Goal: Task Accomplishment & Management: Manage account settings

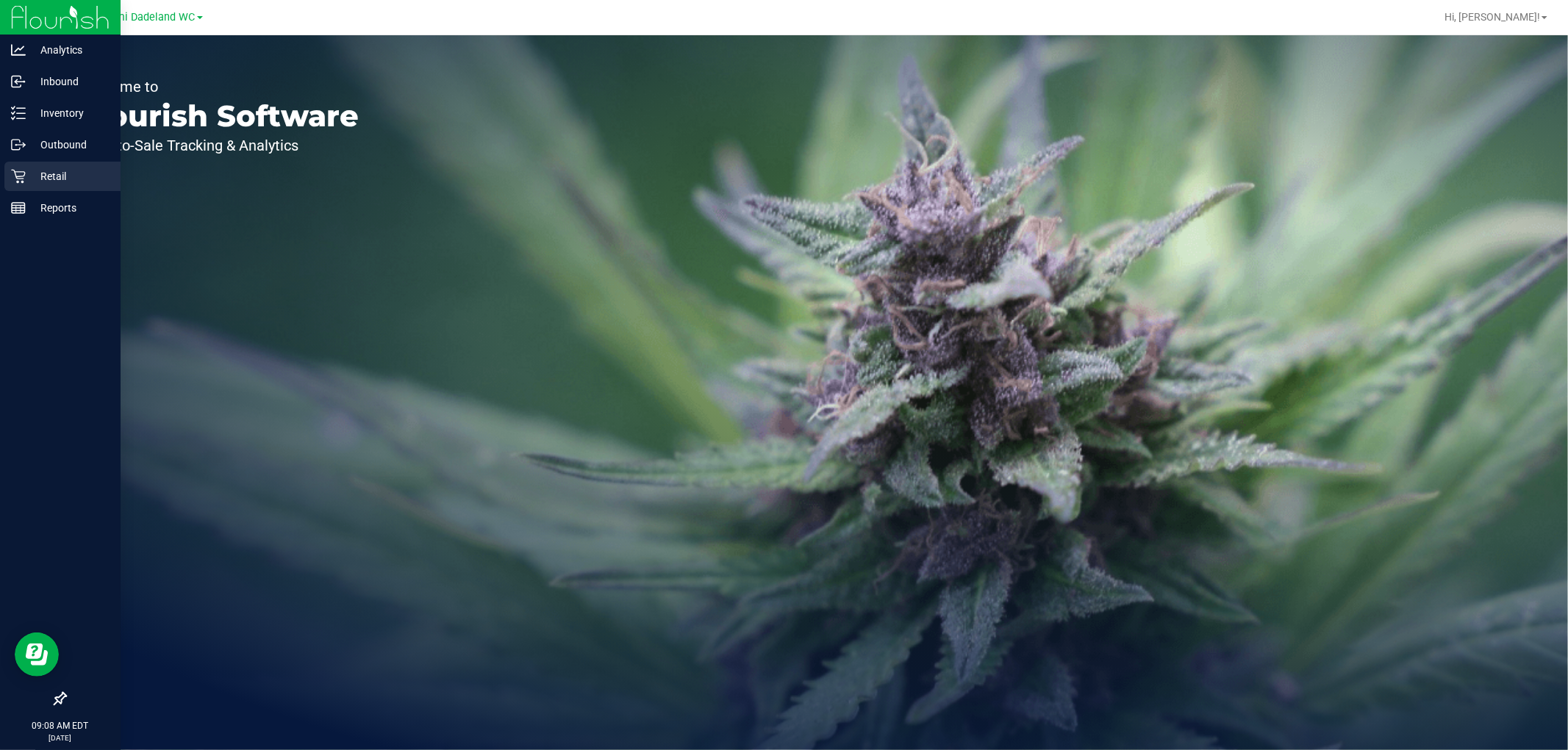
click at [52, 173] on p "Retail" at bounding box center [70, 176] width 88 height 18
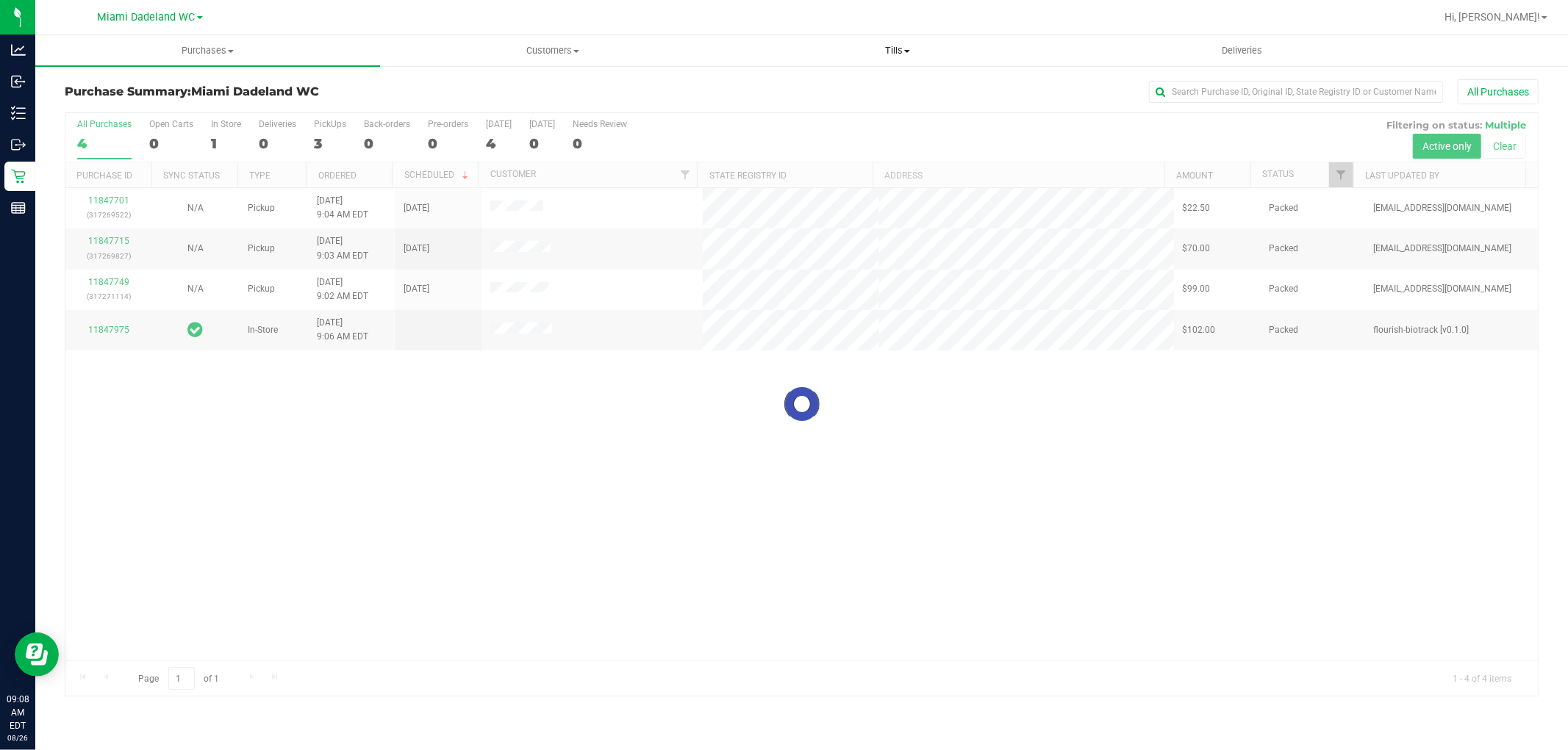
click at [895, 42] on uib-tab-heading "Tills Manage tills Reconcile e-payments" at bounding box center [897, 50] width 343 height 30
click at [886, 100] on li "Reconcile e-payments" at bounding box center [897, 107] width 345 height 18
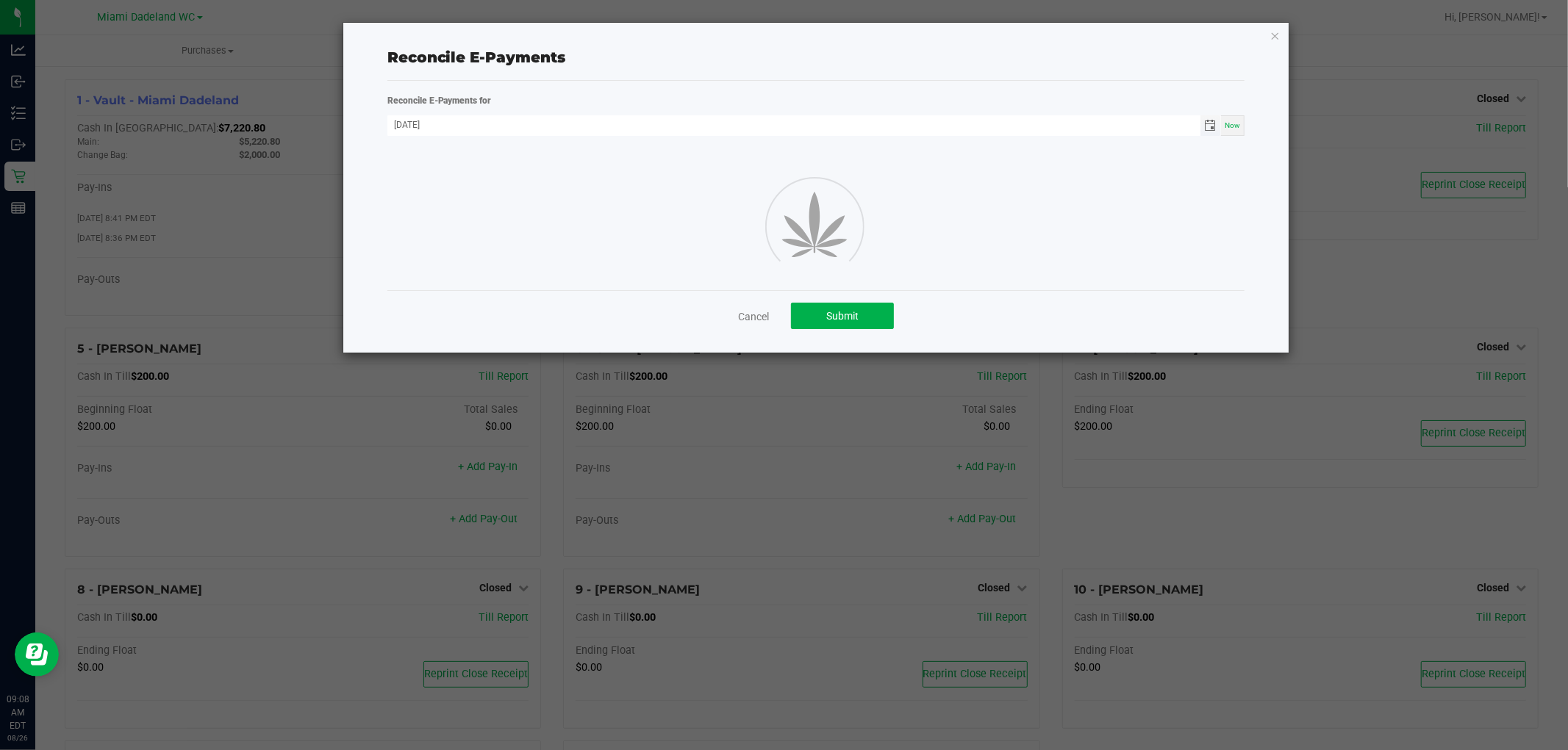
click at [1213, 123] on span "Toggle calendar" at bounding box center [1210, 125] width 12 height 12
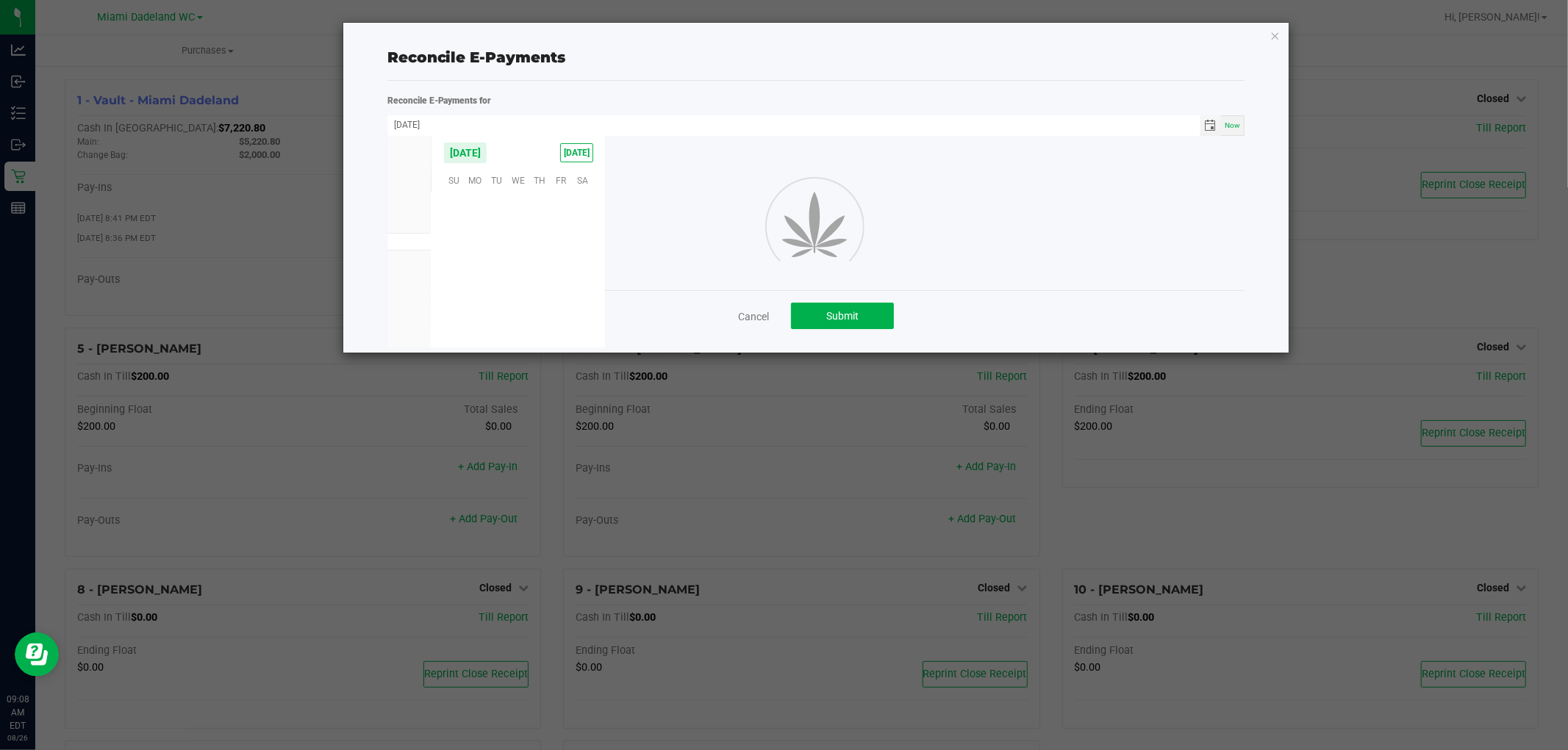
scroll to position [238172, 0]
click at [472, 295] on span "25" at bounding box center [475, 292] width 22 height 22
type input "08/25/2025"
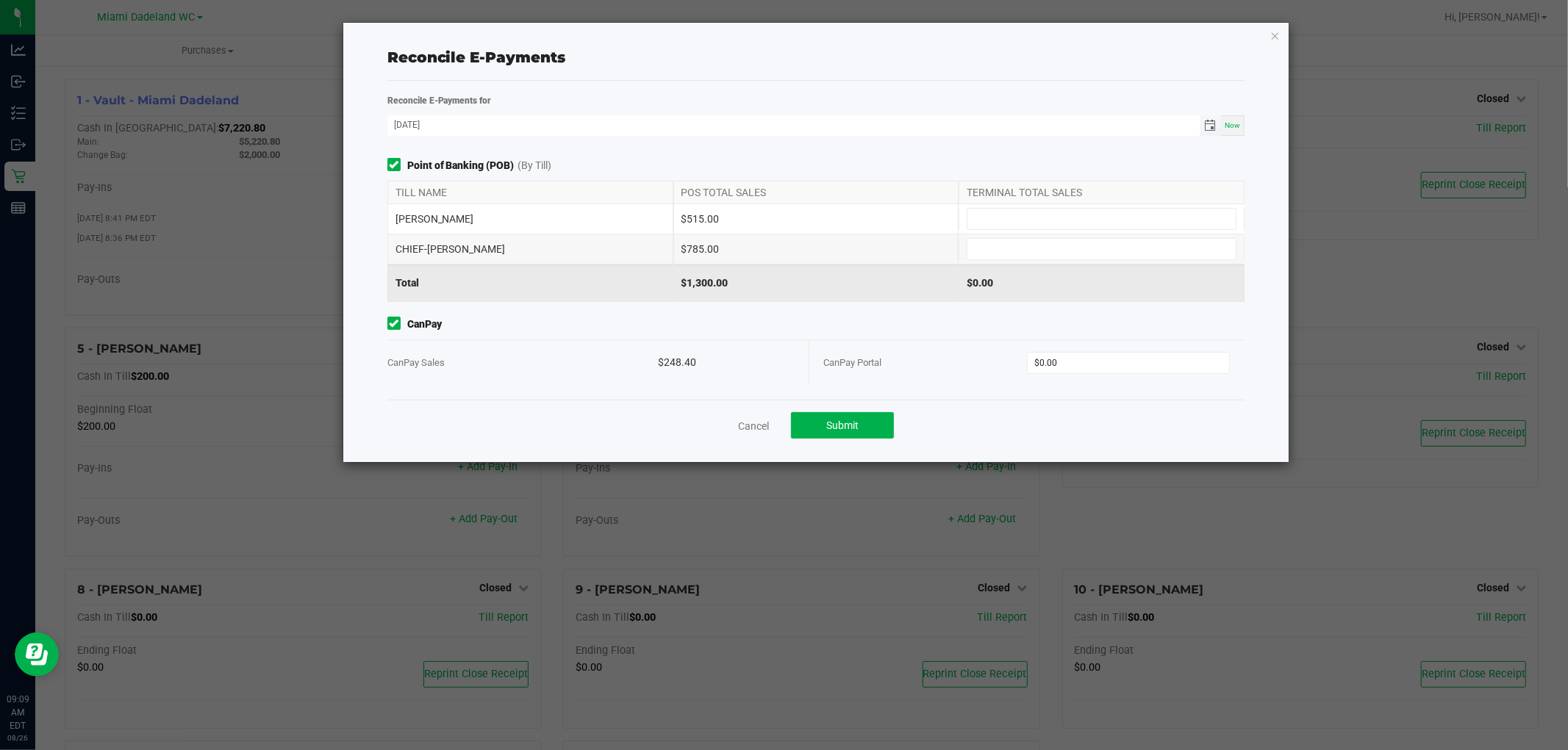
click at [1211, 127] on span "Toggle calendar" at bounding box center [1210, 125] width 12 height 12
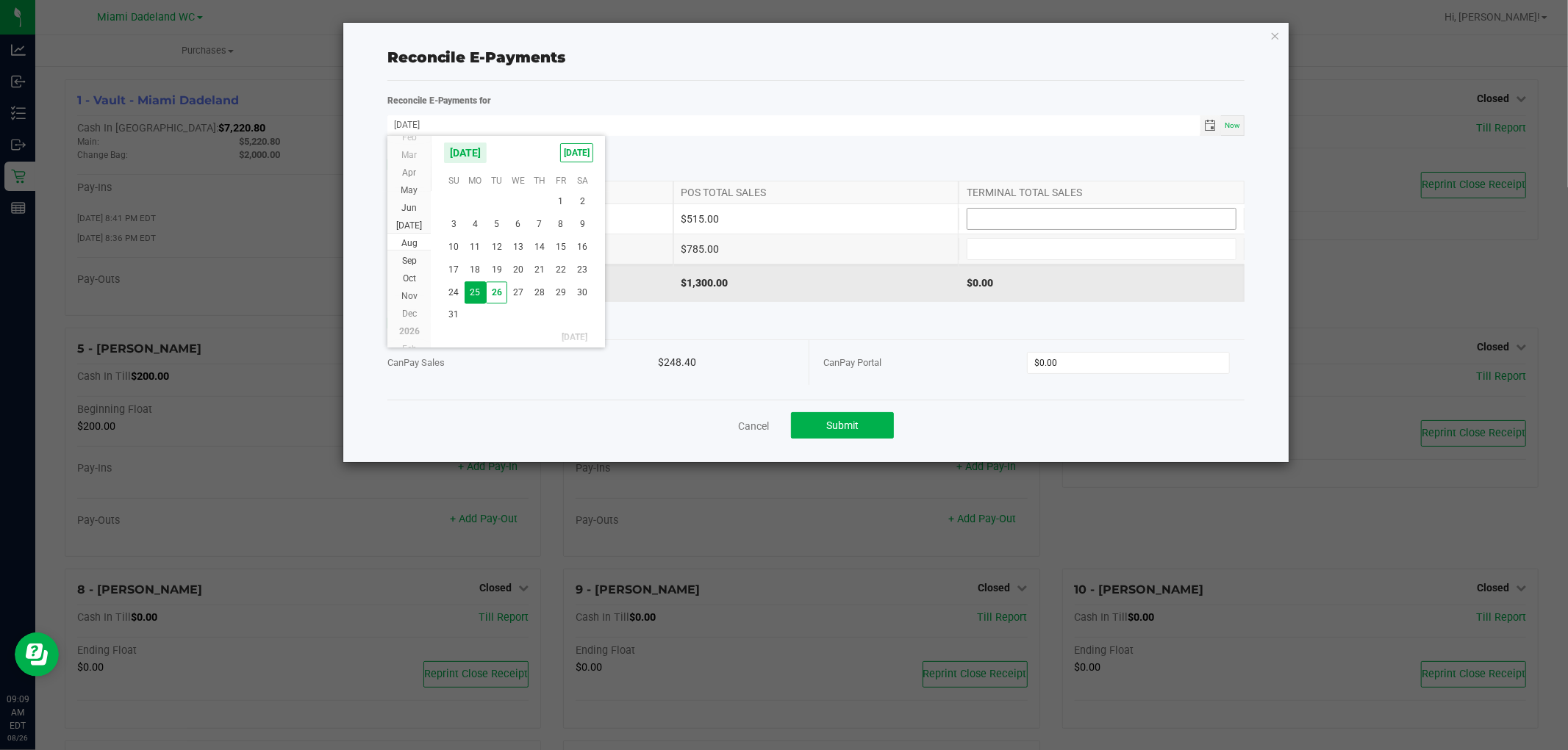
click at [1116, 221] on input at bounding box center [1101, 219] width 269 height 21
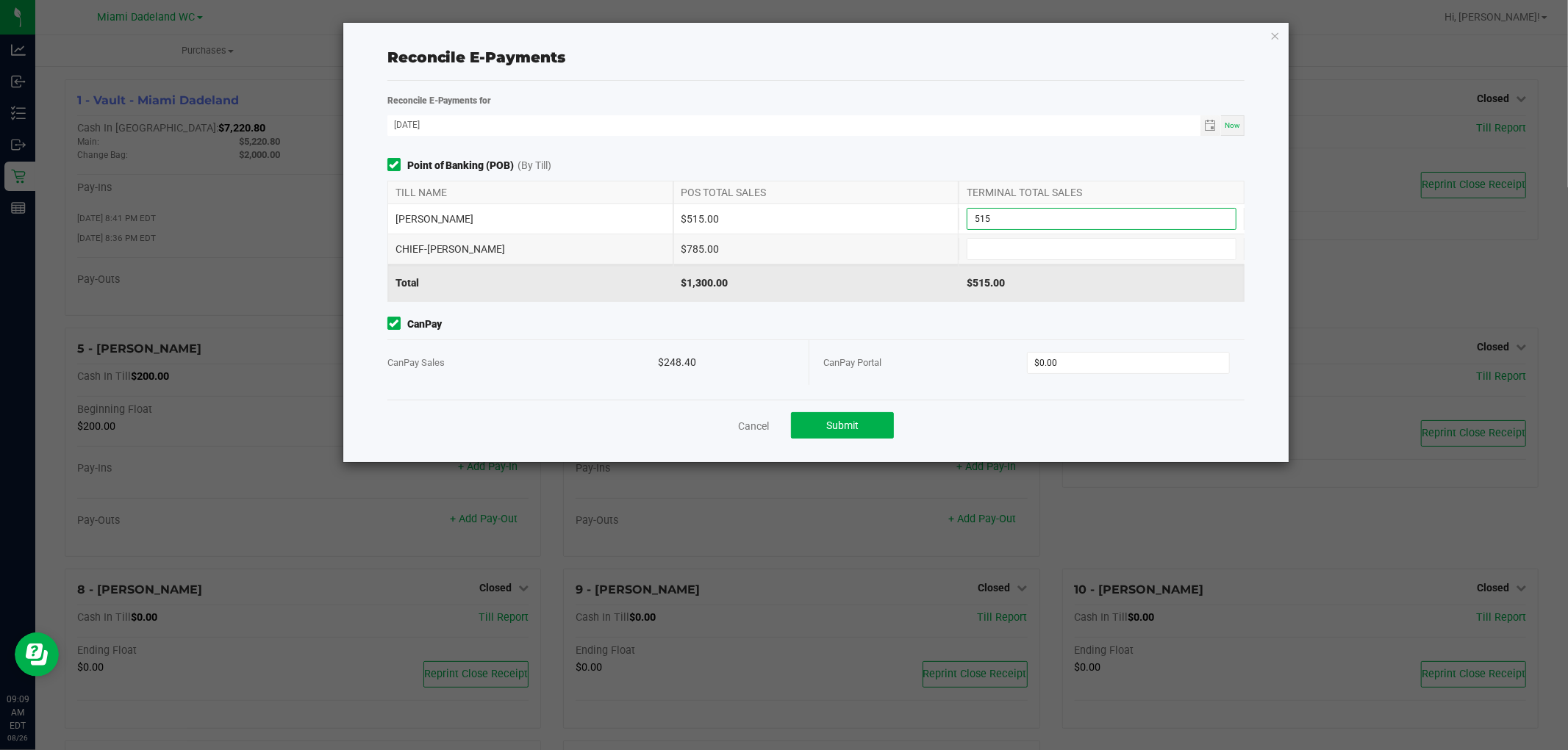
type input "$515.00"
type input "$785.00"
type input "$248.40"
click at [847, 429] on span "Submit" at bounding box center [843, 425] width 32 height 12
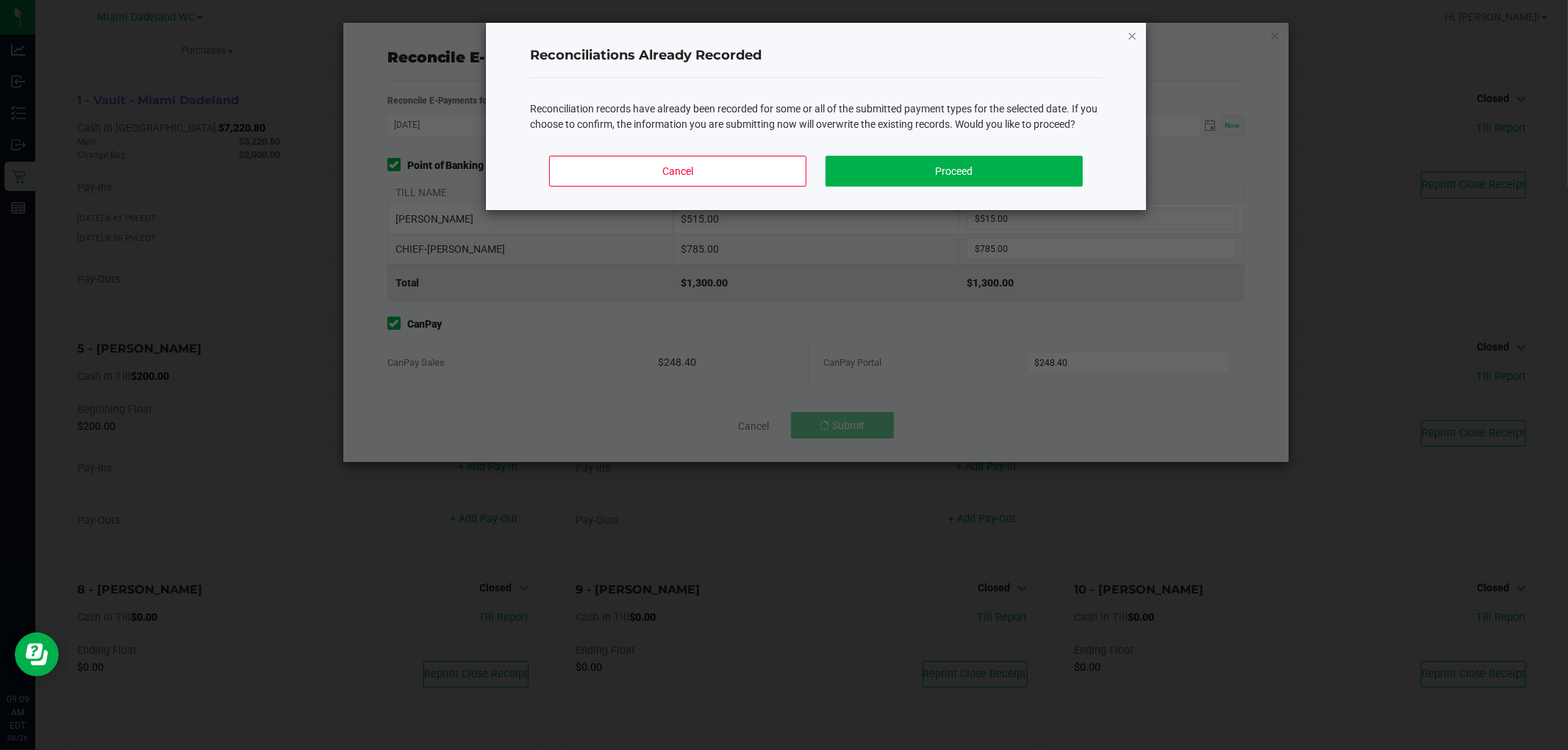
click at [1132, 30] on icon "Close" at bounding box center [1132, 35] width 10 height 18
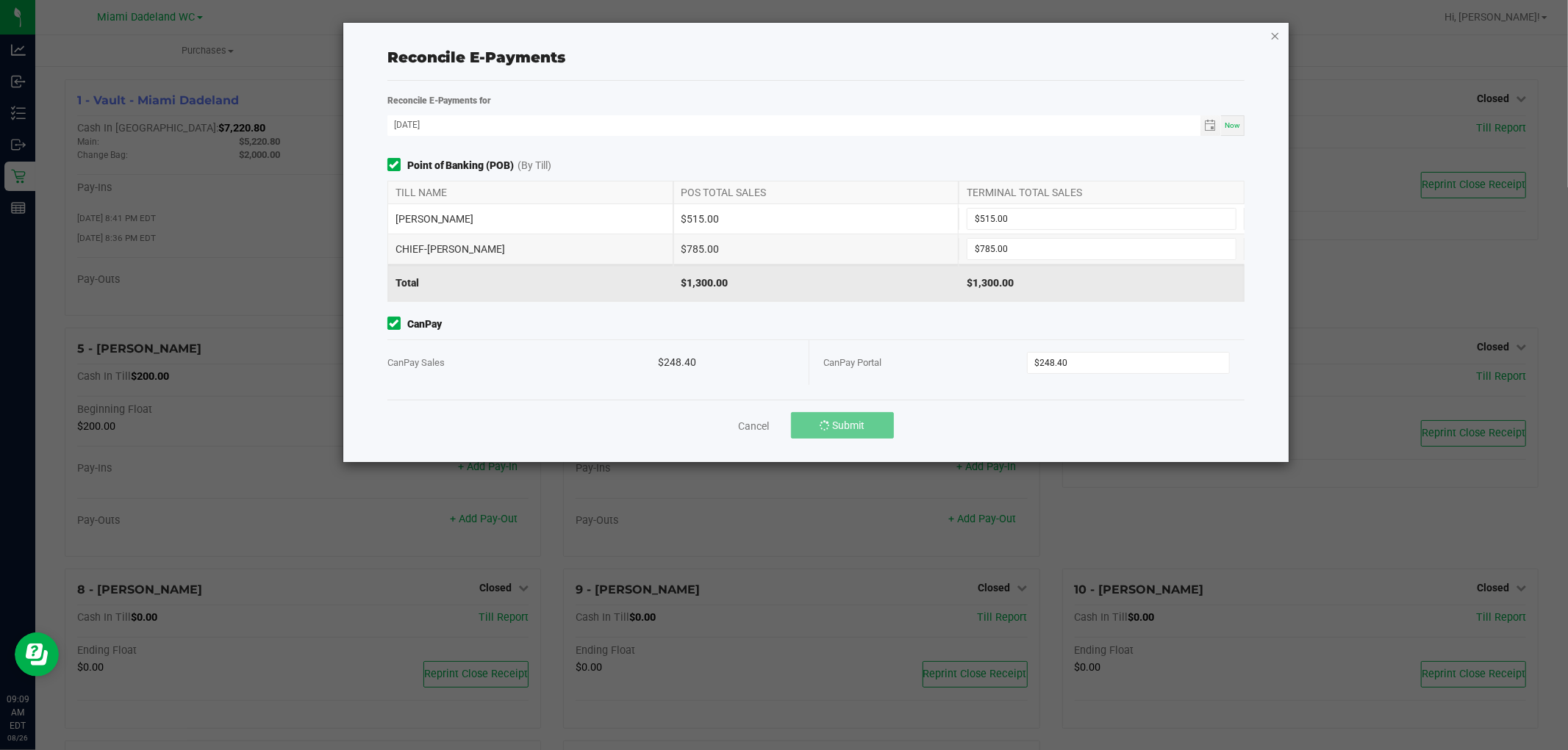
click at [1278, 34] on icon "button" at bounding box center [1275, 35] width 10 height 18
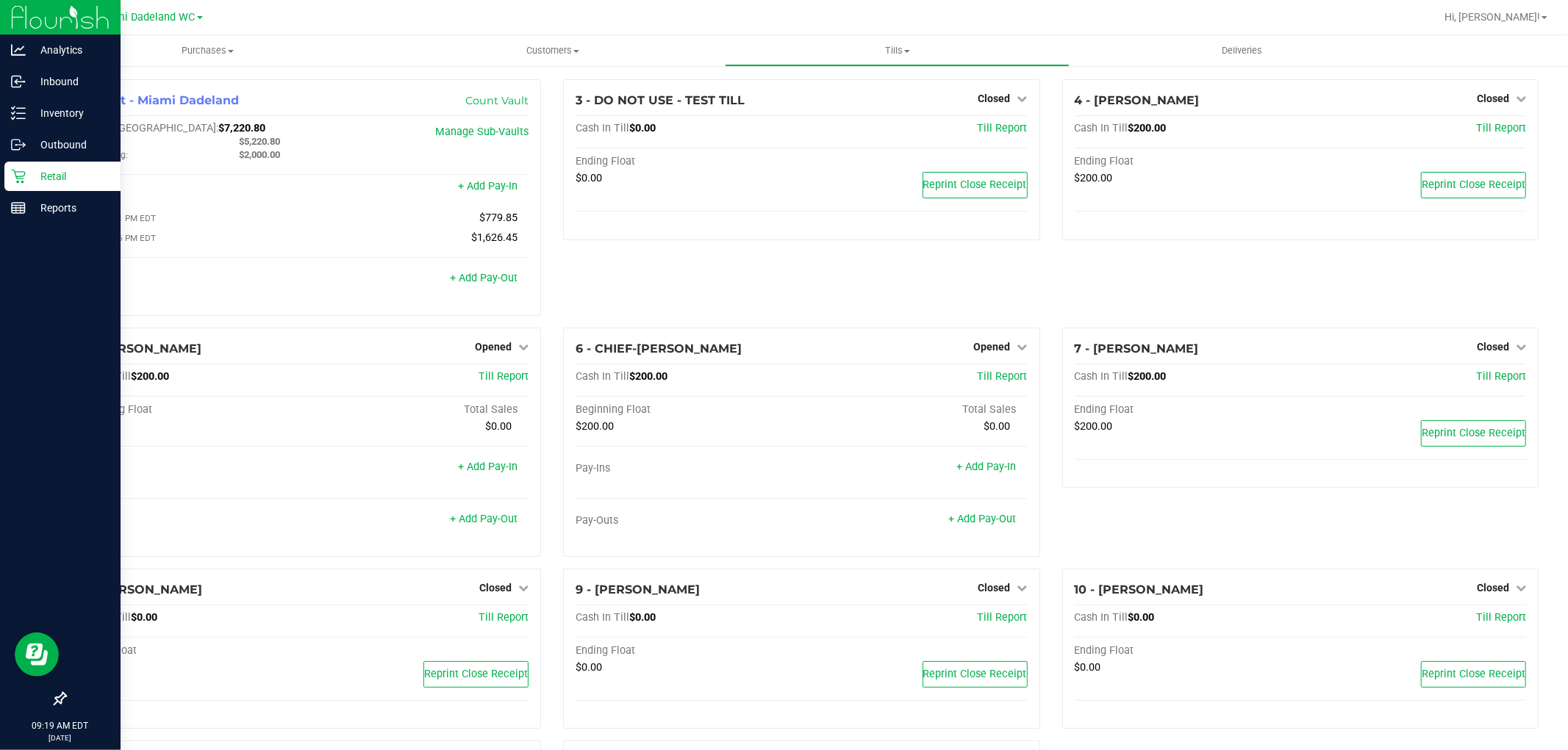
click at [40, 169] on p "Retail" at bounding box center [70, 176] width 88 height 18
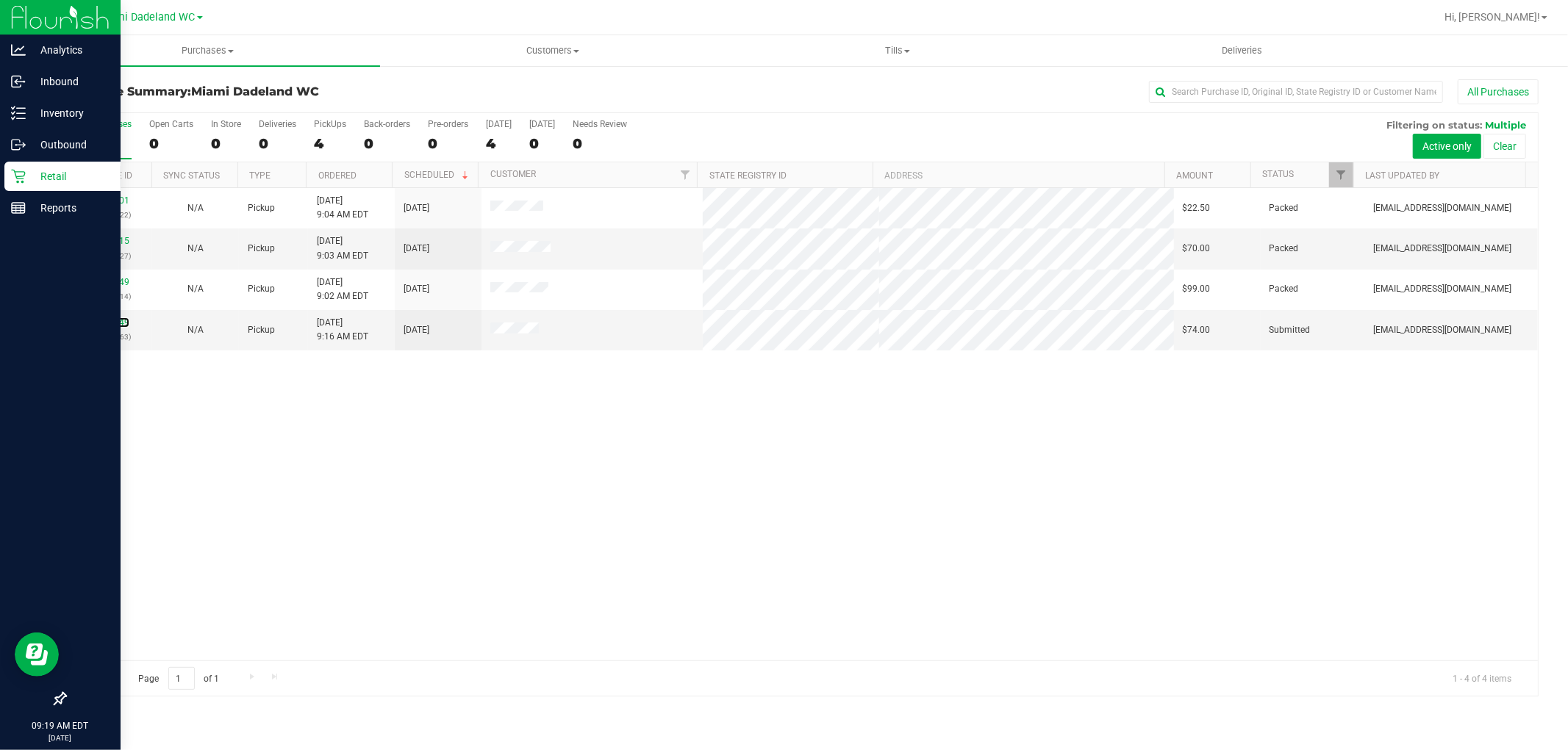
click at [111, 321] on link "11848049" at bounding box center [108, 322] width 41 height 10
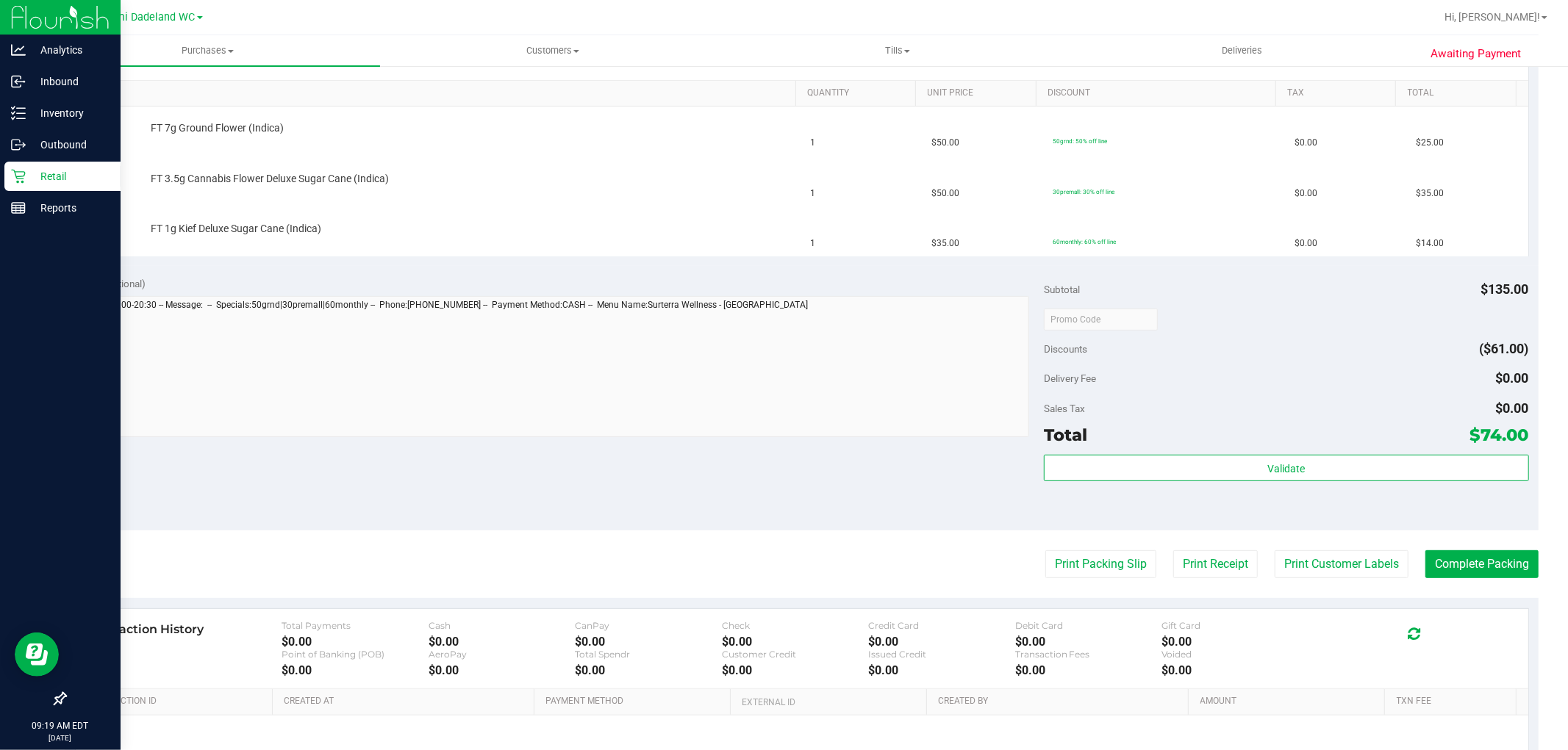
scroll to position [490, 0]
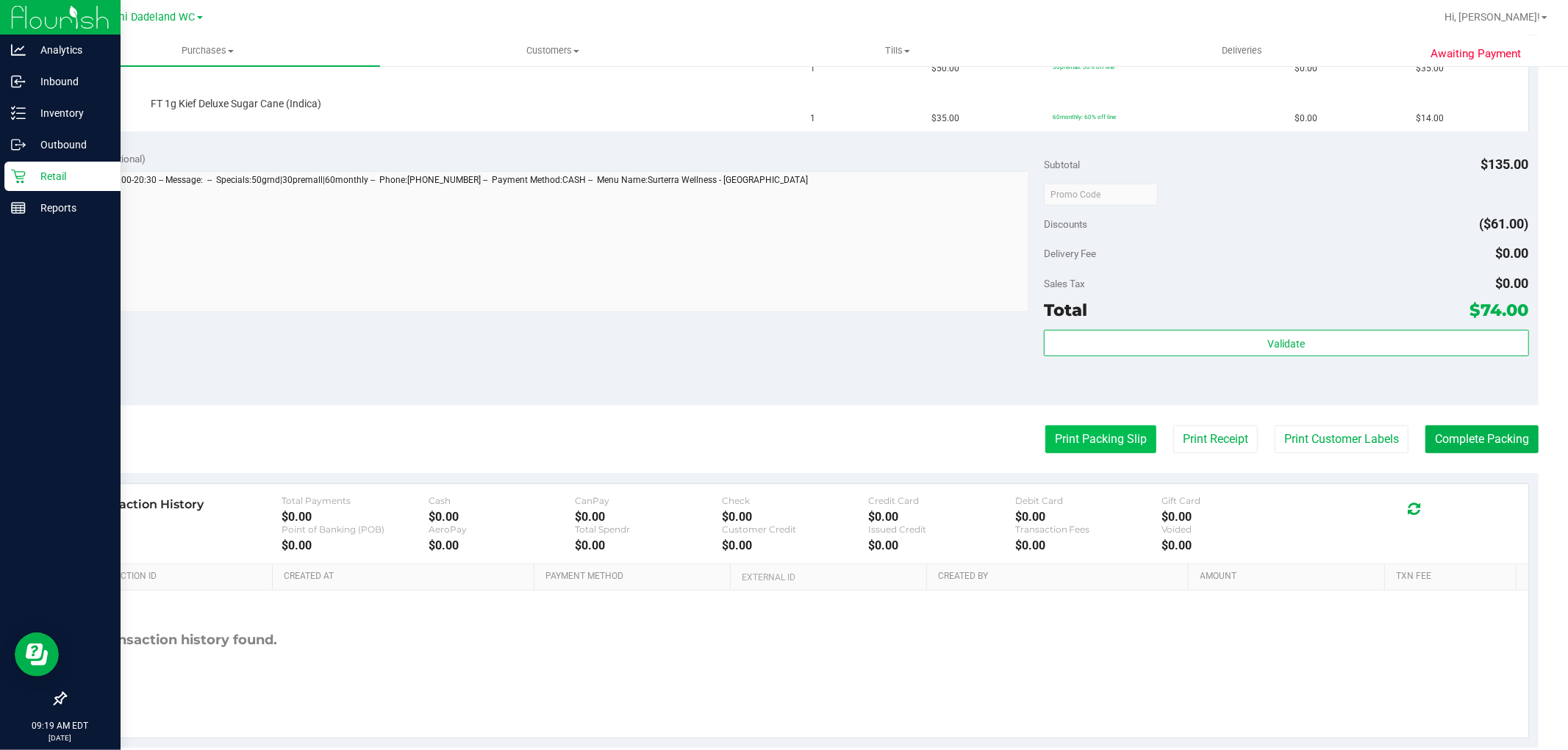
click at [1079, 436] on button "Print Packing Slip" at bounding box center [1101, 439] width 111 height 28
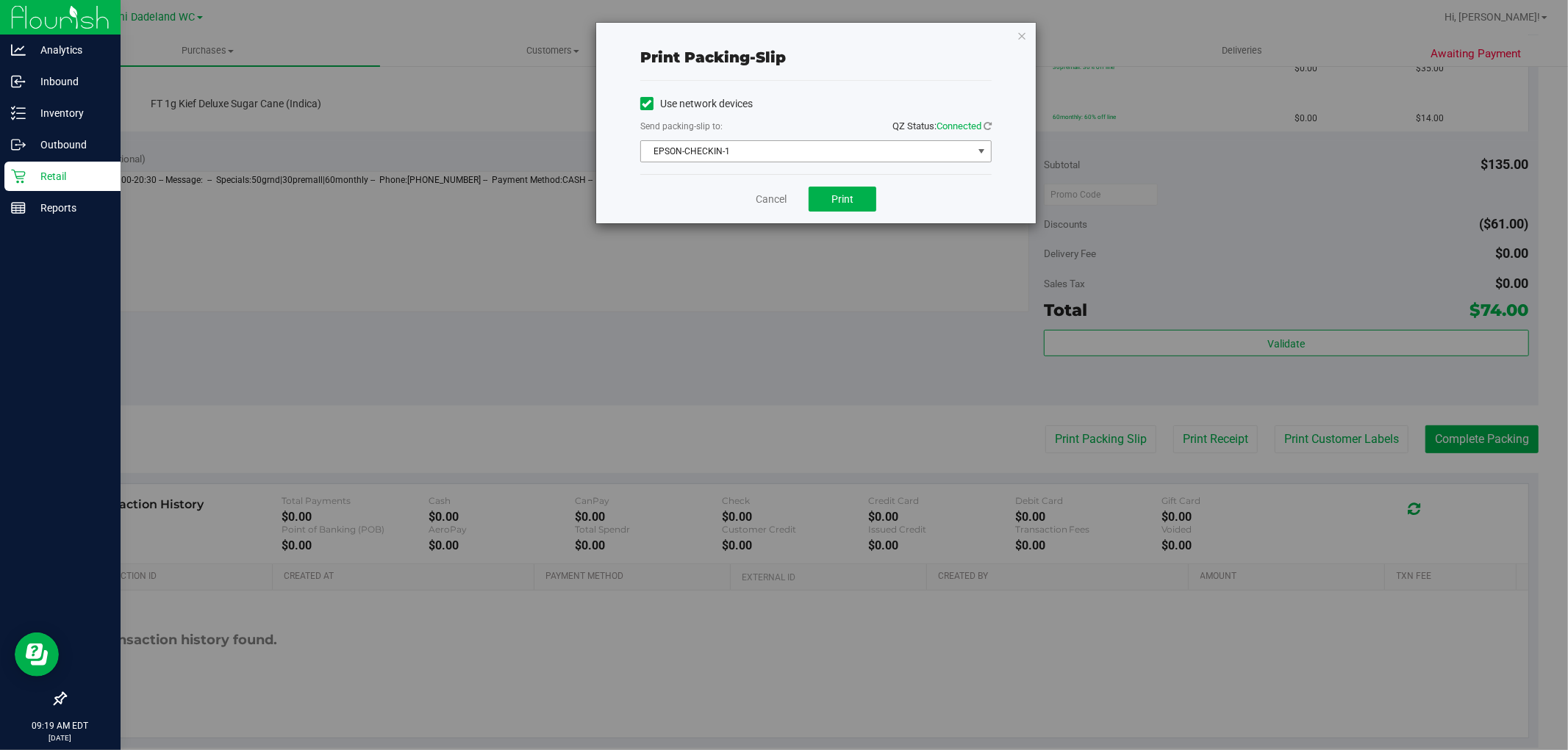
click at [797, 145] on span "EPSON-CHECKIN-1" at bounding box center [807, 151] width 332 height 21
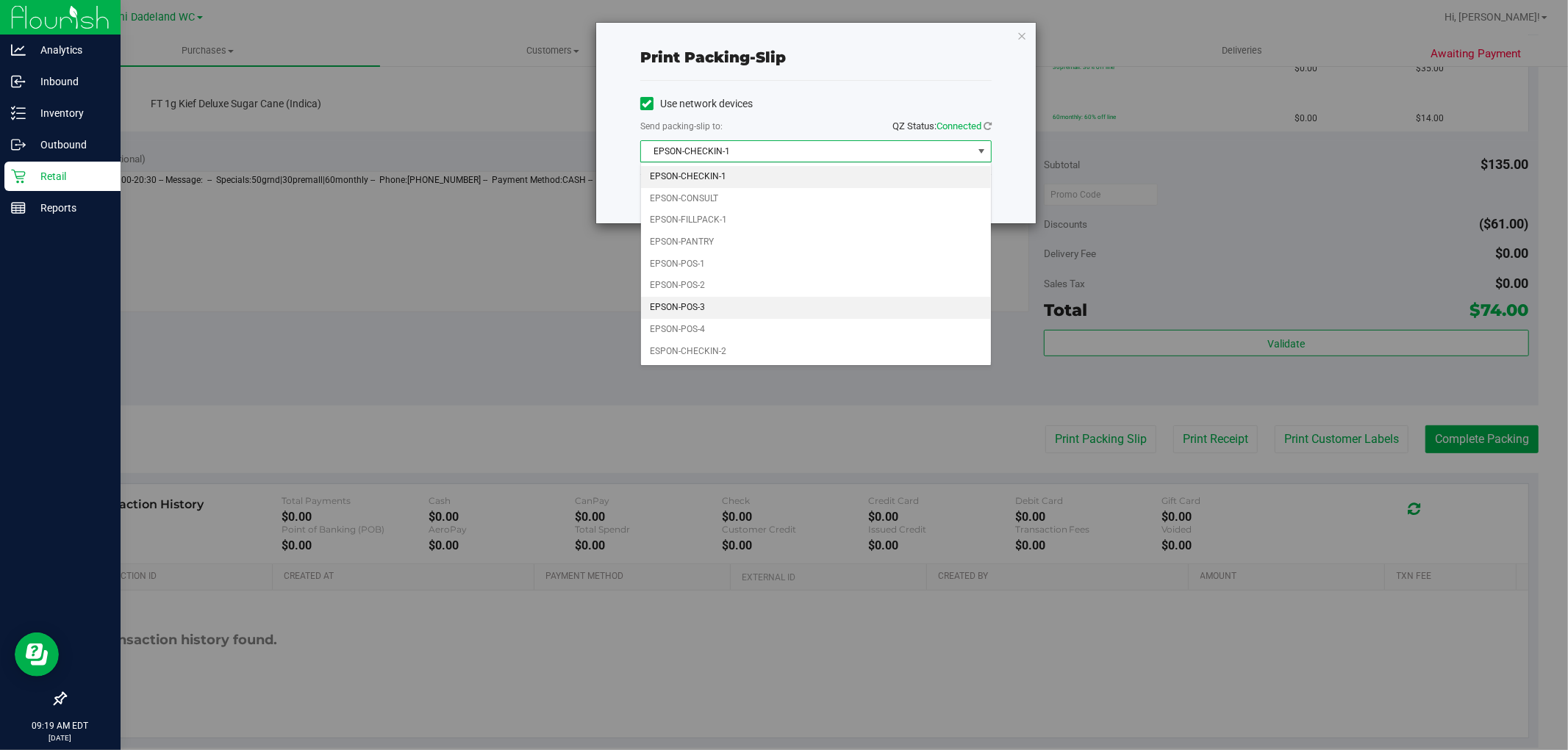
click at [760, 310] on li "EPSON-POS-3" at bounding box center [816, 308] width 350 height 22
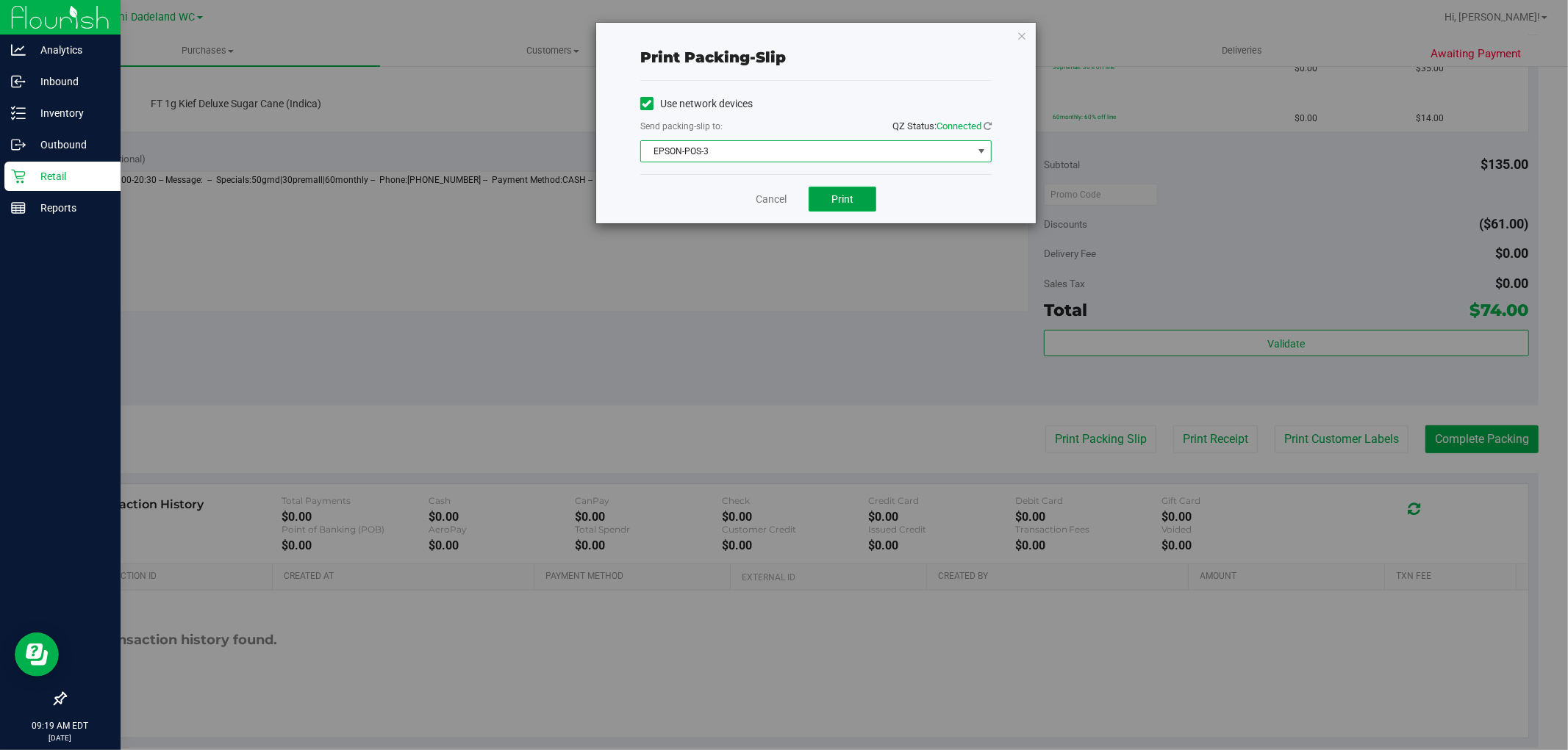
click at [843, 195] on span "Print" at bounding box center [843, 199] width 22 height 12
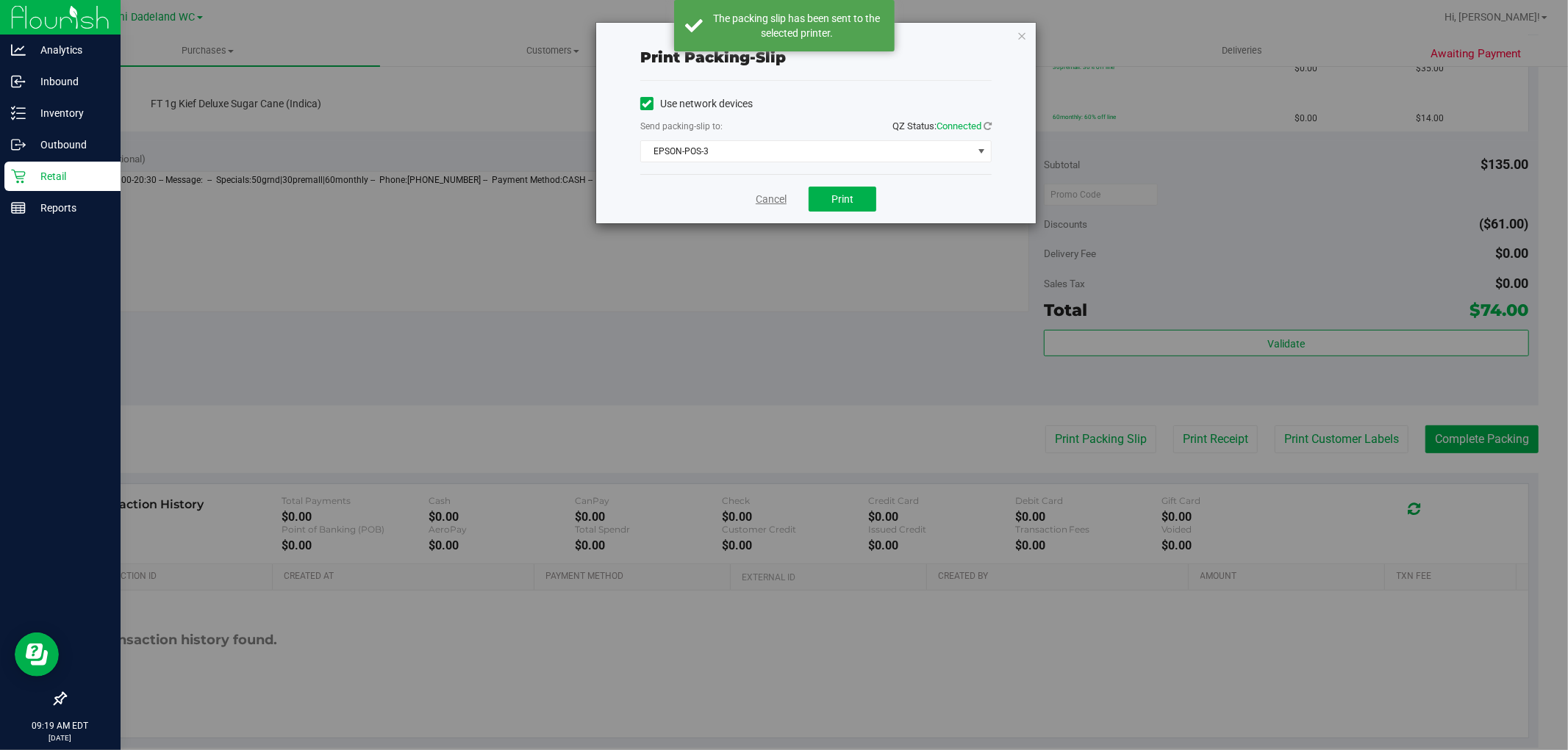
click at [777, 203] on link "Cancel" at bounding box center [771, 199] width 31 height 15
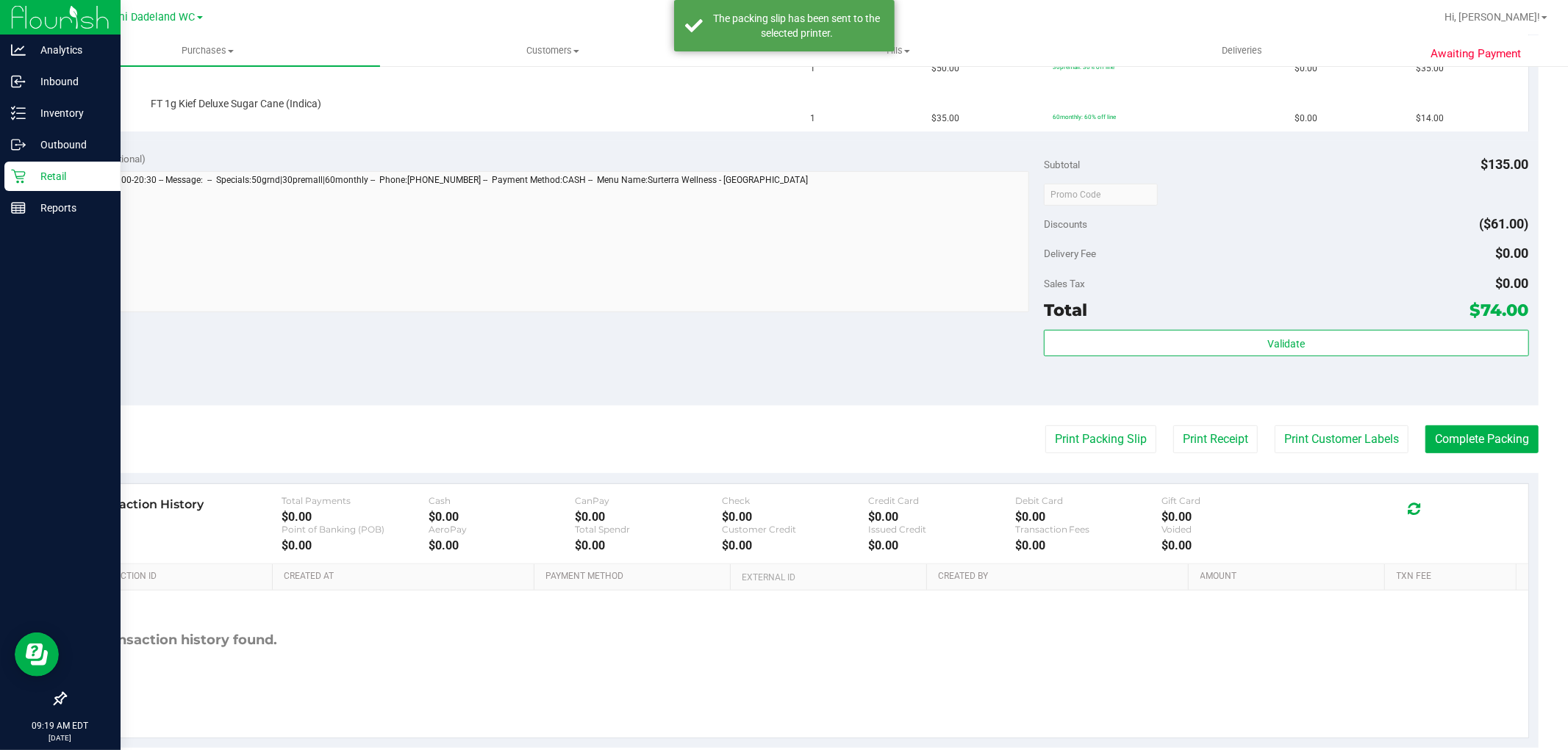
scroll to position [244, 0]
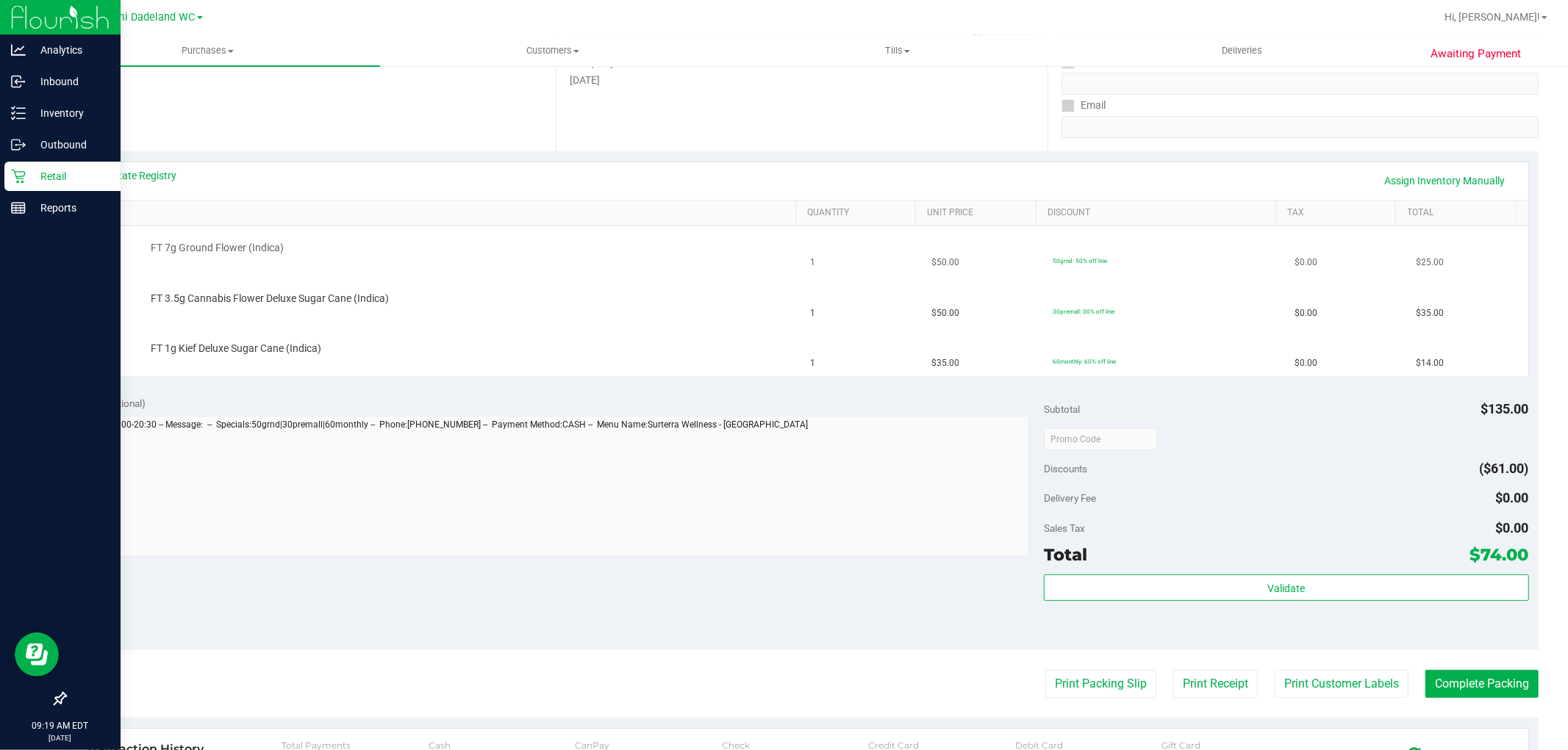
click at [1045, 670] on button "Print Packing Slip" at bounding box center [1101, 683] width 111 height 28
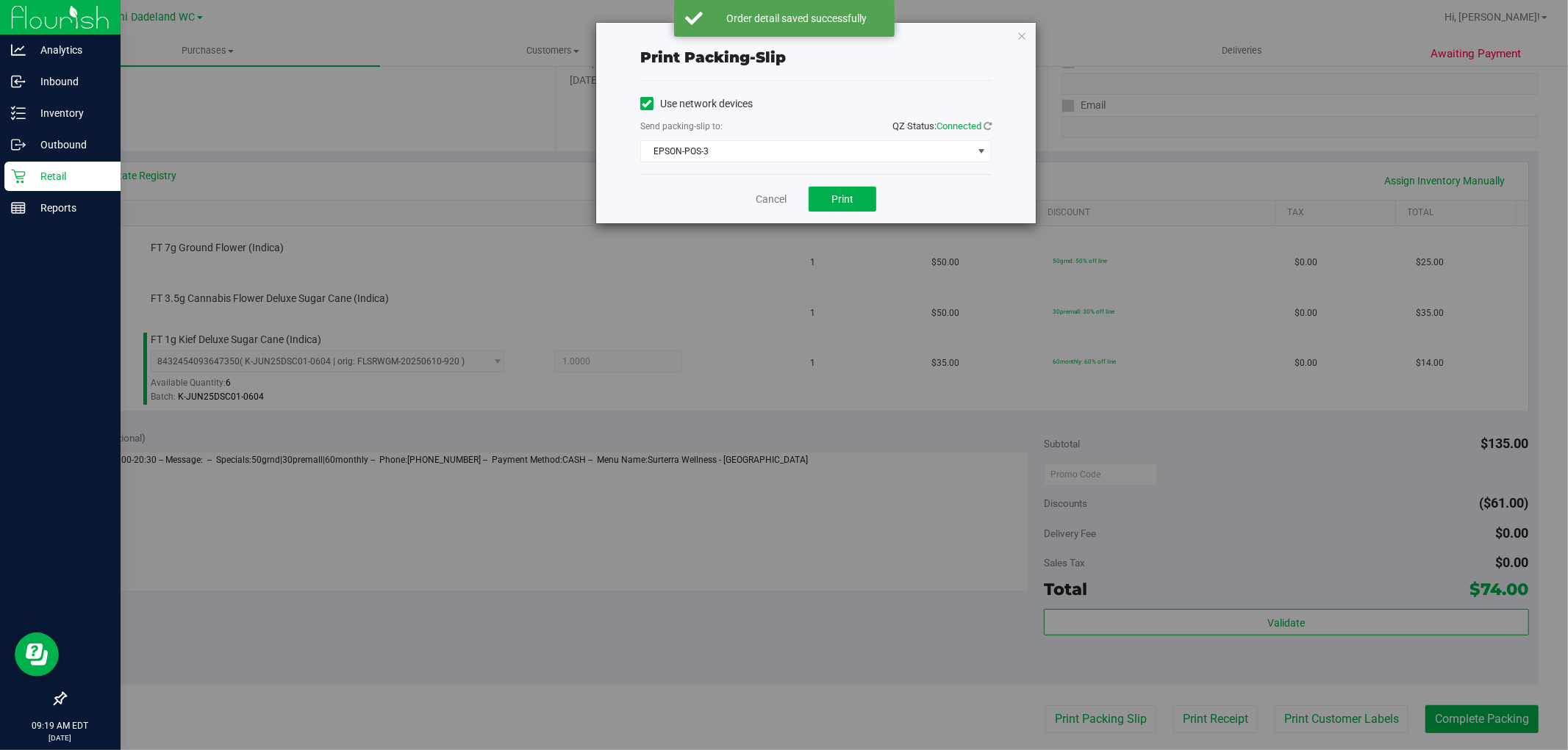
click at [782, 208] on div "Cancel Print" at bounding box center [816, 198] width 351 height 49
drag, startPoint x: 783, startPoint y: 206, endPoint x: 768, endPoint y: 204, distance: 15.1
click at [782, 204] on link "Cancel" at bounding box center [771, 199] width 31 height 15
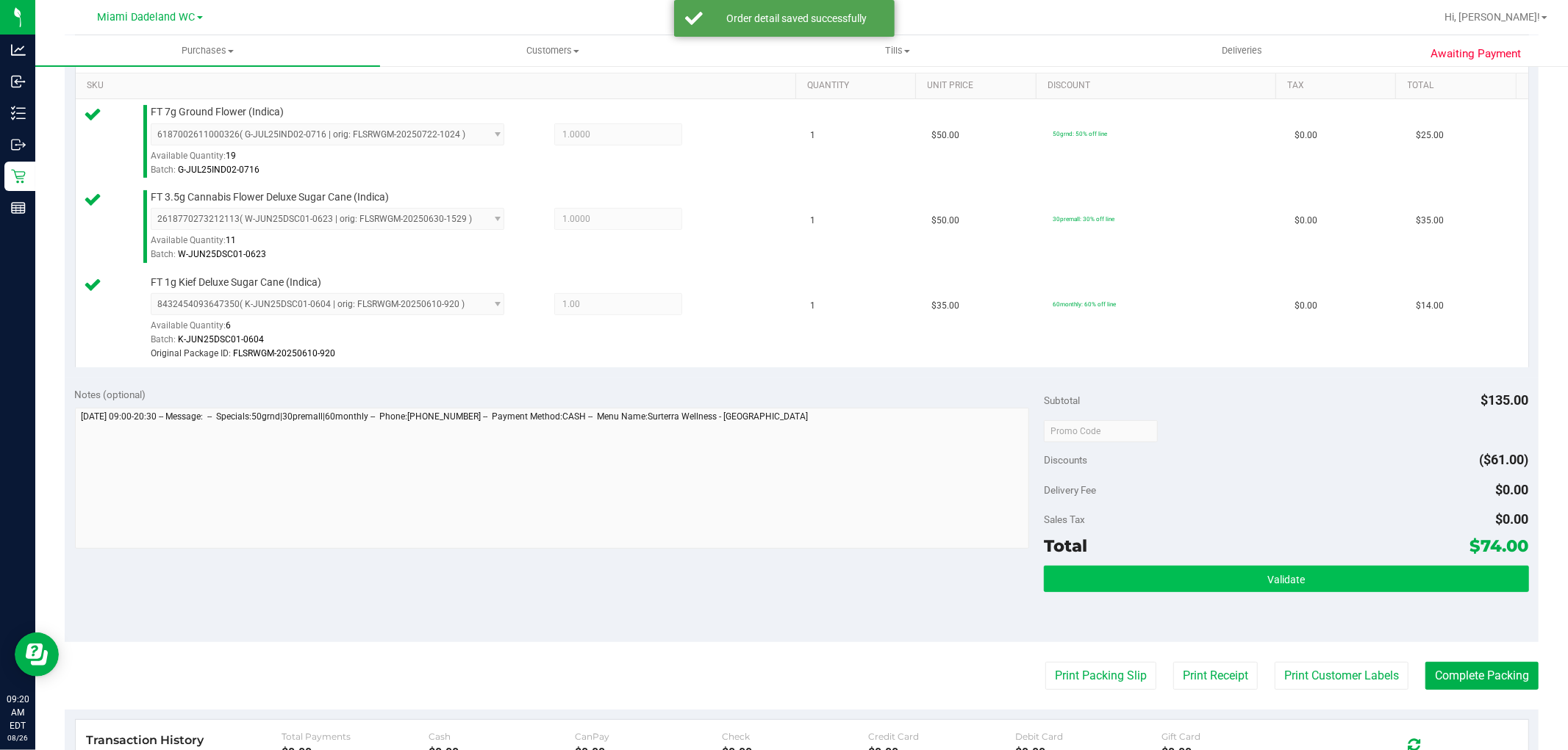
scroll to position [490, 0]
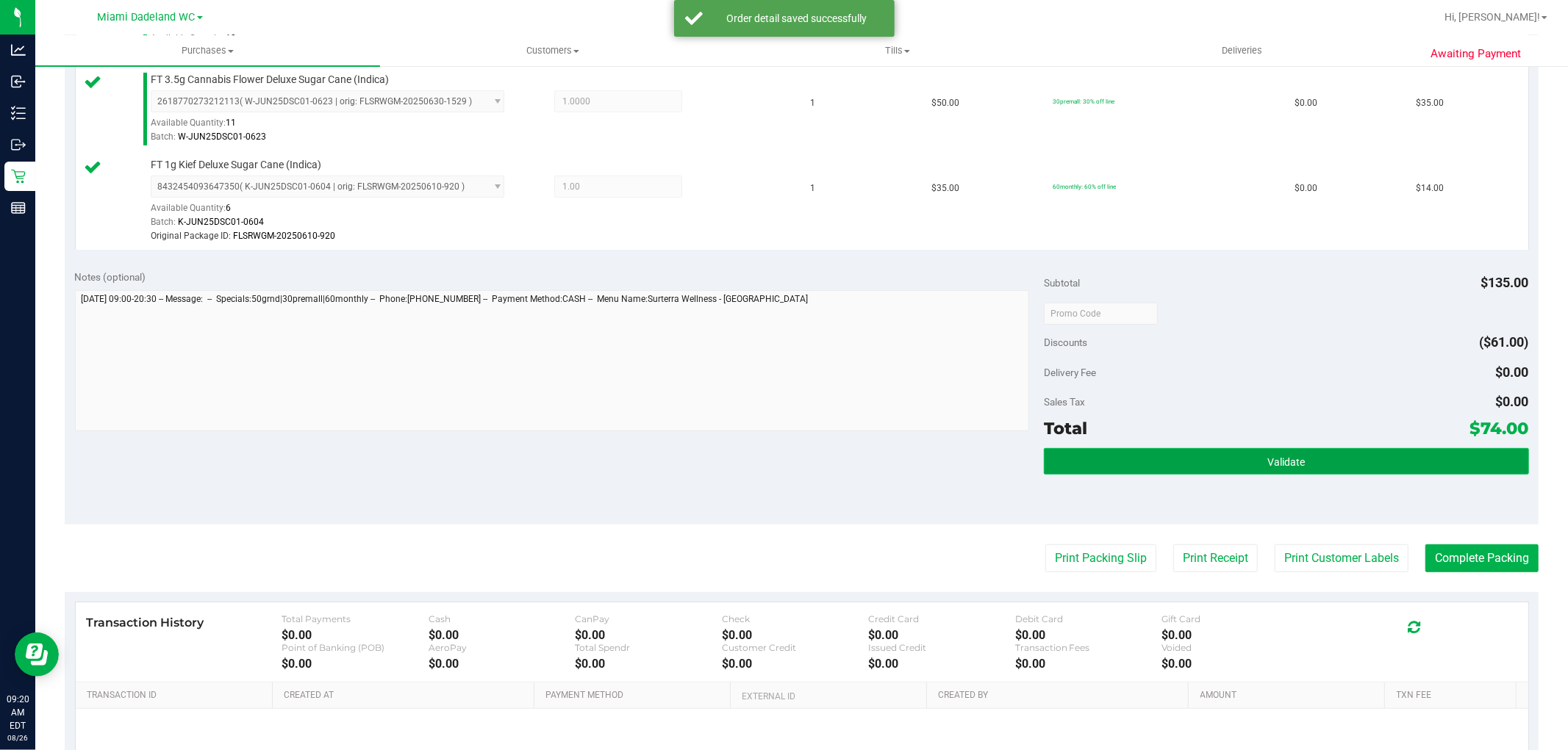
click at [1339, 463] on button "Validate" at bounding box center [1286, 461] width 484 height 26
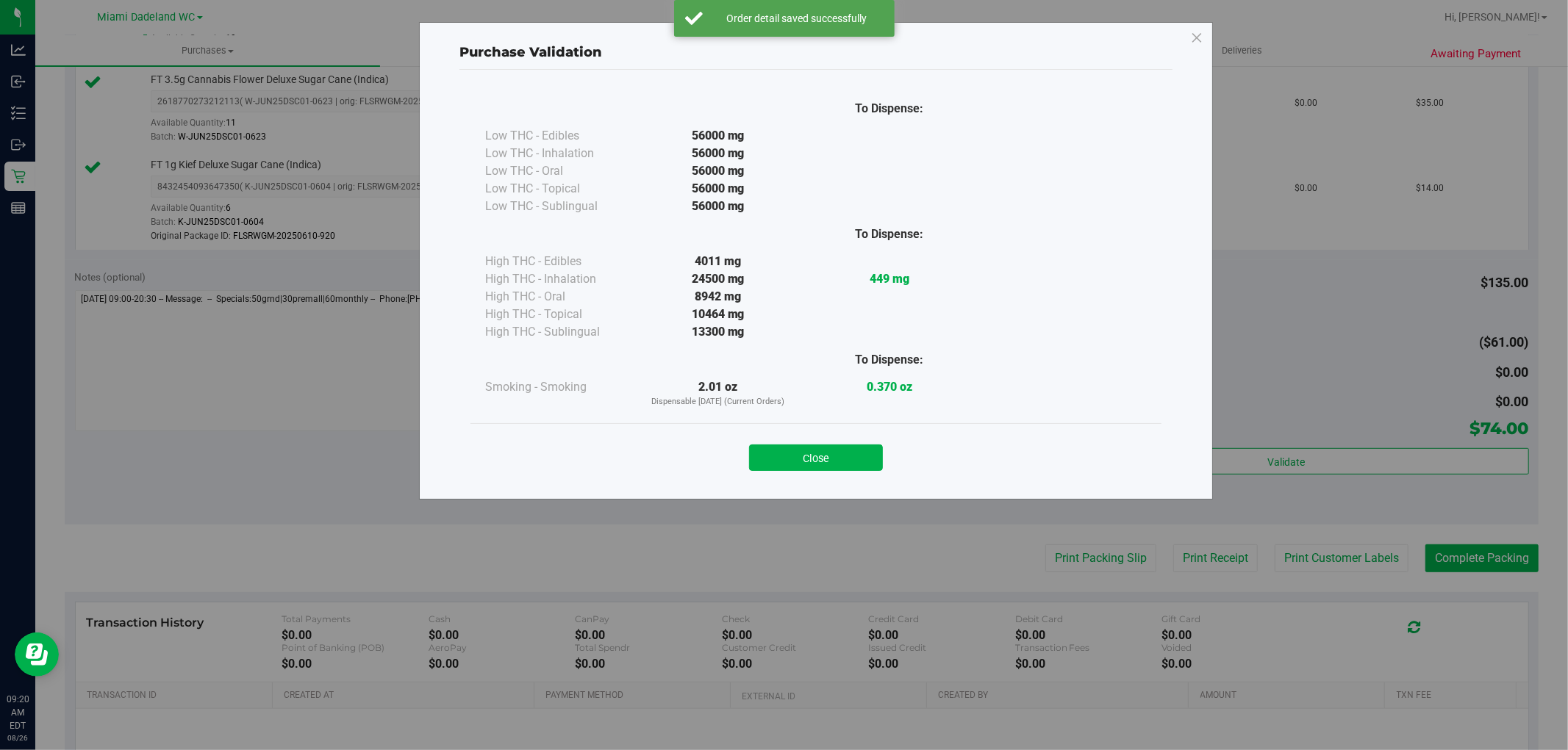
click at [841, 433] on div "Close" at bounding box center [816, 453] width 691 height 59
click at [837, 445] on button "Close" at bounding box center [816, 458] width 134 height 26
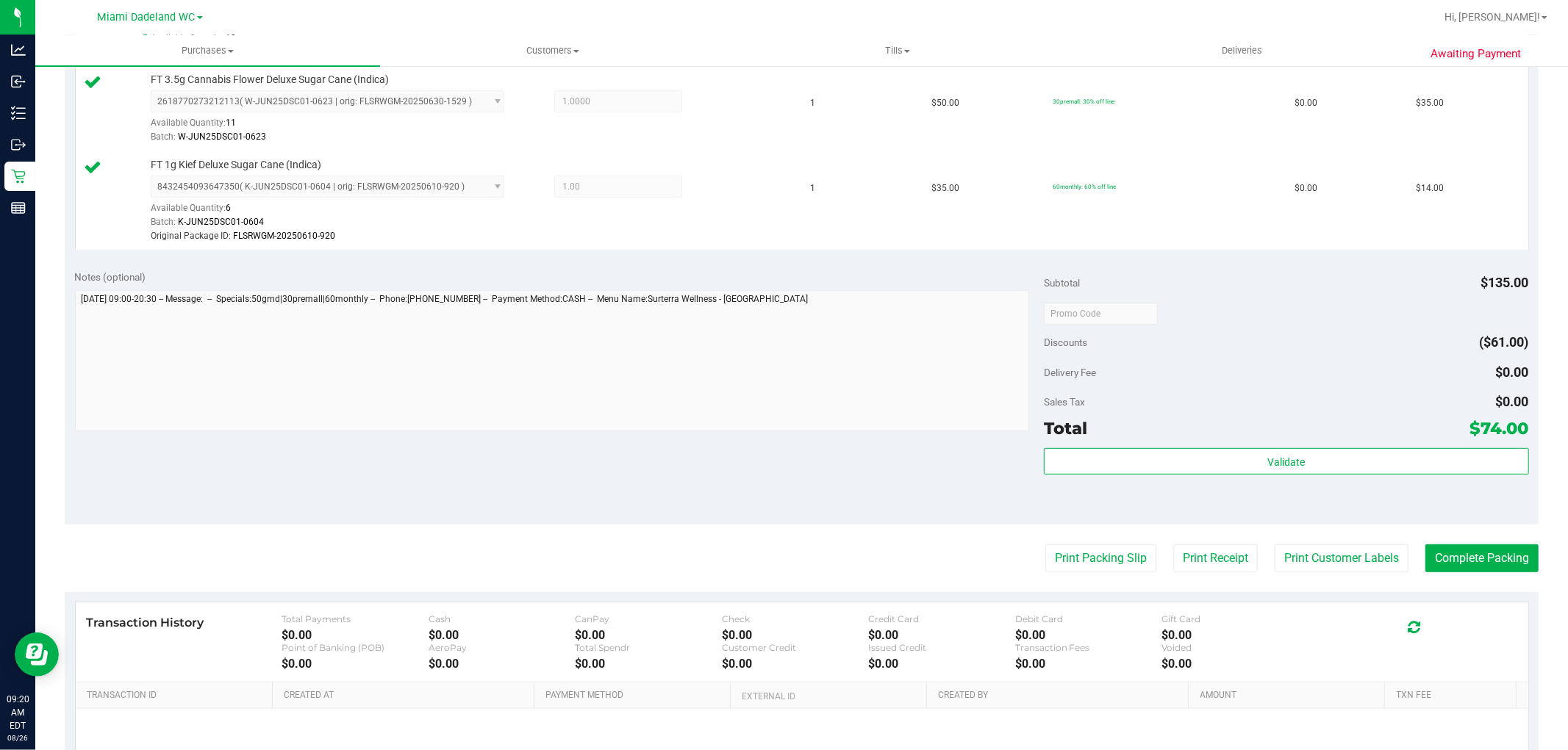
click at [1522, 542] on purchase-details "Back Edit Purchase Cancel Purchase View Profile # 11848049 BioTrack ID: - Submi…" at bounding box center [802, 228] width 1474 height 1277
click at [1451, 554] on button "Complete Packing" at bounding box center [1481, 558] width 113 height 28
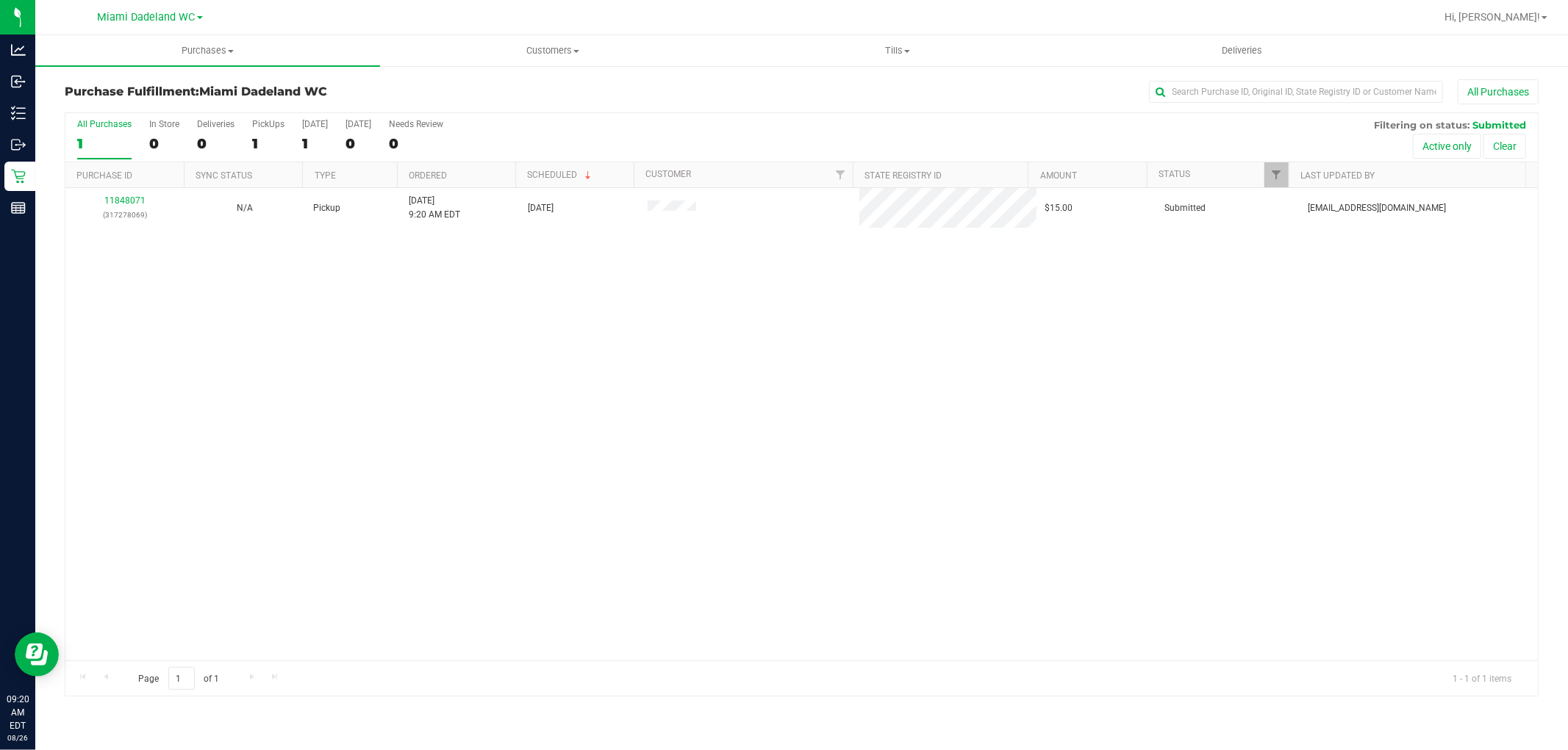
click at [813, 399] on div "11848071 (317278069) N/A Pickup 8/26/2025 9:20 AM EDT 8/26/2025 $15.00 Submitte…" at bounding box center [802, 425] width 1473 height 473
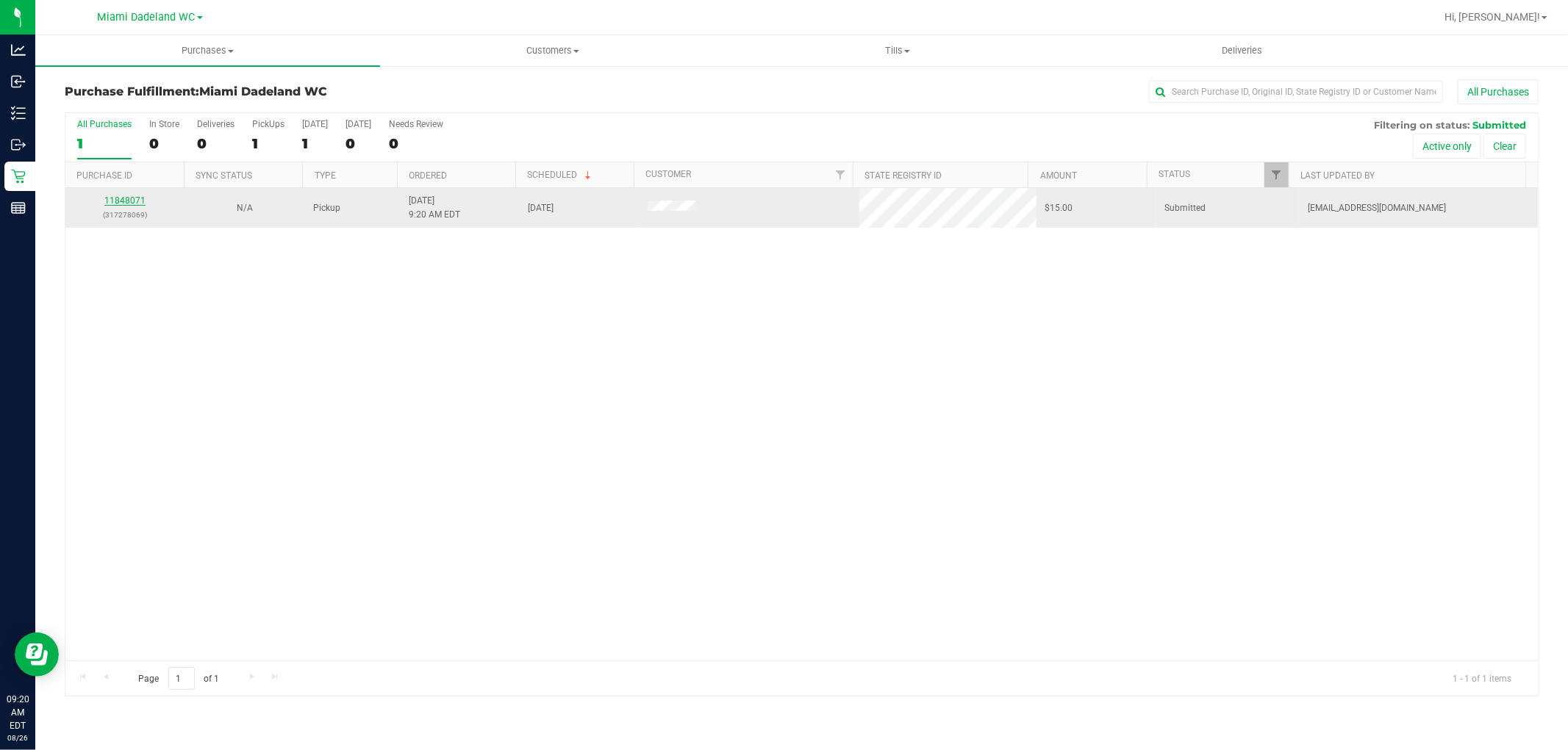
click at [114, 199] on link "11848071" at bounding box center [124, 200] width 41 height 10
click at [128, 203] on link "11848071" at bounding box center [124, 200] width 41 height 10
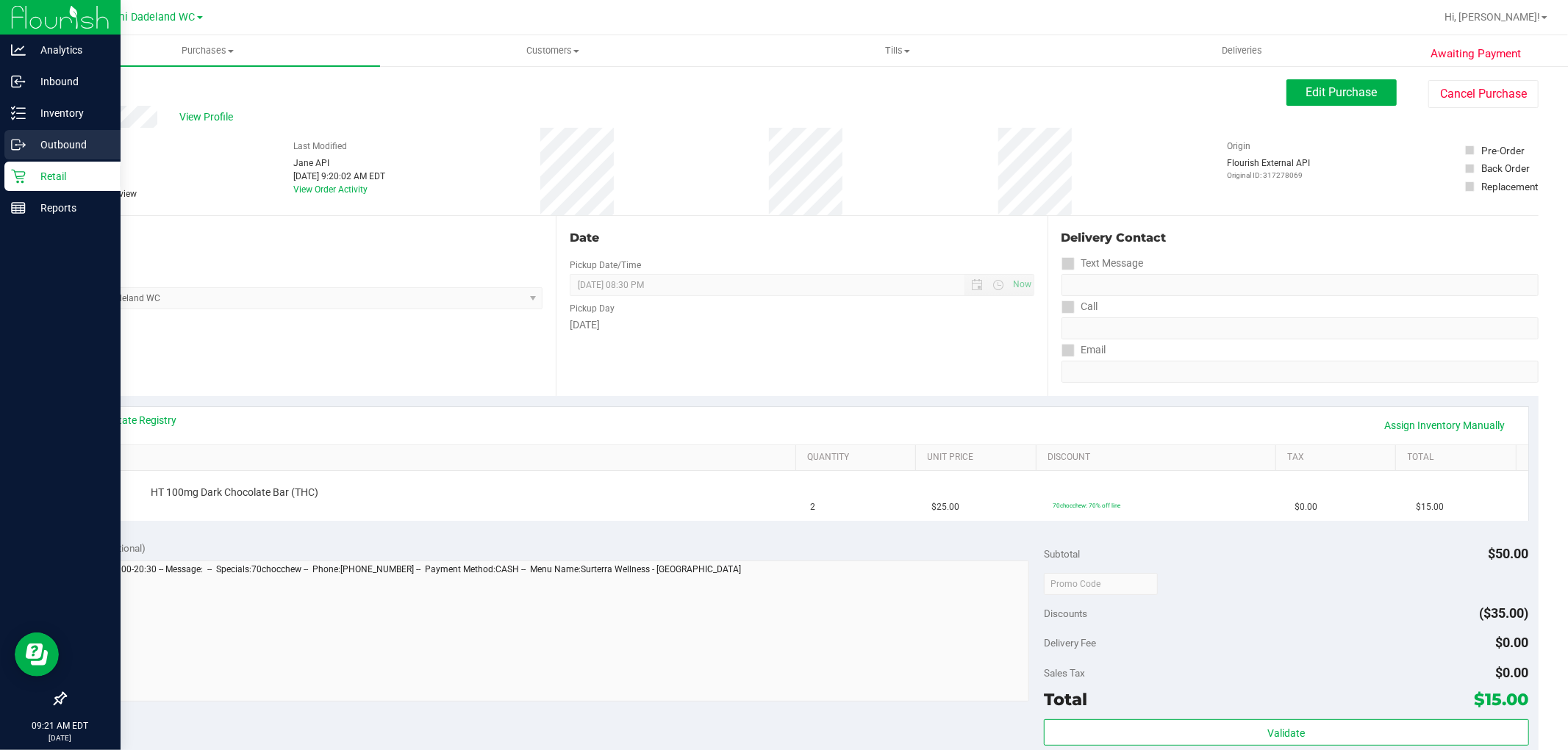
click at [59, 159] on link "Outbound" at bounding box center [60, 145] width 120 height 31
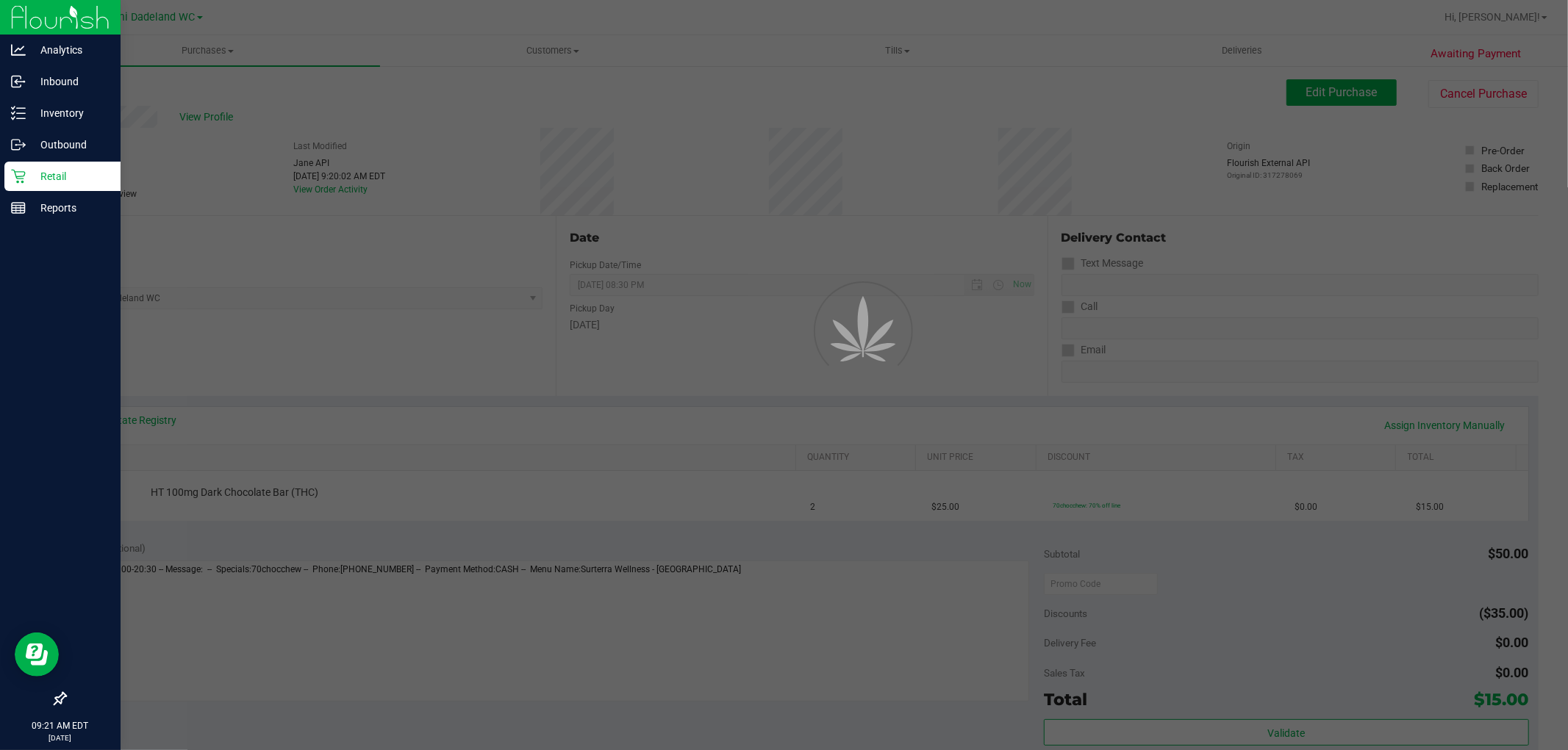
click at [64, 175] on p "Retail" at bounding box center [70, 176] width 88 height 18
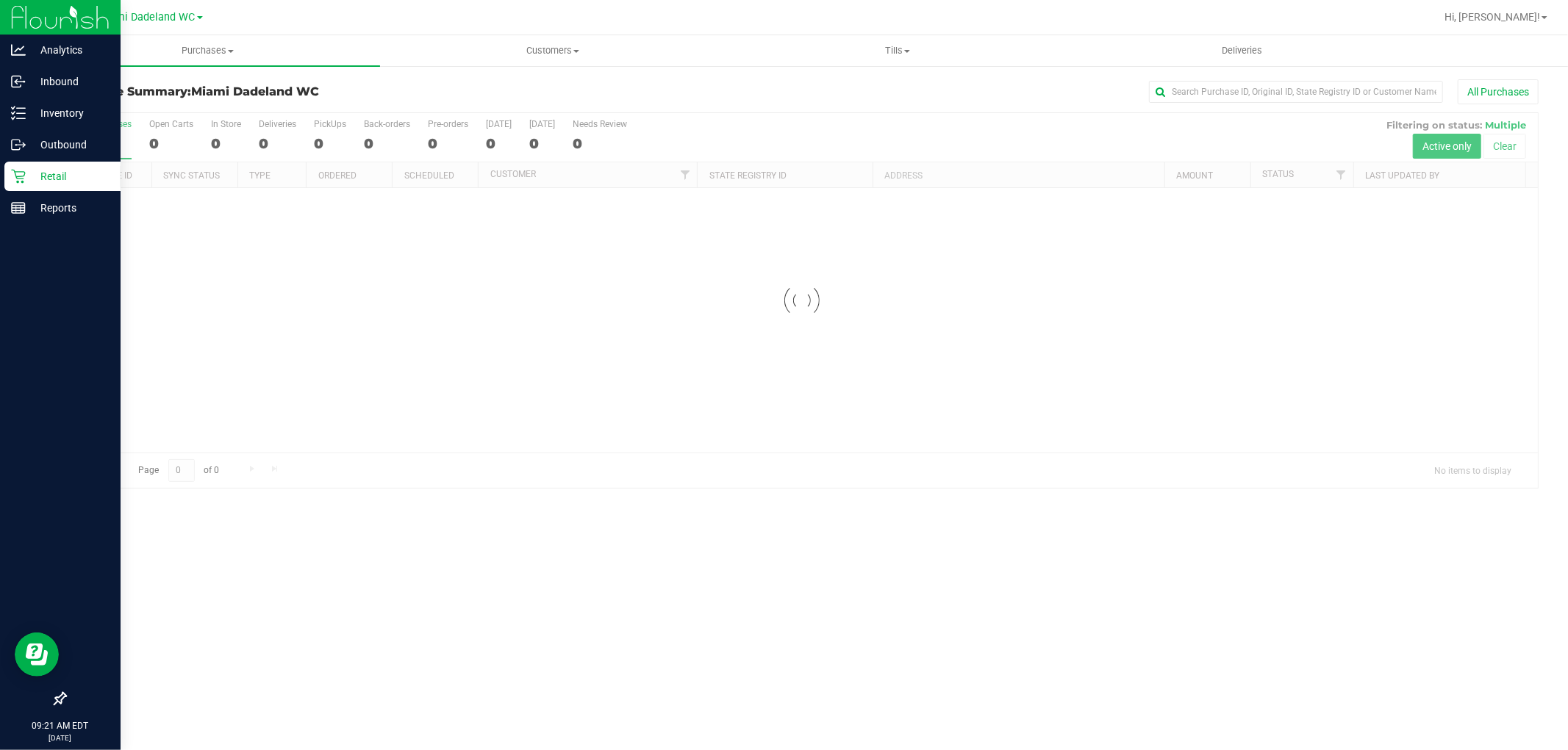
click at [65, 175] on p "Retail" at bounding box center [70, 176] width 88 height 18
click at [67, 175] on p "Retail" at bounding box center [70, 176] width 88 height 18
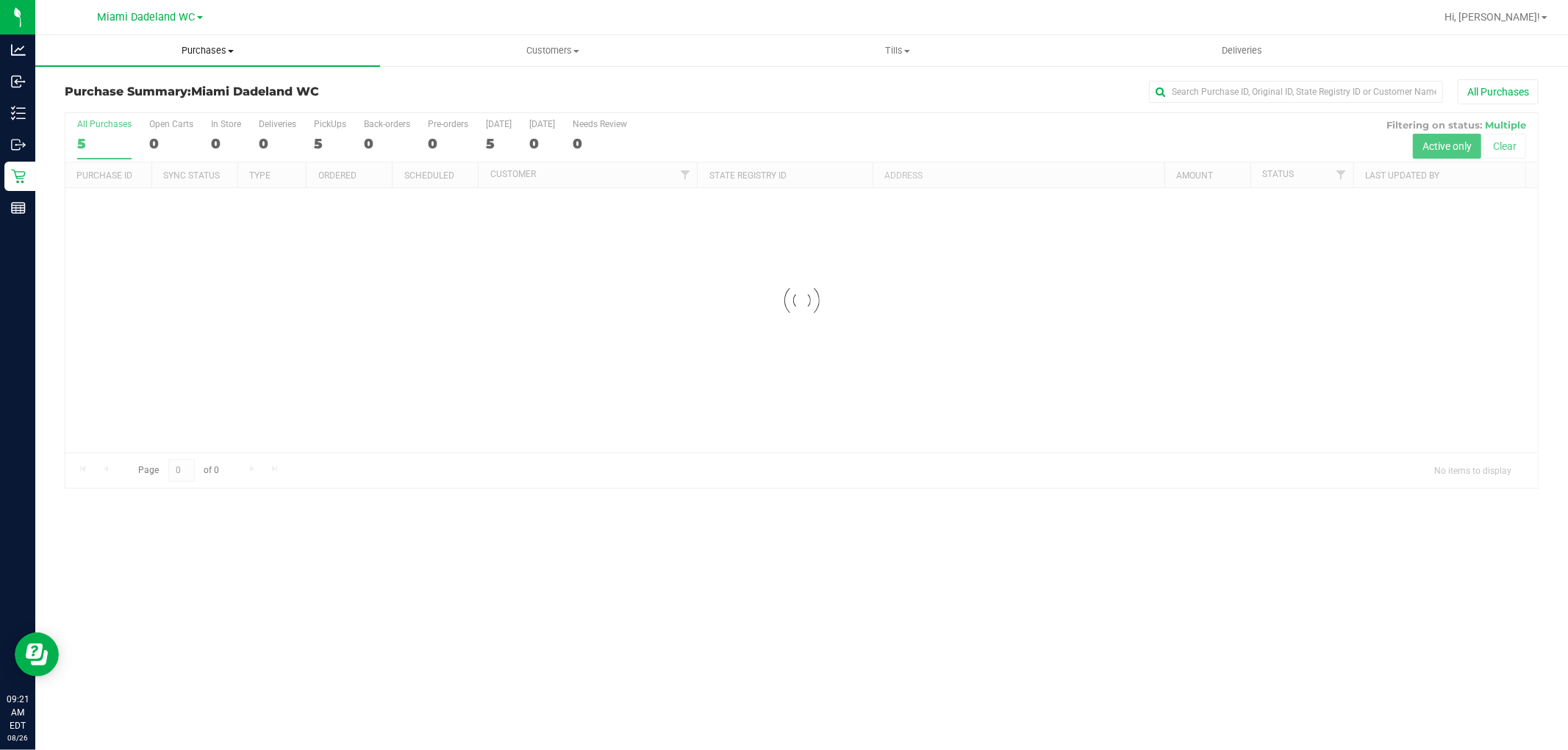
click at [208, 44] on span "Purchases" at bounding box center [208, 50] width 345 height 14
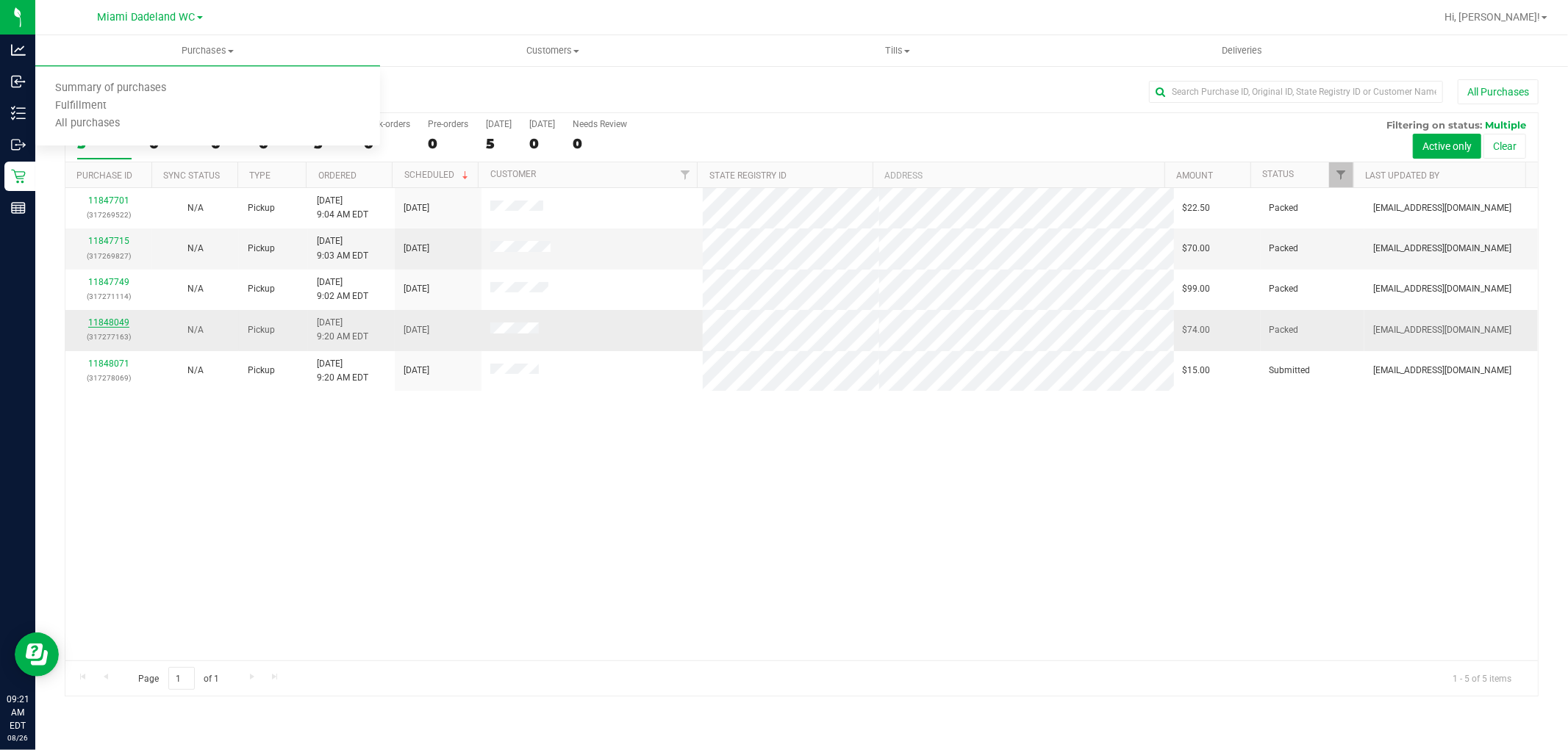
click at [114, 325] on link "11848049" at bounding box center [108, 322] width 41 height 10
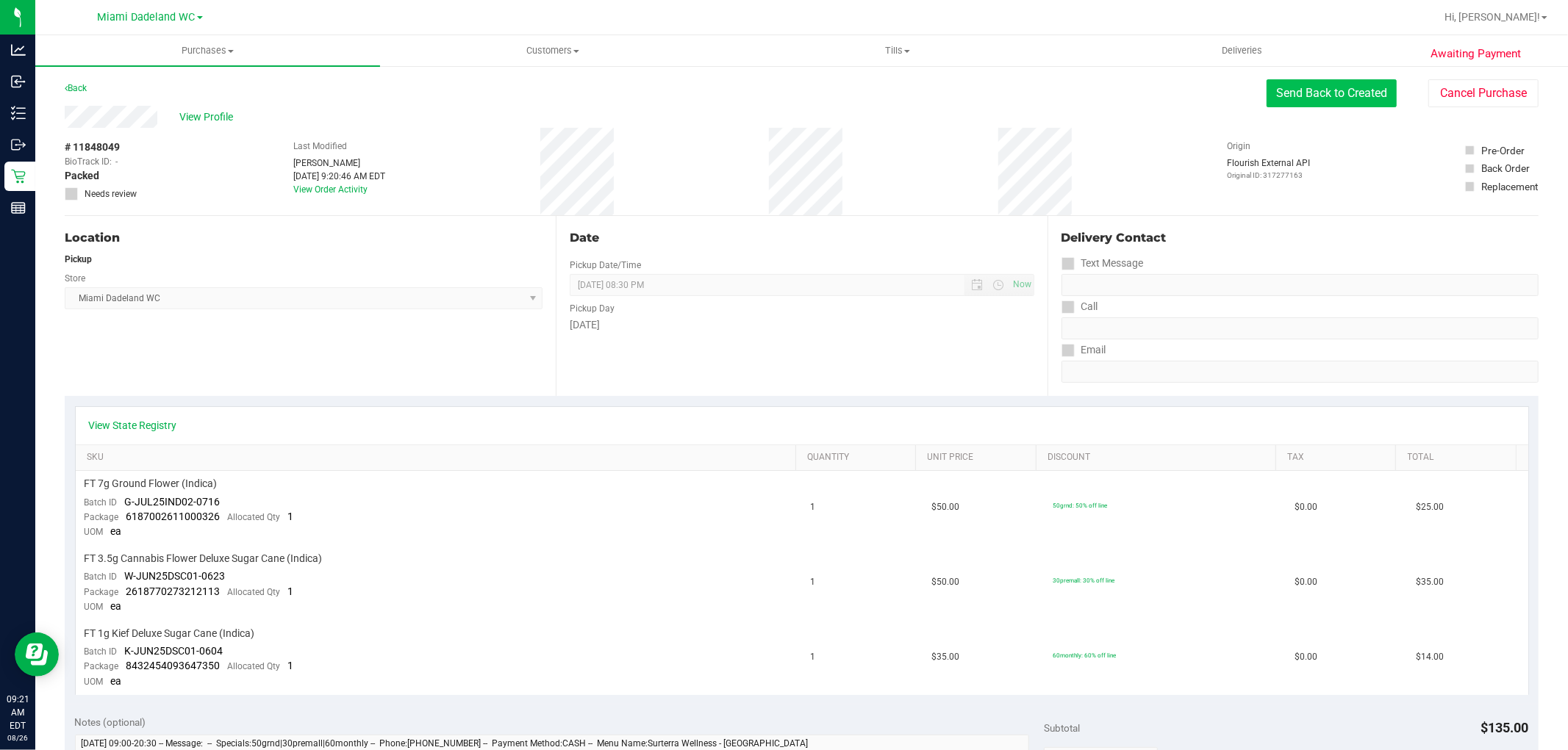
click at [1335, 95] on button "Send Back to Created" at bounding box center [1332, 93] width 130 height 28
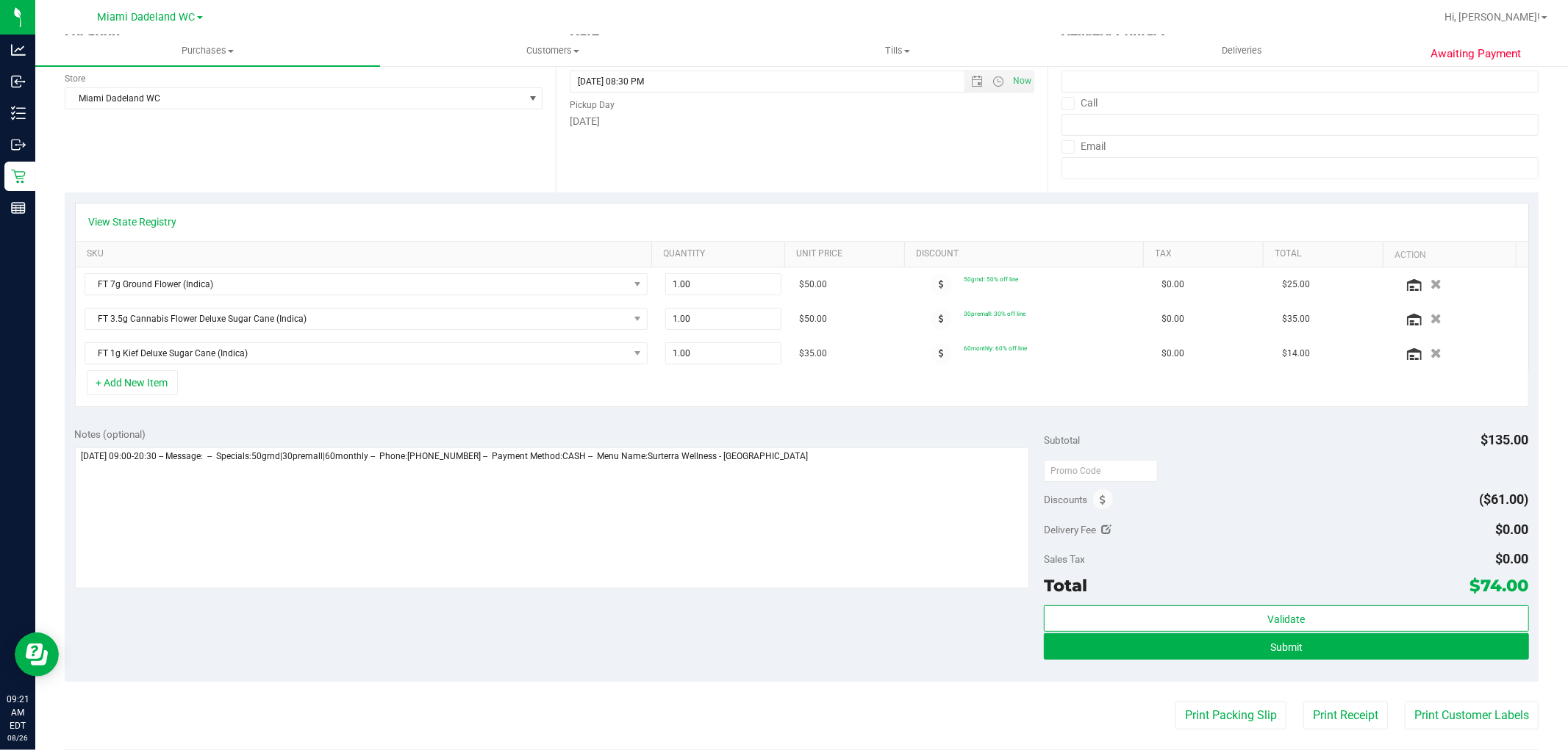
scroll to position [244, 0]
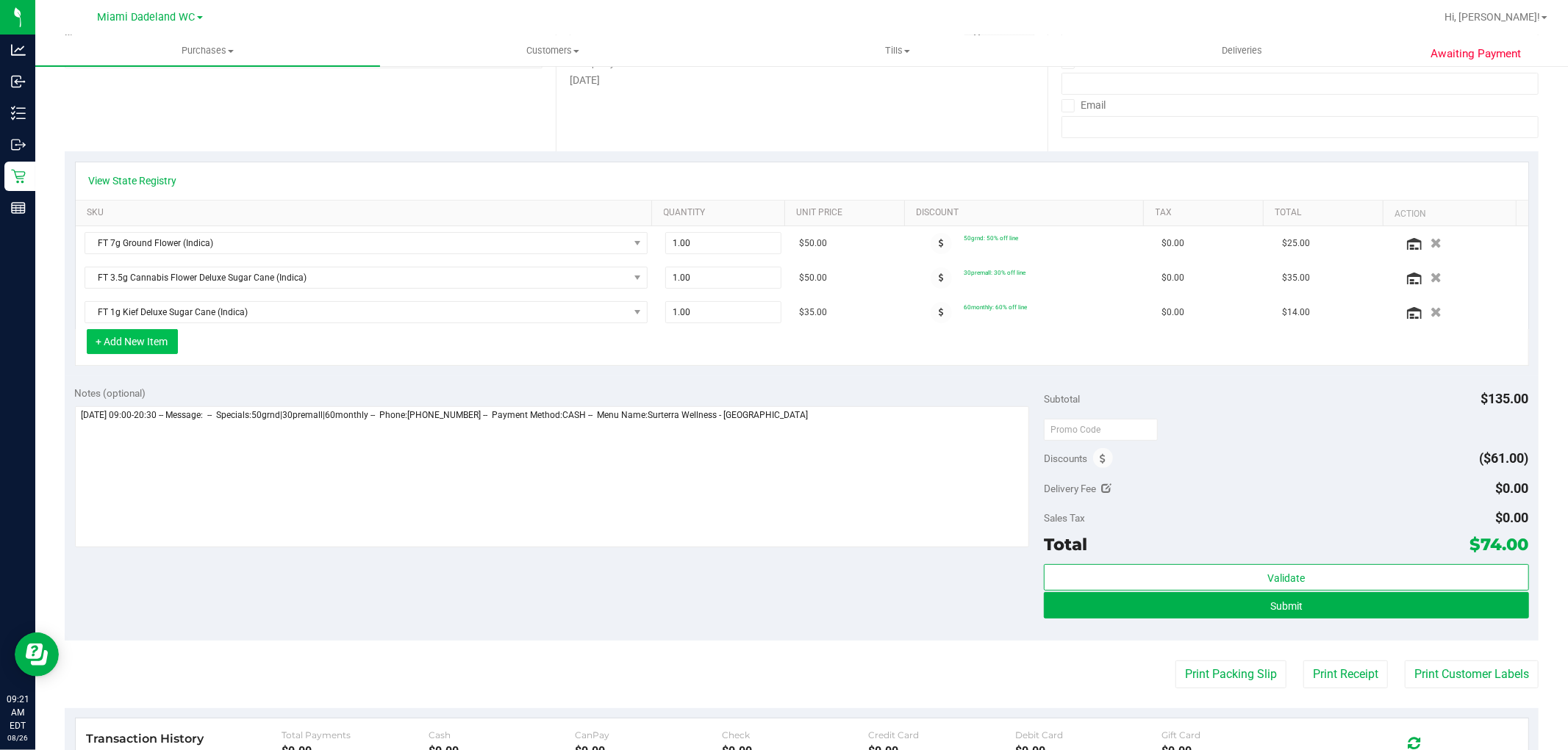
click at [152, 343] on button "+ Add New Item" at bounding box center [132, 341] width 91 height 25
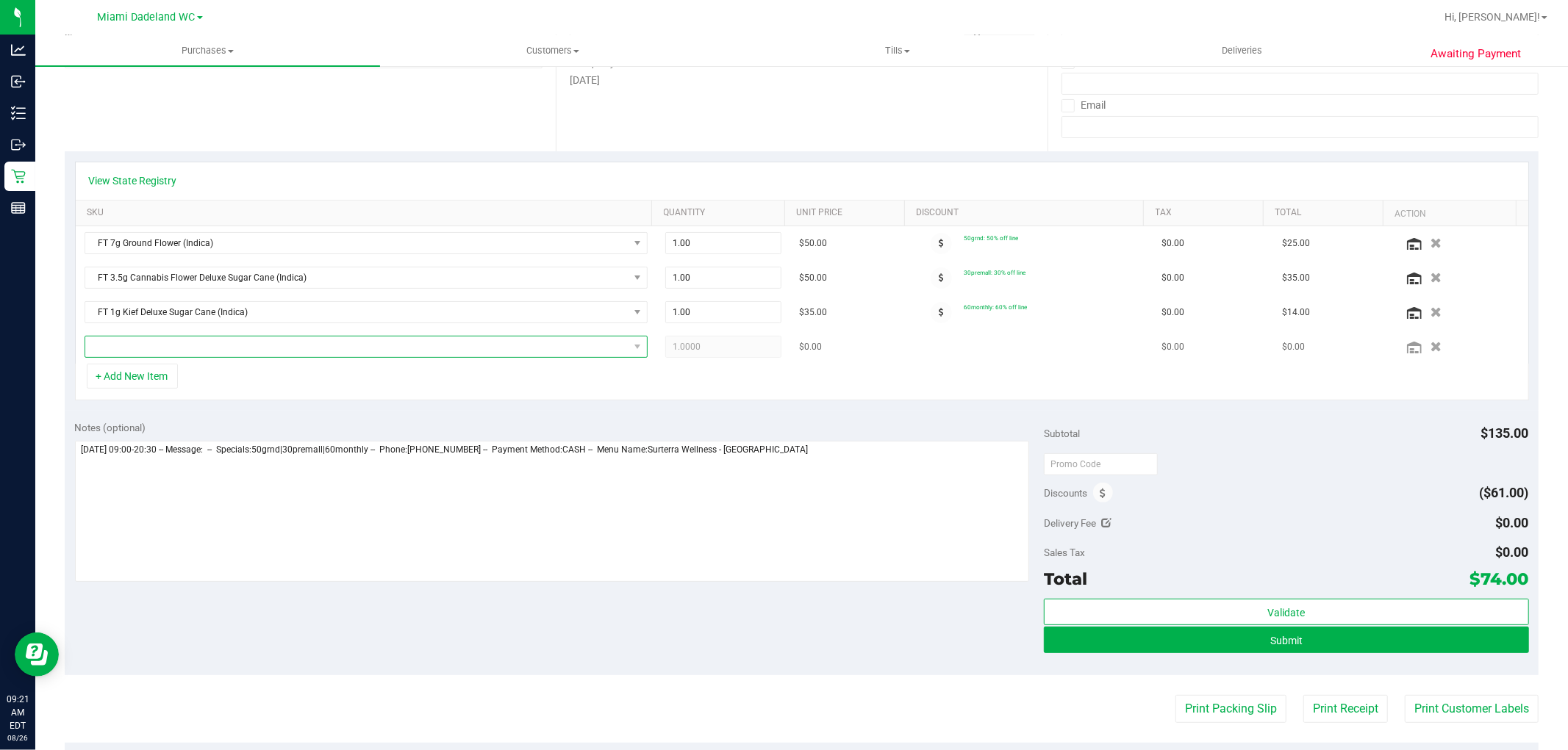
click at [185, 348] on span "NO DATA FOUND" at bounding box center [357, 347] width 544 height 21
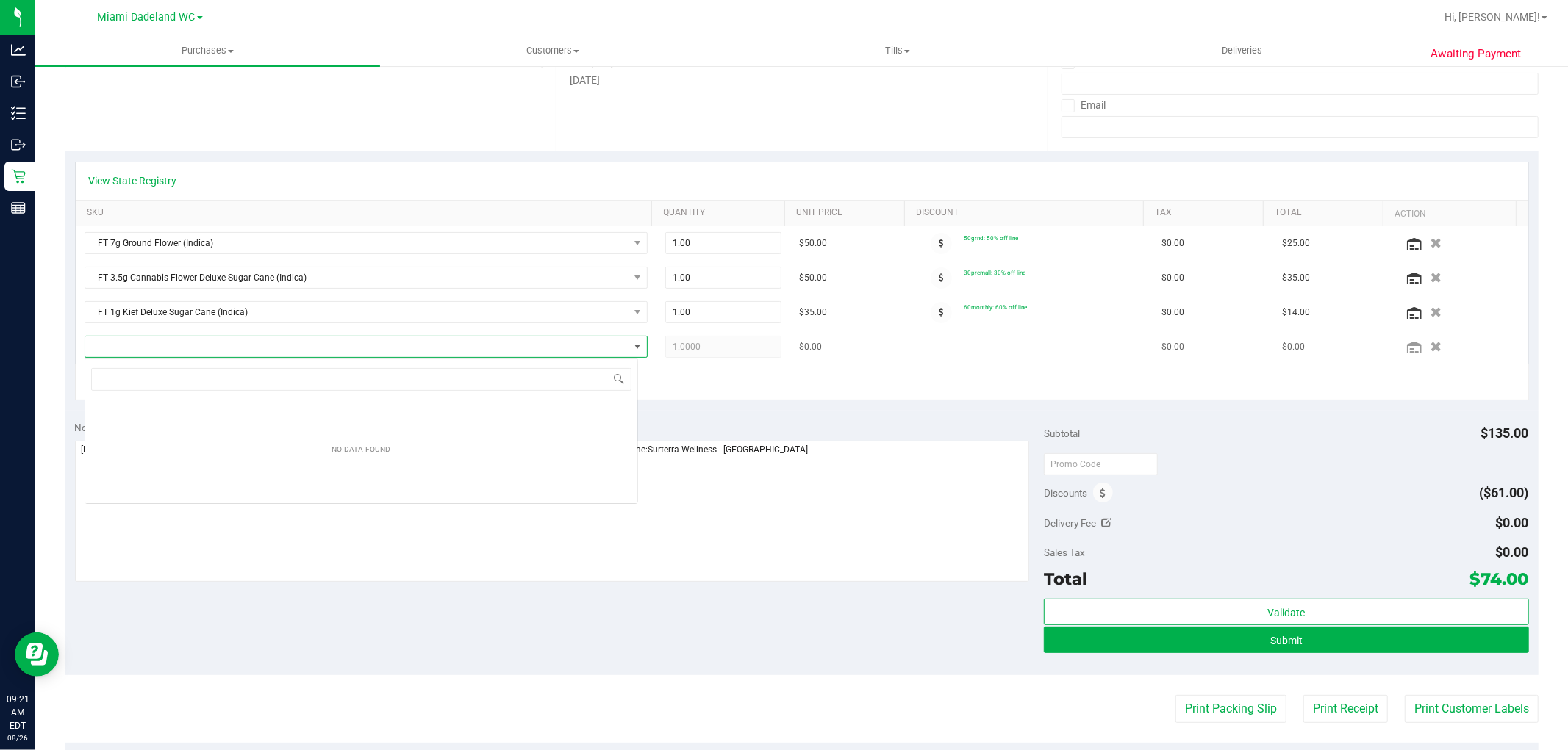
scroll to position [22, 554]
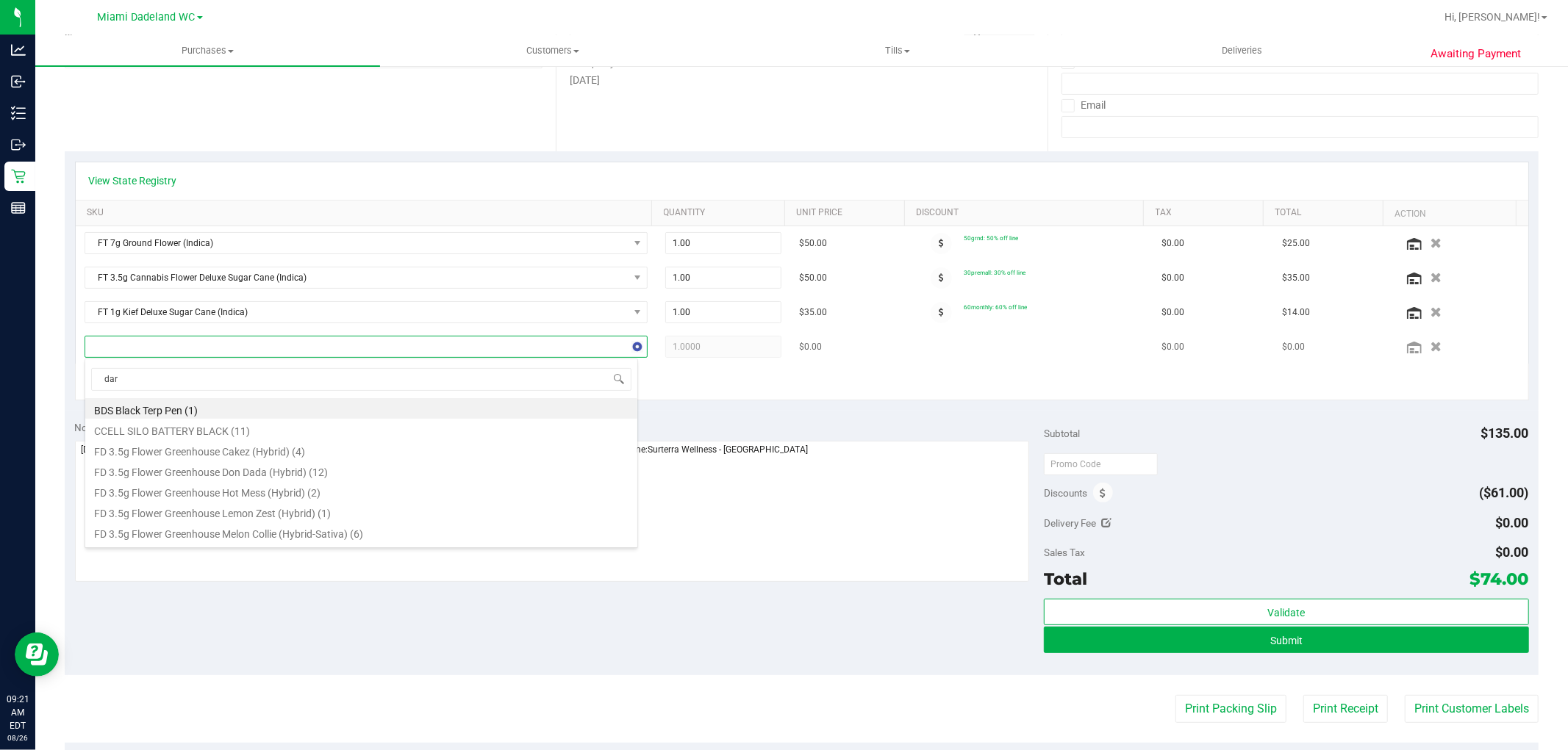
type input "dark"
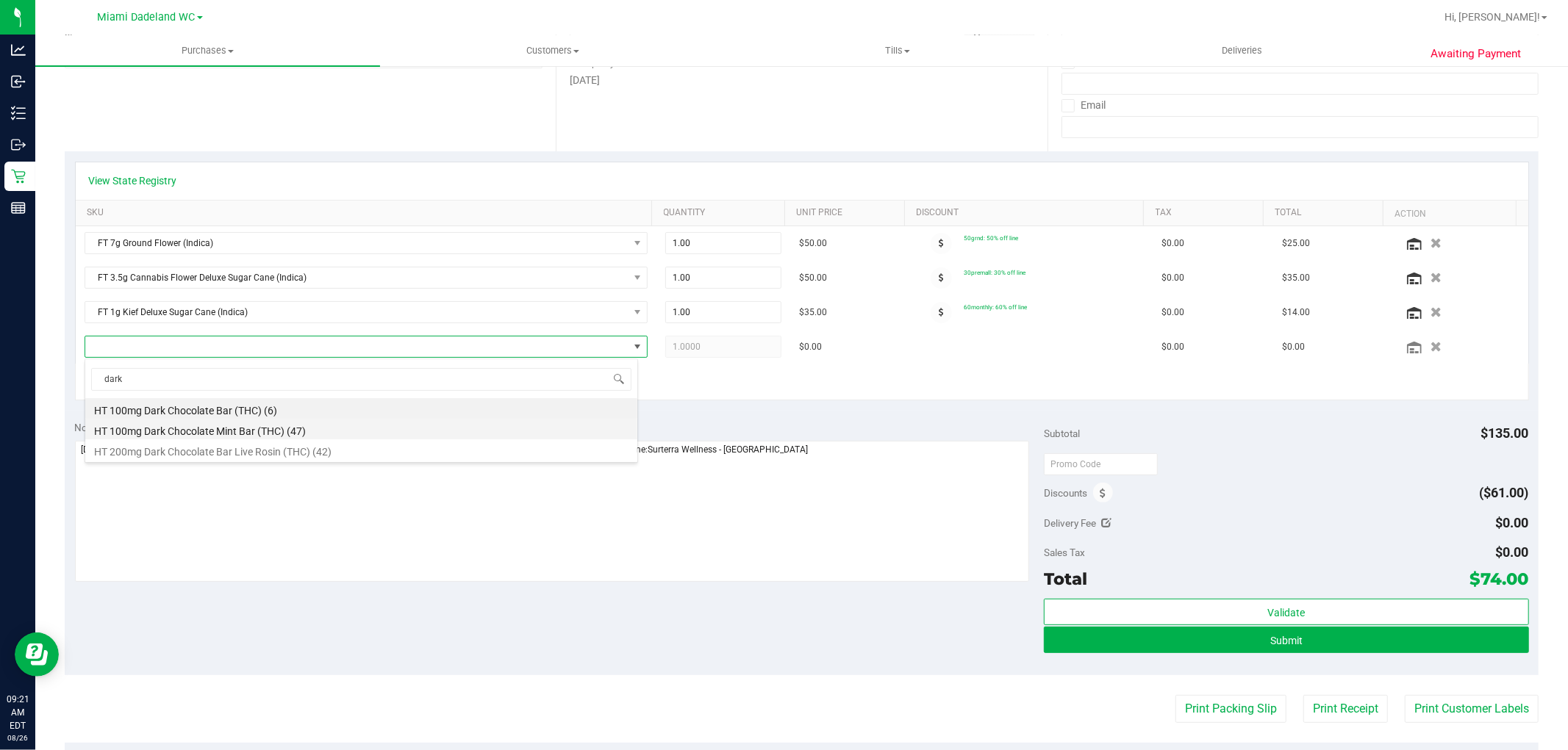
click at [257, 430] on li "HT 100mg Dark Chocolate Mint Bar (THC) (47)" at bounding box center [361, 429] width 552 height 21
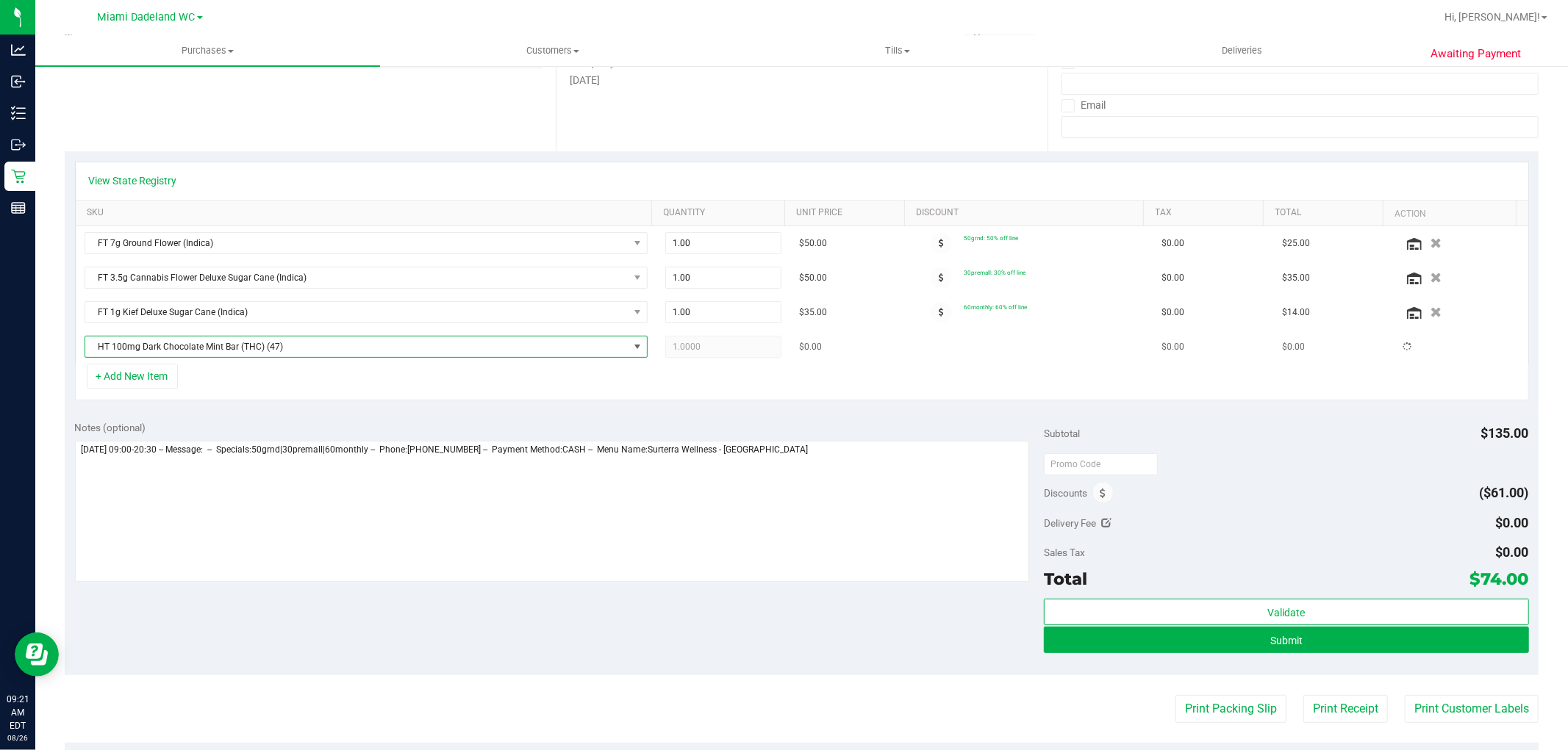
click at [237, 347] on span "HT 100mg Dark Chocolate Mint Bar (THC) (47)" at bounding box center [357, 347] width 544 height 21
click at [249, 342] on span "HT 100mg Dark Chocolate Mint Bar (THC)" at bounding box center [357, 347] width 544 height 21
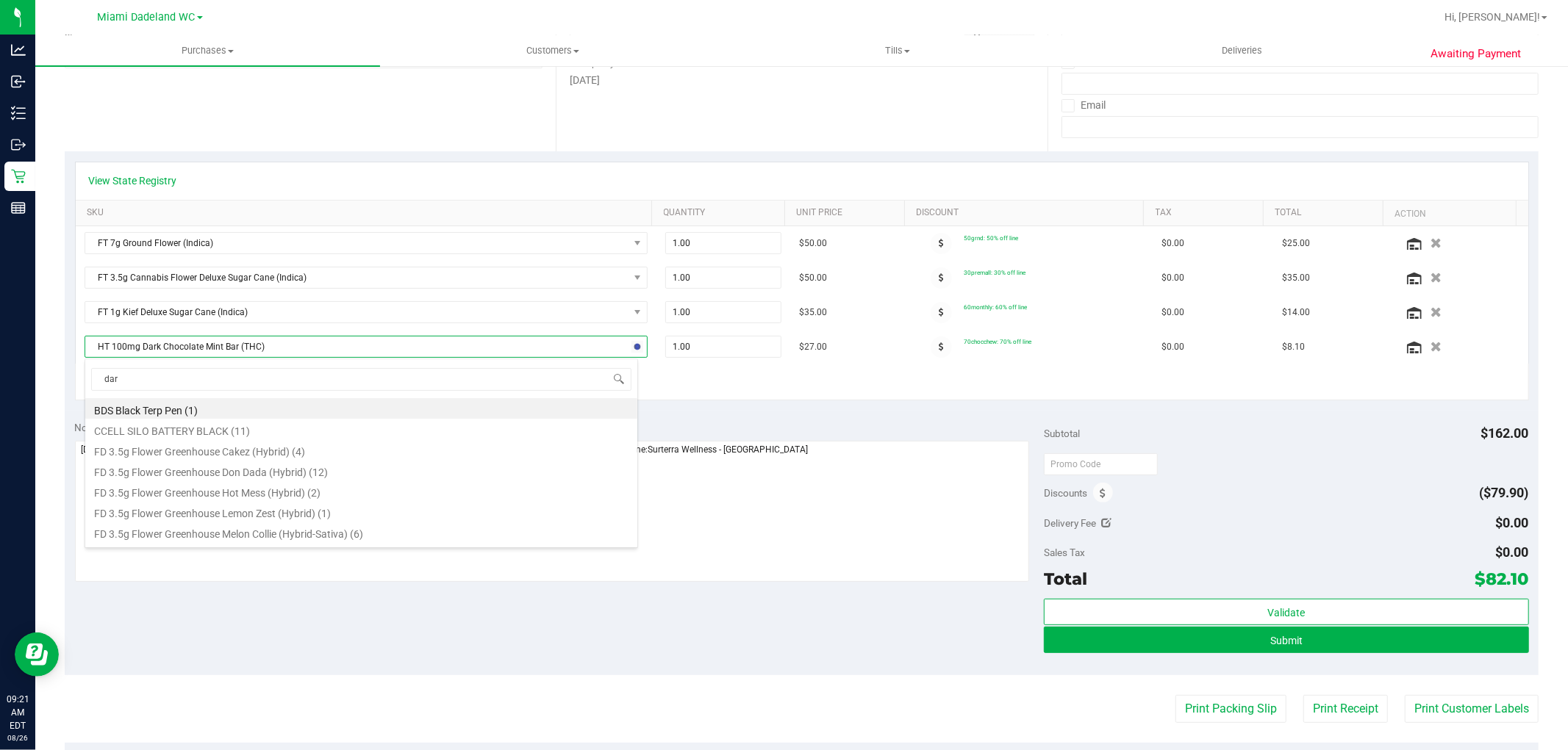
type input "dark"
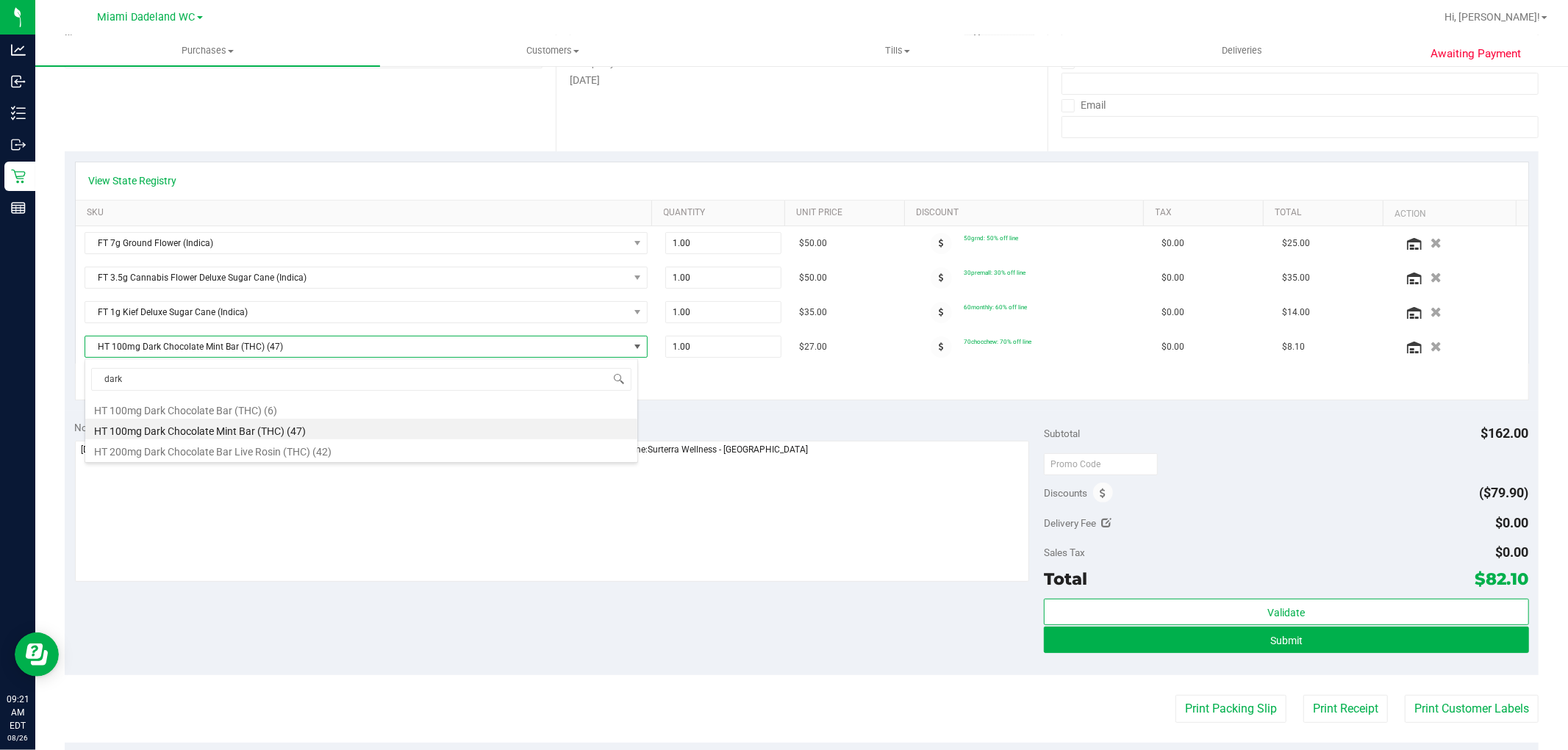
click at [261, 408] on li "HT 100mg Dark Chocolate Bar (THC) (6)" at bounding box center [361, 409] width 552 height 21
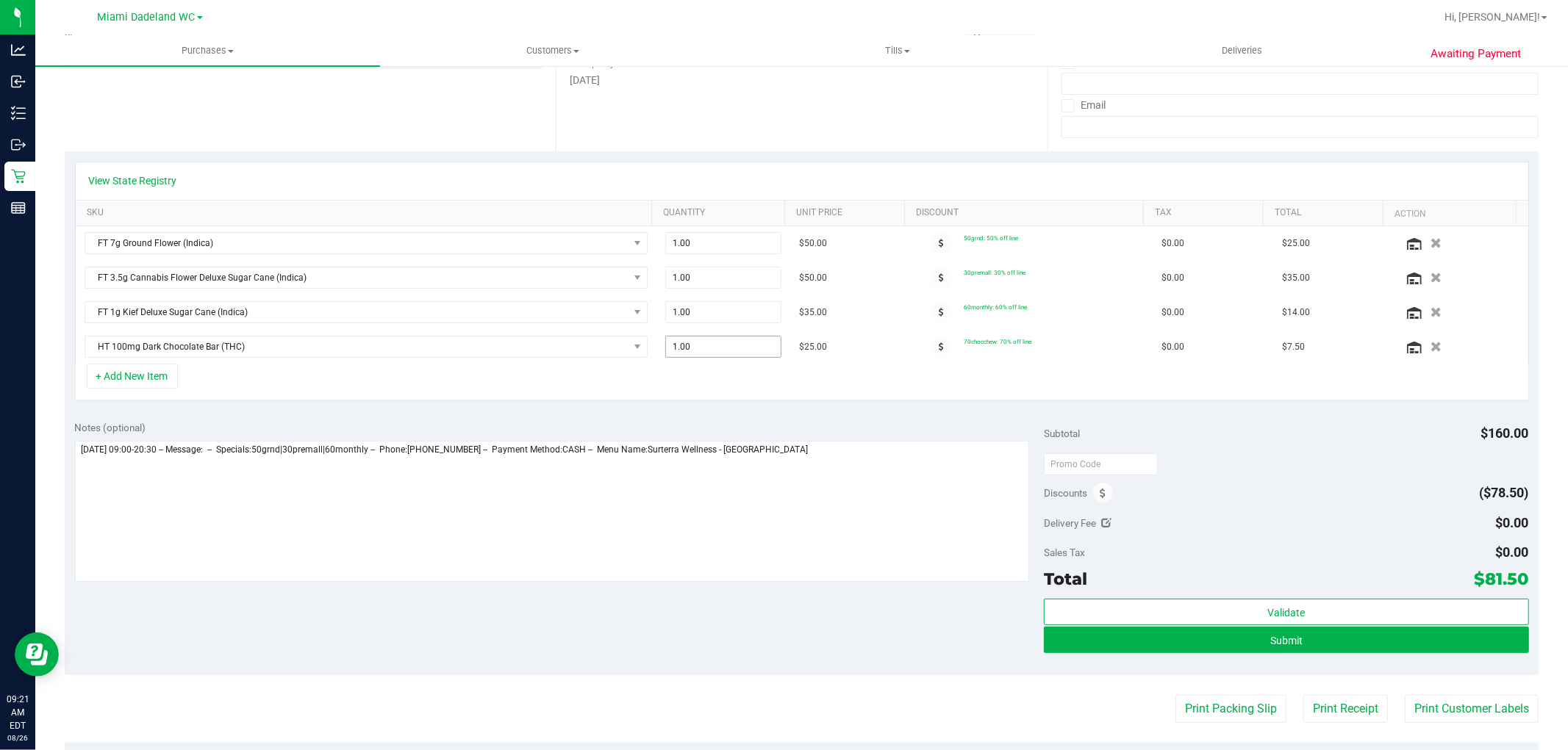
click at [685, 347] on span "1.00 1" at bounding box center [723, 347] width 116 height 22
type input "2"
click at [1094, 410] on div "View State Registry SKU Quantity Unit Price Discount Tax Total Action FT 7g Gro…" at bounding box center [802, 281] width 1474 height 260
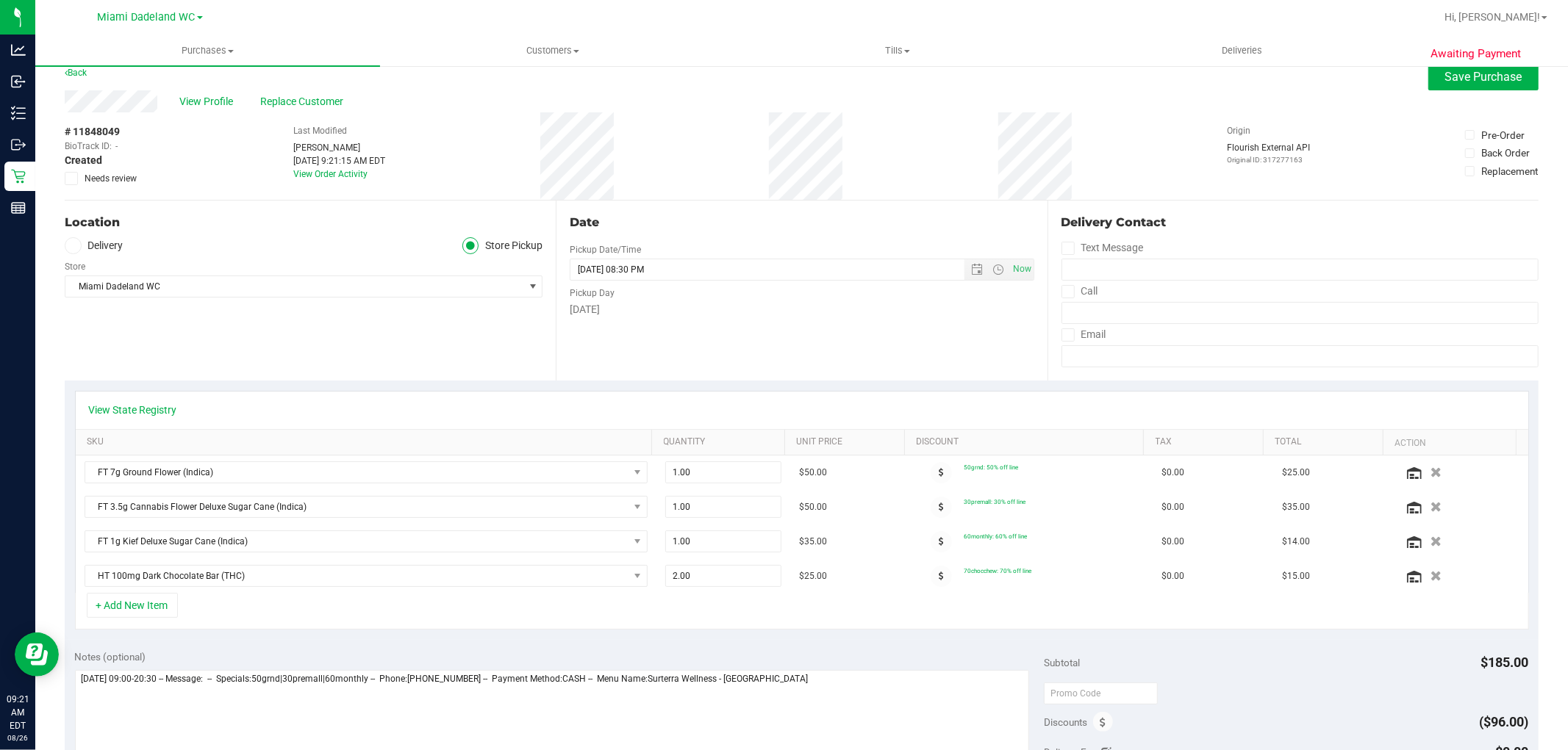
scroll to position [0, 0]
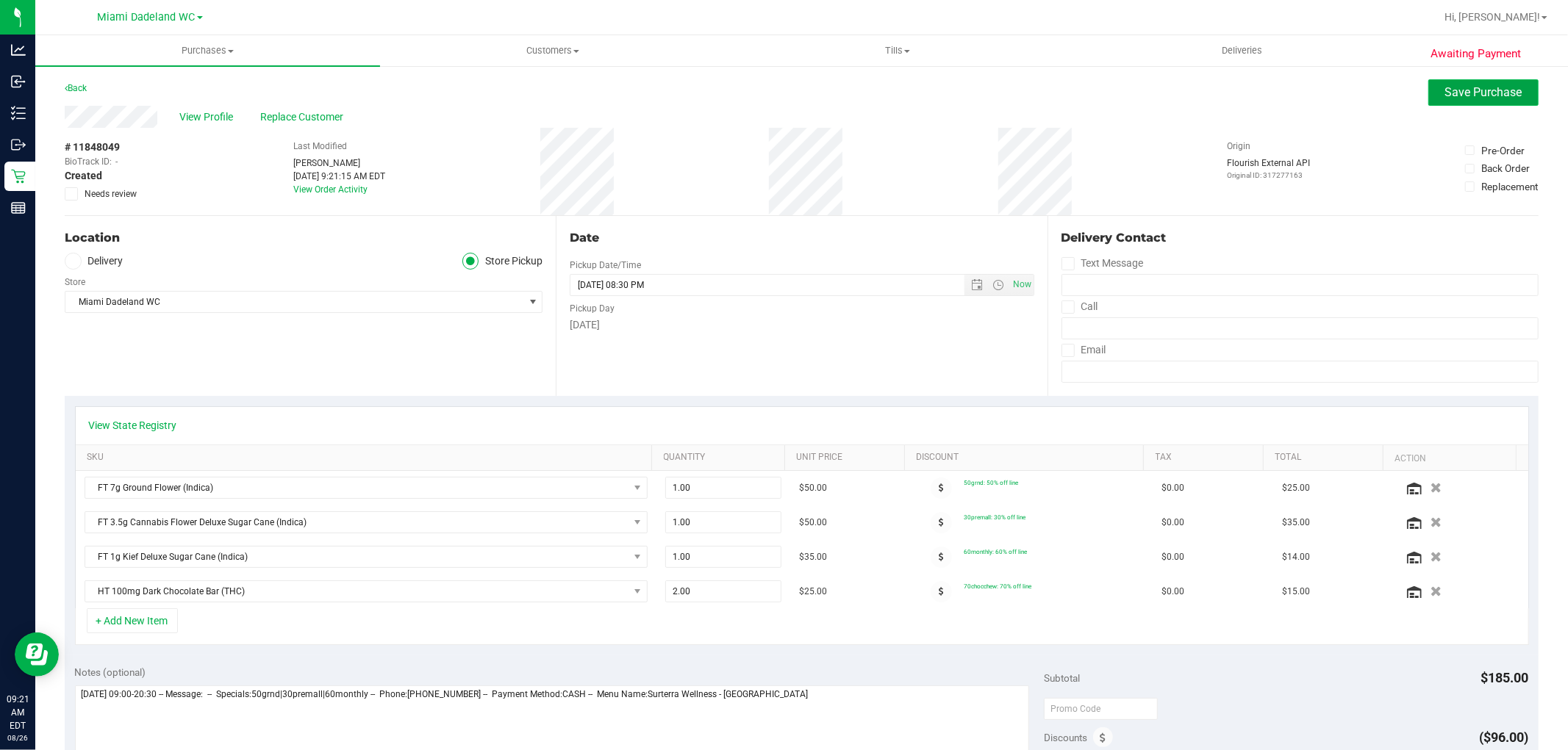
click at [1497, 95] on span "Save Purchase" at bounding box center [1484, 91] width 77 height 14
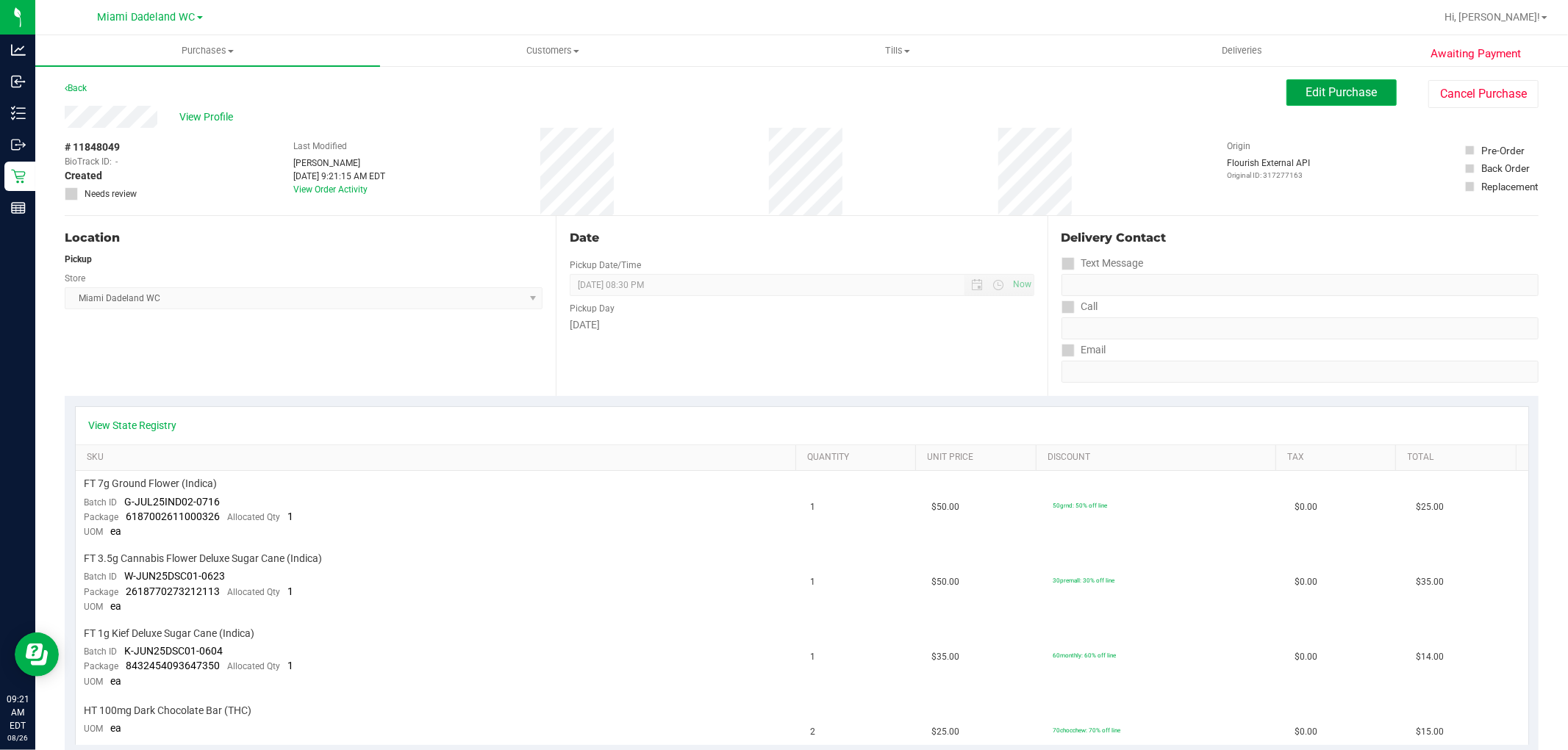
click at [1349, 97] on span "Edit Purchase" at bounding box center [1342, 91] width 71 height 14
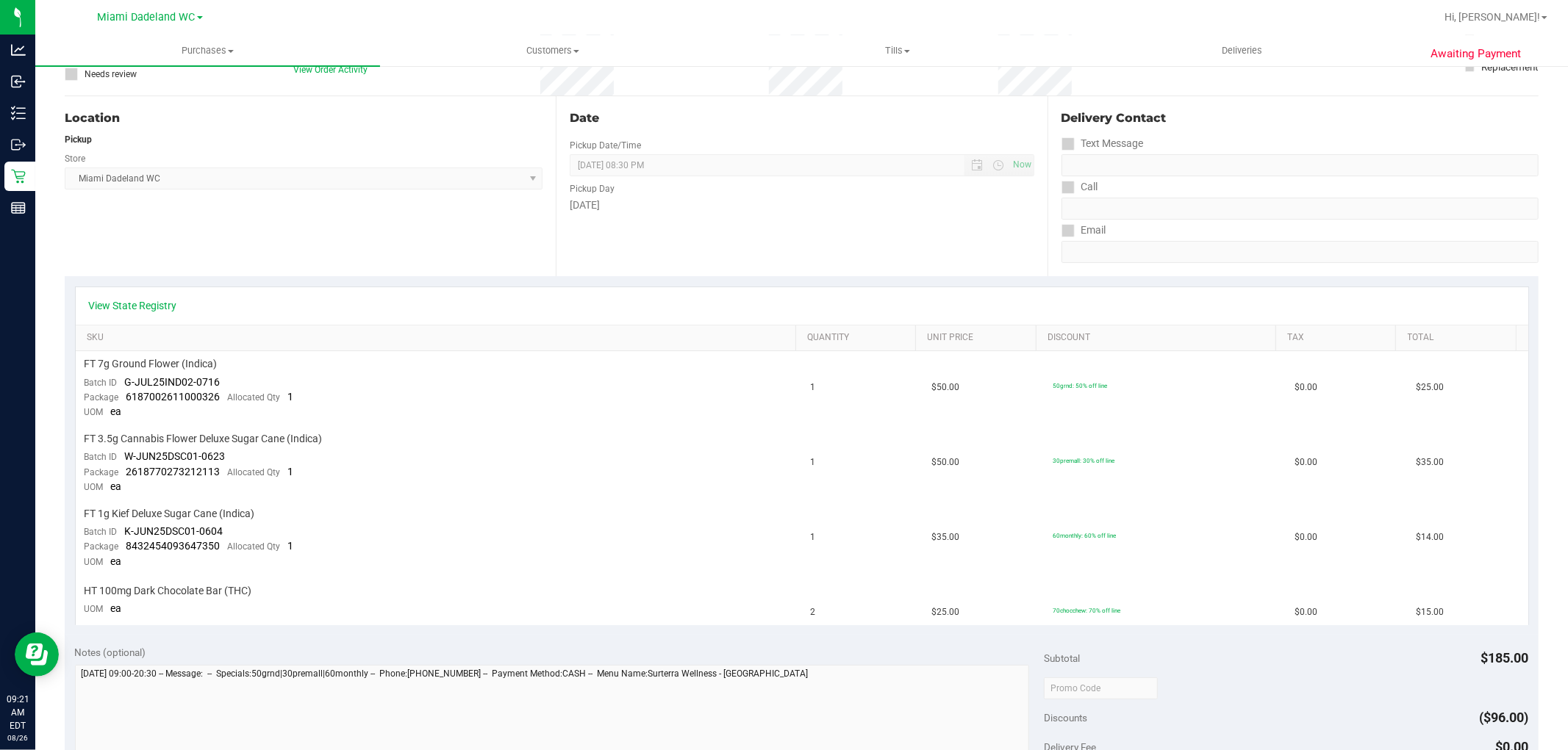
scroll to position [326, 0]
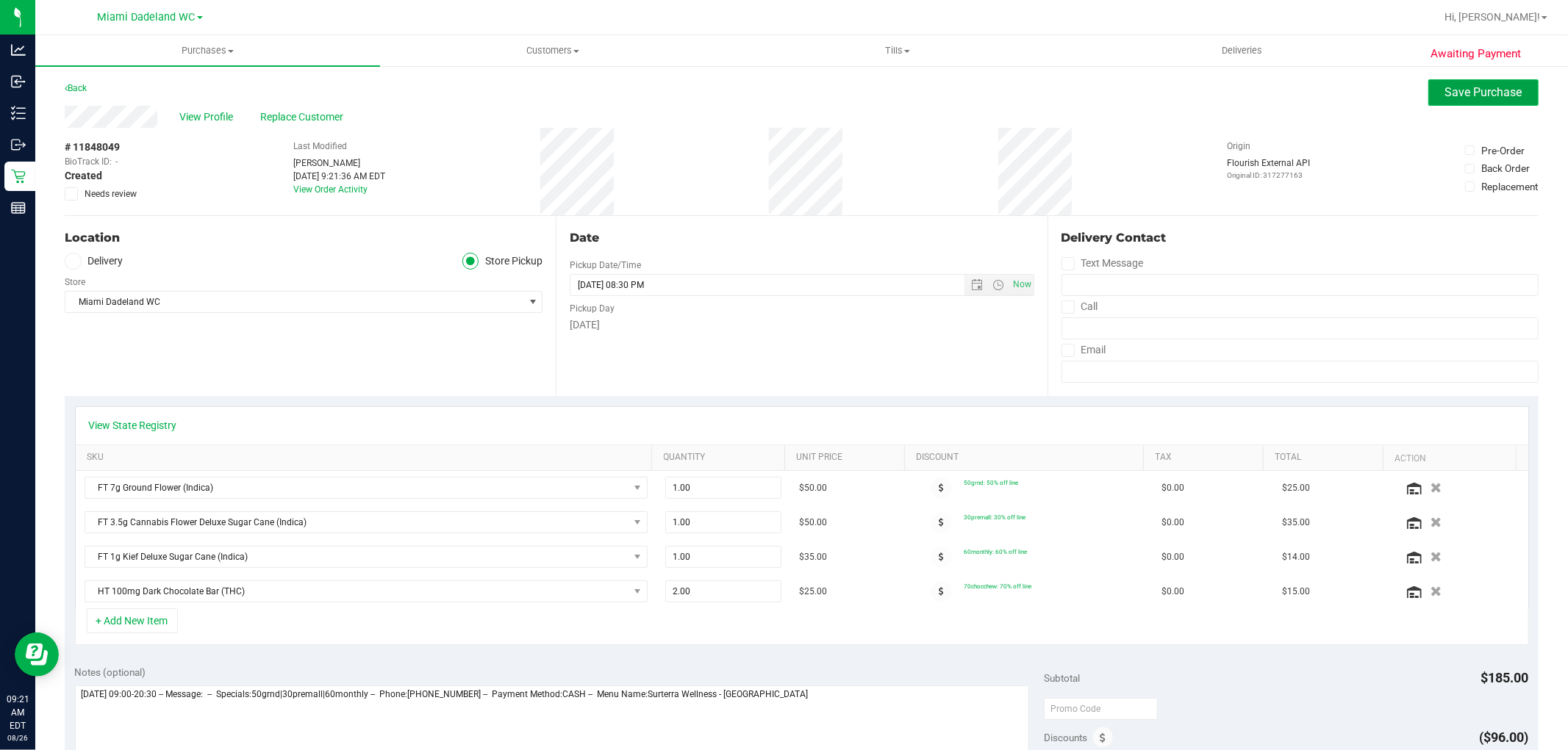
click at [1497, 90] on span "Save Purchase" at bounding box center [1484, 91] width 77 height 14
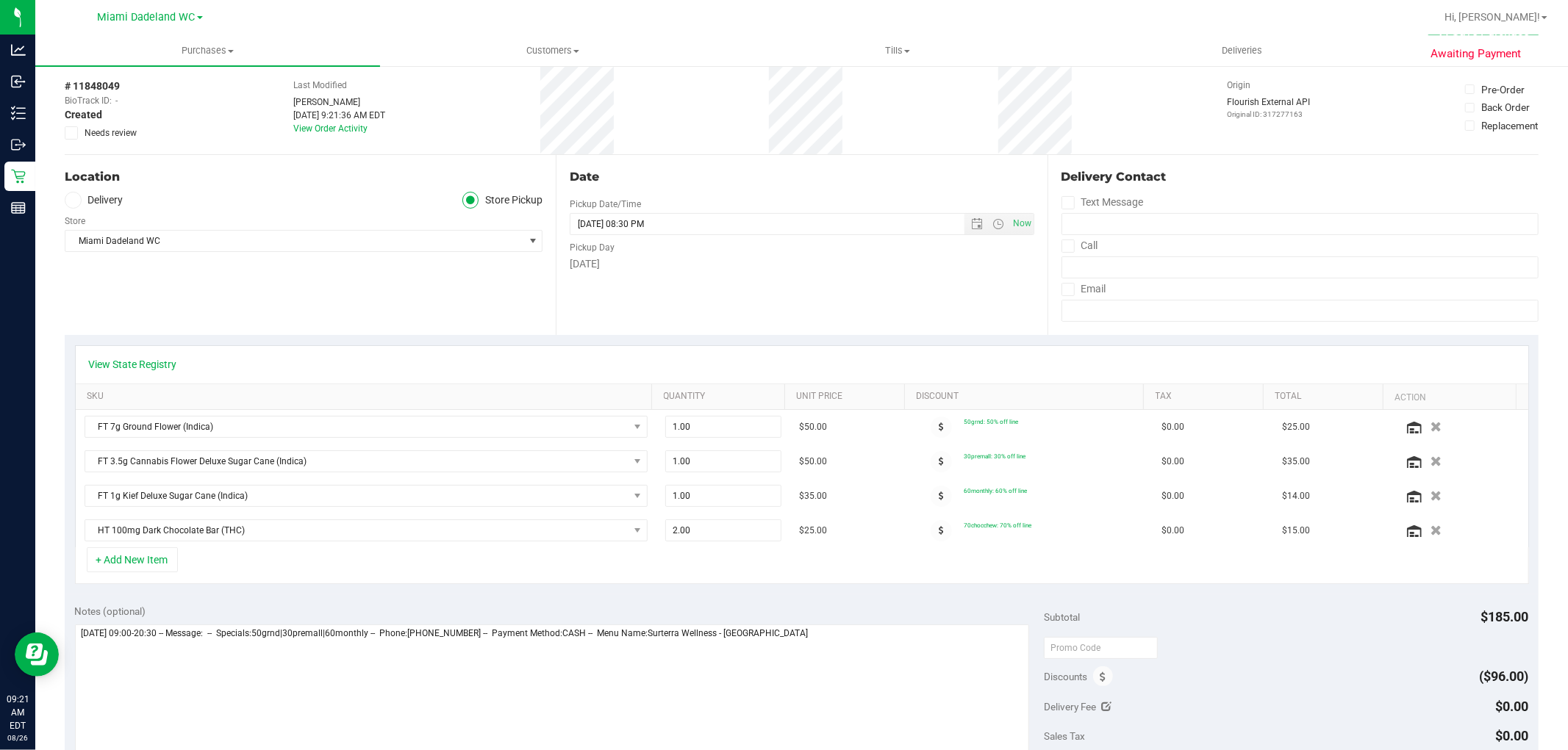
scroll to position [408, 0]
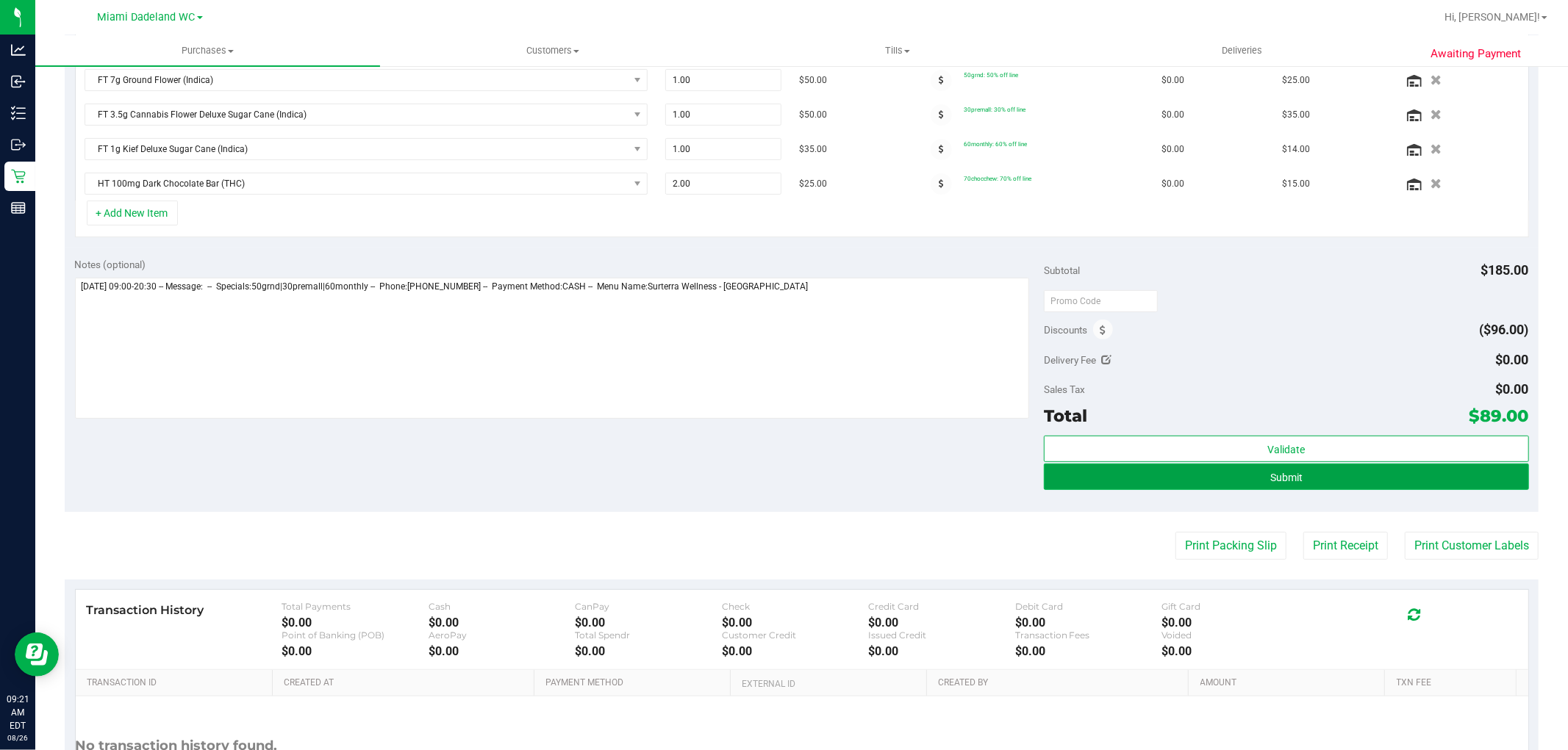
click at [1384, 478] on div "Purchases Summary of purchases Fulfillment All purchases Customers All customer…" at bounding box center [802, 393] width 1533 height 715
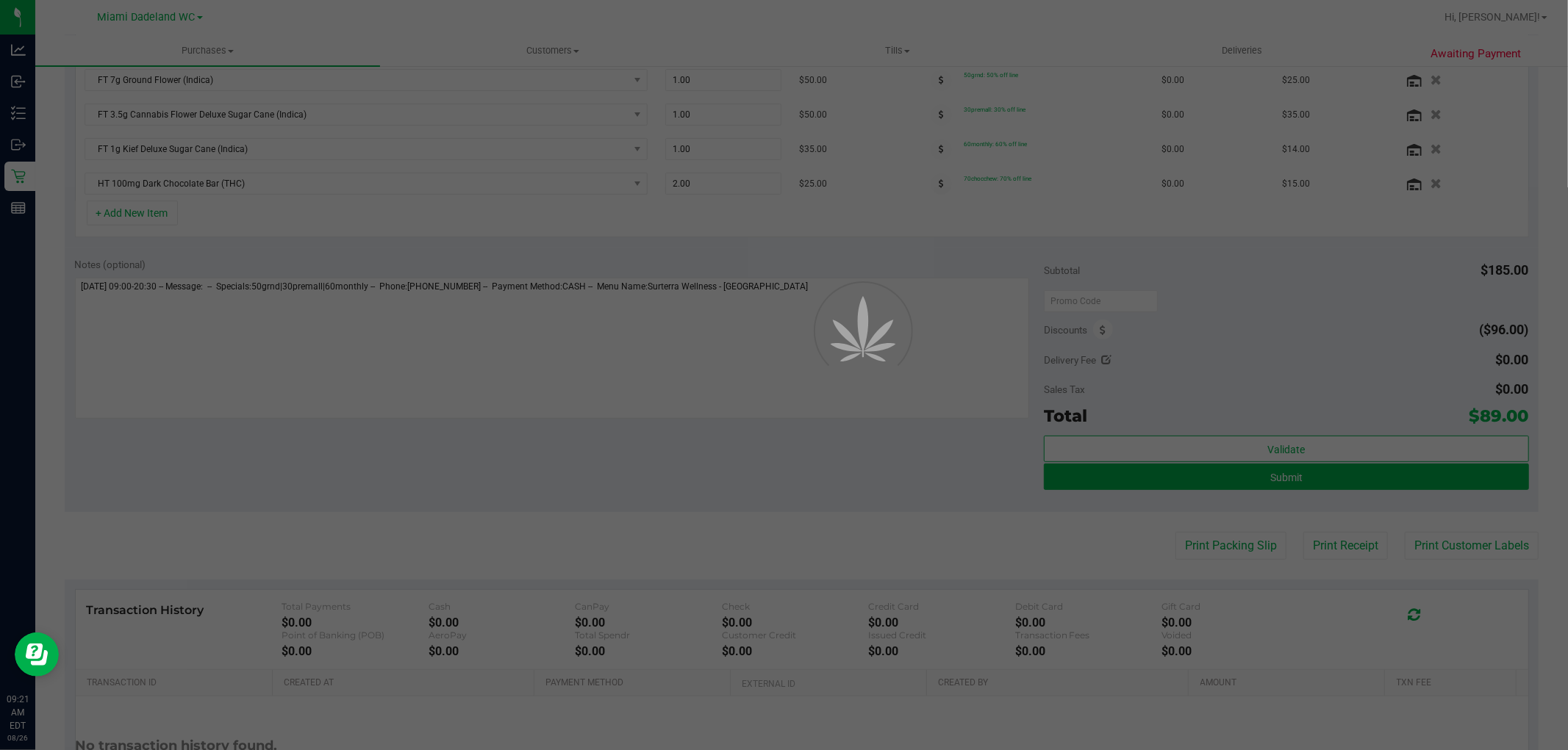
click at [1336, 479] on div at bounding box center [784, 375] width 1568 height 750
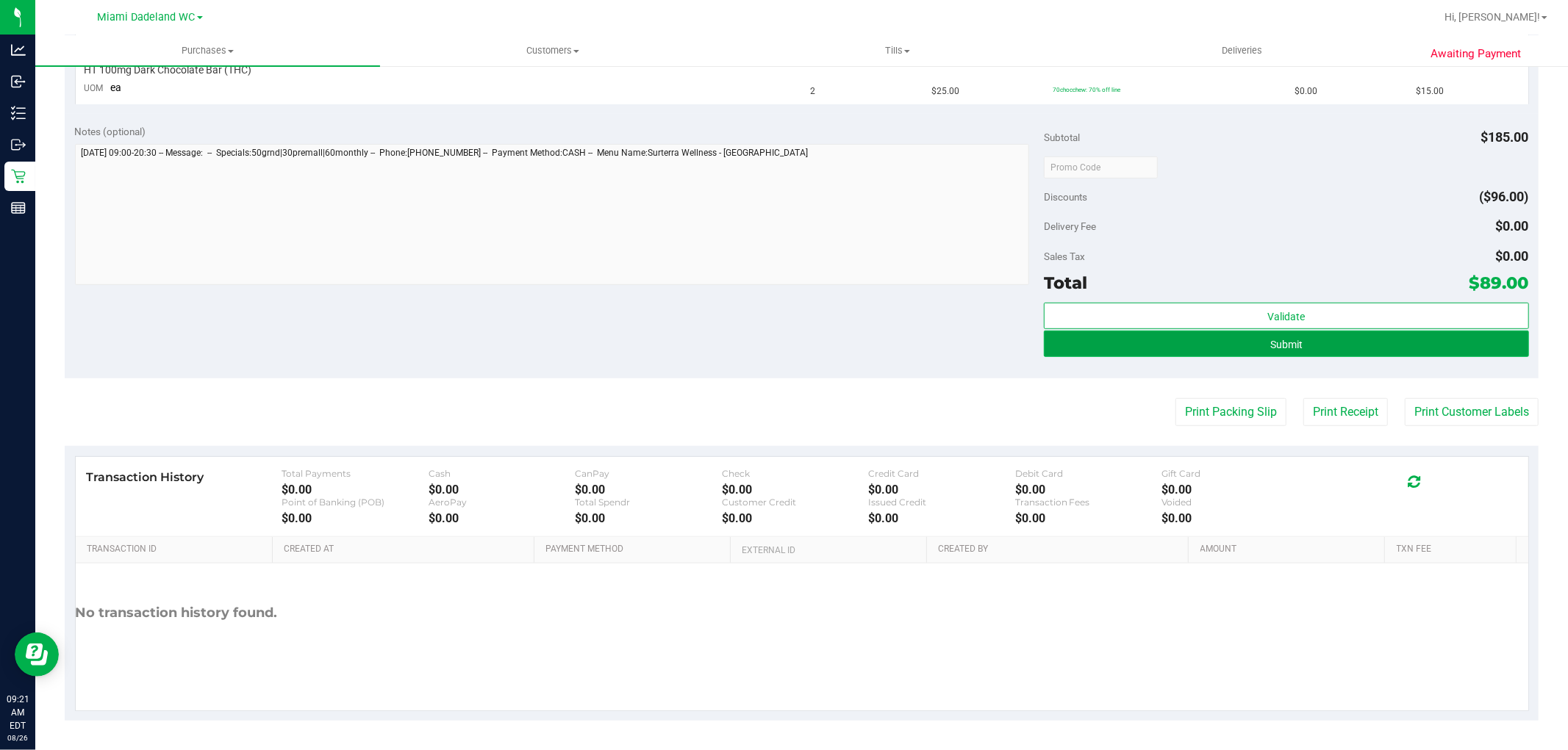
click at [1363, 335] on button "Submit" at bounding box center [1286, 344] width 484 height 26
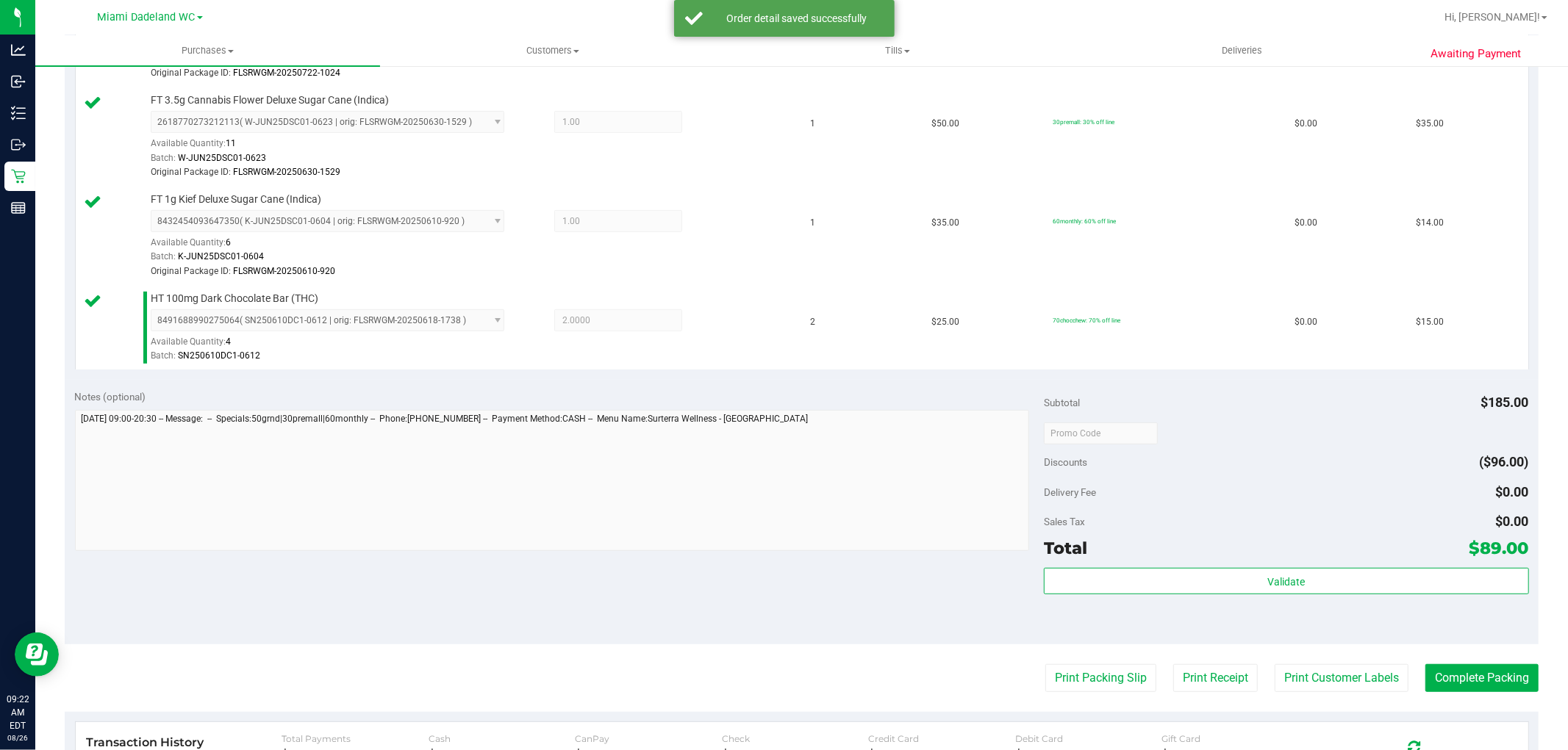
scroll to position [750, 0]
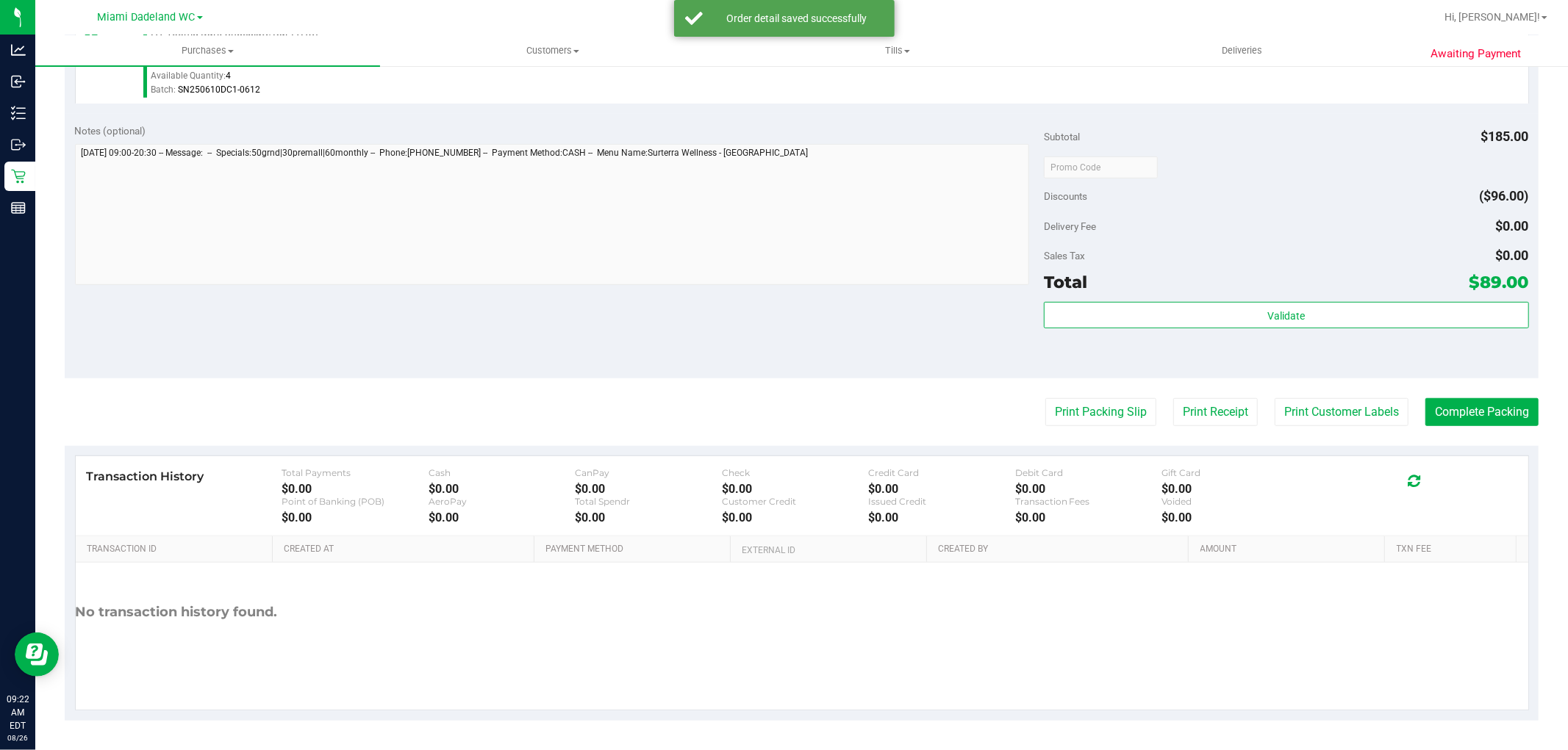
click at [1469, 289] on span "$89.00" at bounding box center [1499, 282] width 59 height 21
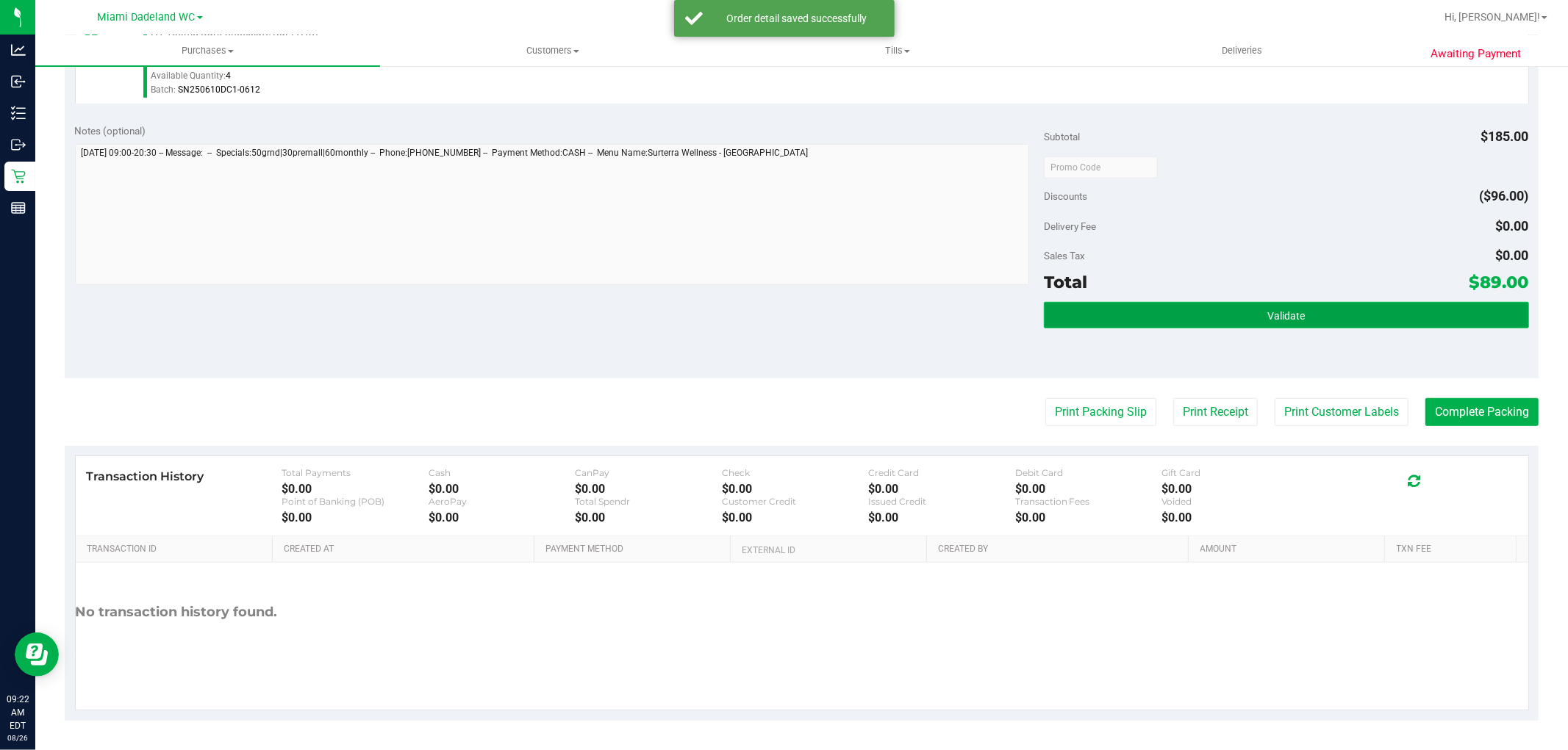
click at [1379, 319] on button "Validate" at bounding box center [1286, 315] width 484 height 26
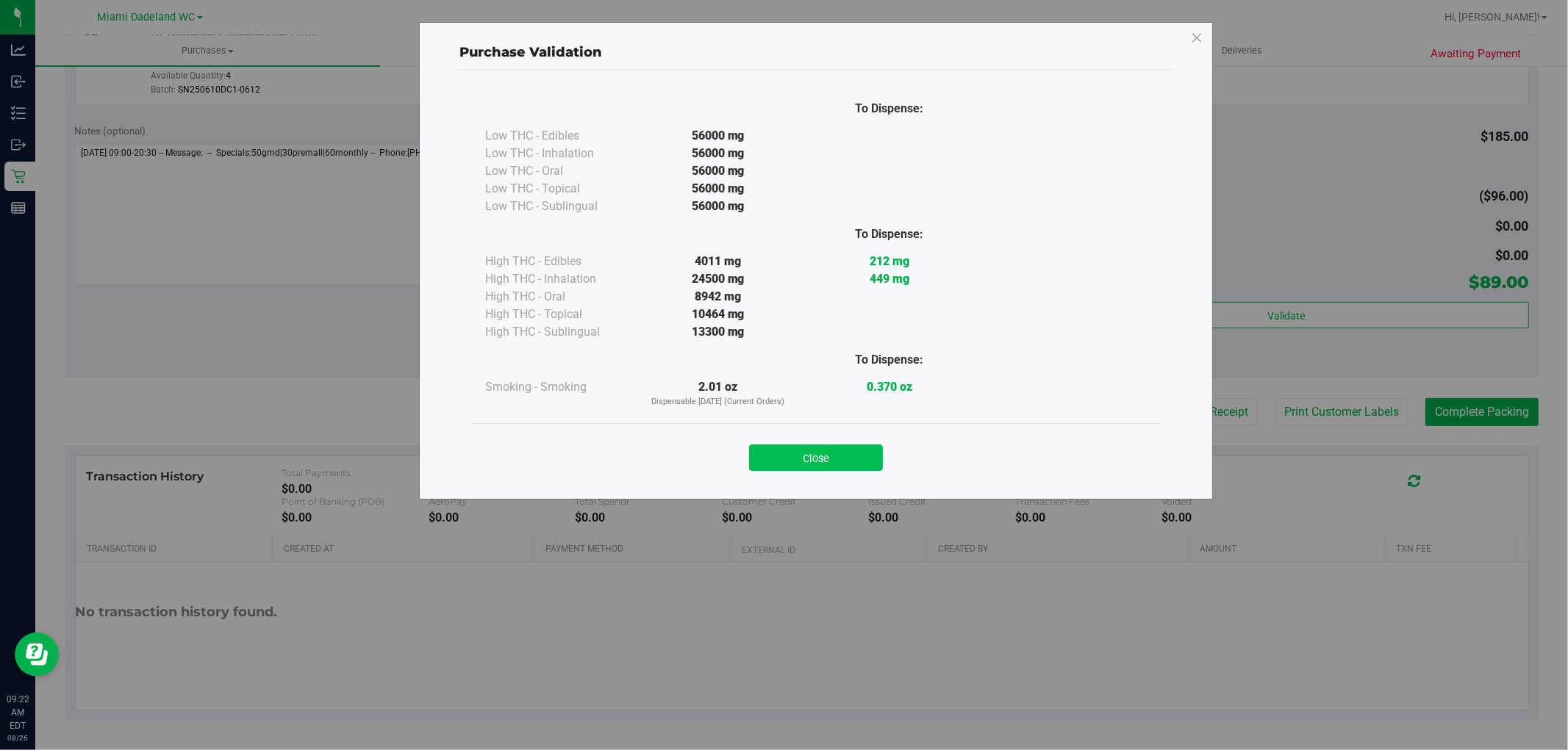
click at [839, 446] on button "Close" at bounding box center [816, 458] width 134 height 26
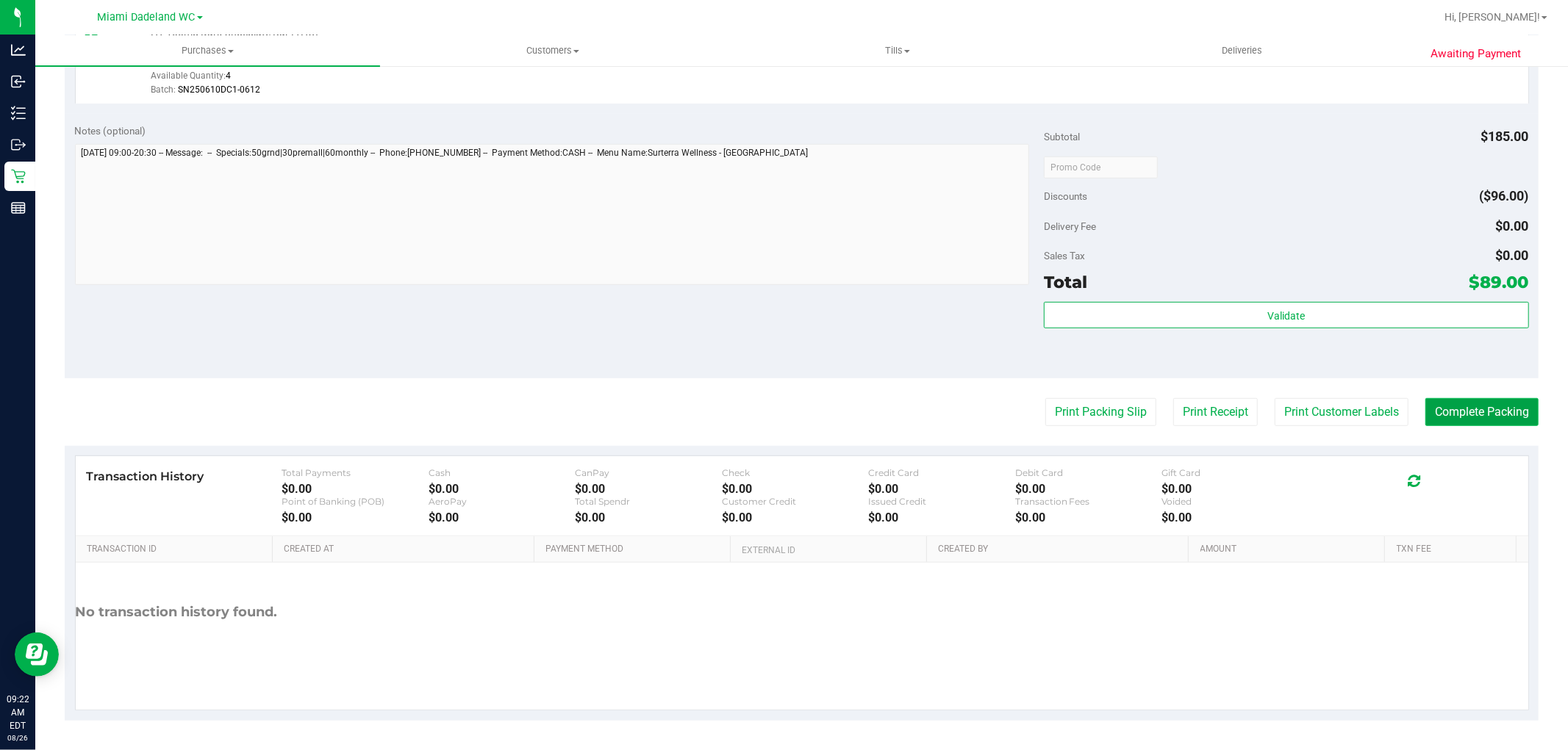
click at [1465, 402] on button "Complete Packing" at bounding box center [1481, 412] width 113 height 28
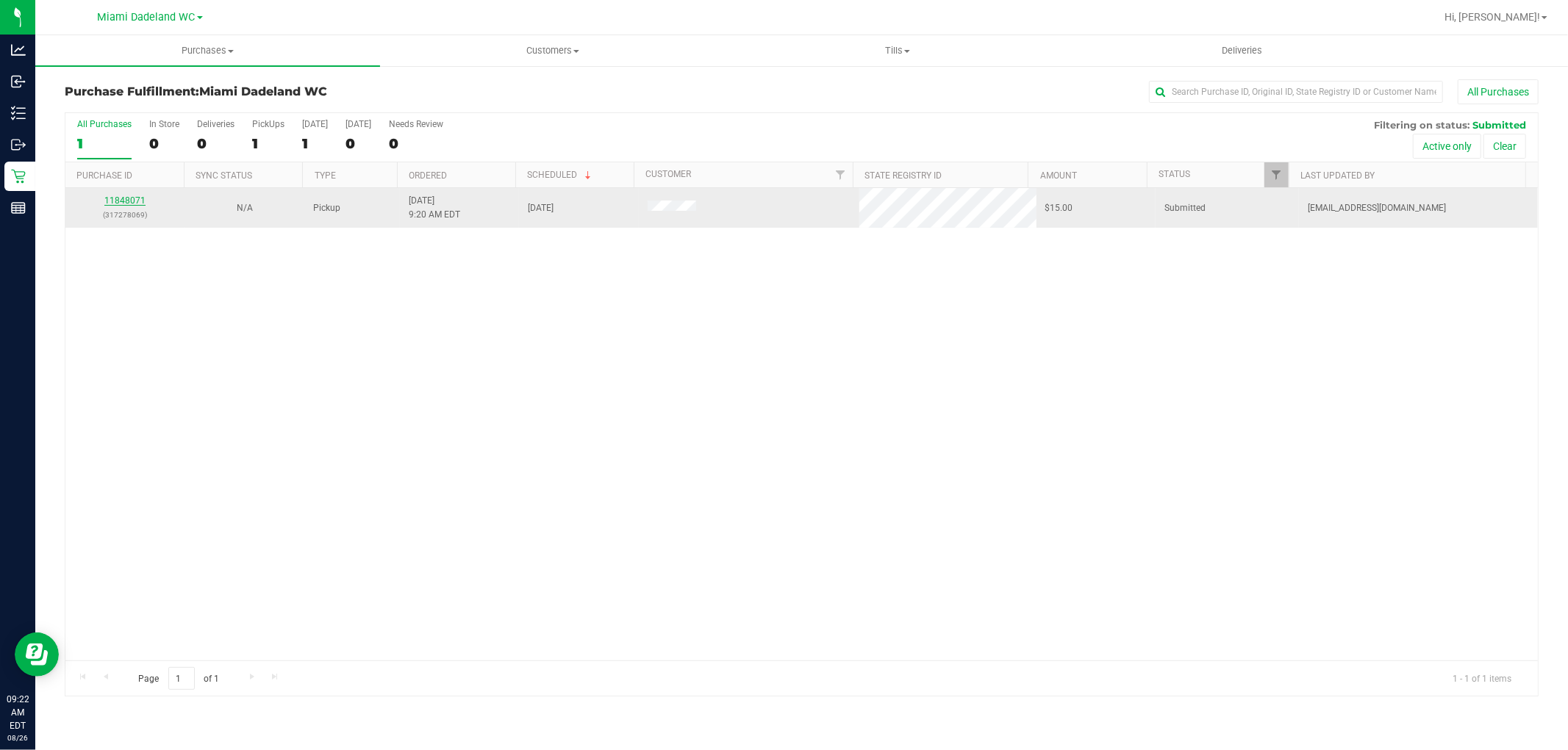
click at [114, 201] on link "11848071" at bounding box center [124, 200] width 41 height 10
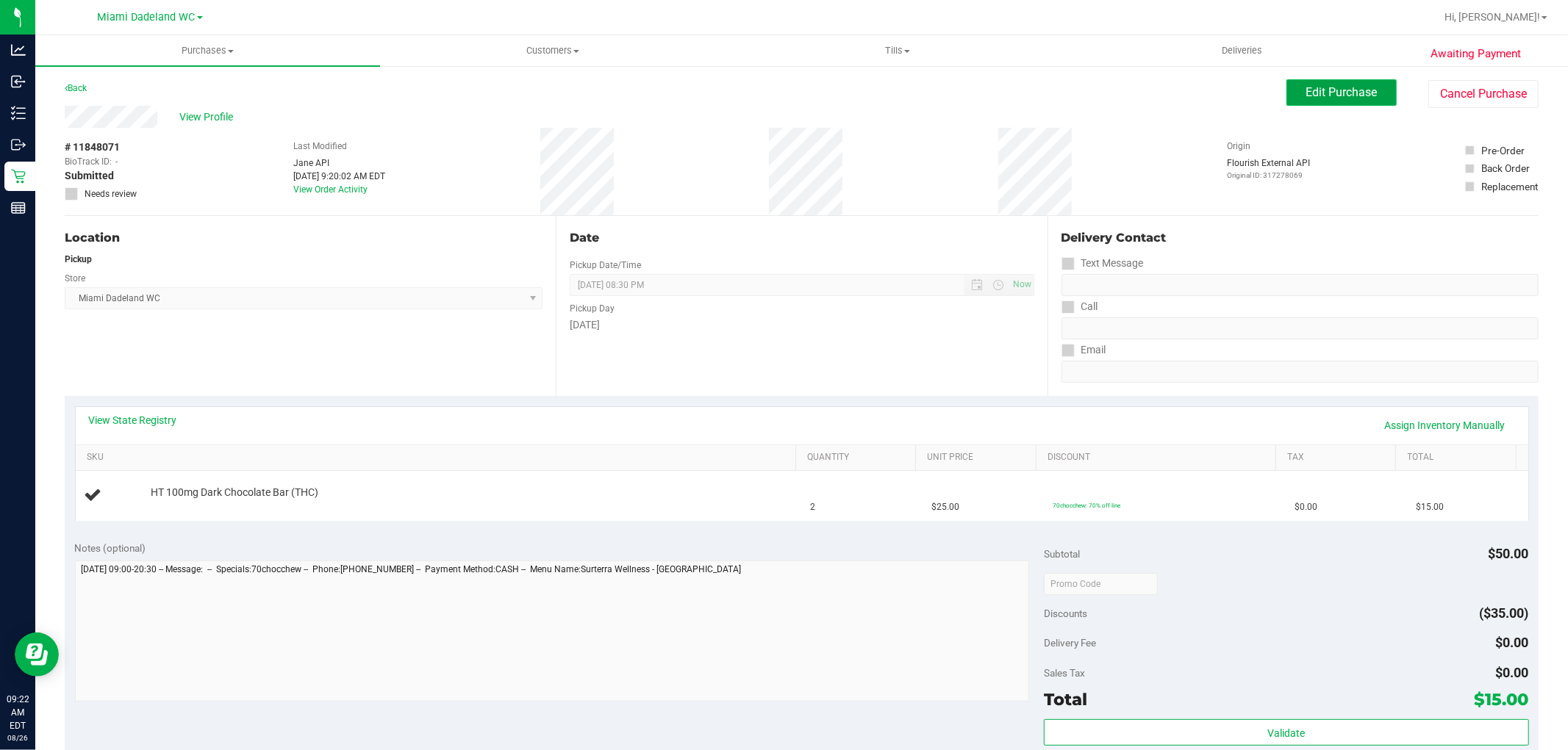
click at [1307, 87] on span "Edit Purchase" at bounding box center [1342, 91] width 71 height 14
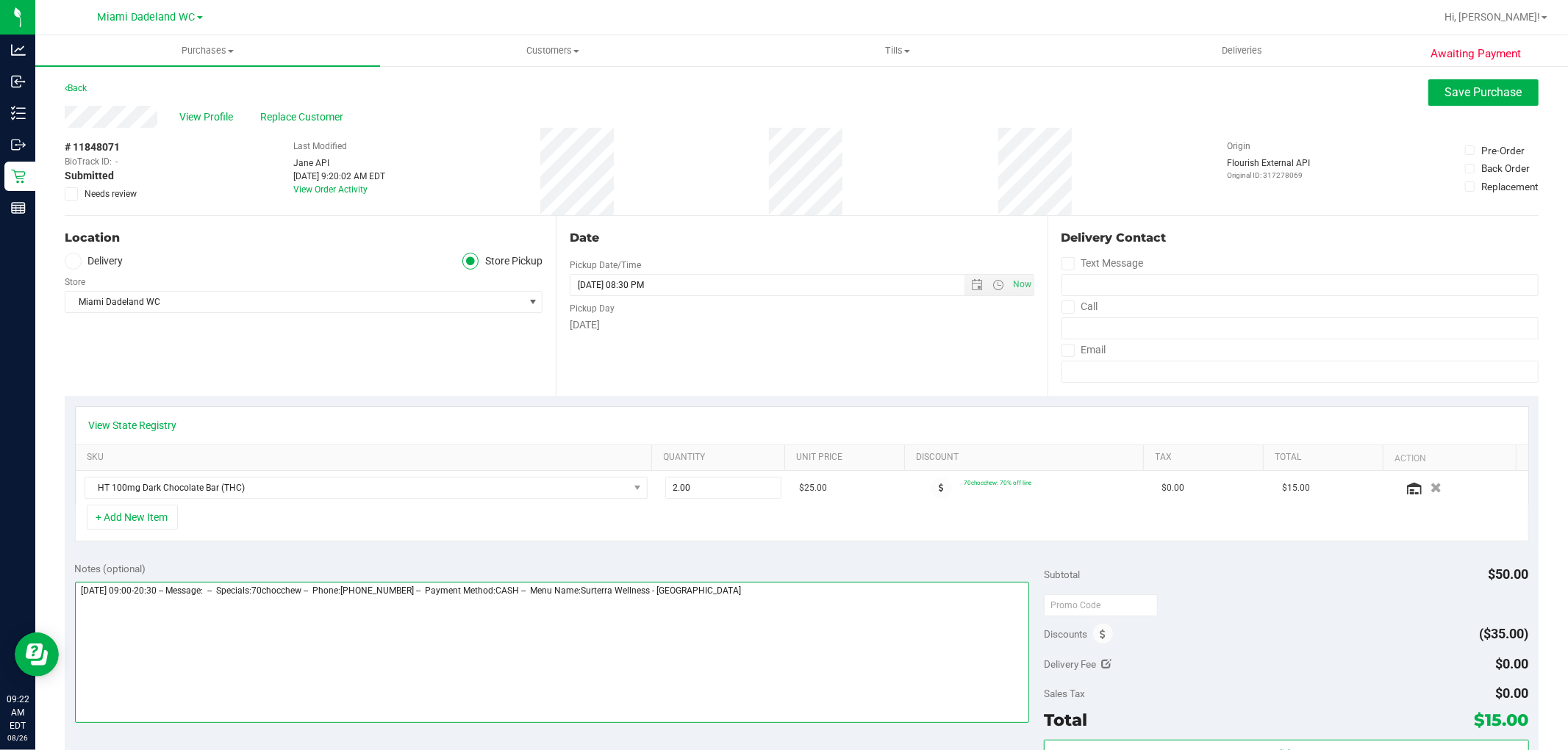
click at [821, 603] on textarea at bounding box center [552, 652] width 955 height 141
drag, startPoint x: 194, startPoint y: 617, endPoint x: 204, endPoint y: 596, distance: 23.3
click at [194, 616] on textarea at bounding box center [552, 652] width 955 height 141
type textarea "Tuesday 08/26/2025 09:00-20:30 -- Message: -- Specials:70chocchew -- Phone:5618…"
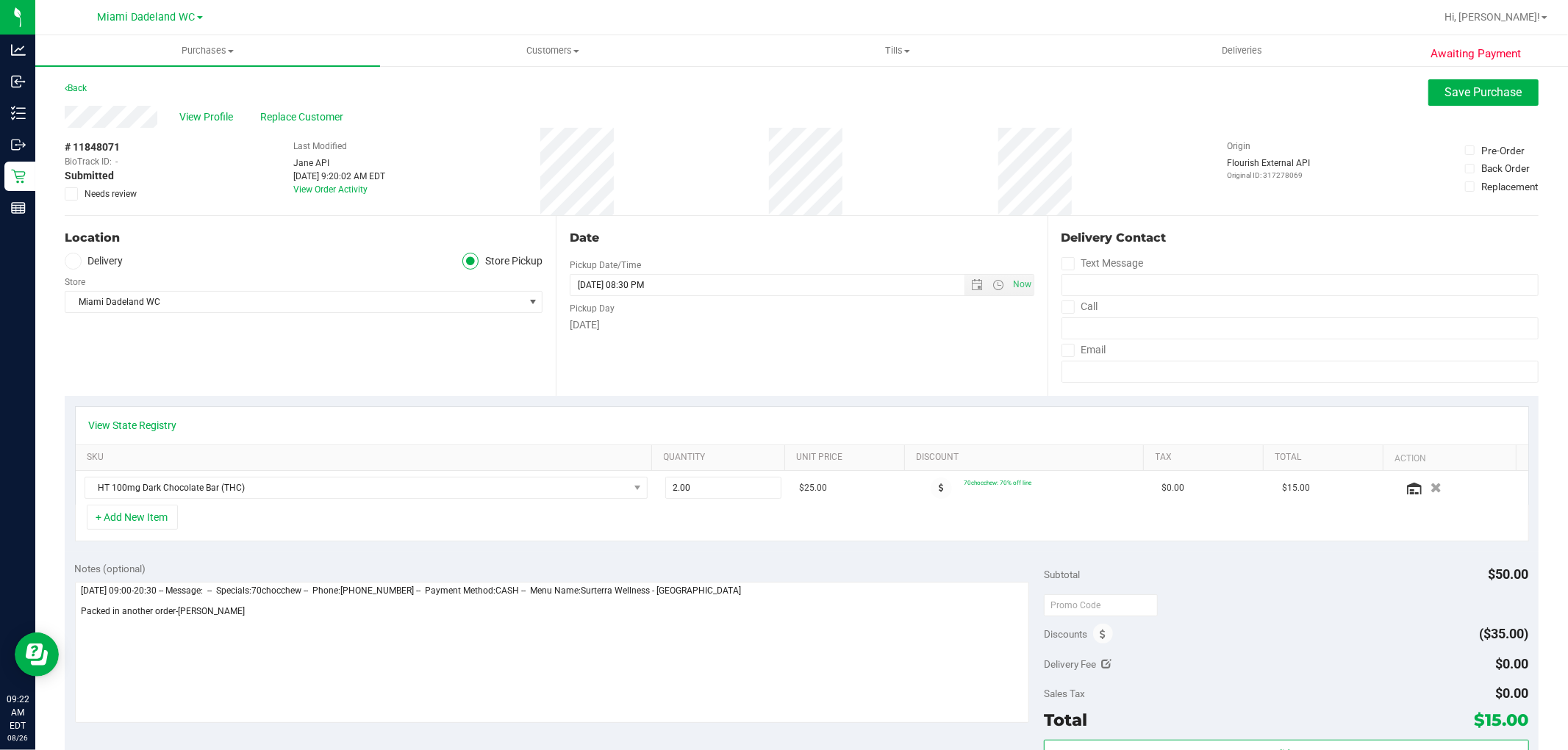
click at [135, 189] on span "Needs review" at bounding box center [110, 194] width 52 height 14
click at [0, 0] on input "Needs review" at bounding box center [0, 0] width 0 height 0
click at [1493, 83] on button "Save Purchase" at bounding box center [1484, 92] width 111 height 26
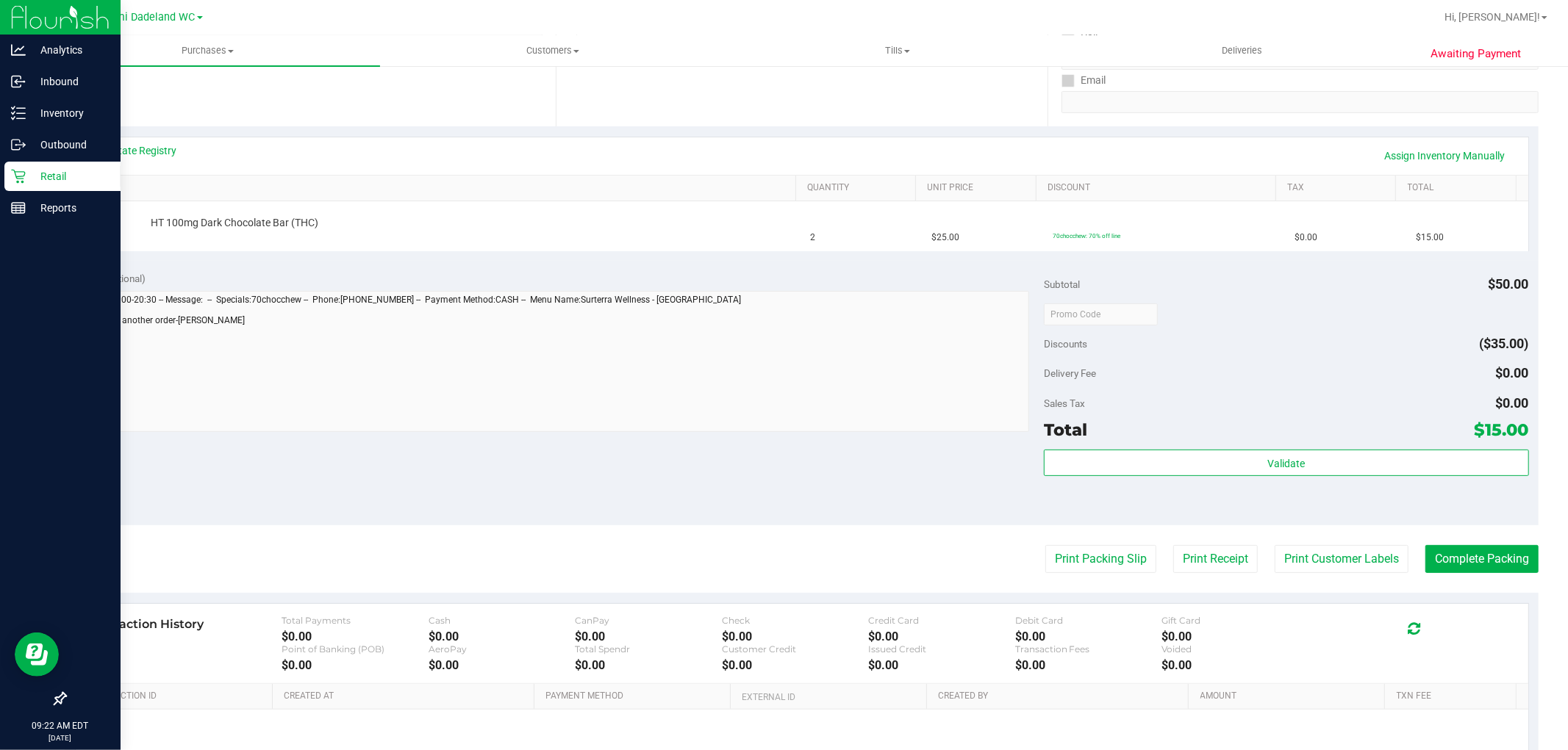
scroll to position [326, 0]
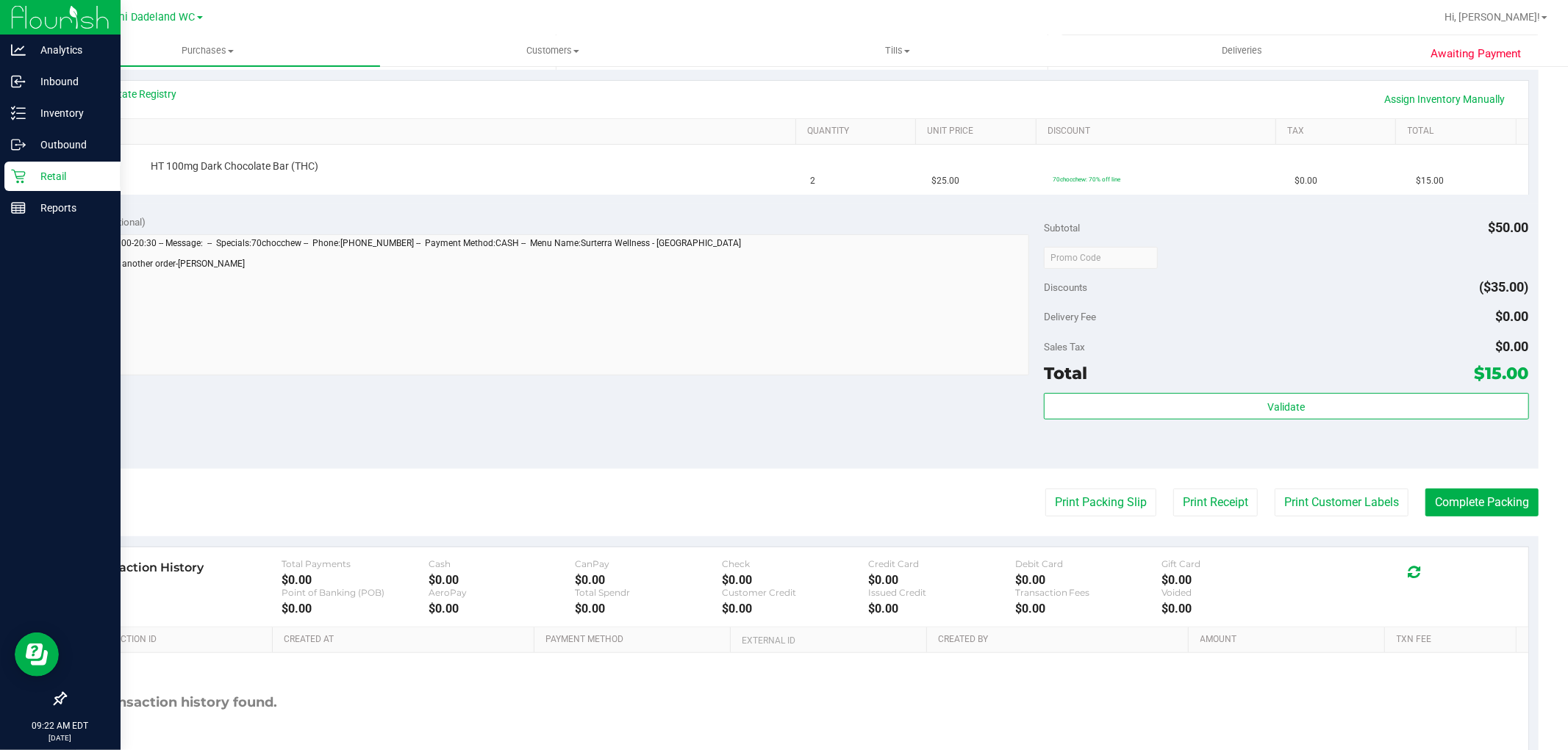
click at [33, 182] on p "Retail" at bounding box center [70, 176] width 88 height 18
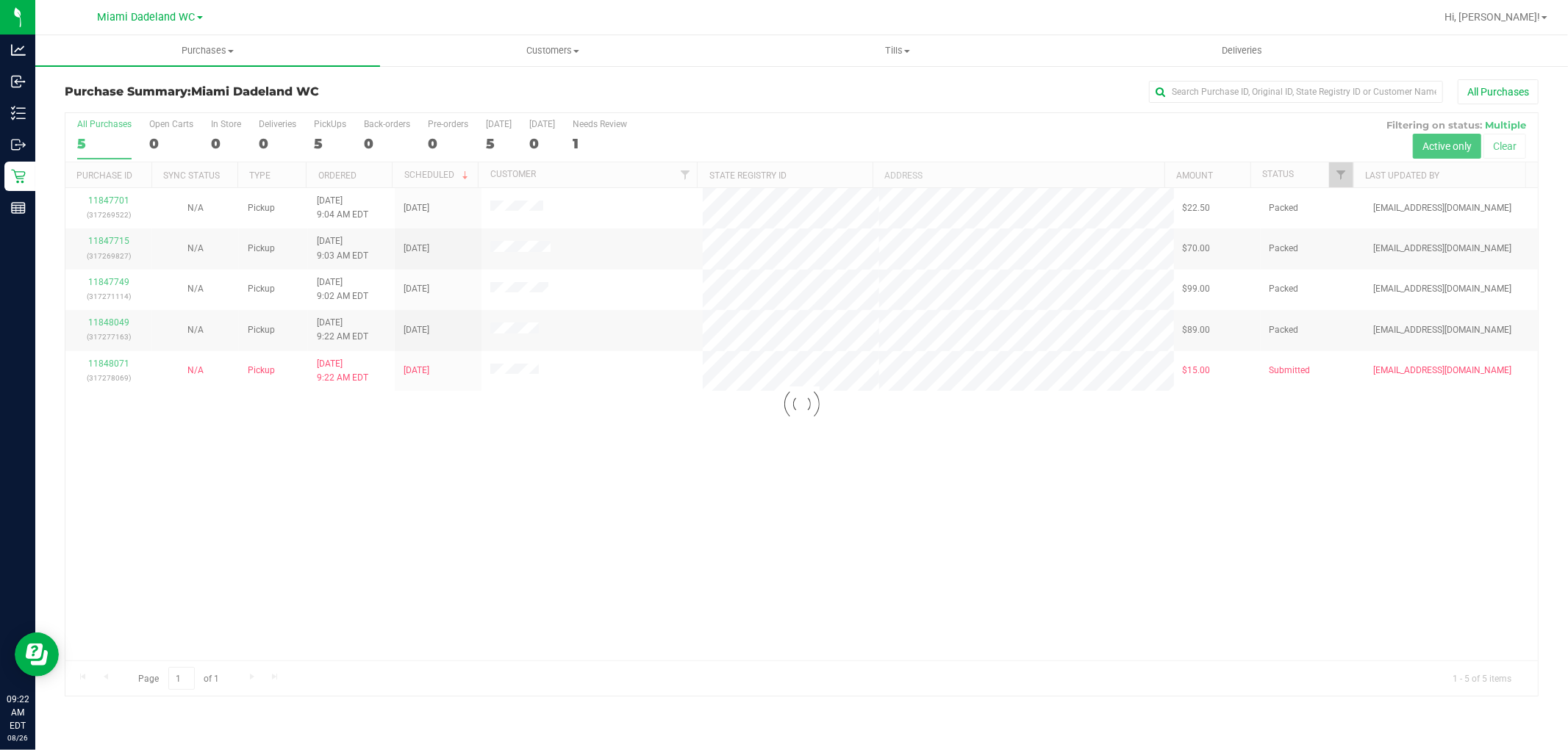
click at [573, 486] on div at bounding box center [802, 404] width 1473 height 583
click at [711, 493] on div "11847701 (317269522) N/A Pickup 8/26/2025 9:04 AM EDT 8/26/2025 $22.50 Packed s…" at bounding box center [802, 425] width 1473 height 473
click at [859, 87] on div "All Purchases" at bounding box center [1047, 91] width 983 height 25
click at [802, 84] on div "All Purchases" at bounding box center [1047, 91] width 983 height 25
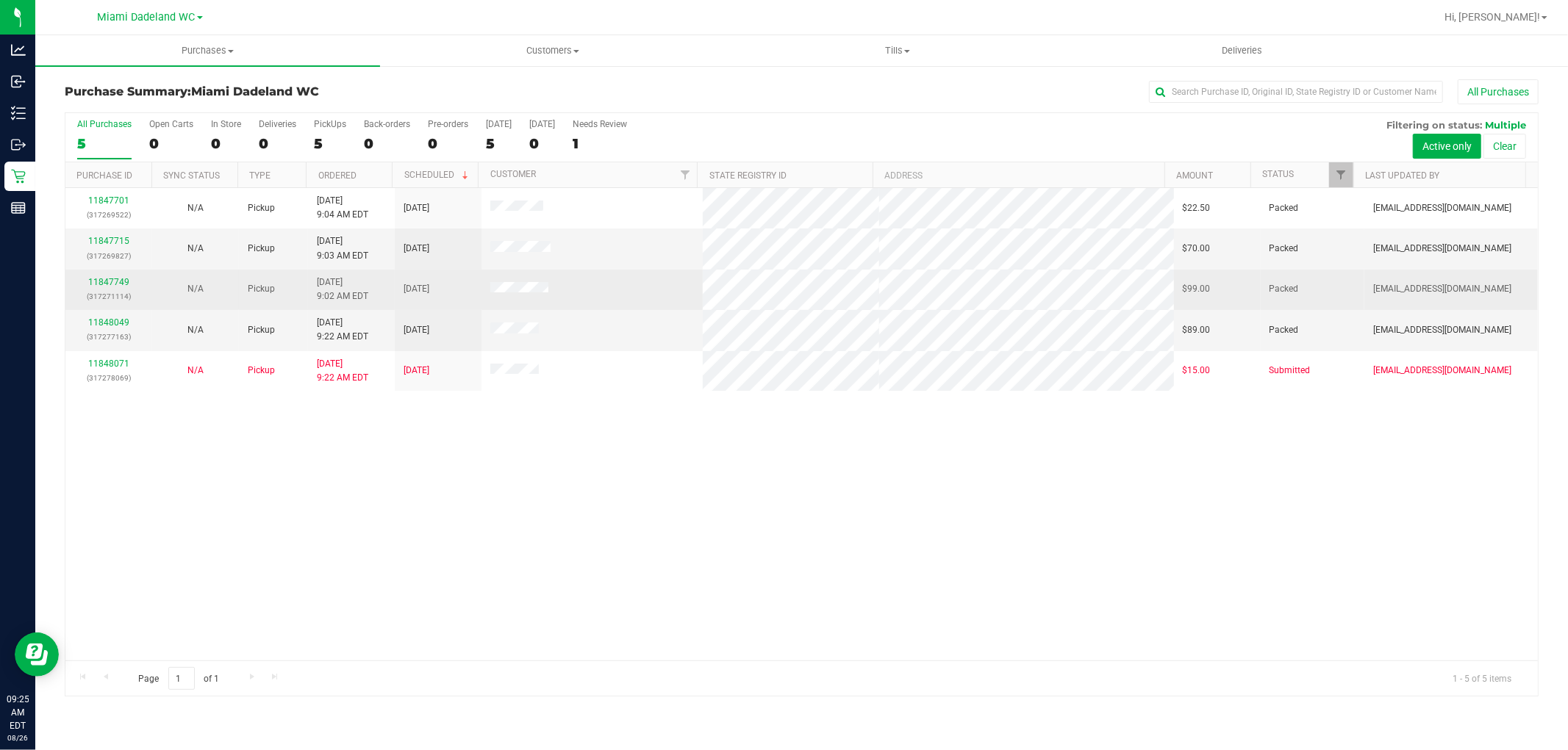
click at [103, 276] on div "11847749 (317271114)" at bounding box center [109, 289] width 69 height 28
click at [108, 283] on link "11847749" at bounding box center [108, 282] width 41 height 10
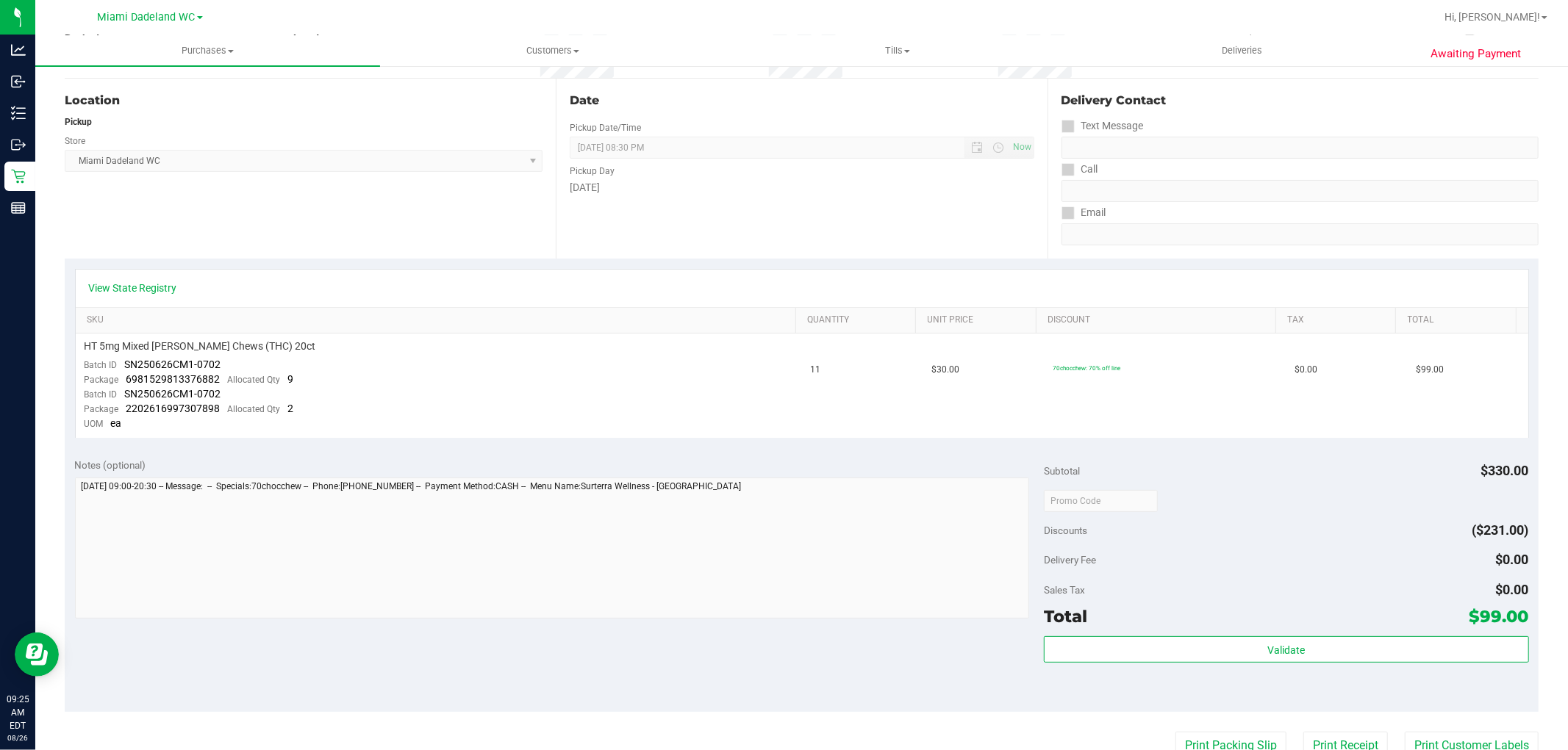
scroll to position [163, 0]
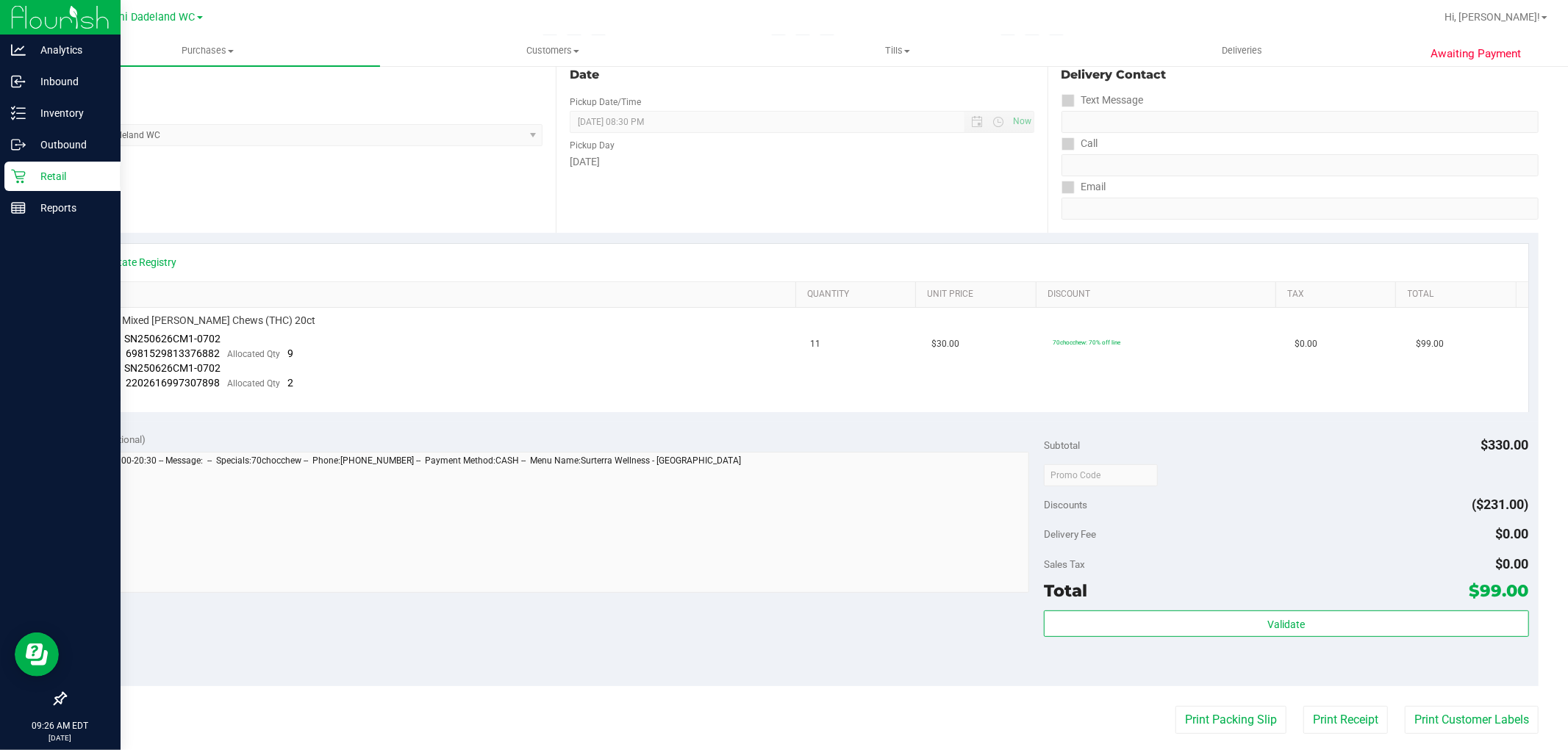
click at [65, 179] on p "Retail" at bounding box center [70, 176] width 88 height 18
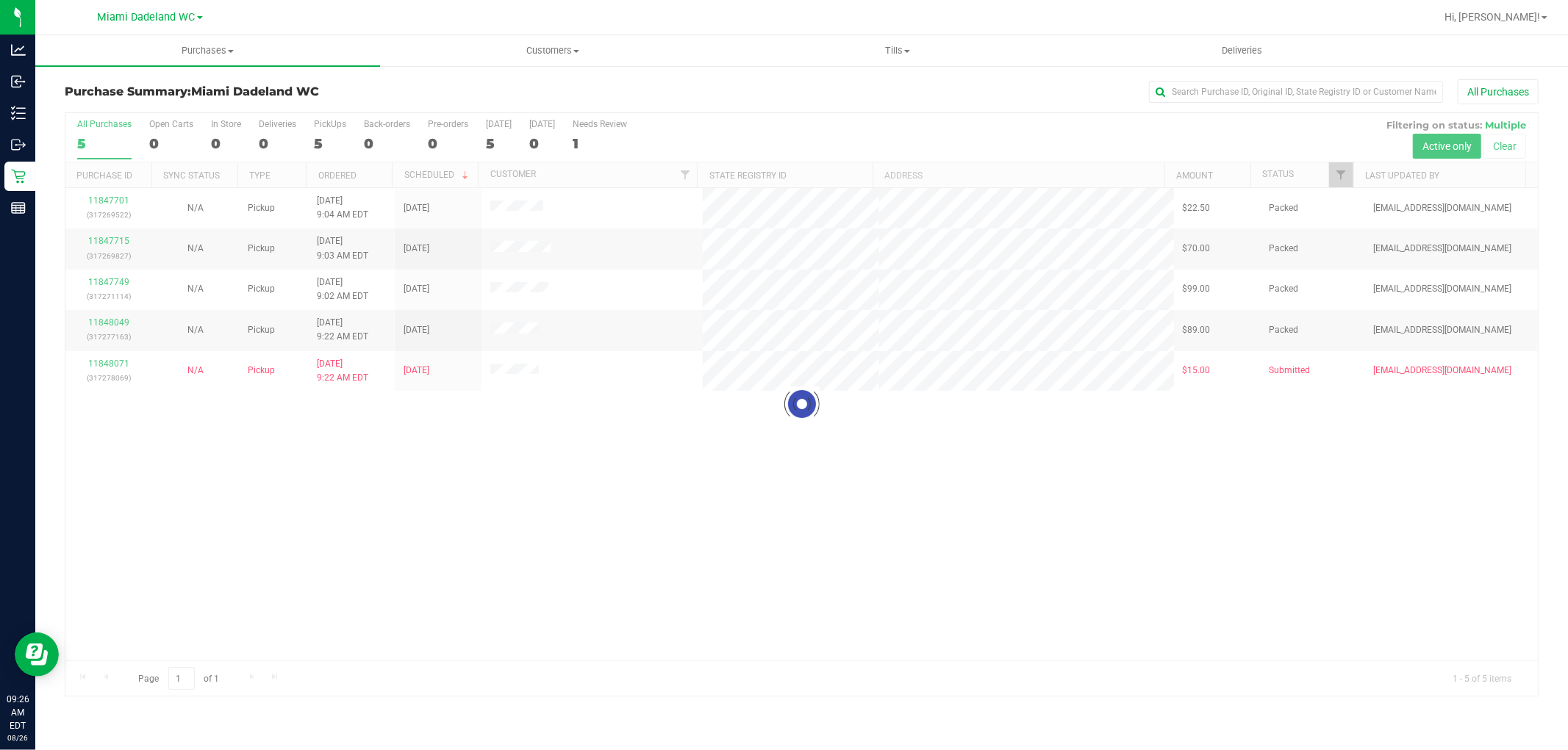
drag, startPoint x: 45, startPoint y: 176, endPoint x: 559, endPoint y: 458, distance: 586.3
click at [559, 458] on div at bounding box center [802, 404] width 1473 height 583
click at [652, 430] on div "11847701 (317269522) N/A Pickup 8/26/2025 9:04 AM EDT 8/26/2025 $22.50 Packed s…" at bounding box center [802, 425] width 1473 height 473
click at [980, 519] on div "11847701 (317269522) N/A Pickup 8/26/2025 9:04 AM EDT 8/26/2025 $22.50 Packed s…" at bounding box center [802, 425] width 1473 height 473
click at [386, 96] on h3 "Purchase Summary: Miami Dadeland WC" at bounding box center [310, 91] width 491 height 14
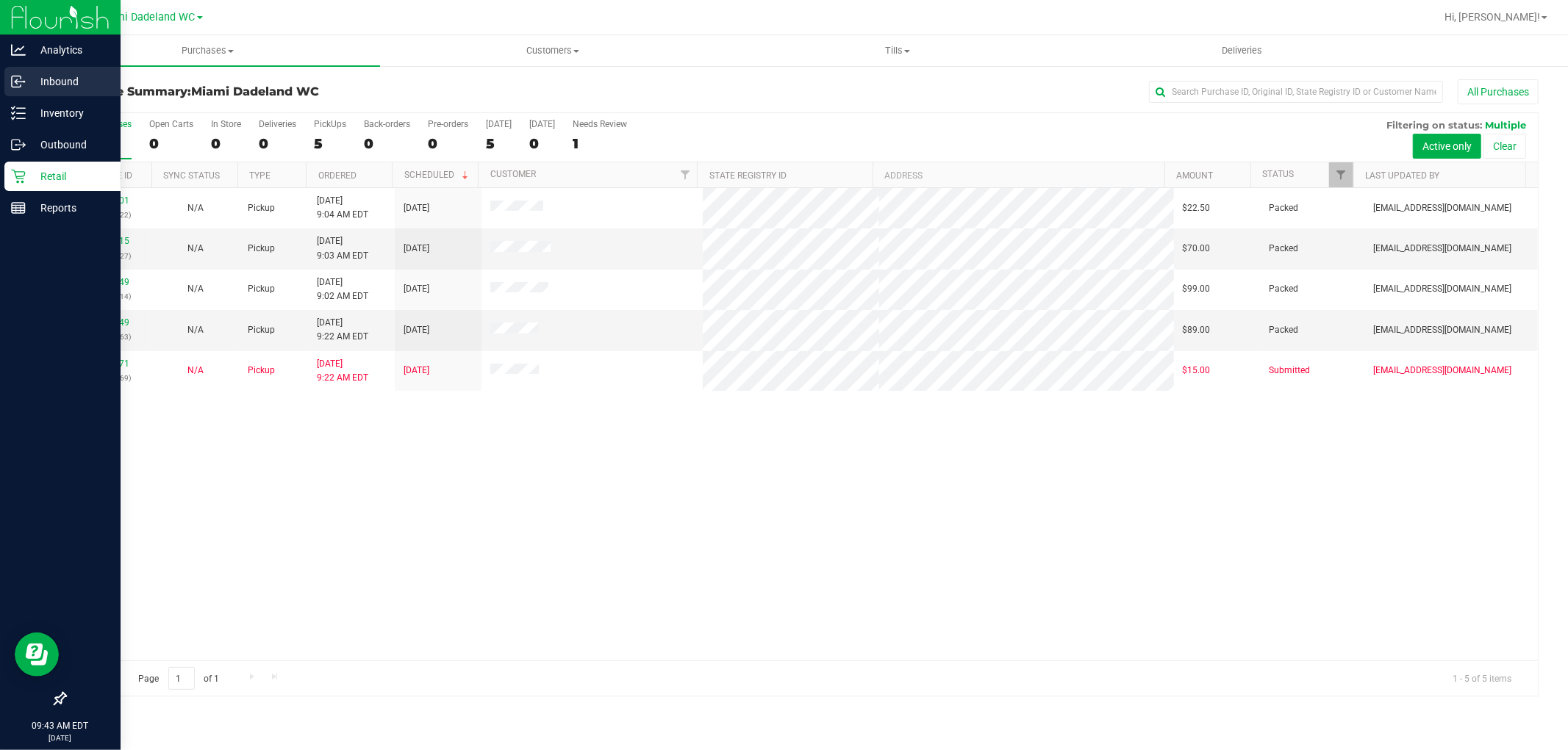
click at [52, 75] on p "Inbound" at bounding box center [70, 82] width 88 height 18
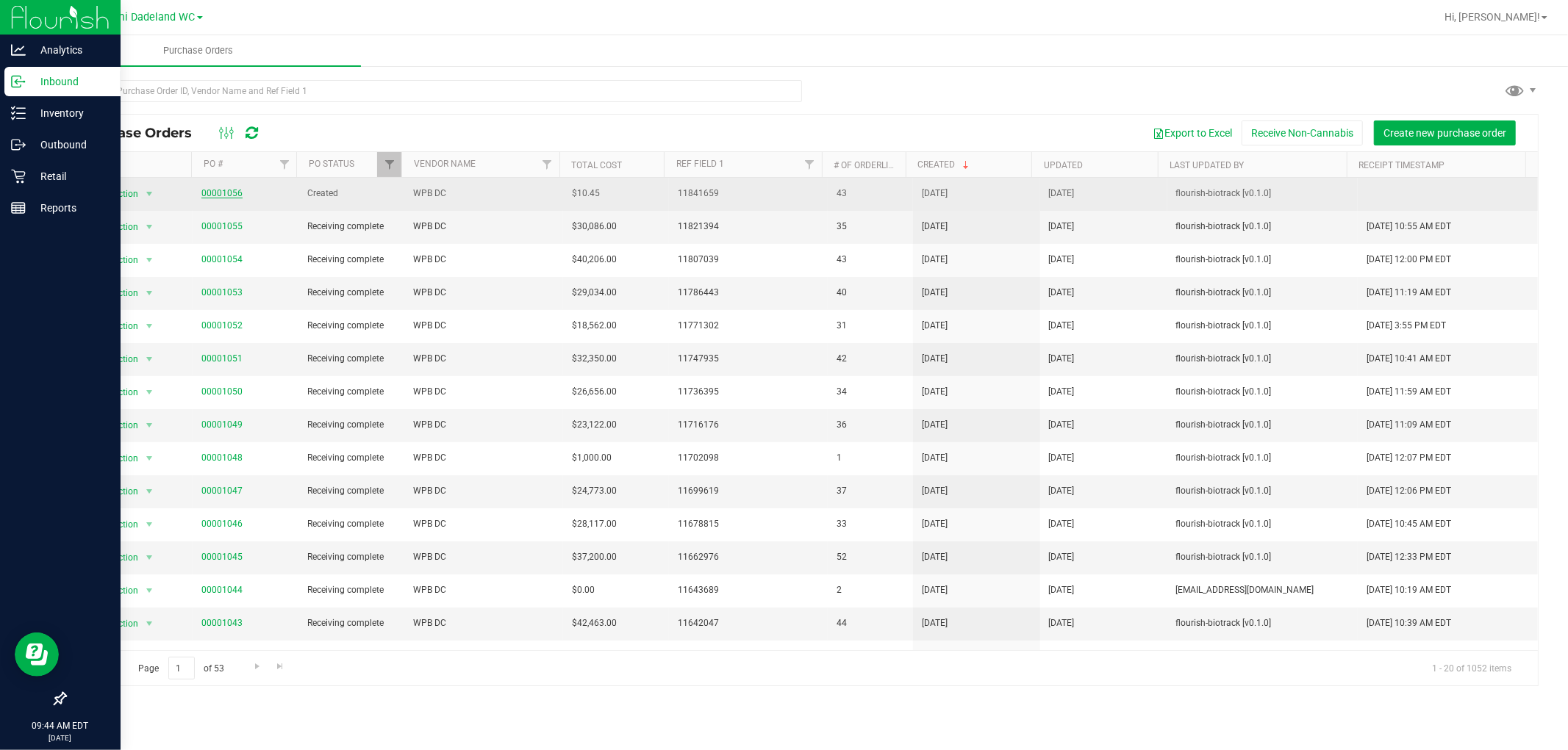
click at [232, 195] on link "00001056" at bounding box center [221, 193] width 41 height 10
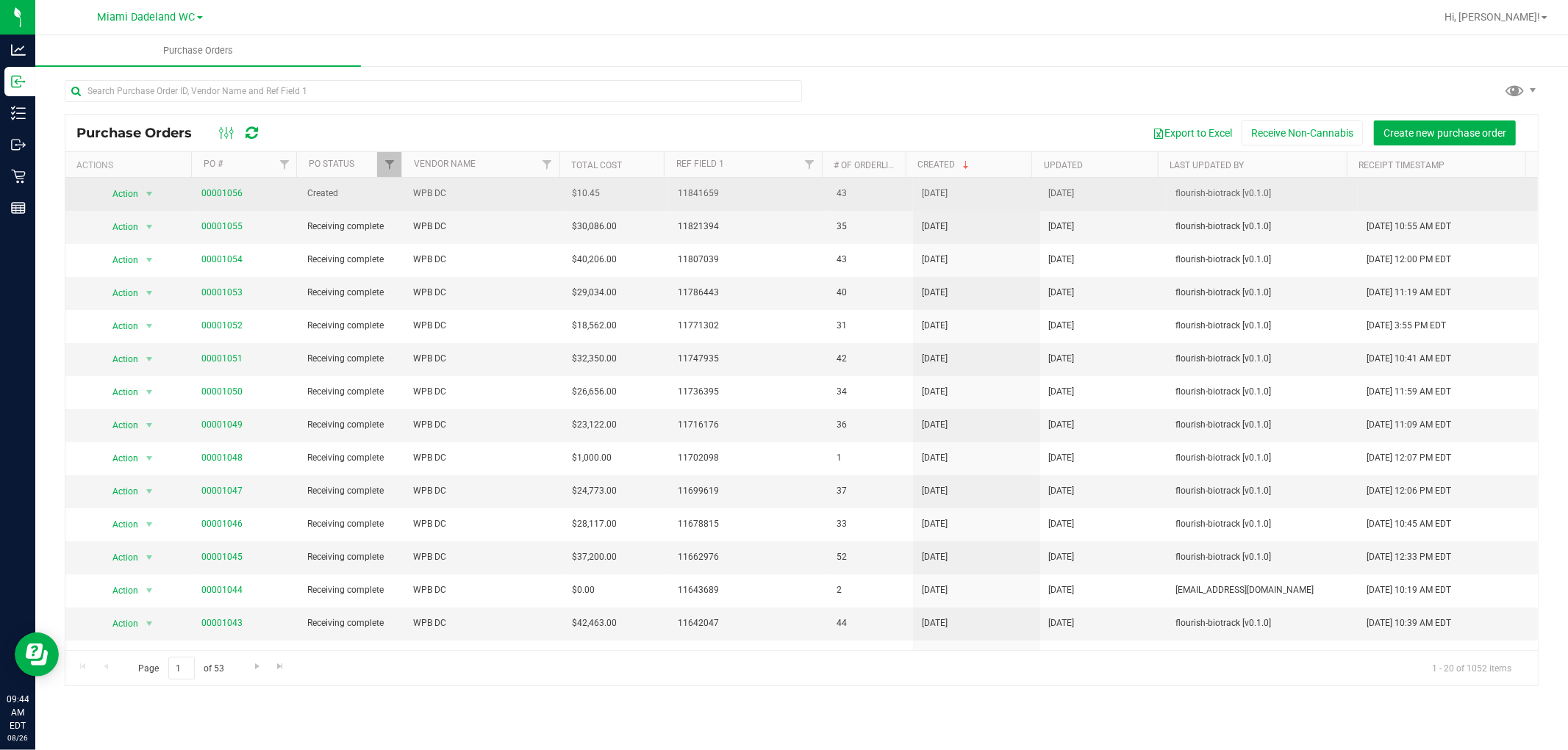
click at [317, 195] on span "Created" at bounding box center [351, 193] width 88 height 14
click at [222, 193] on link "00001056" at bounding box center [221, 193] width 41 height 10
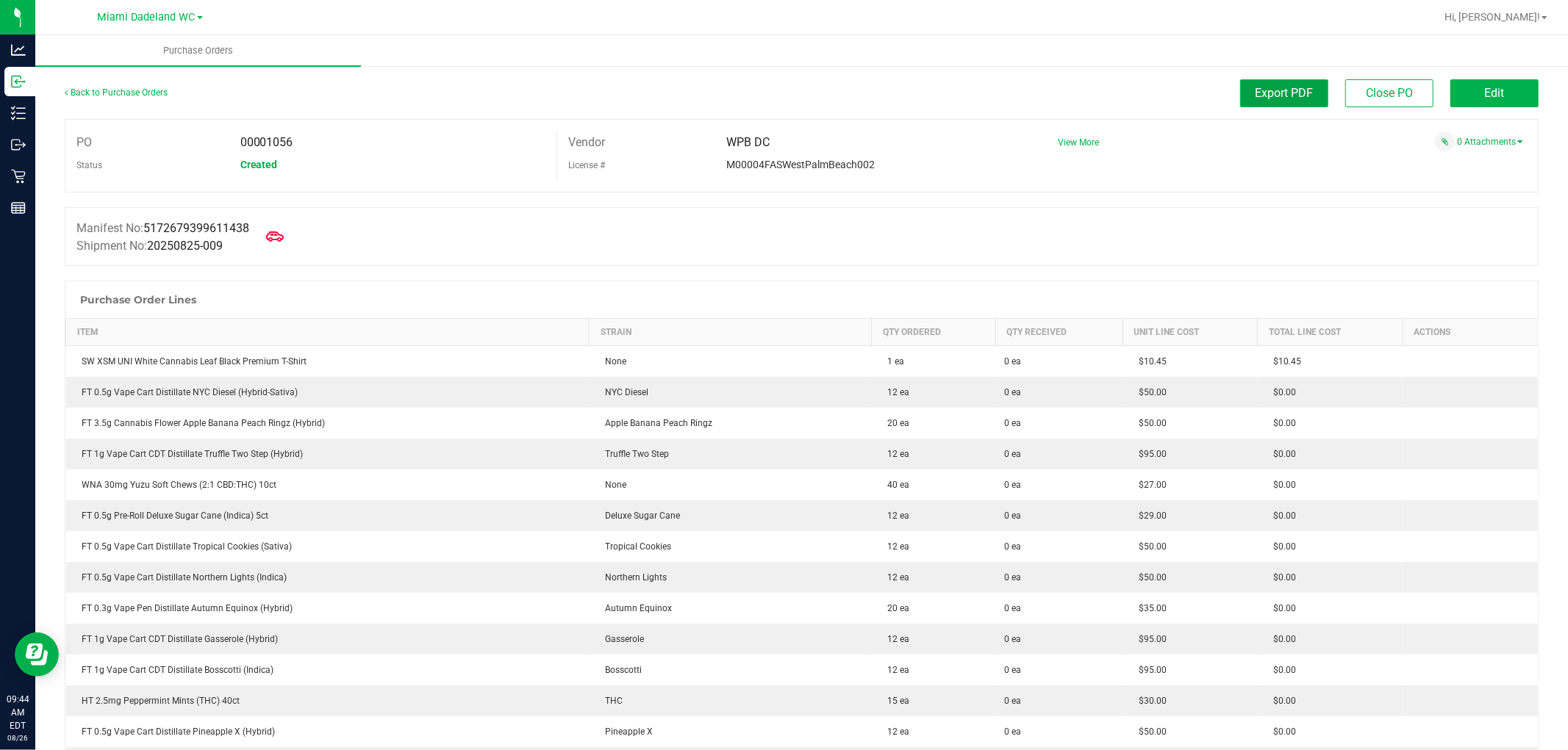
click at [1291, 100] on span "Export PDF" at bounding box center [1284, 92] width 58 height 14
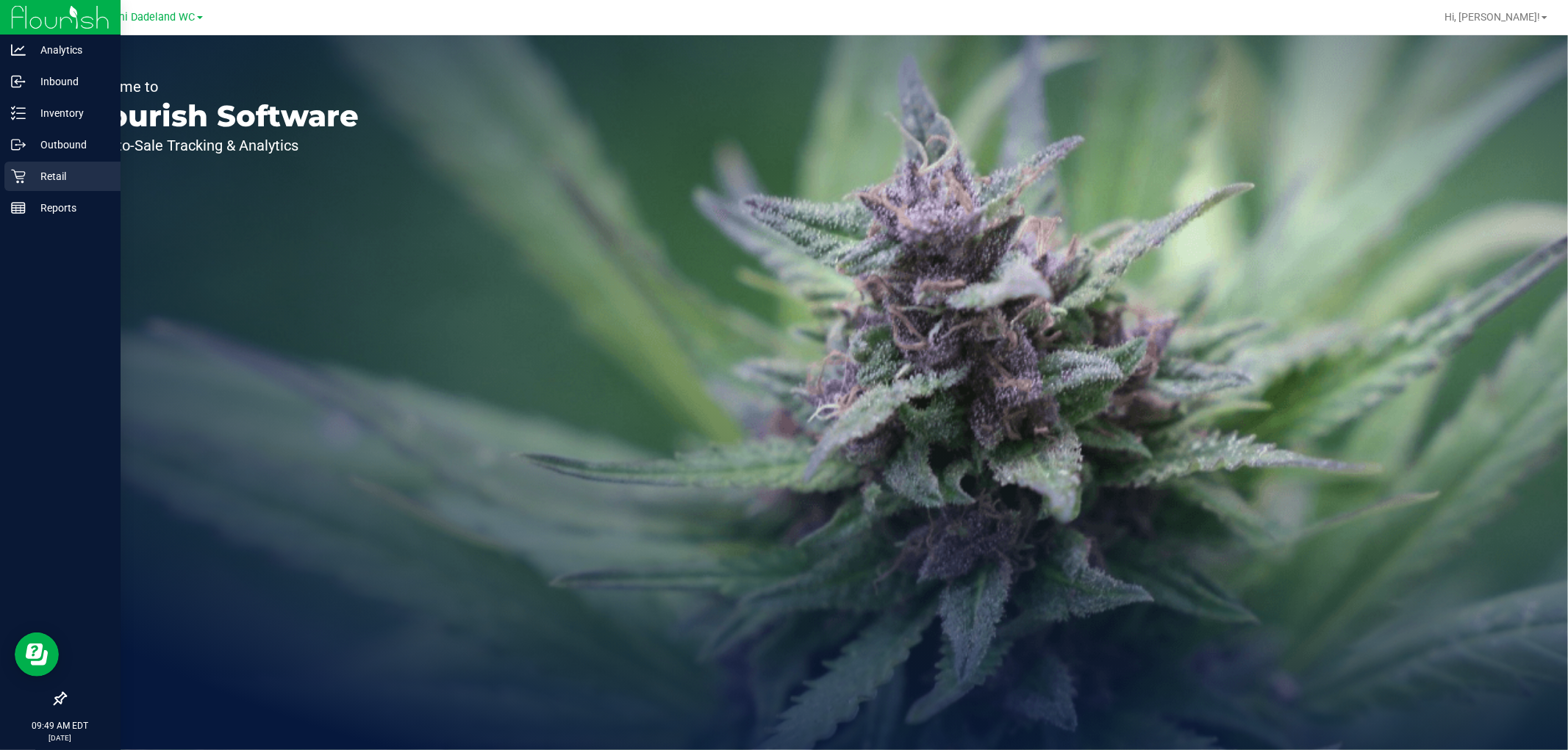
click at [61, 176] on p "Retail" at bounding box center [70, 176] width 88 height 18
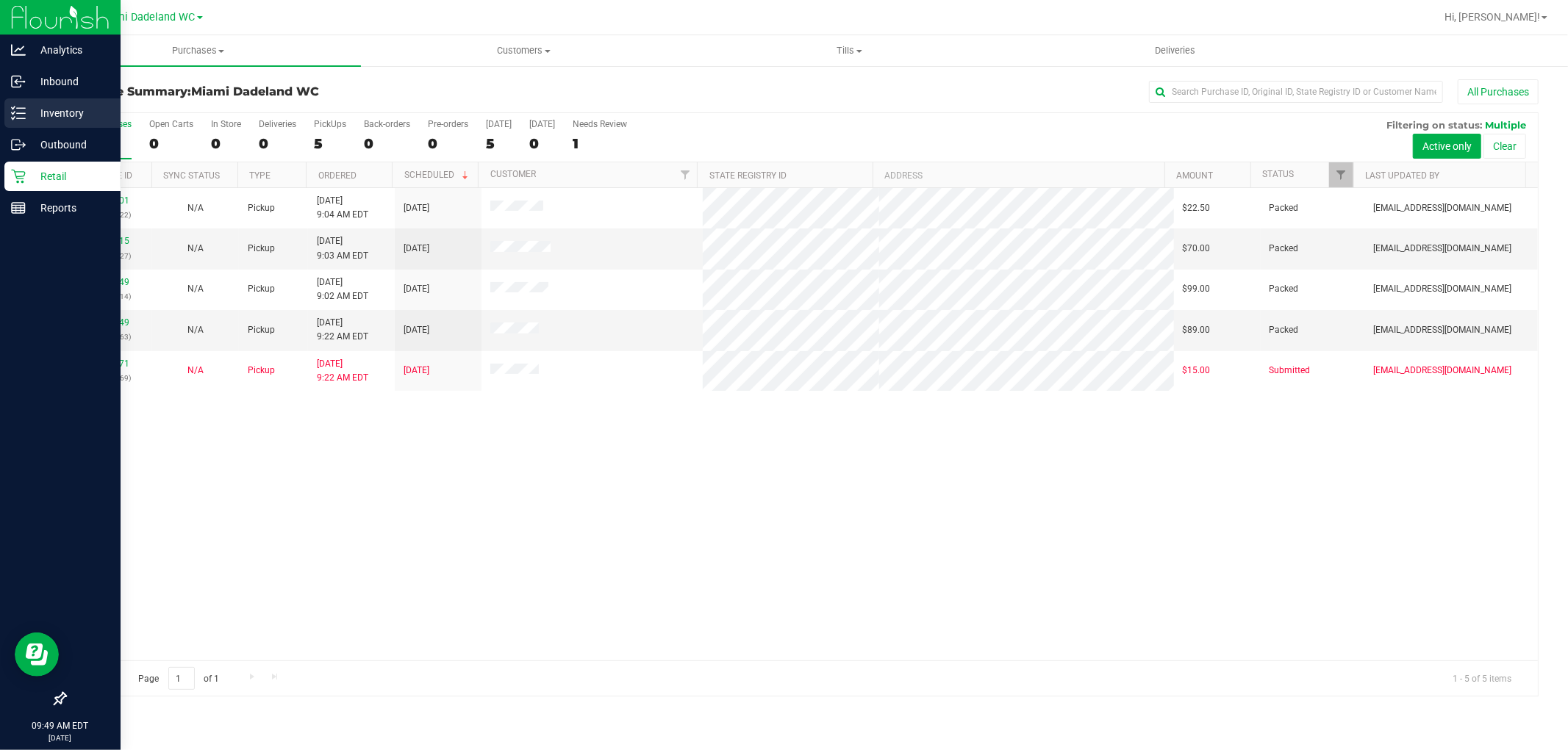
click at [23, 107] on icon at bounding box center [18, 113] width 14 height 14
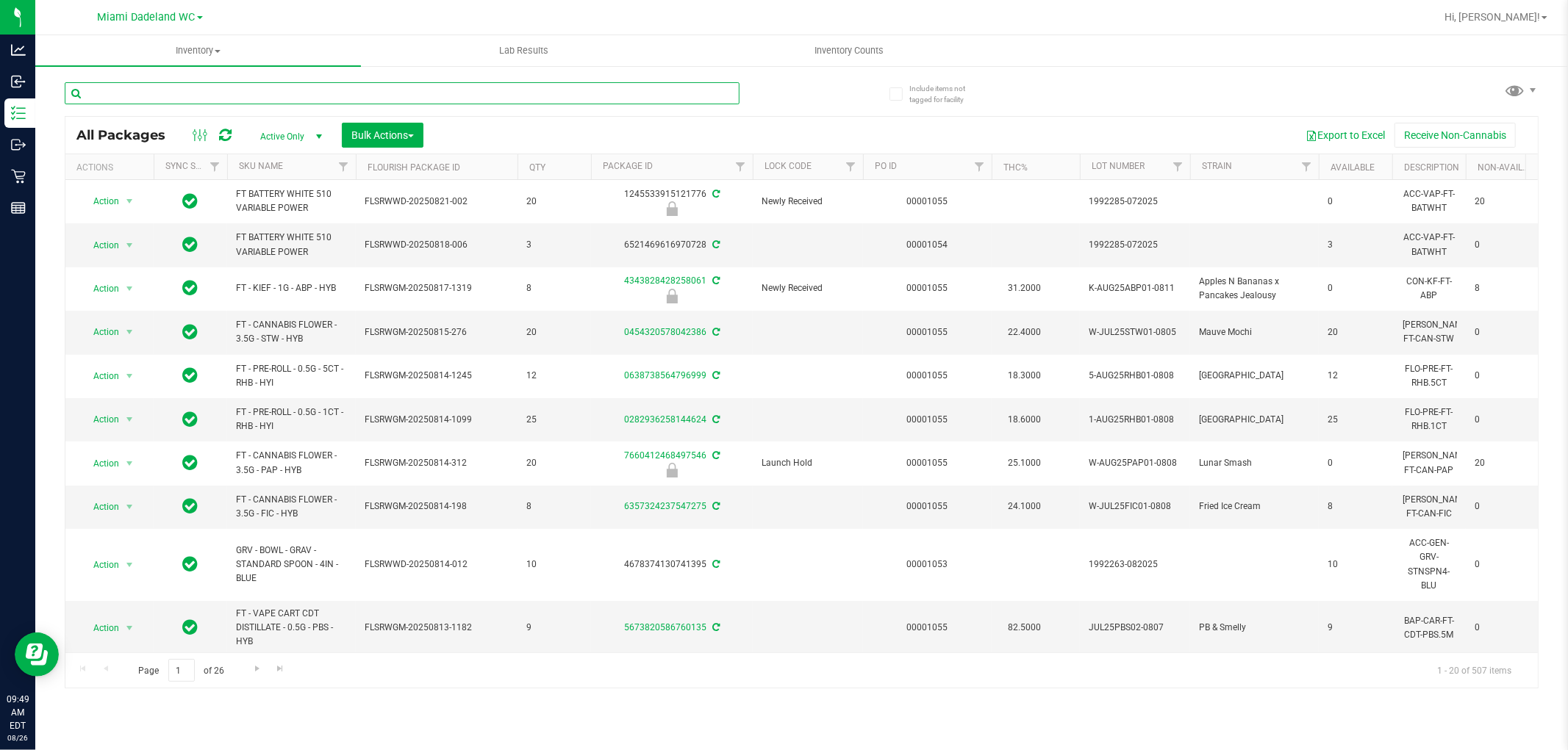
click at [179, 95] on input "text" at bounding box center [402, 94] width 675 height 22
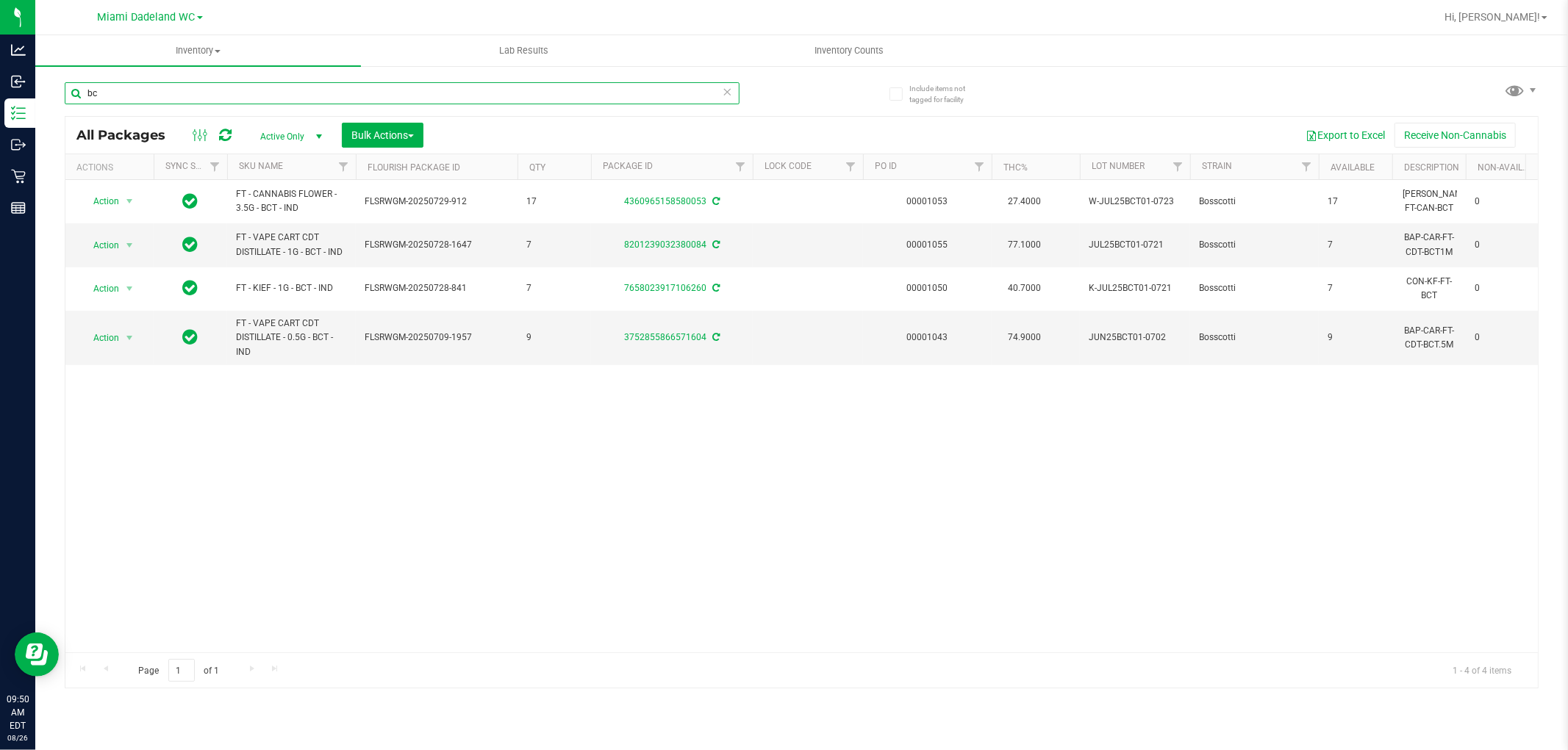
type input "b"
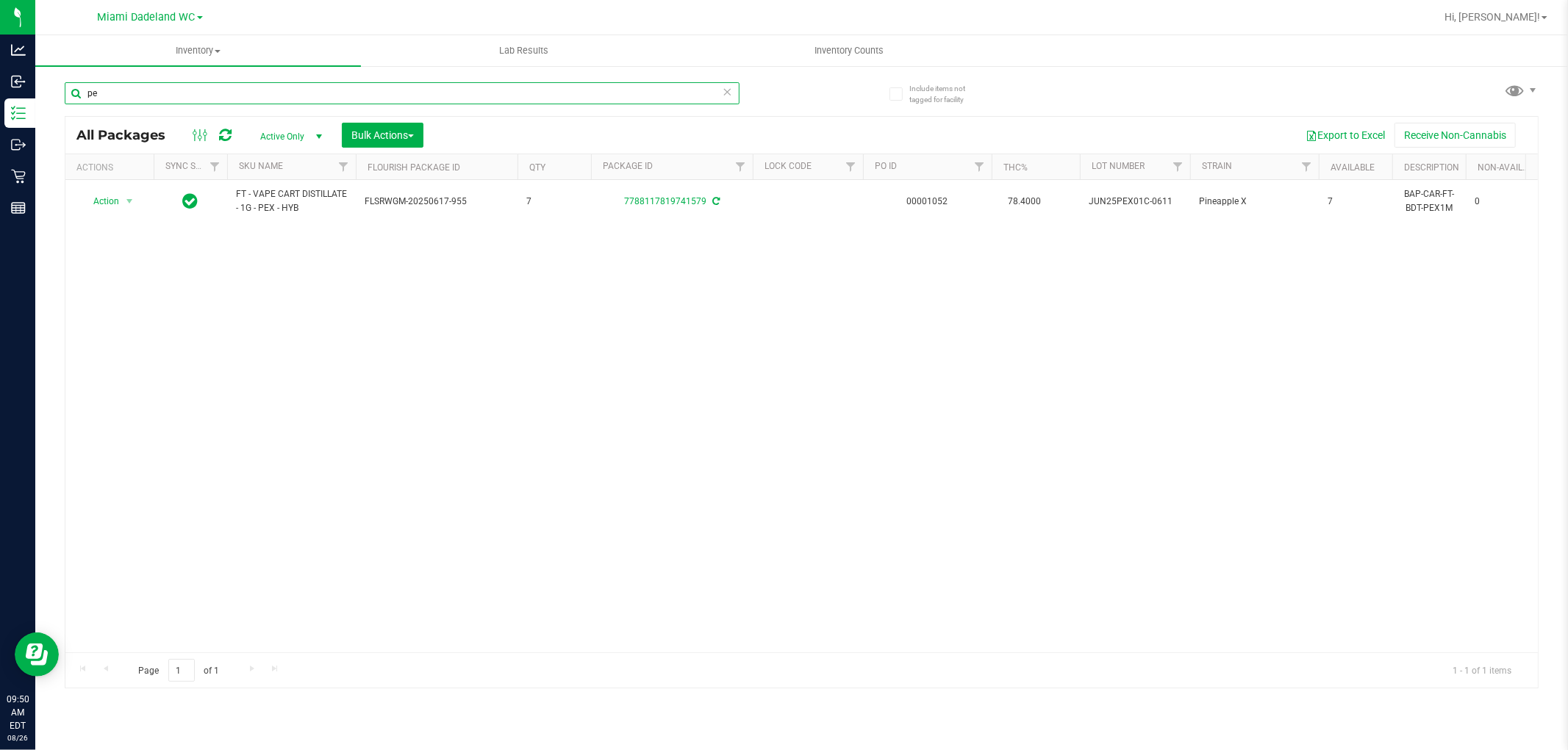
type input "p"
type input "ckz"
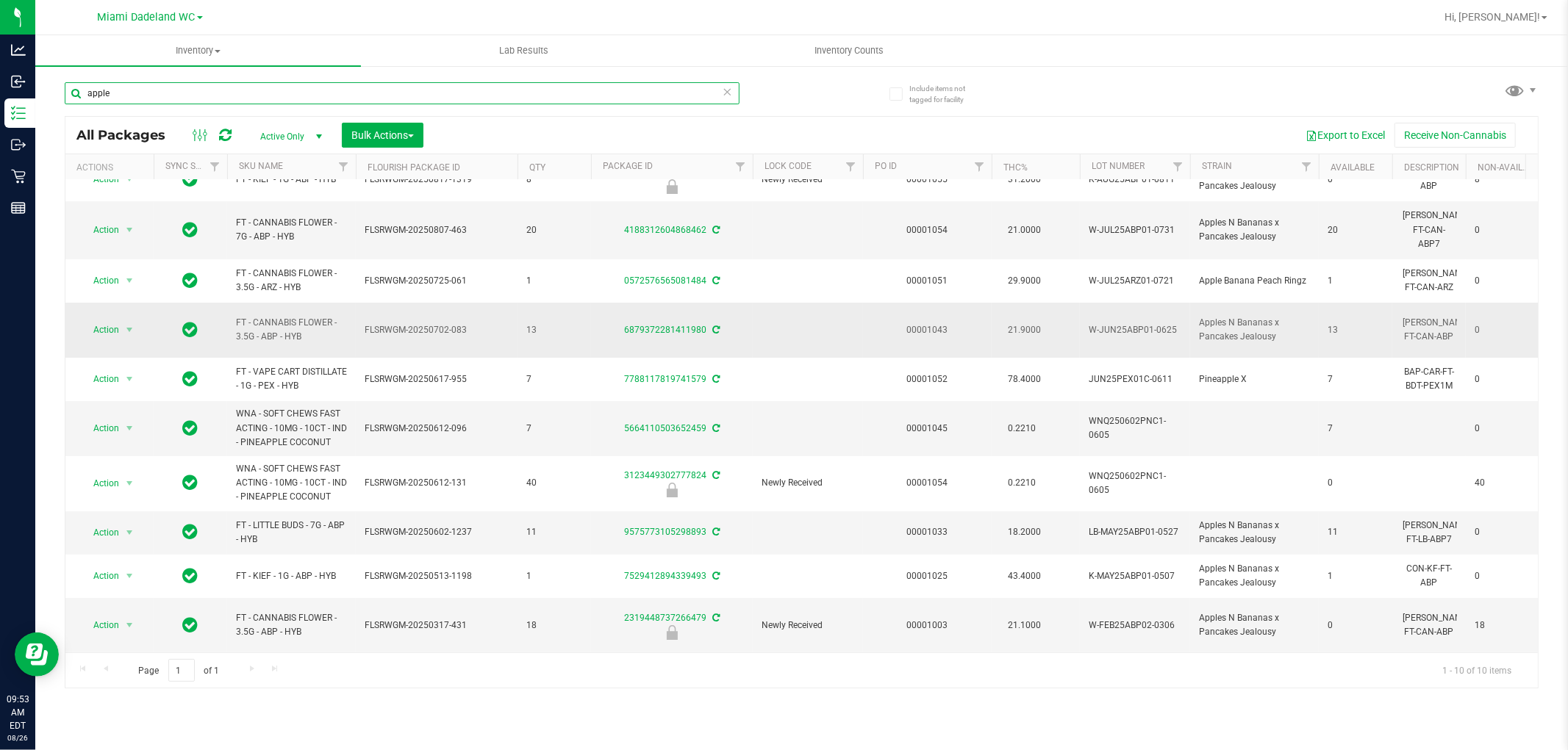
scroll to position [31, 0]
type input "apple"
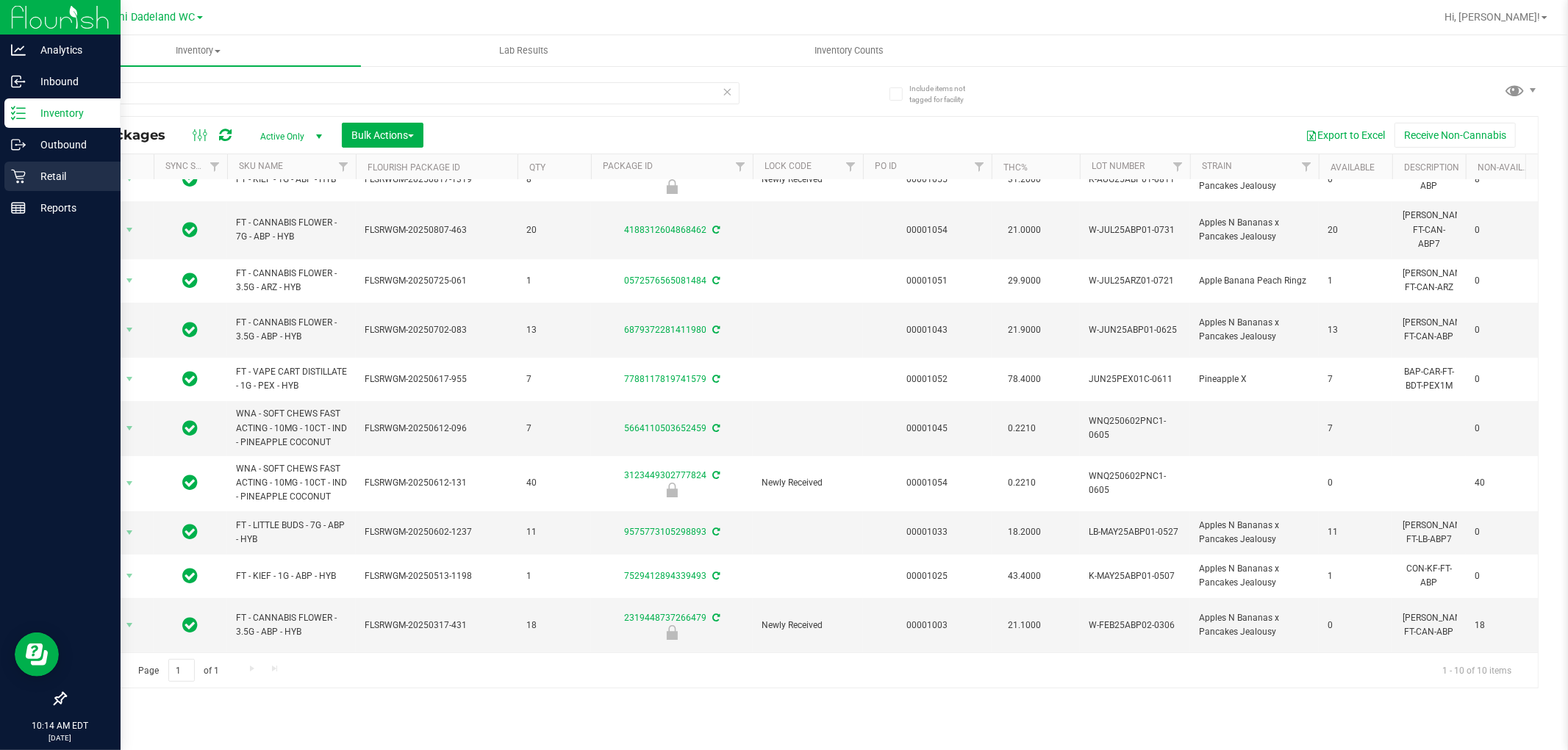
click at [51, 174] on p "Retail" at bounding box center [70, 176] width 88 height 18
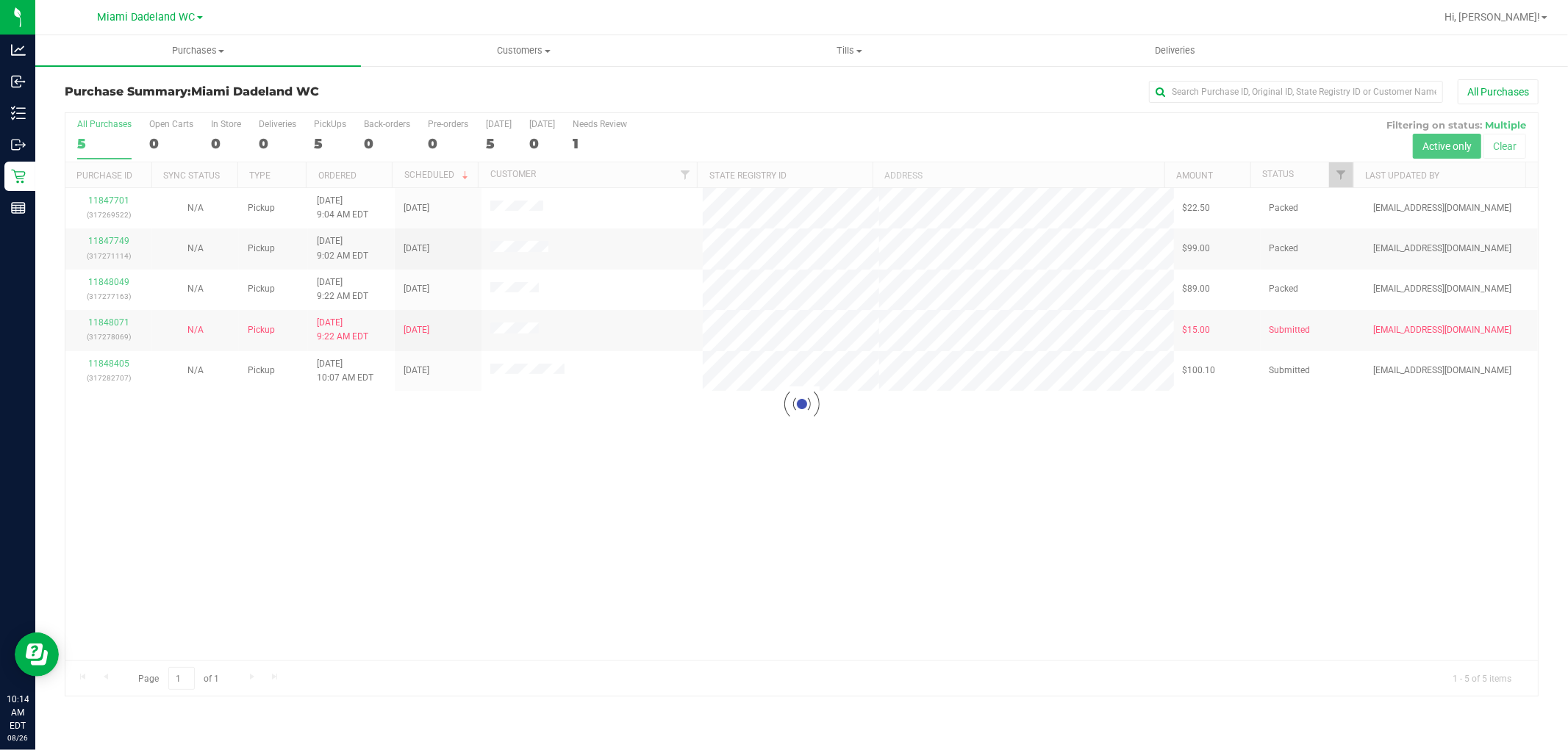
click at [620, 377] on div at bounding box center [802, 404] width 1473 height 583
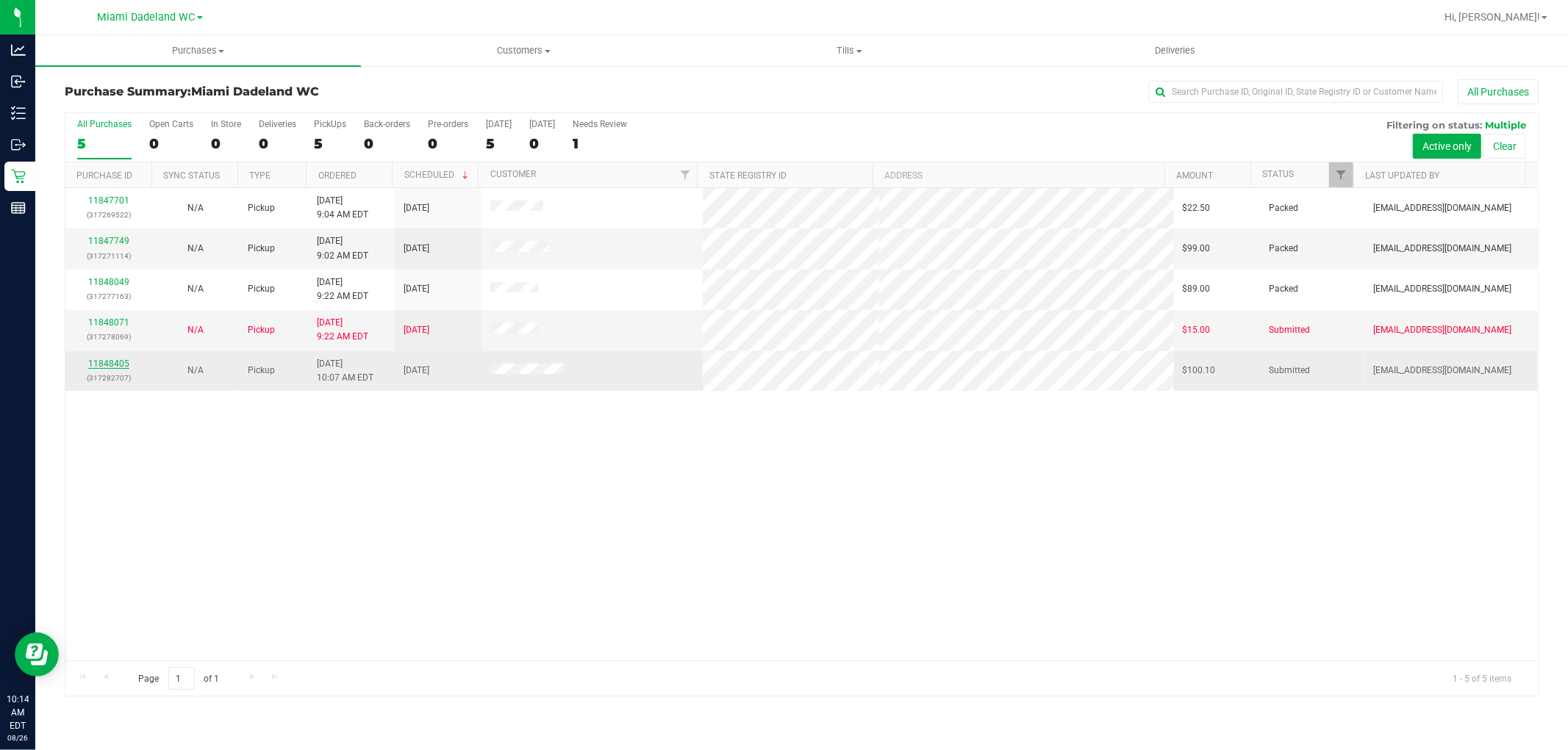
click at [115, 361] on link "11848405" at bounding box center [108, 364] width 41 height 10
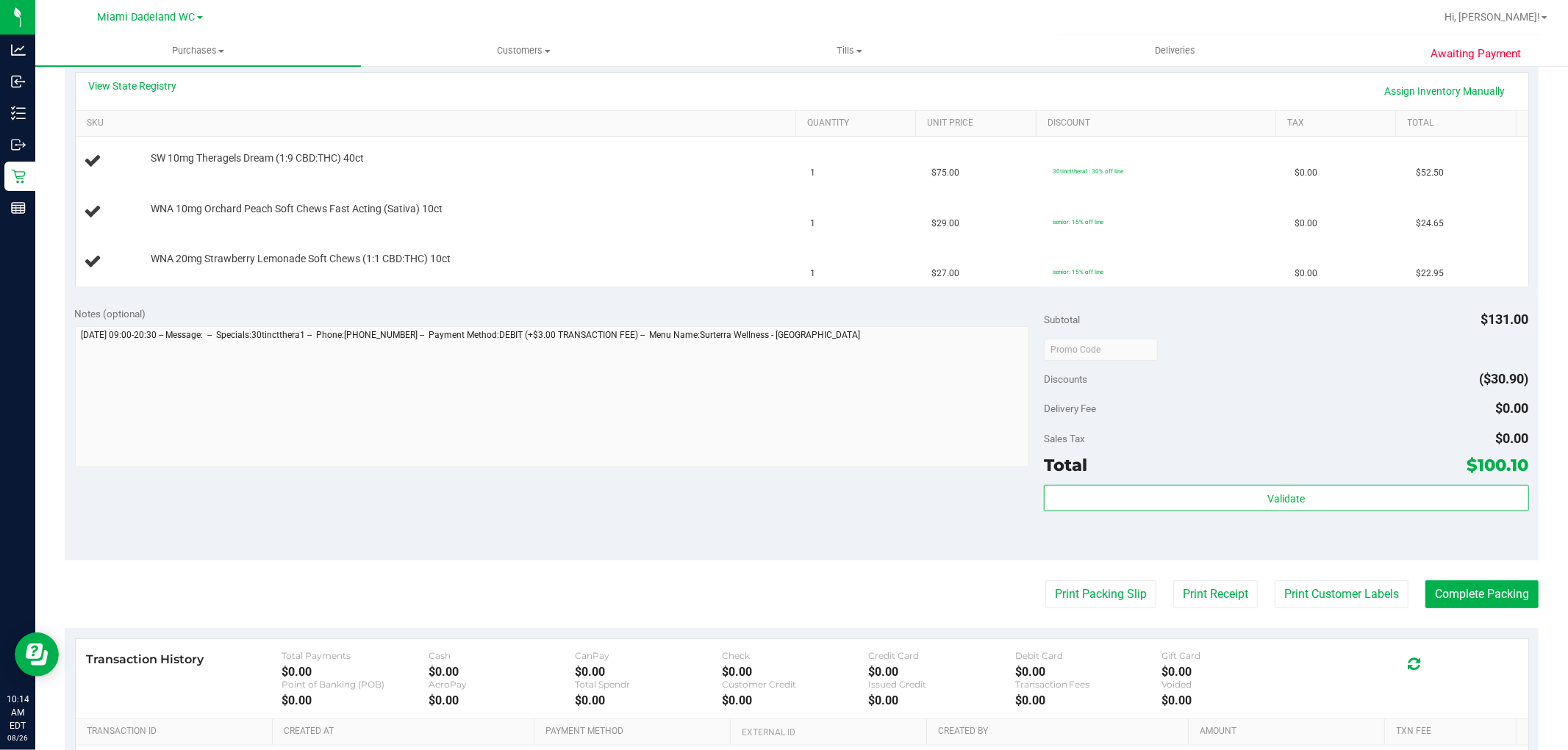
scroll to position [518, 0]
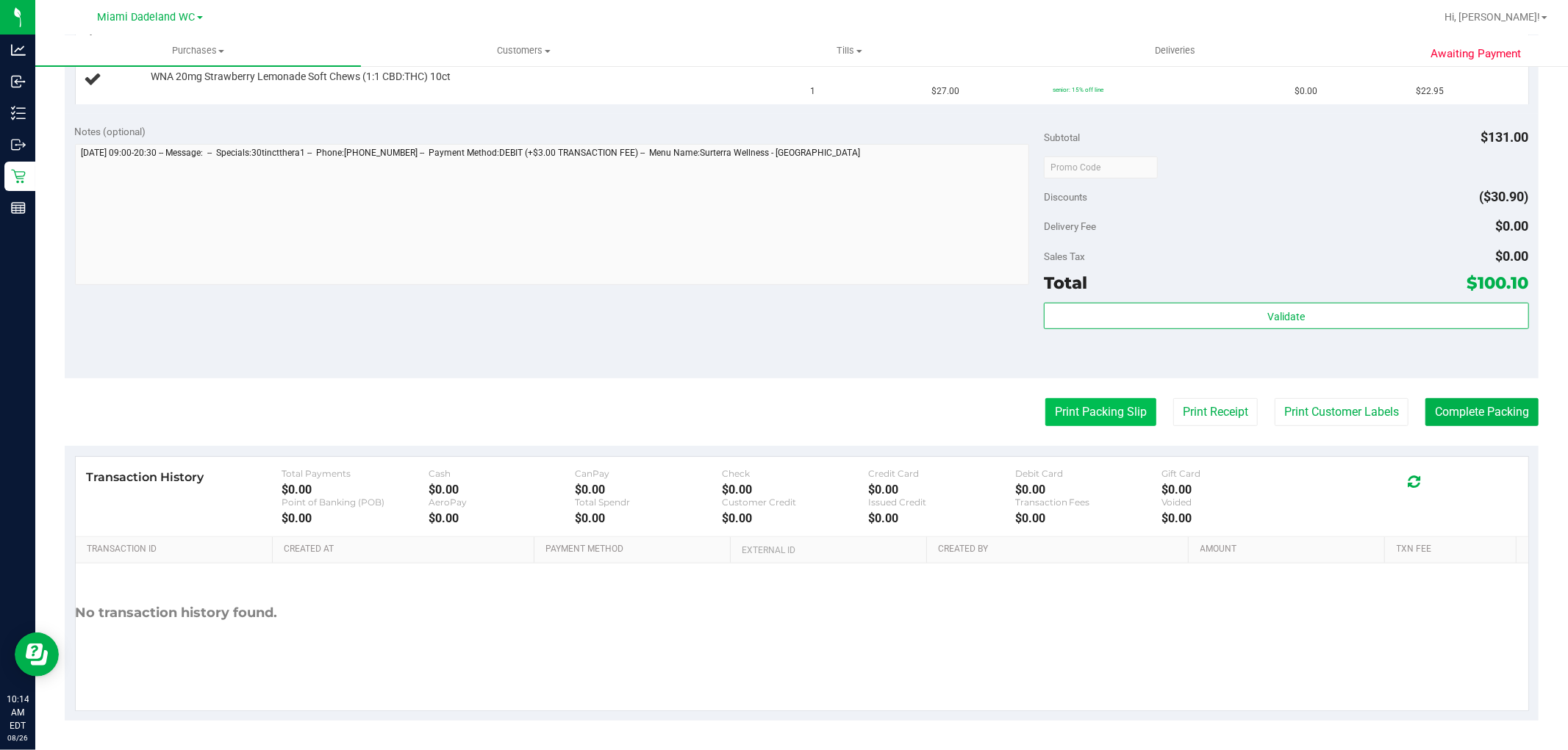
click at [1081, 401] on button "Print Packing Slip" at bounding box center [1101, 412] width 111 height 28
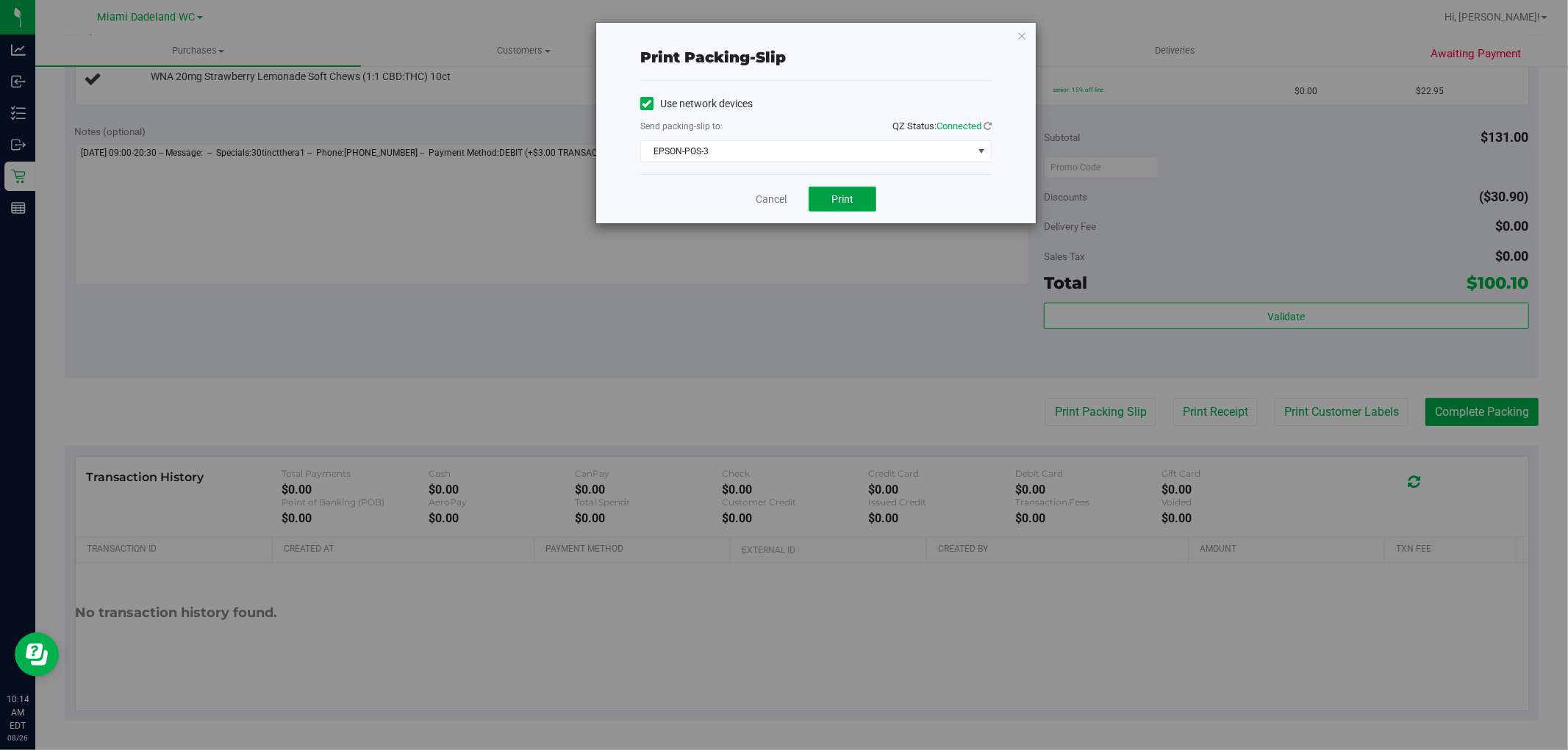
click at [835, 193] on span "Print" at bounding box center [843, 199] width 22 height 12
click at [770, 197] on link "Cancel" at bounding box center [771, 199] width 31 height 15
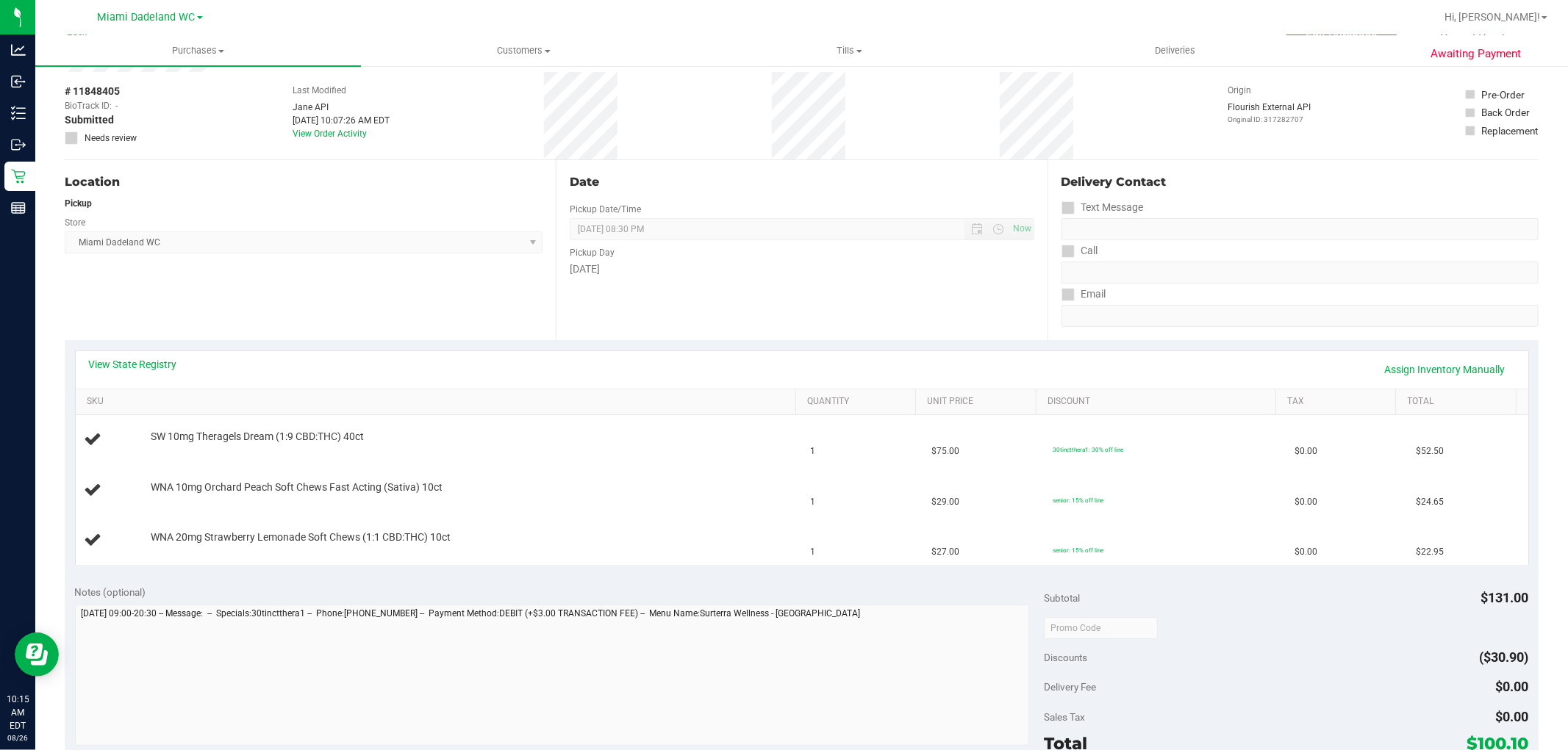
scroll to position [82, 0]
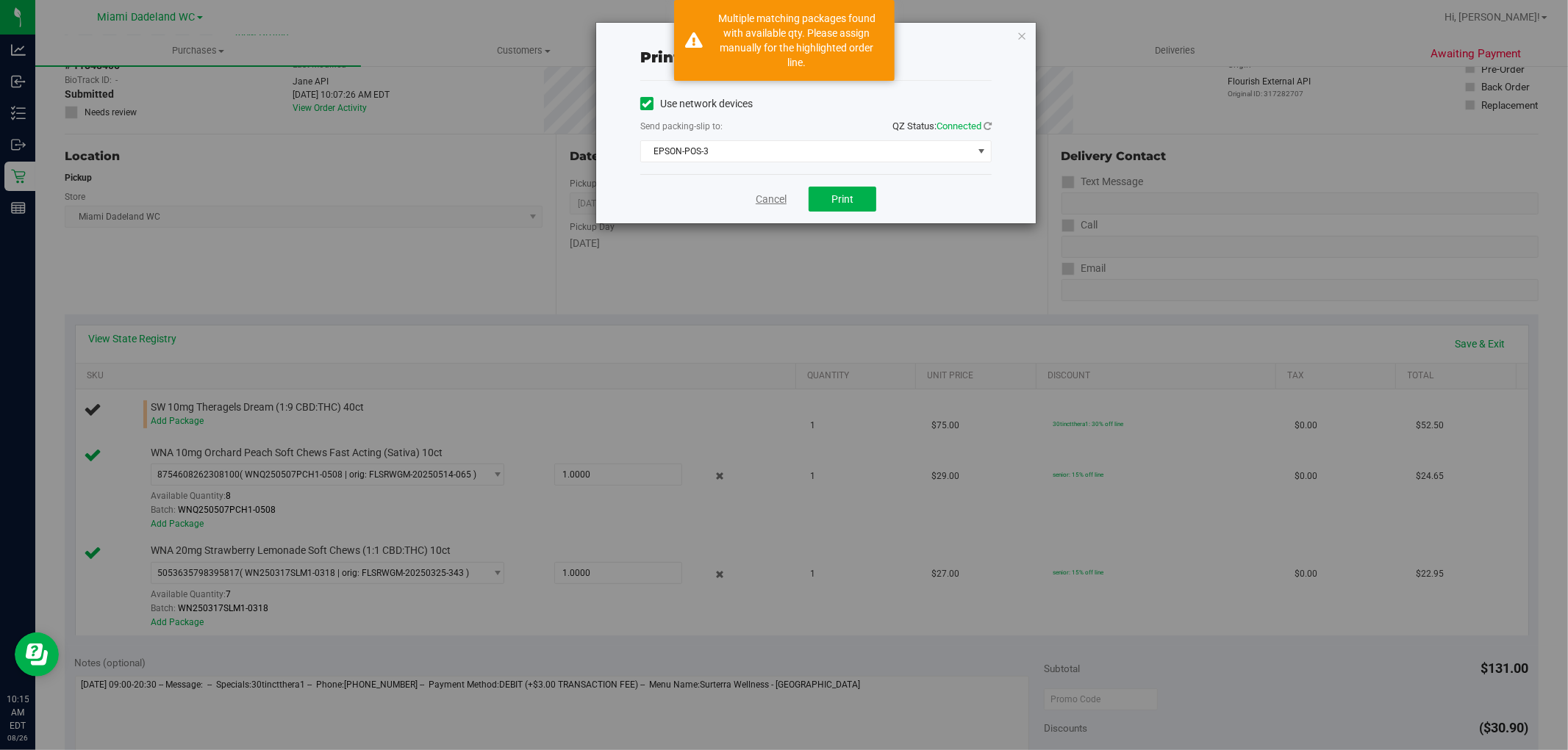
click at [768, 200] on link "Cancel" at bounding box center [771, 199] width 31 height 15
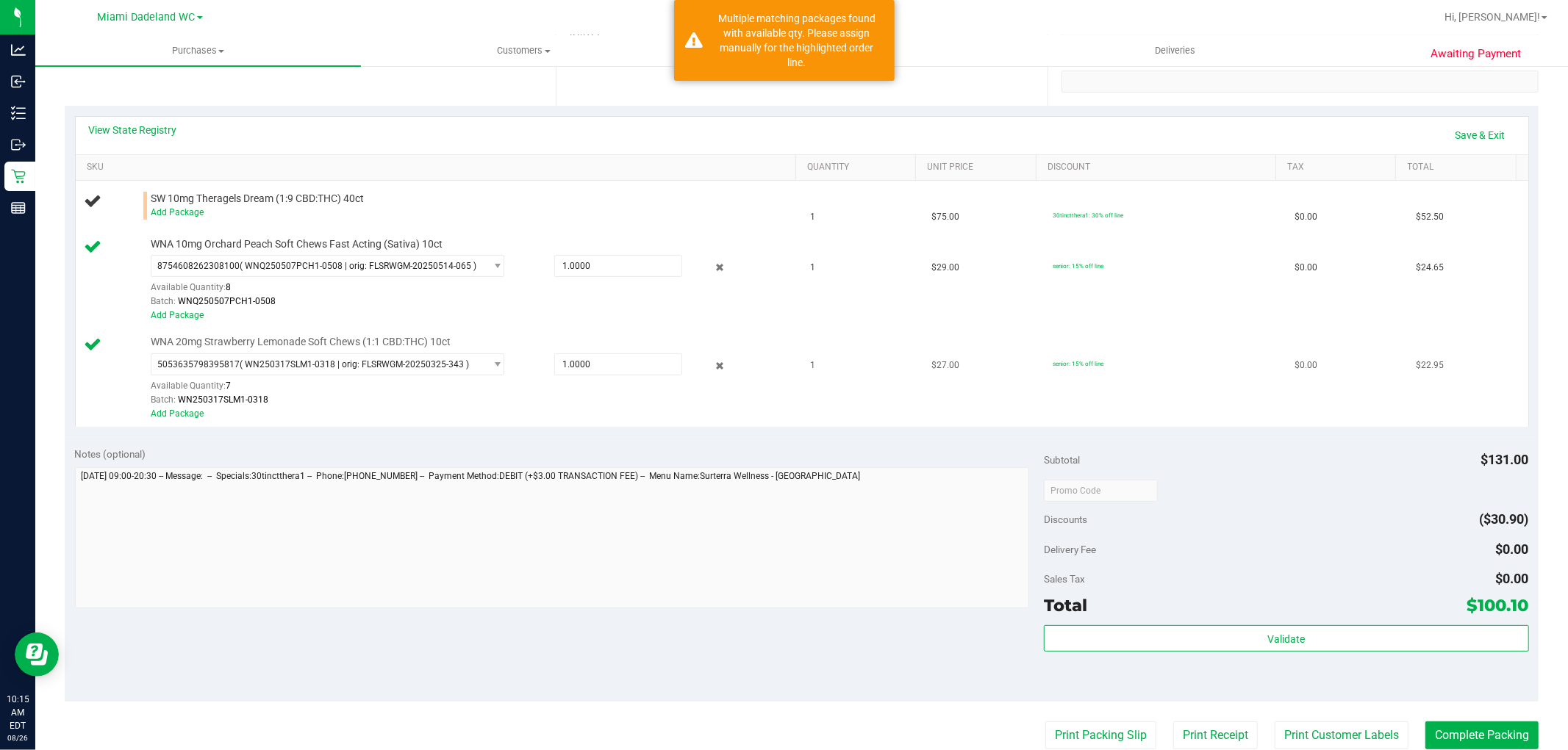
scroll to position [288, 0]
click at [177, 210] on link "Add Package" at bounding box center [177, 214] width 53 height 10
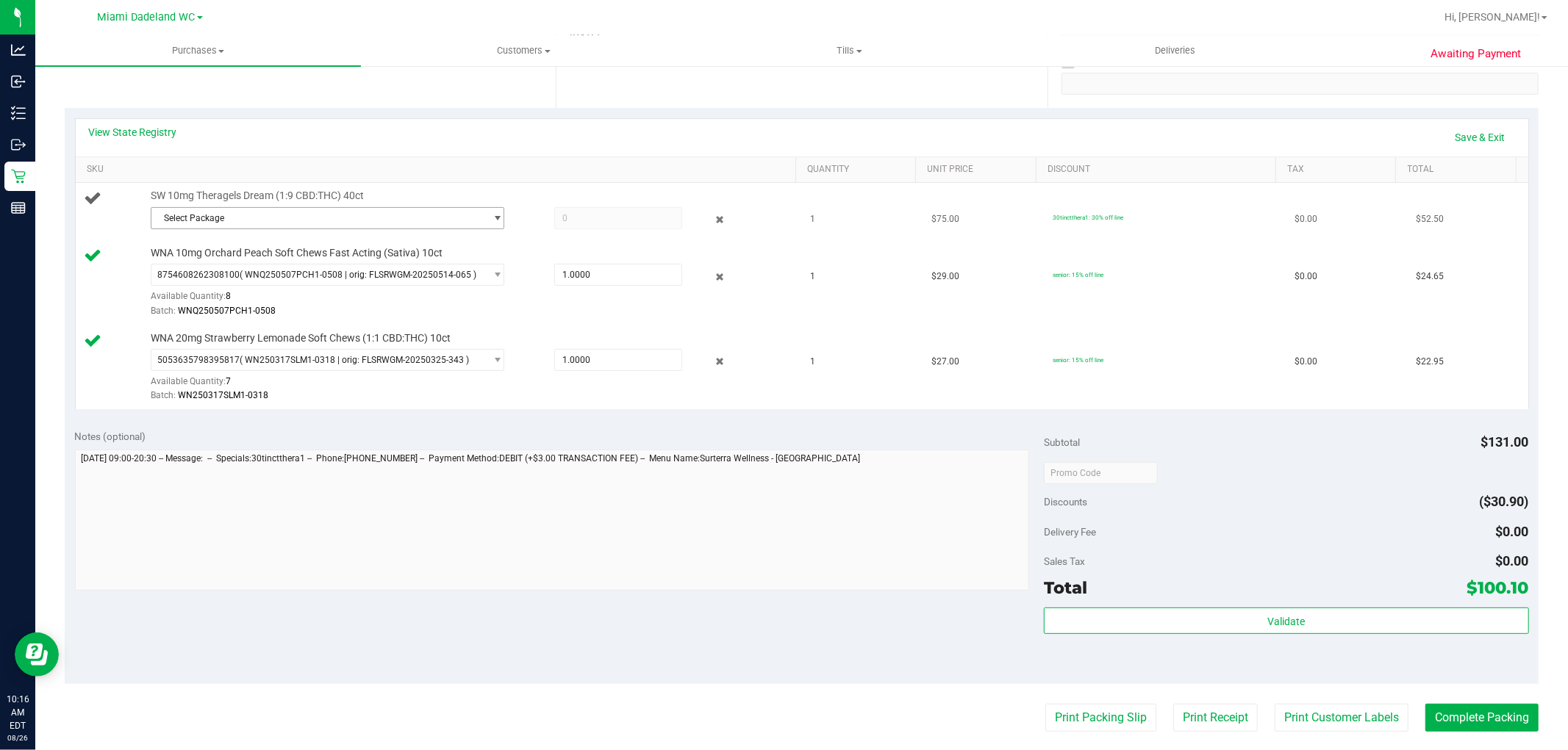
click at [341, 223] on span "Select Package" at bounding box center [318, 219] width 333 height 21
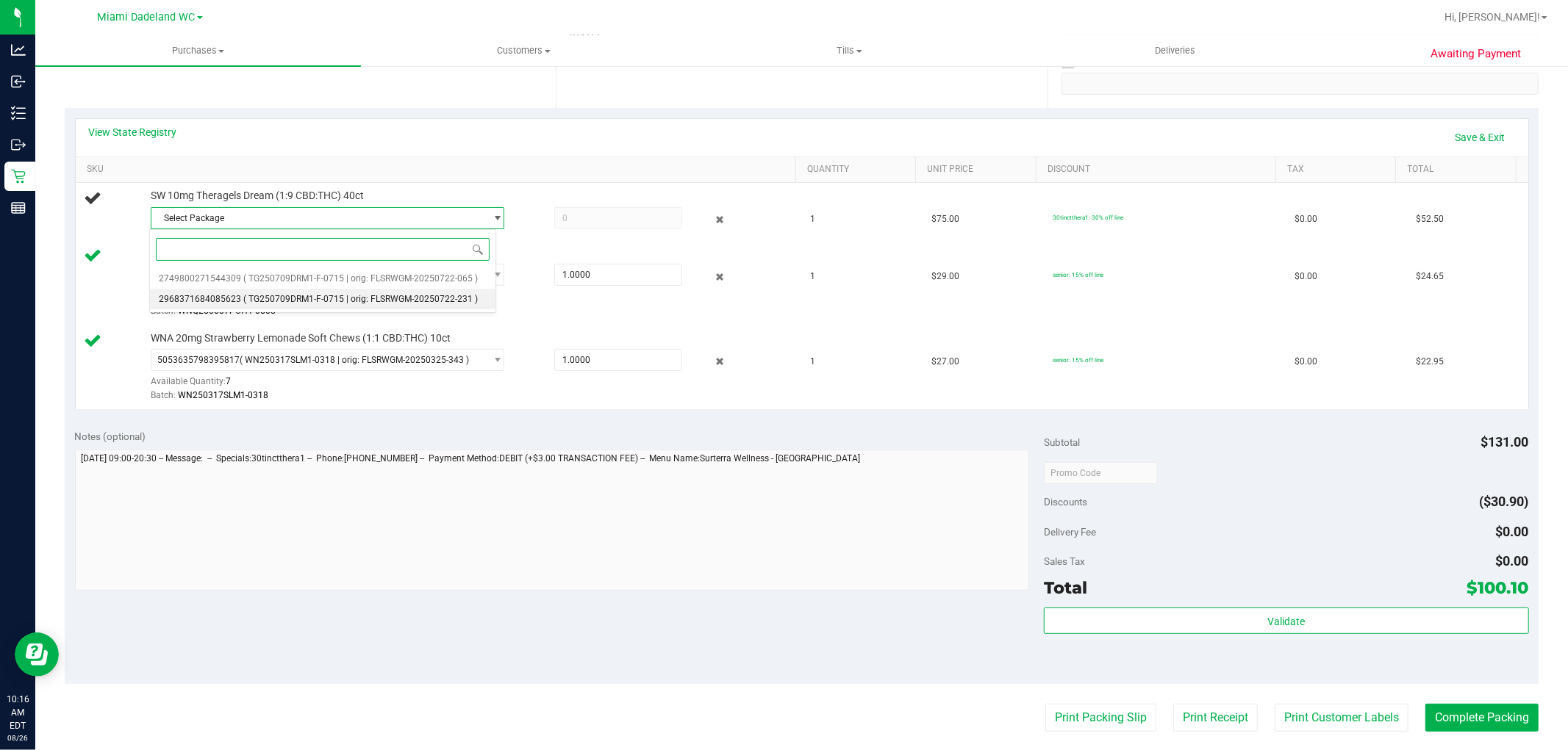
click at [354, 289] on li "2968371684085623 ( TG250709DRM1-F-0715 | orig: FLSRWGM-20250722-231 )" at bounding box center [323, 299] width 346 height 21
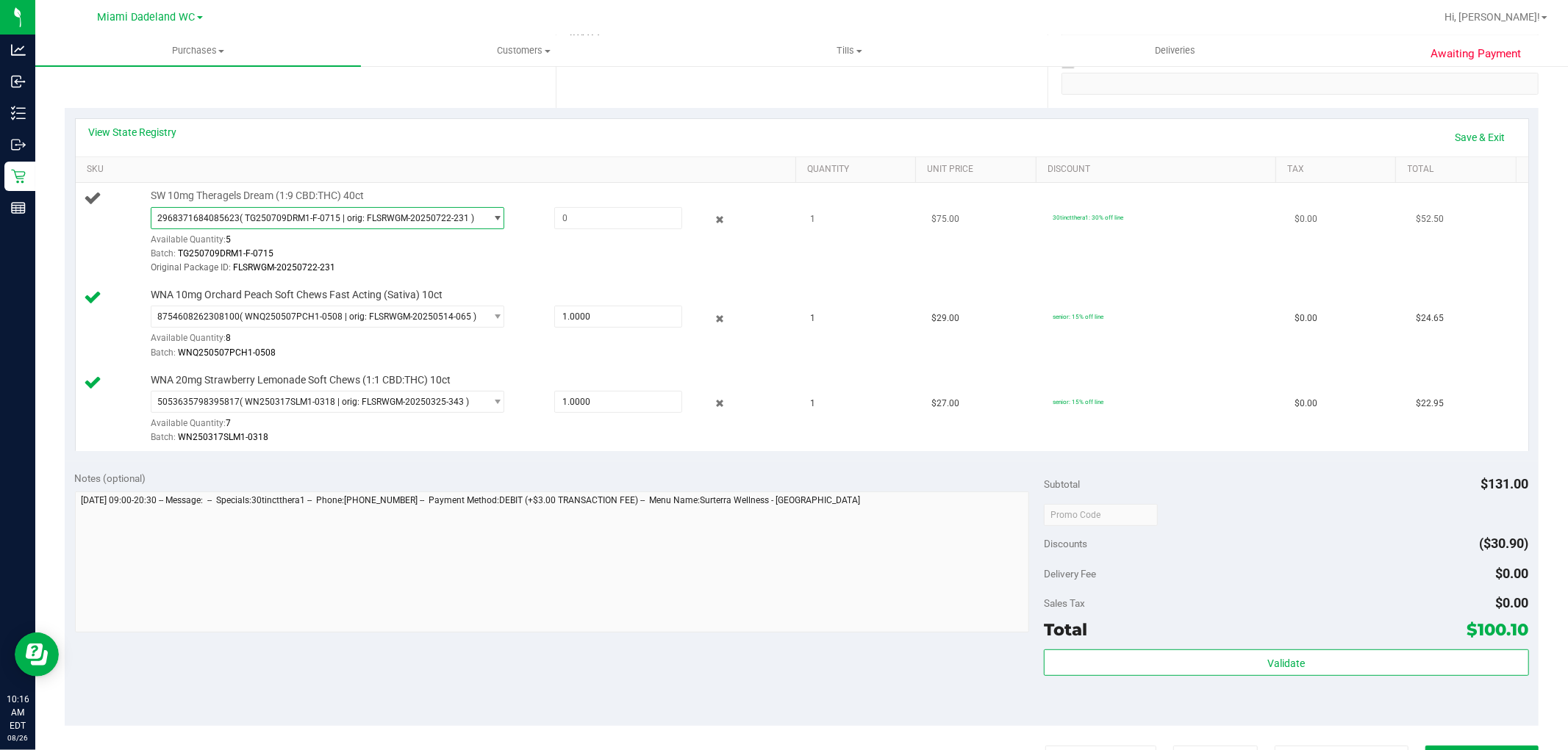
click at [354, 214] on span "( TG250709DRM1-F-0715 | orig: FLSRWGM-20250722-231 )" at bounding box center [357, 218] width 235 height 10
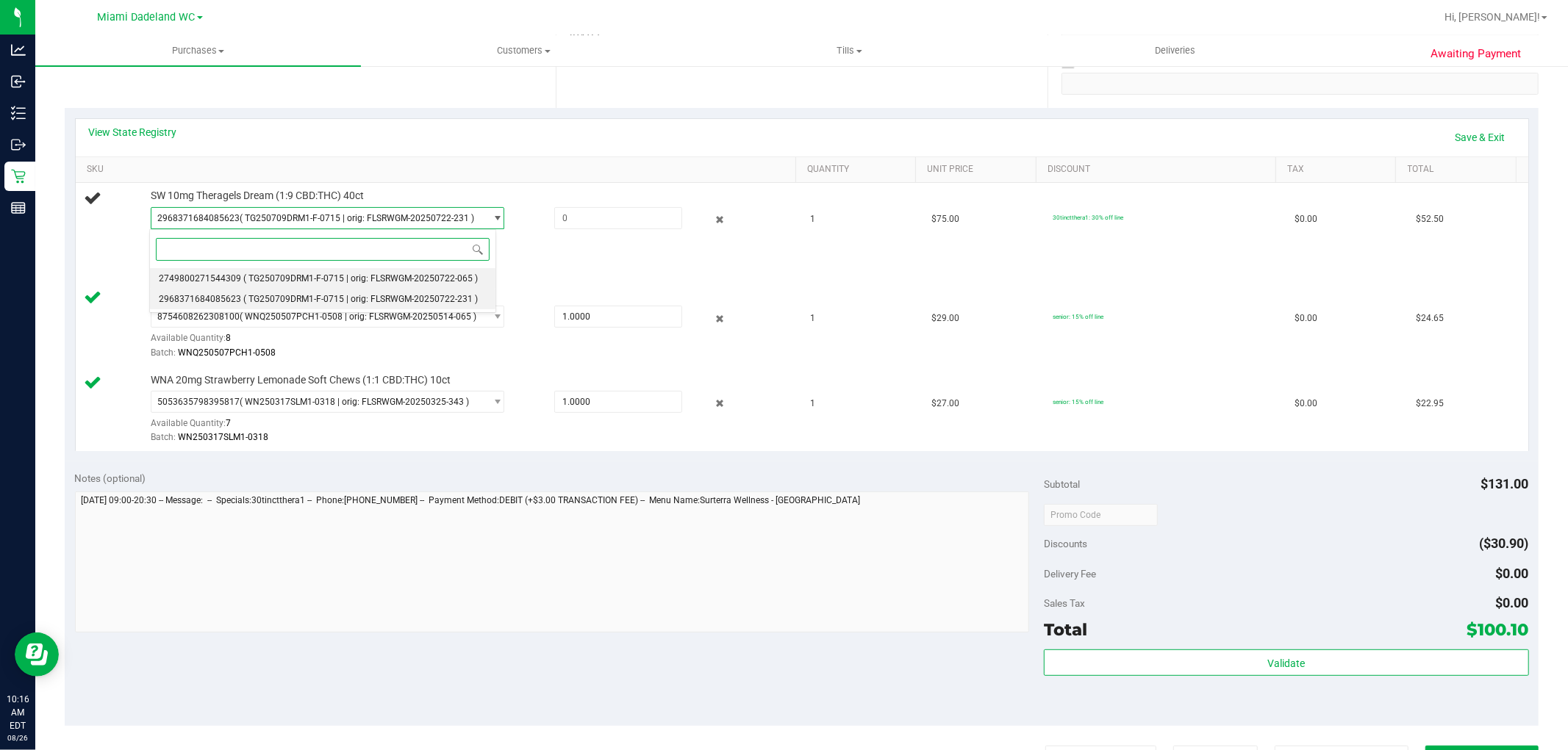
click at [359, 276] on span "( TG250709DRM1-F-0715 | orig: FLSRWGM-20250722-065 )" at bounding box center [361, 278] width 235 height 10
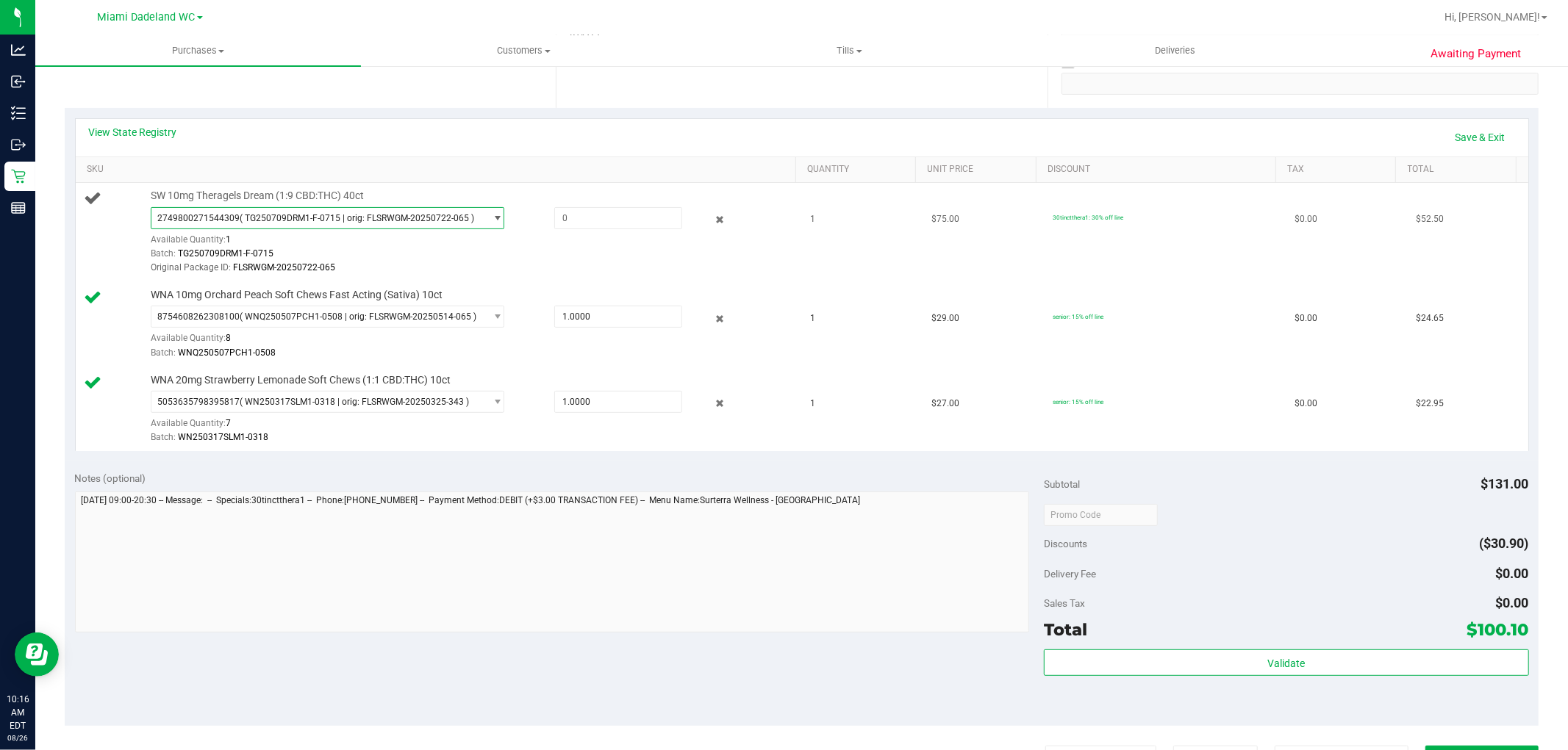
click at [598, 204] on div "SW 10mg Theragels Dream (1:9 CBD:THC) 40ct 2749800271544309 ( TG250709DRM1-F-07…" at bounding box center [466, 232] width 645 height 87
click at [600, 212] on span at bounding box center [618, 219] width 128 height 22
type input "1"
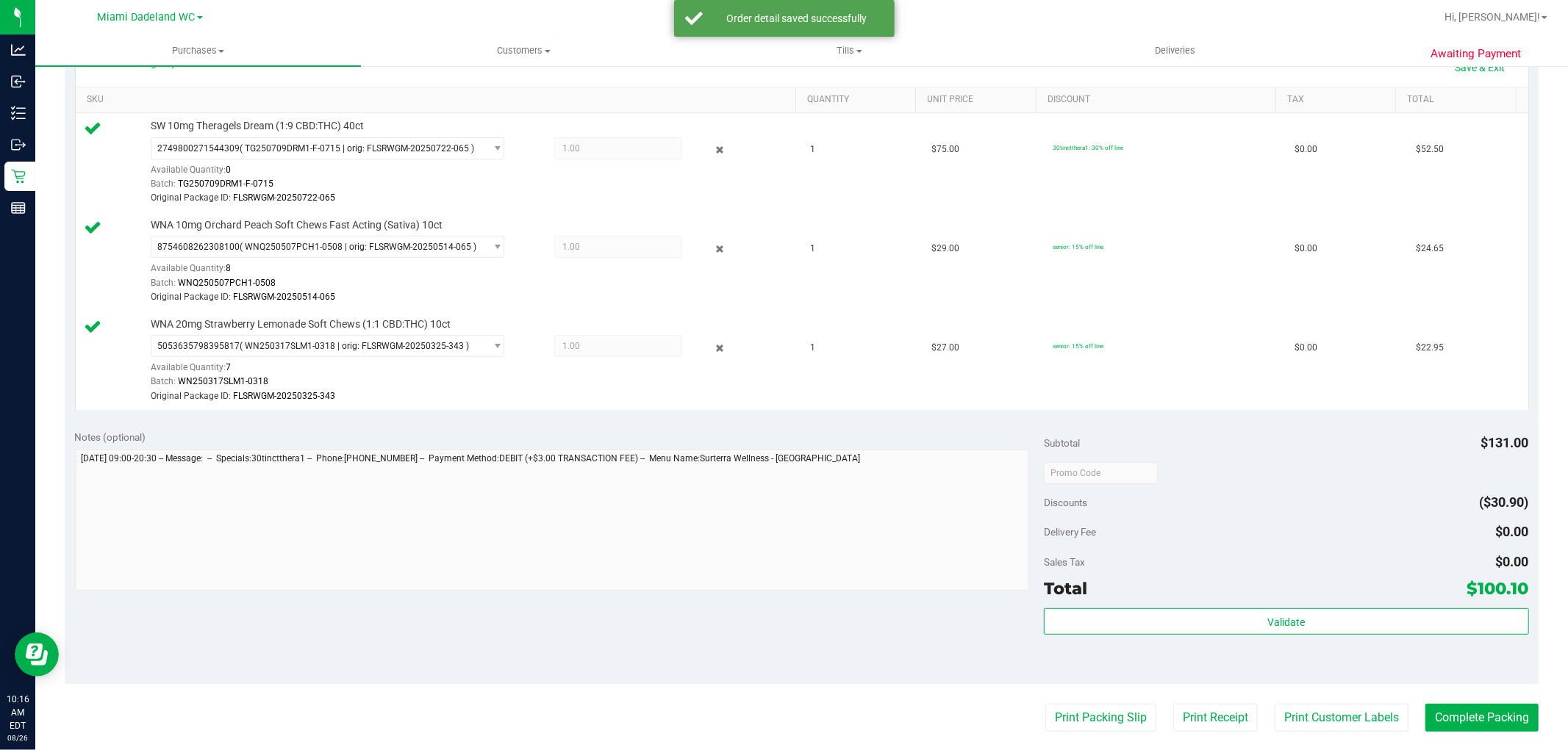
scroll to position [533, 0]
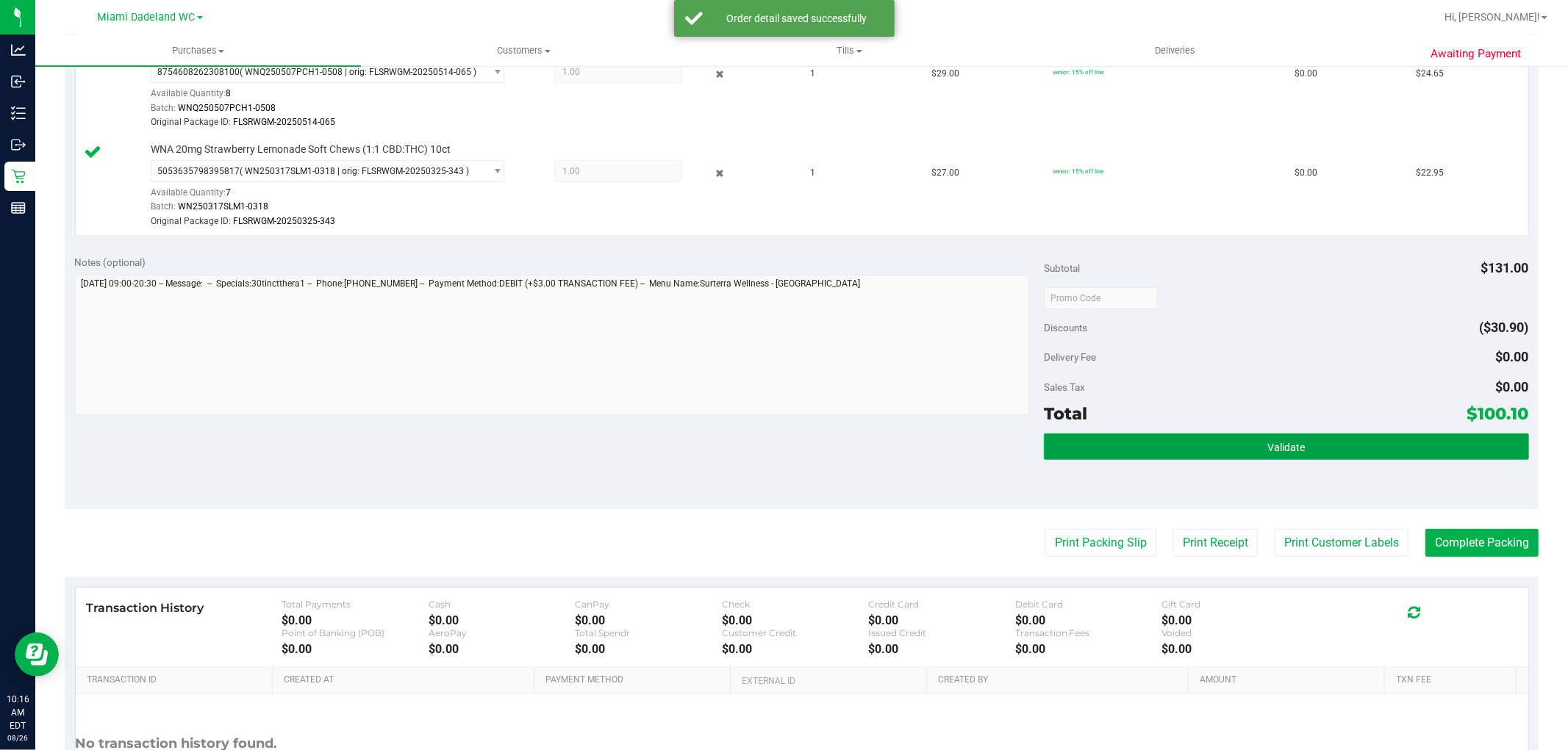
click at [1166, 443] on button "Validate" at bounding box center [1286, 446] width 484 height 26
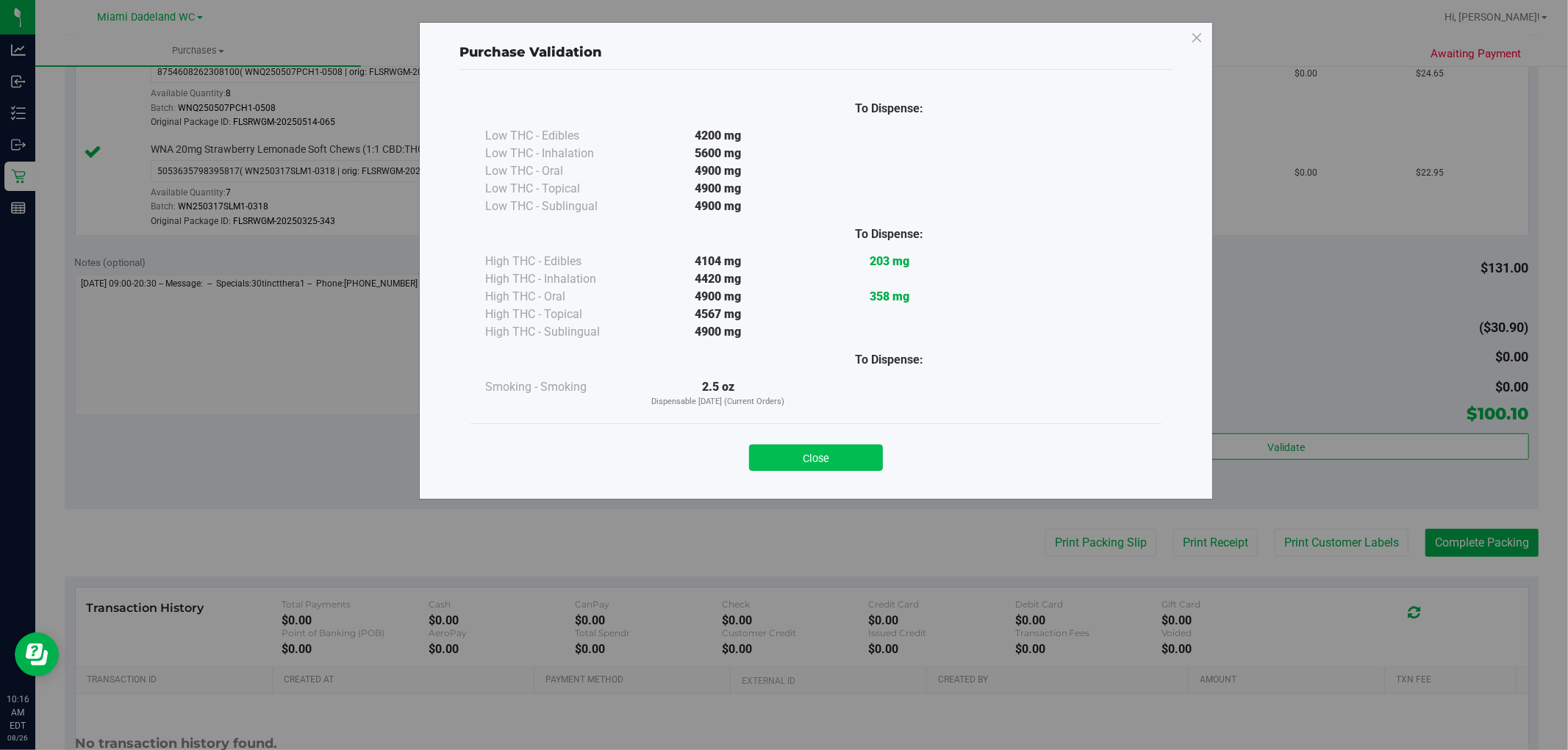
click at [810, 464] on button "Close" at bounding box center [816, 458] width 134 height 26
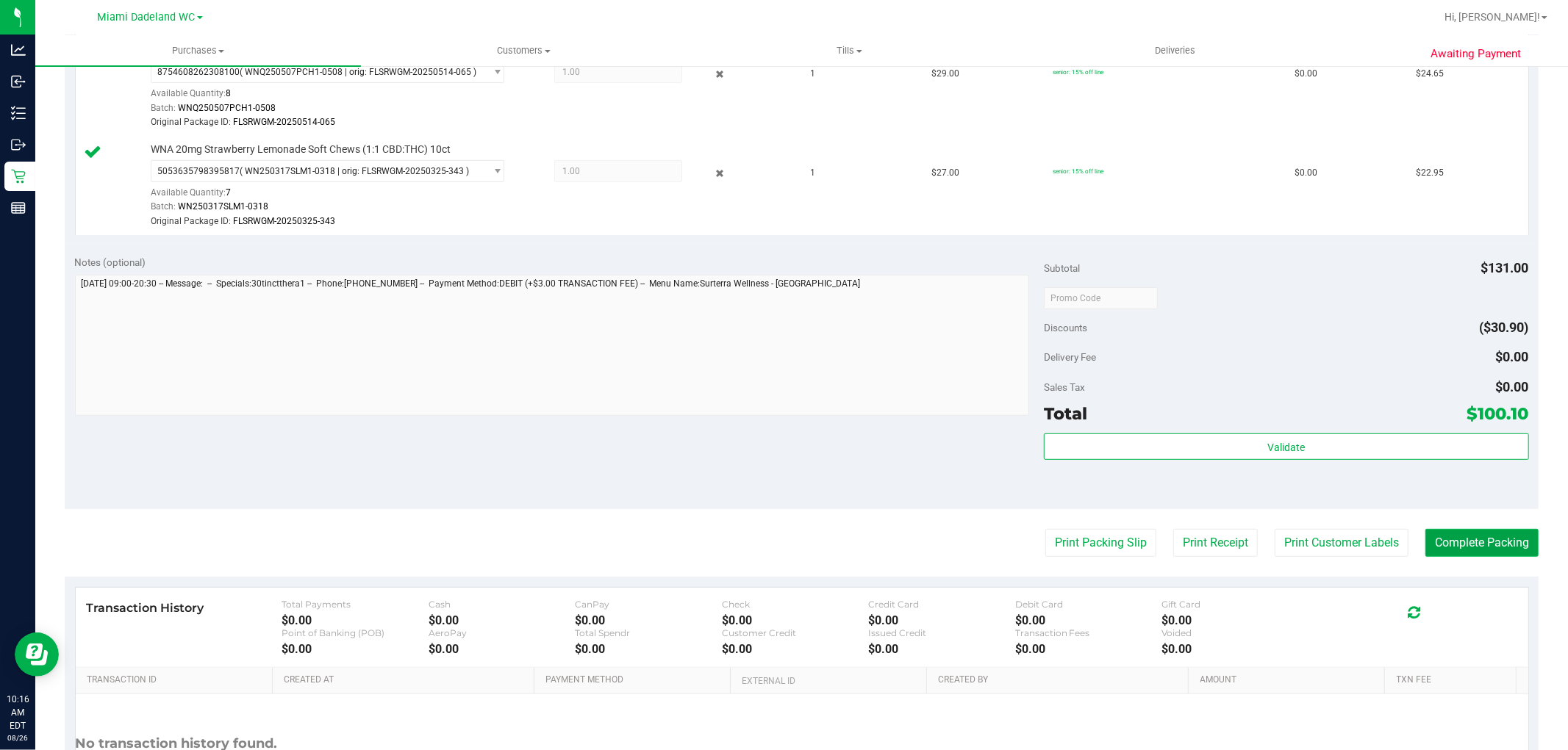
click at [1473, 540] on button "Complete Packing" at bounding box center [1481, 542] width 113 height 28
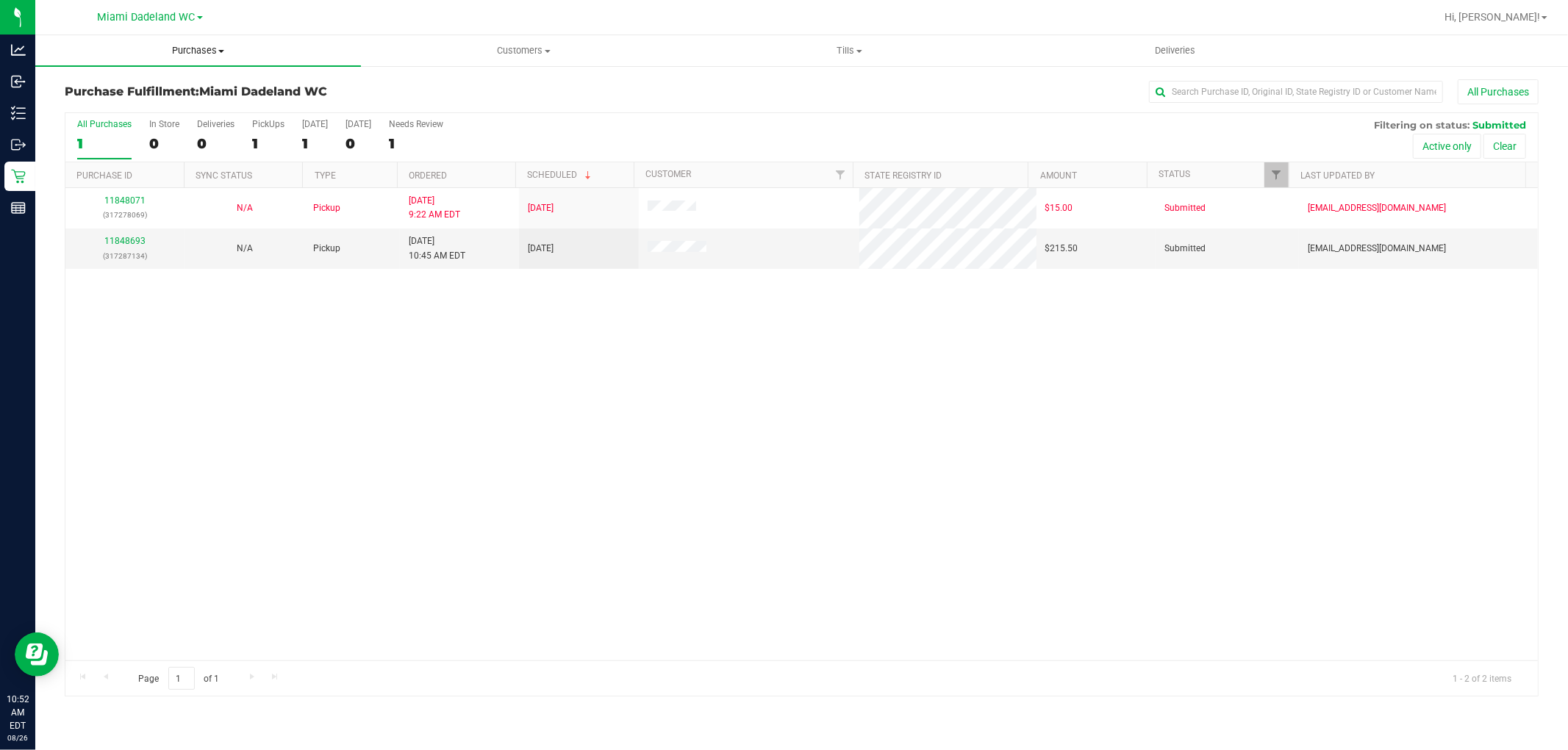
click at [182, 46] on span "Purchases" at bounding box center [198, 50] width 325 height 14
click at [196, 95] on li "Summary of purchases" at bounding box center [198, 89] width 325 height 18
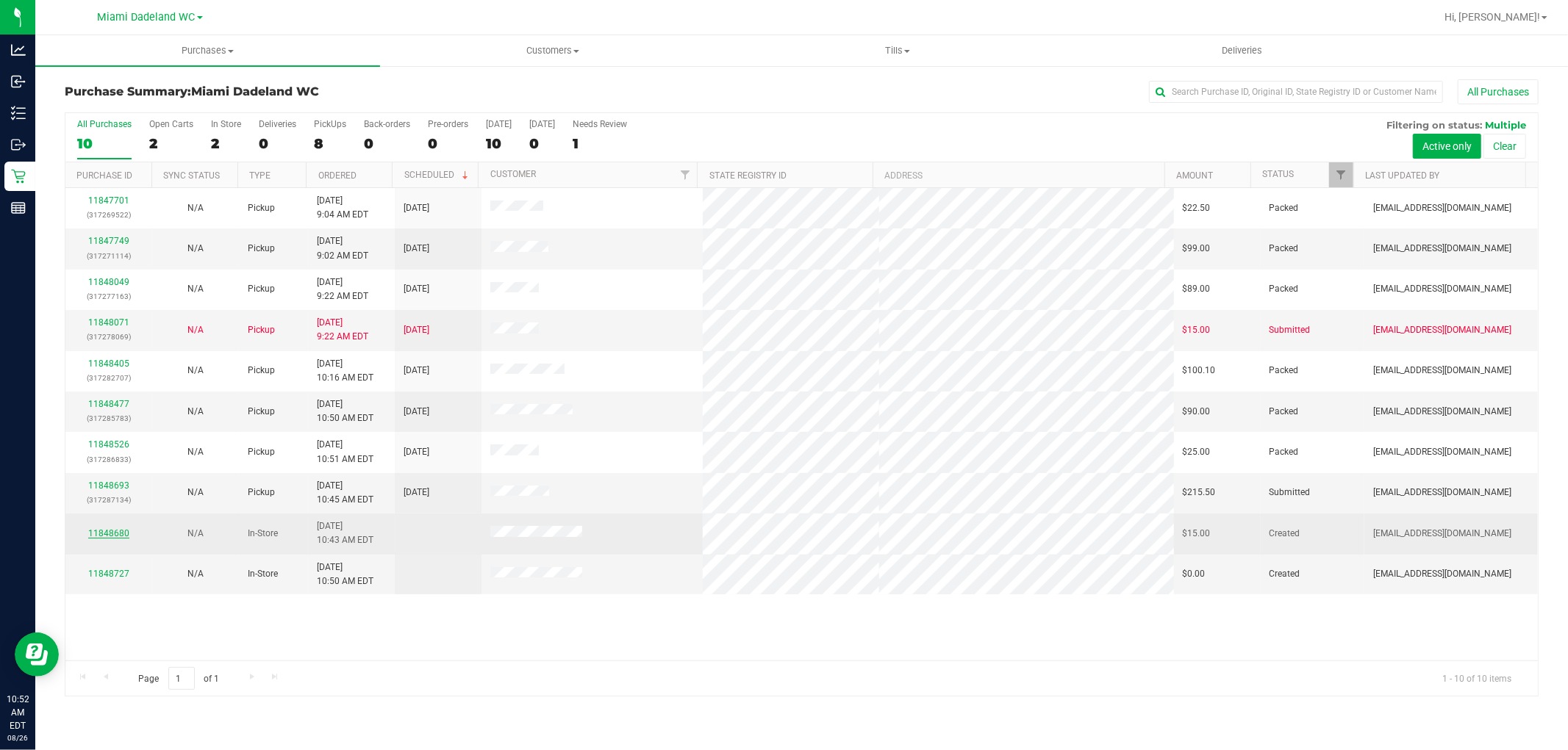
click at [111, 530] on link "11848680" at bounding box center [108, 533] width 41 height 10
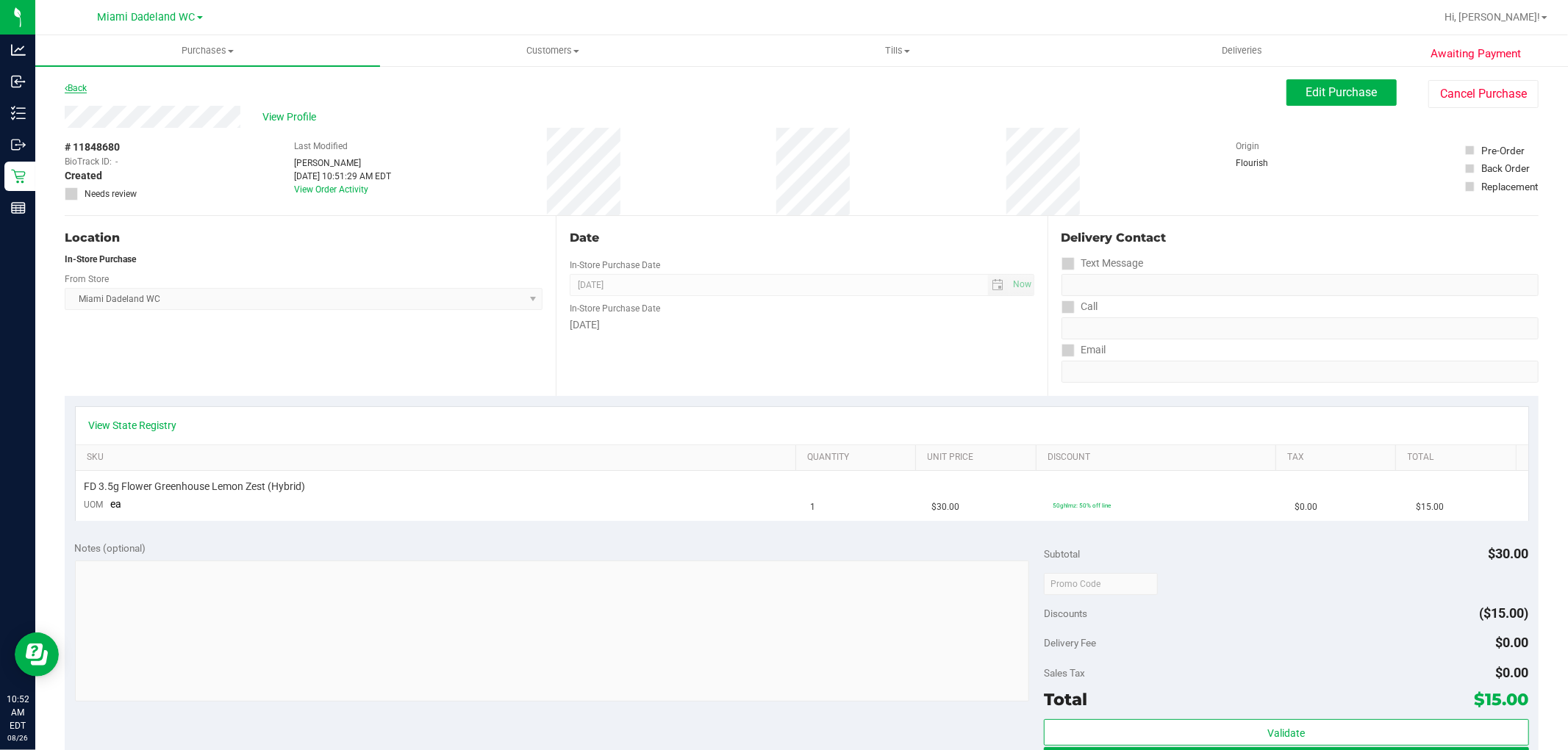
click at [83, 91] on link "Back" at bounding box center [76, 88] width 22 height 10
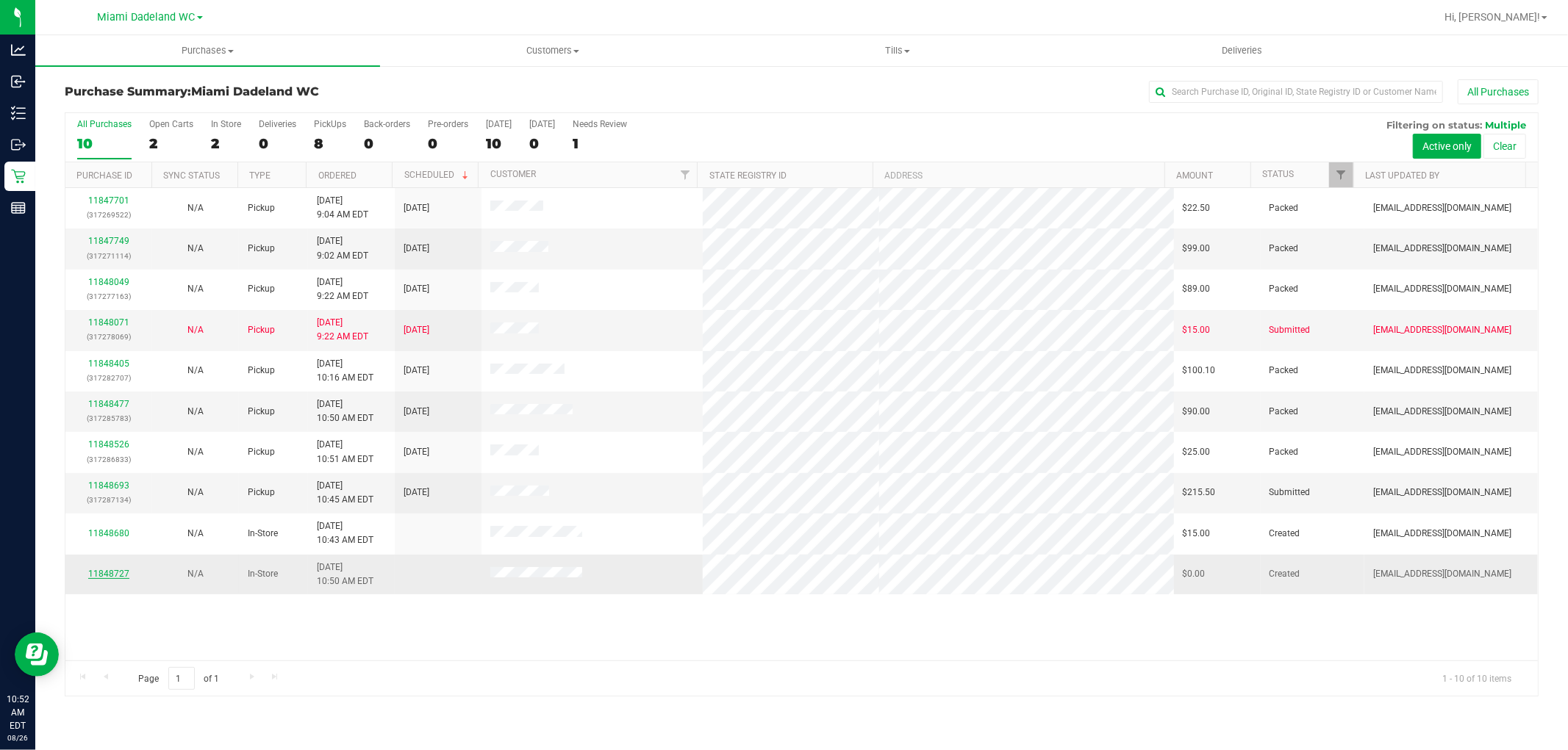
click at [106, 577] on link "11848727" at bounding box center [108, 574] width 41 height 10
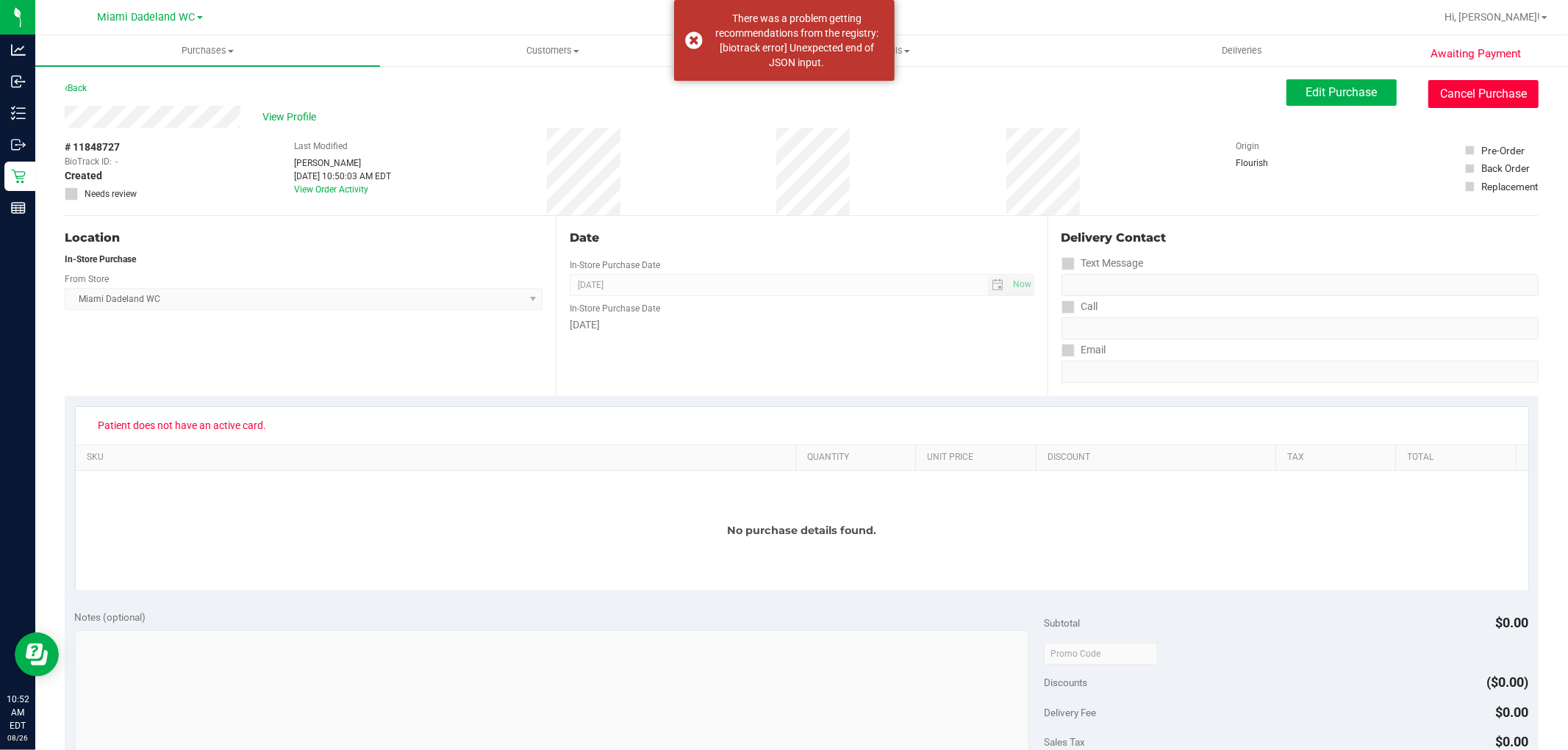
click at [1491, 91] on button "Cancel Purchase" at bounding box center [1484, 94] width 111 height 28
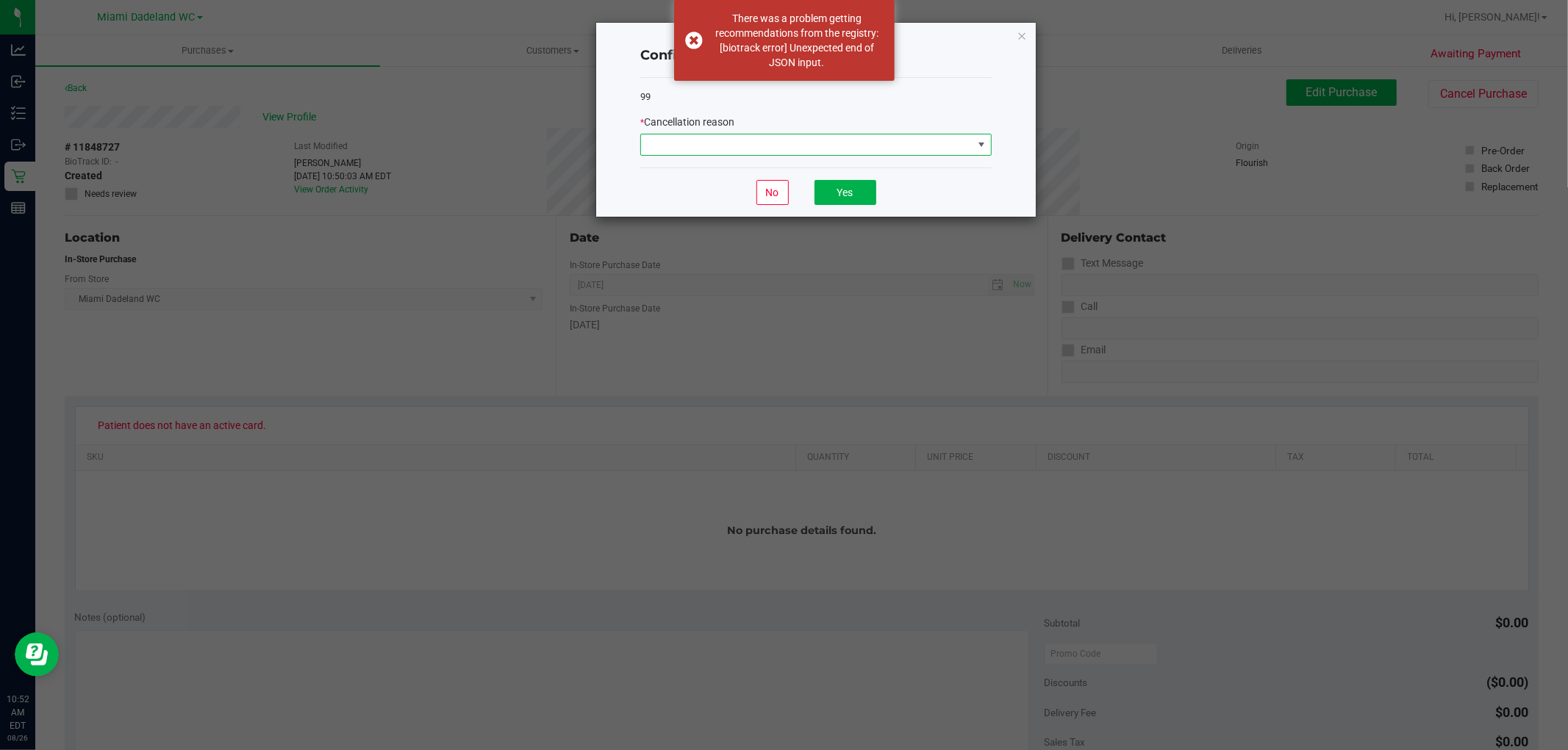
click at [956, 134] on span at bounding box center [816, 145] width 351 height 22
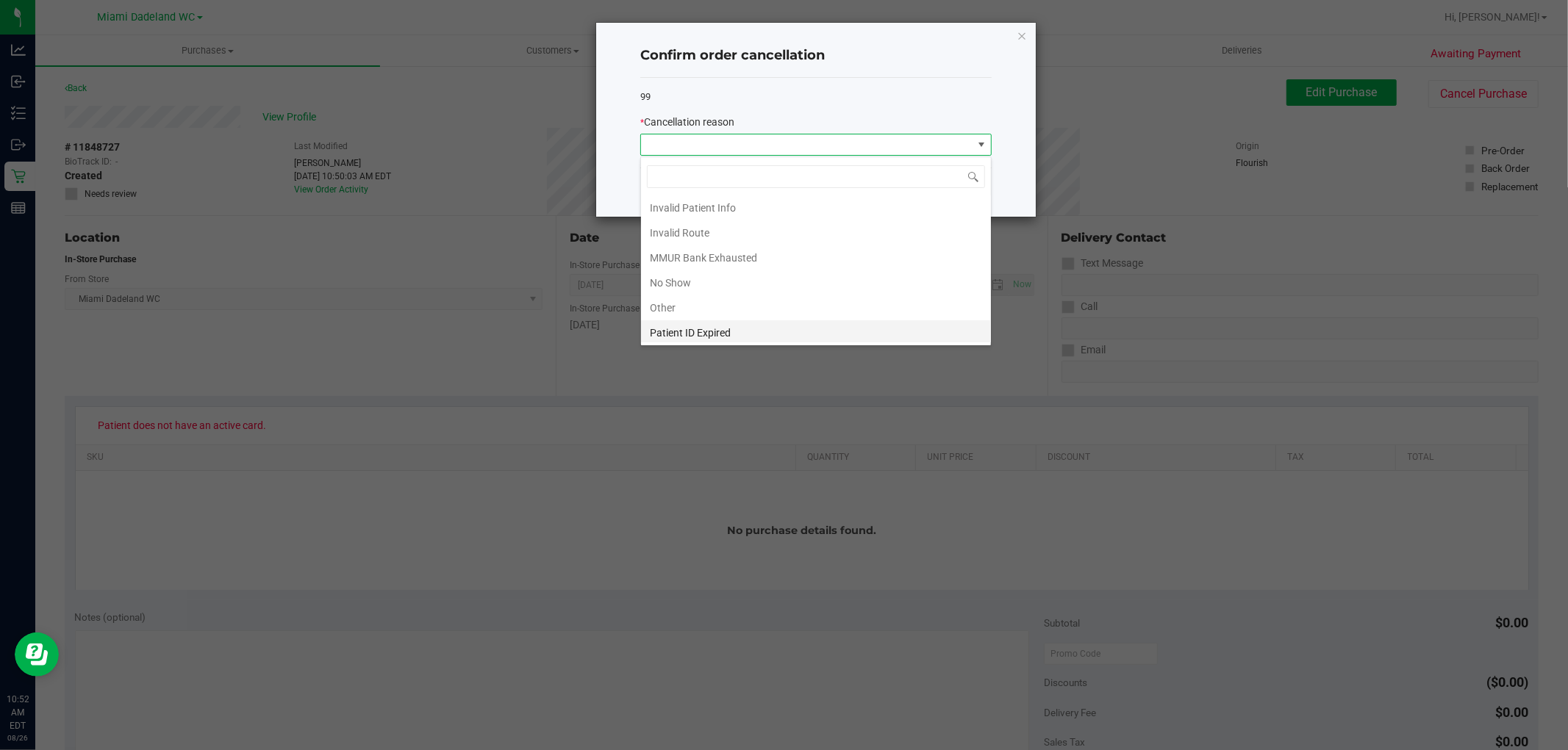
scroll to position [79, 0]
click at [759, 244] on li "No Show" at bounding box center [816, 255] width 350 height 25
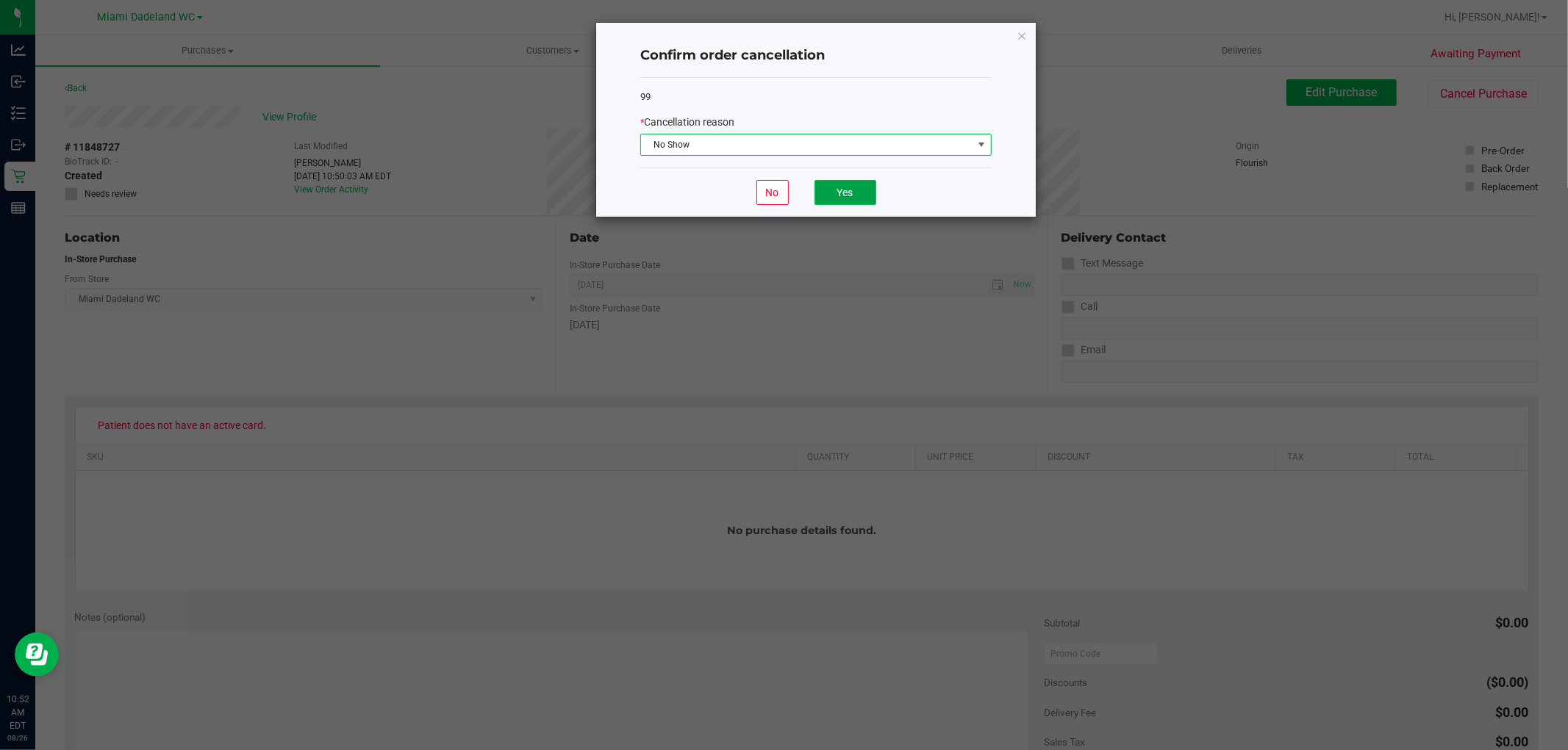
click at [851, 193] on button "Yes" at bounding box center [845, 192] width 62 height 25
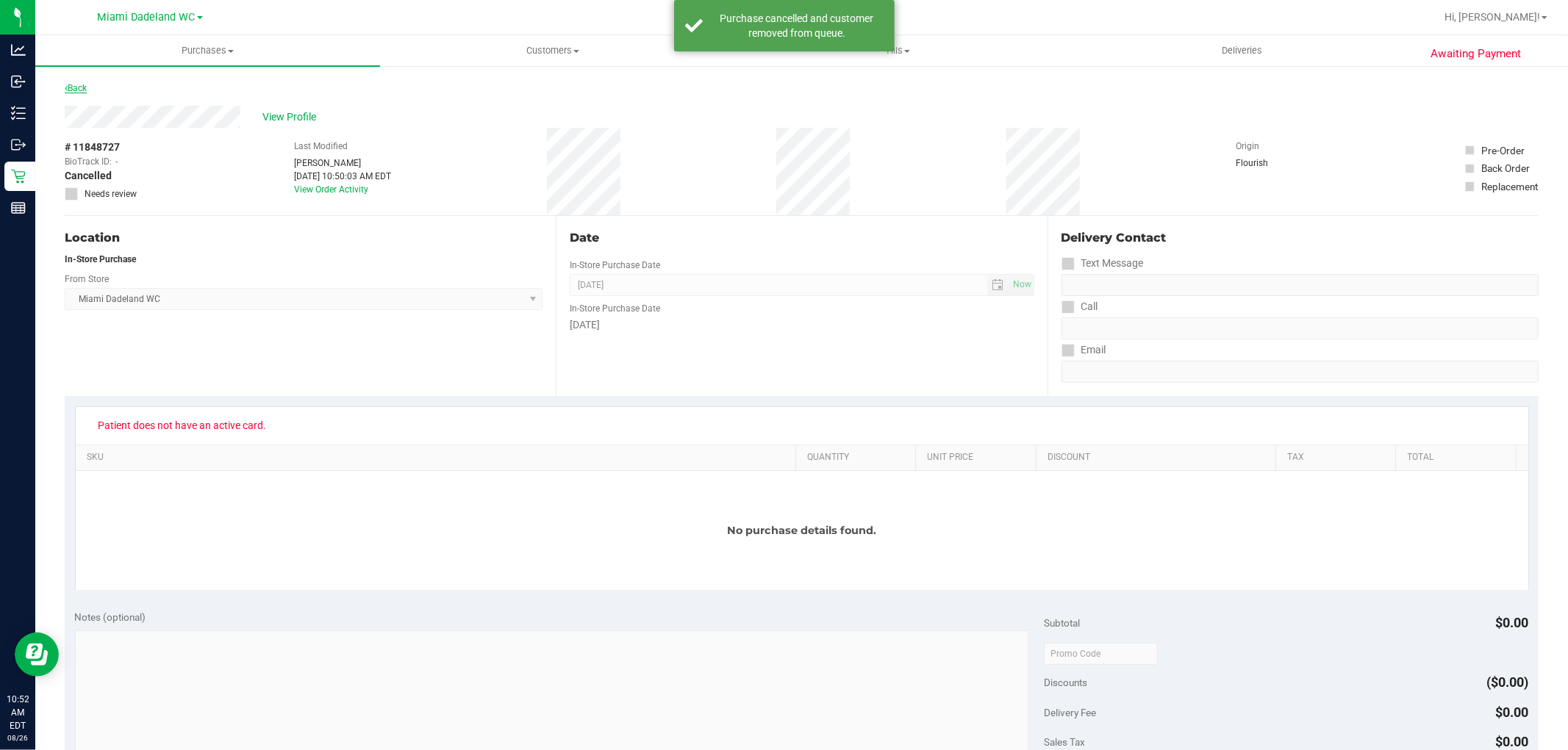
click at [77, 88] on link "Back" at bounding box center [76, 88] width 22 height 10
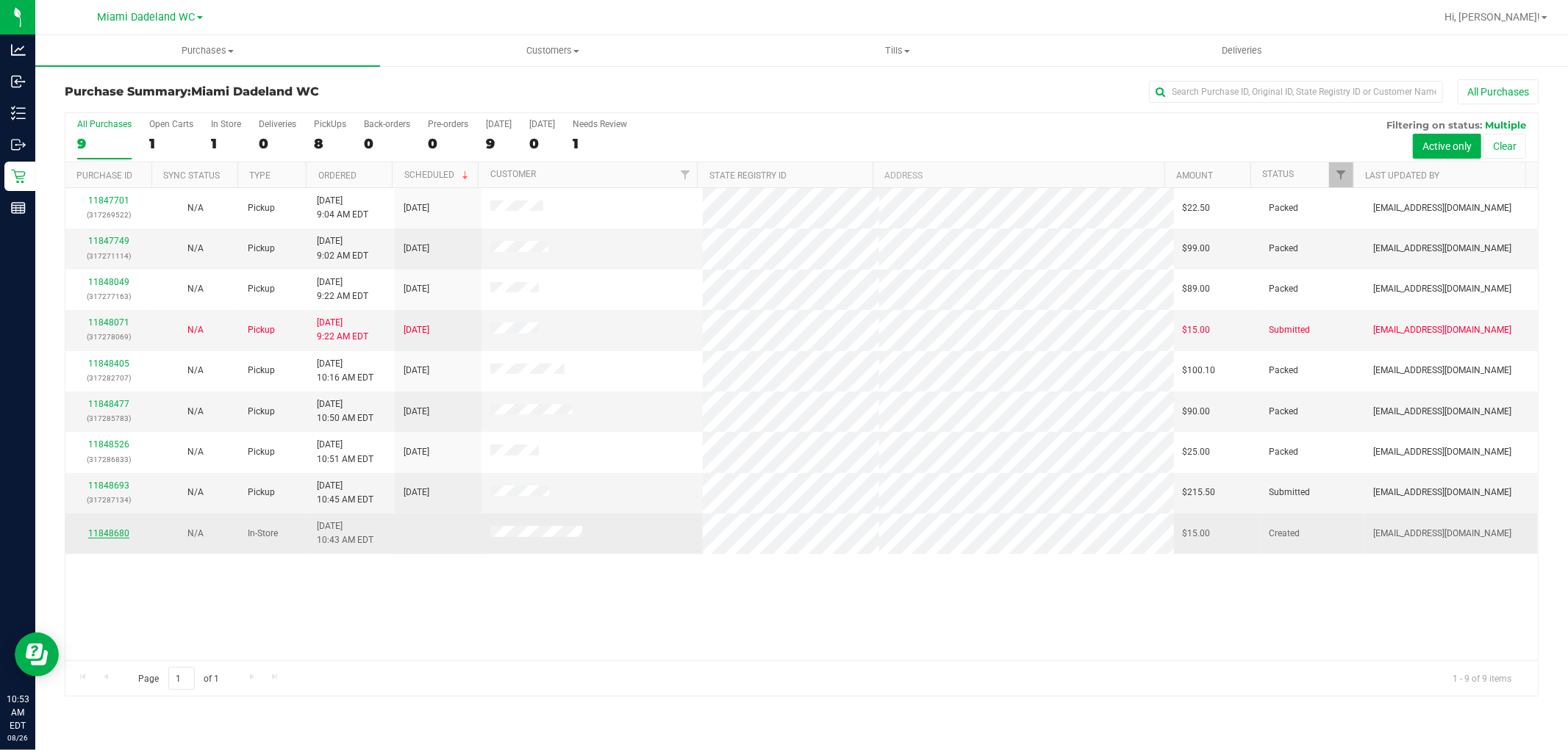
click at [119, 530] on link "11848680" at bounding box center [108, 533] width 41 height 10
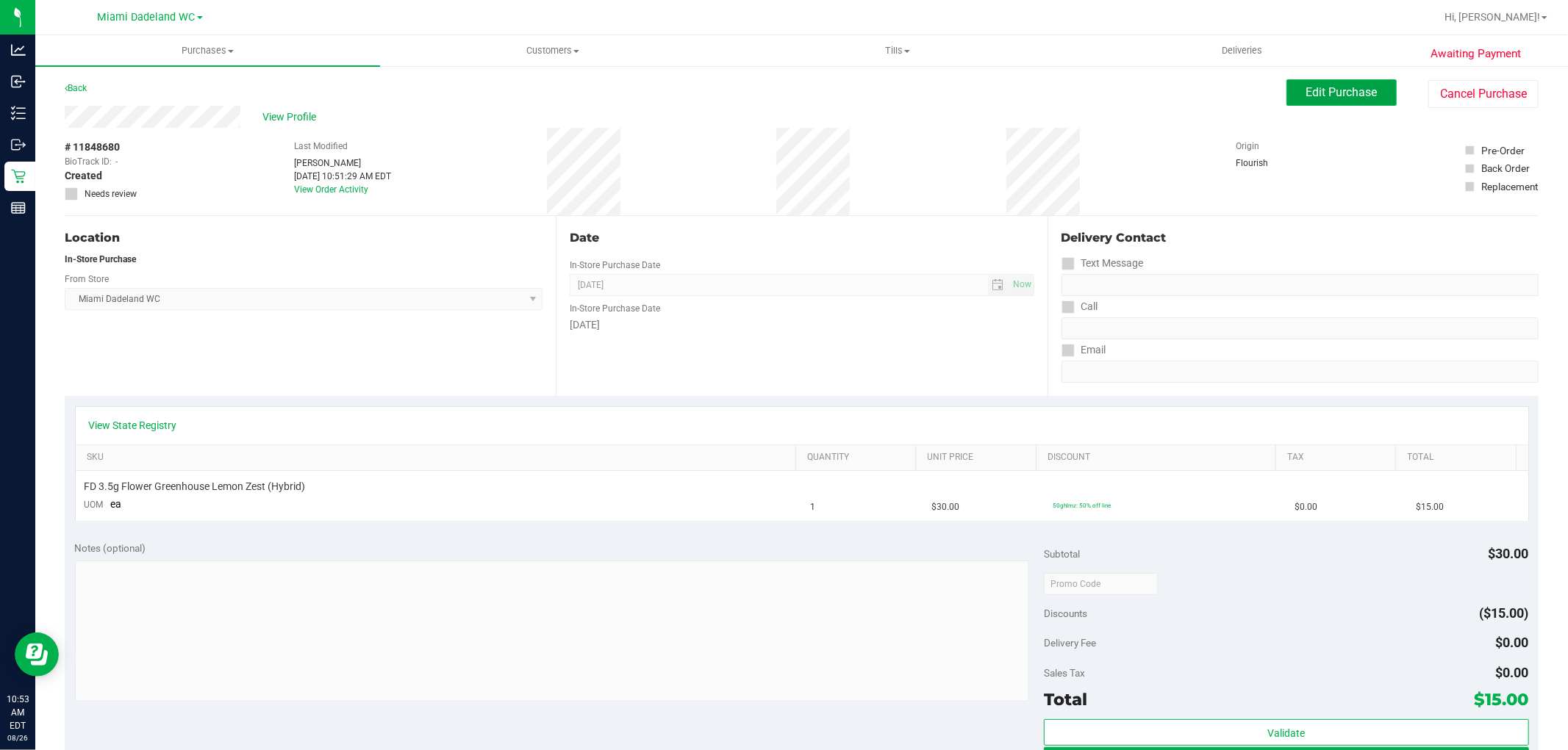
click at [1344, 92] on span "Edit Purchase" at bounding box center [1342, 91] width 71 height 14
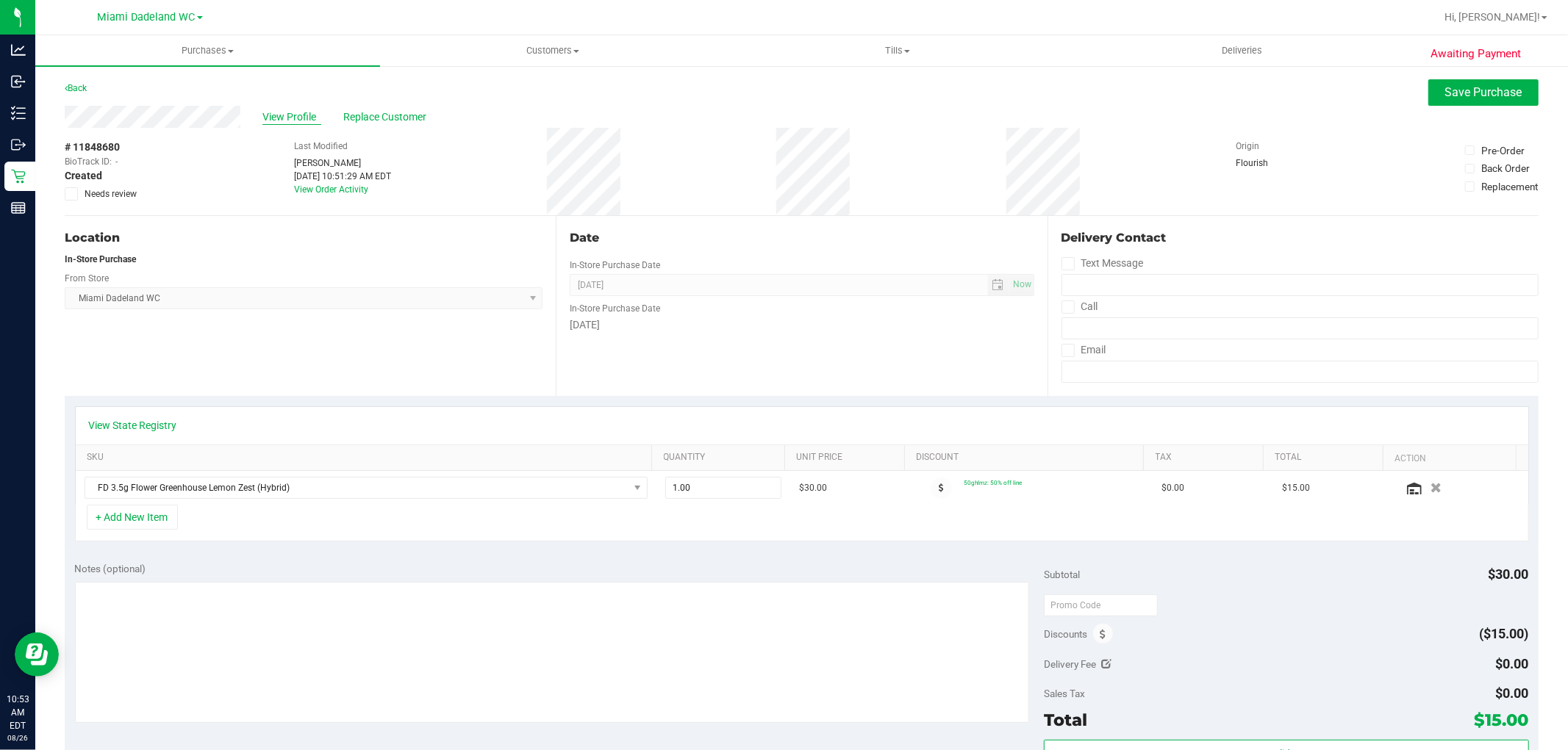
click at [273, 115] on span "View Profile" at bounding box center [291, 117] width 59 height 15
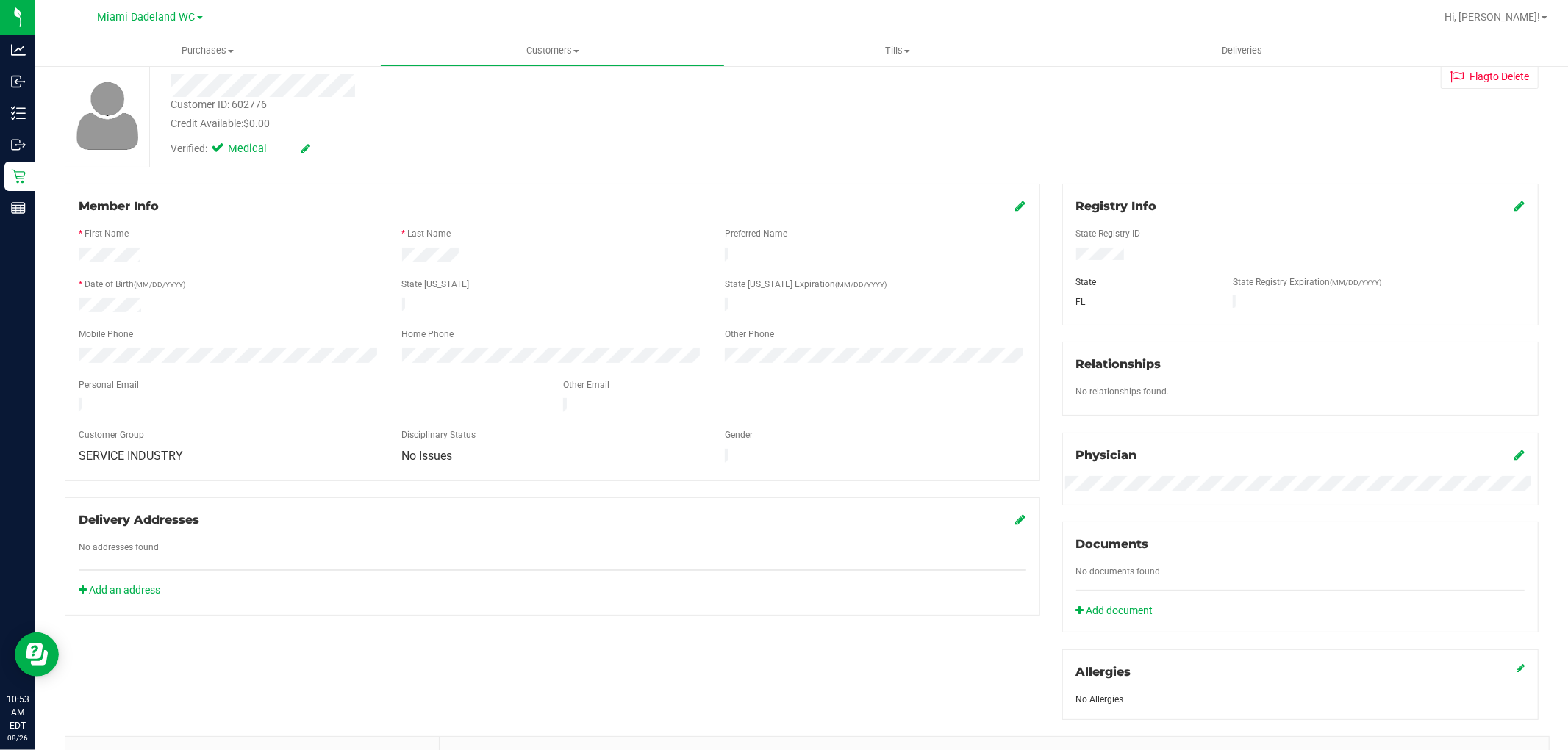
scroll to position [82, 0]
click at [1514, 453] on icon at bounding box center [1519, 454] width 10 height 12
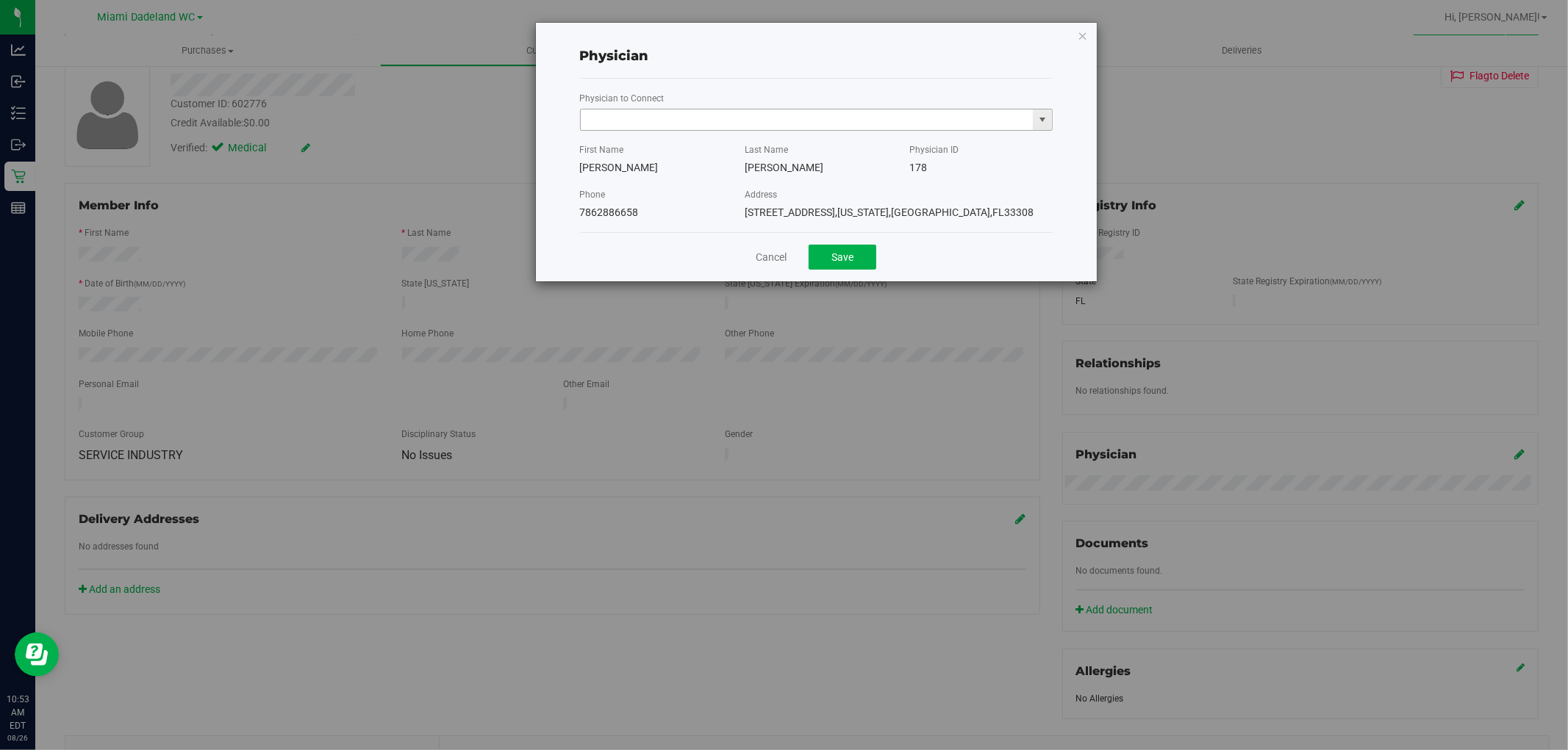
click at [818, 123] on input "text" at bounding box center [807, 120] width 453 height 21
click at [1037, 126] on span "select" at bounding box center [1042, 119] width 12 height 12
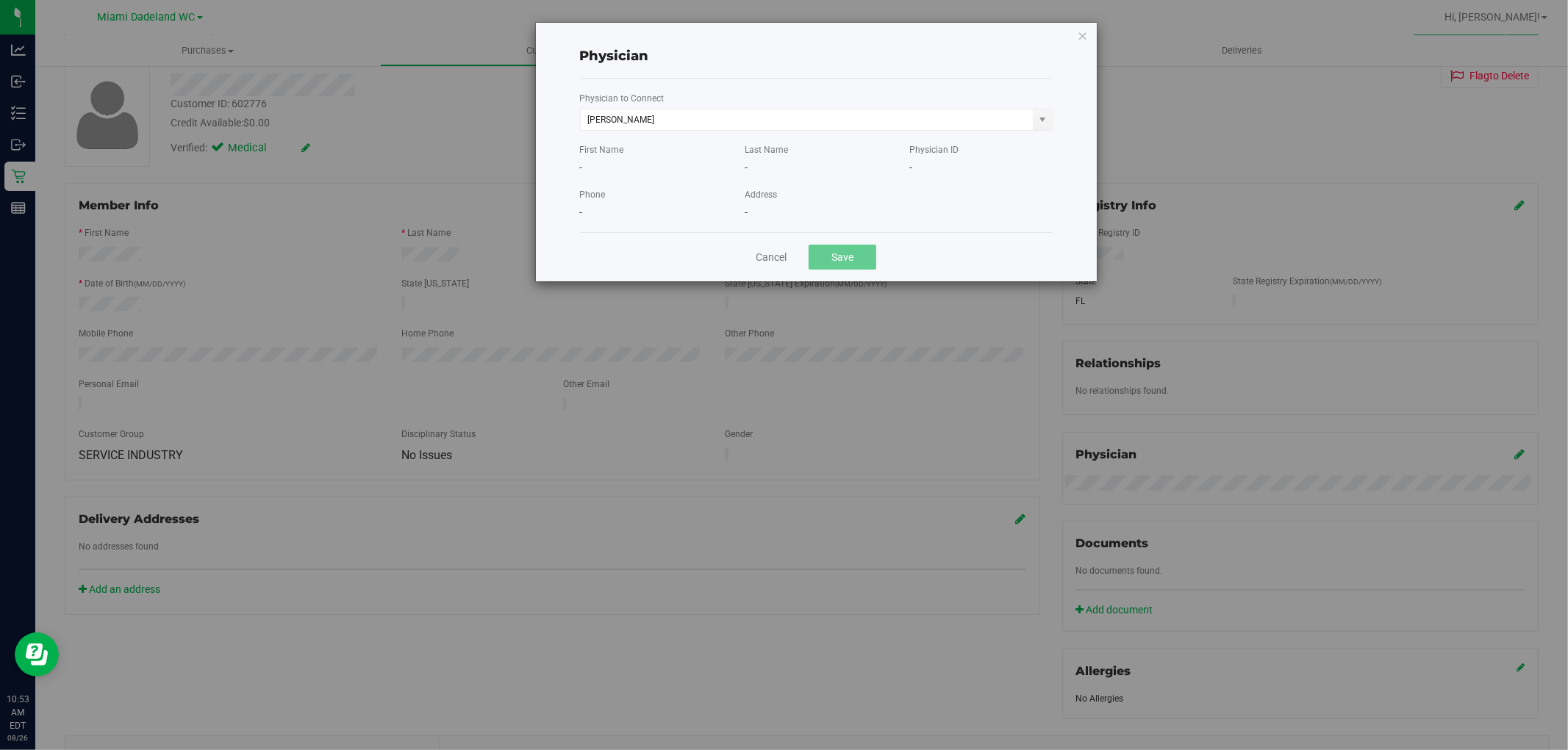
click at [585, 165] on div "-" at bounding box center [652, 167] width 143 height 15
click at [686, 121] on input "kristopher rai" at bounding box center [807, 120] width 453 height 21
type input "kristopher rai"
click at [773, 257] on link "Cancel" at bounding box center [771, 257] width 31 height 15
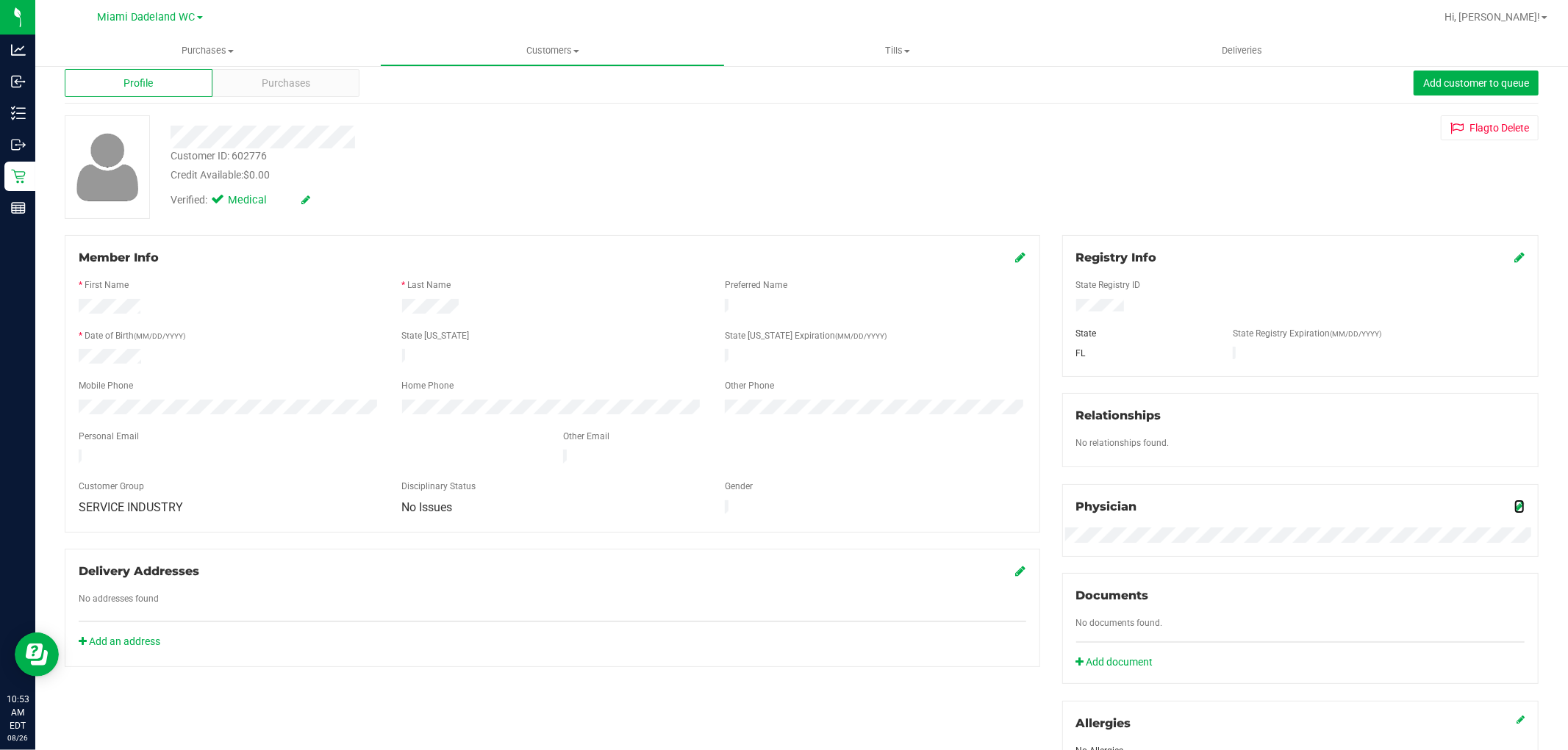
scroll to position [0, 0]
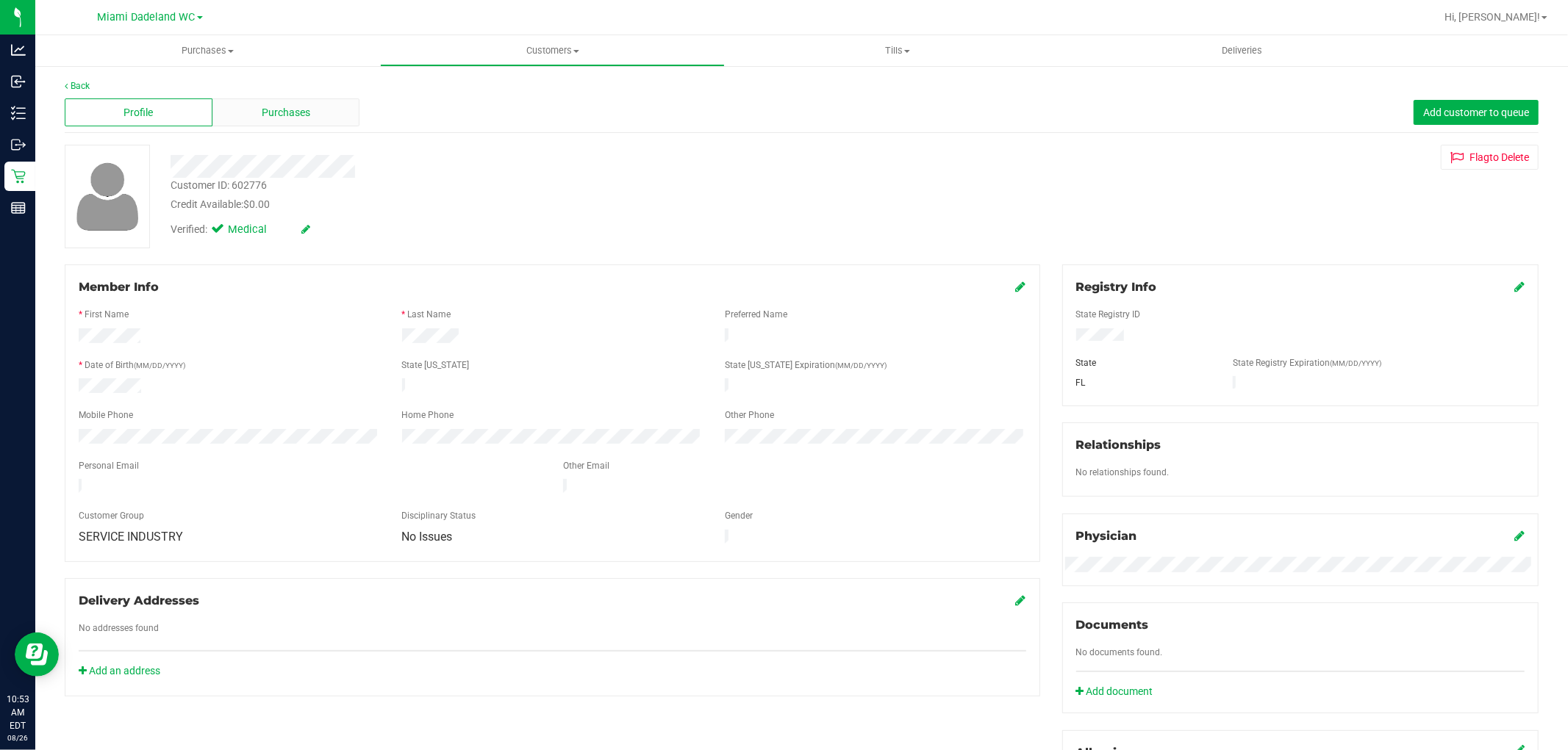
click at [309, 107] on div "Purchases" at bounding box center [286, 112] width 148 height 28
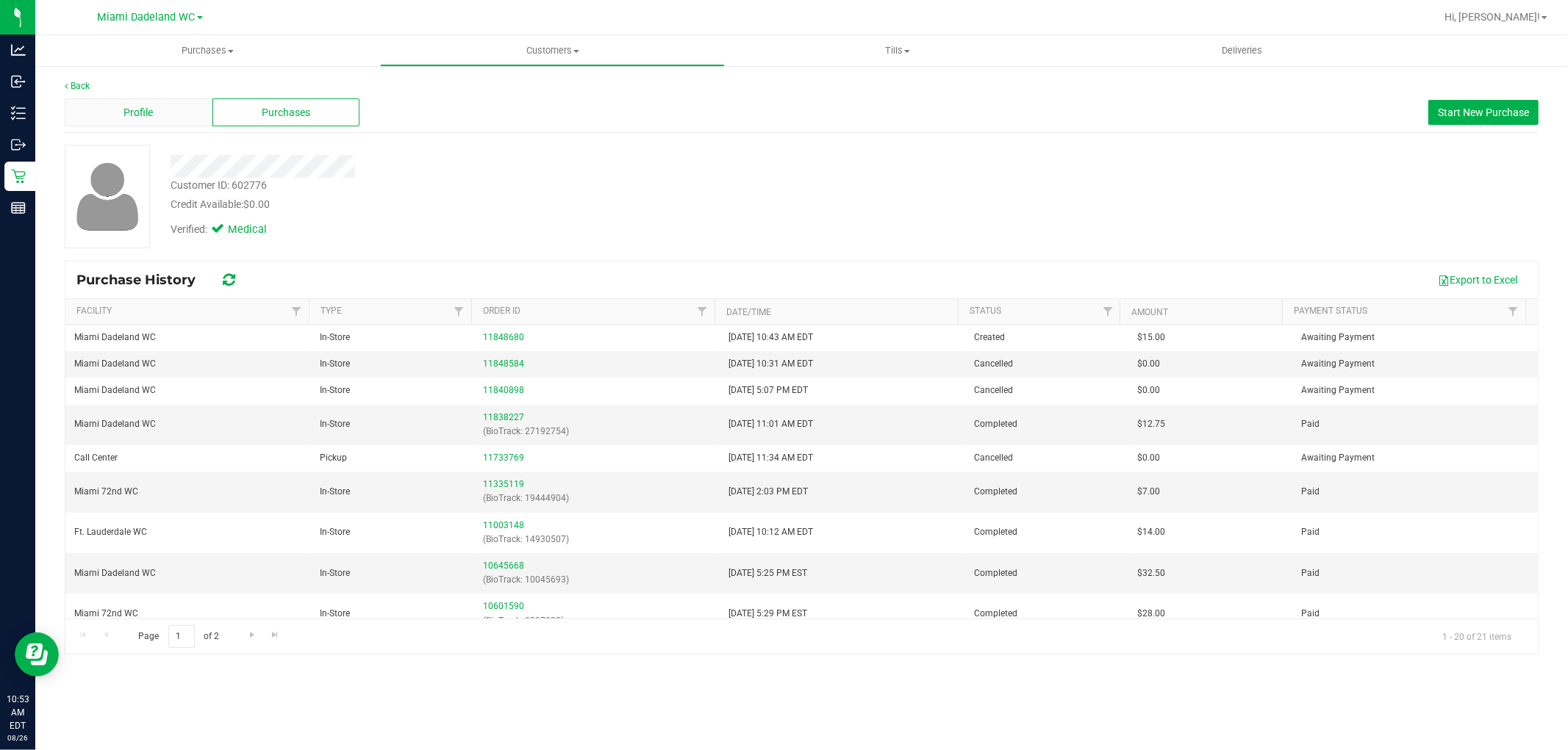
click at [152, 106] on span "Profile" at bounding box center [138, 112] width 30 height 15
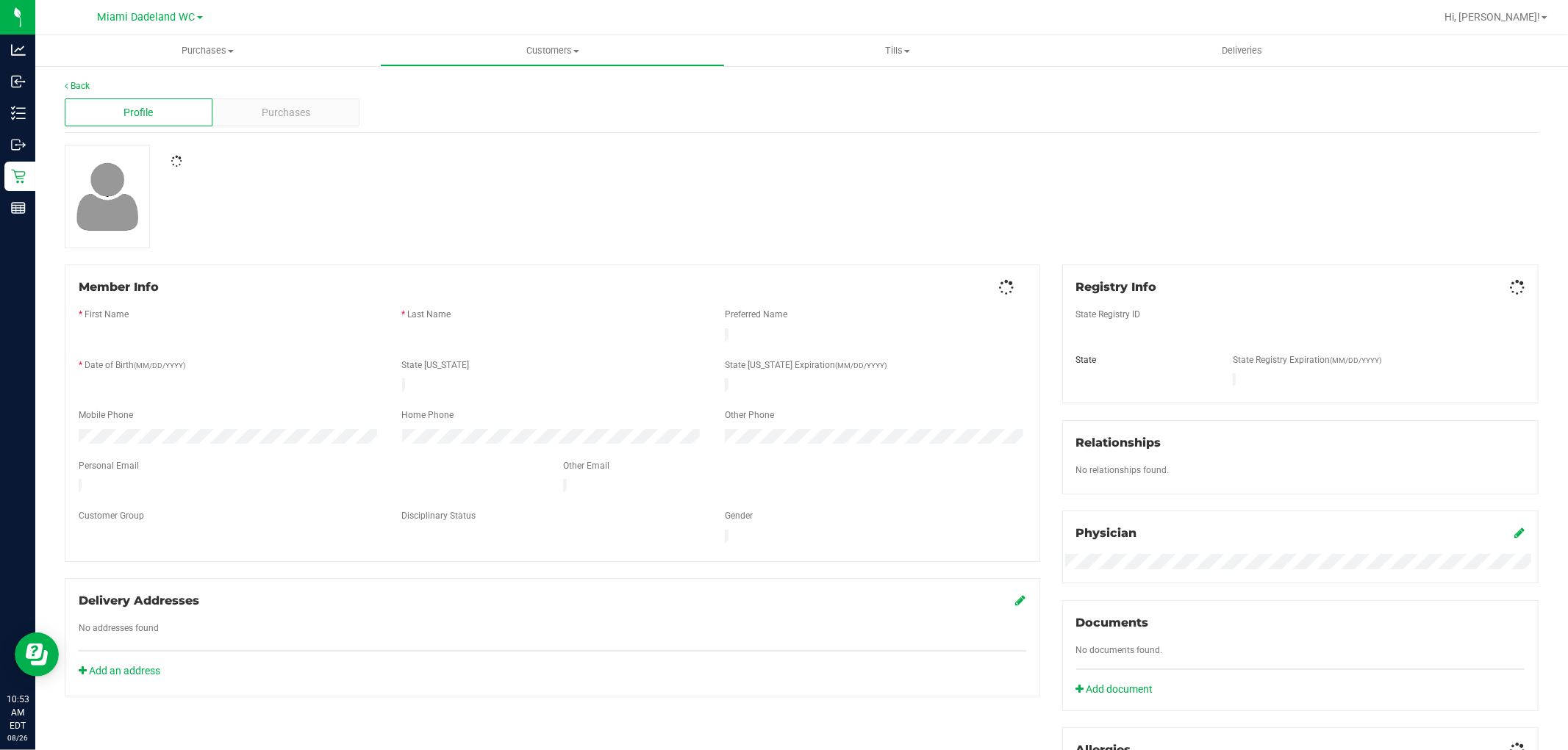
scroll to position [163, 0]
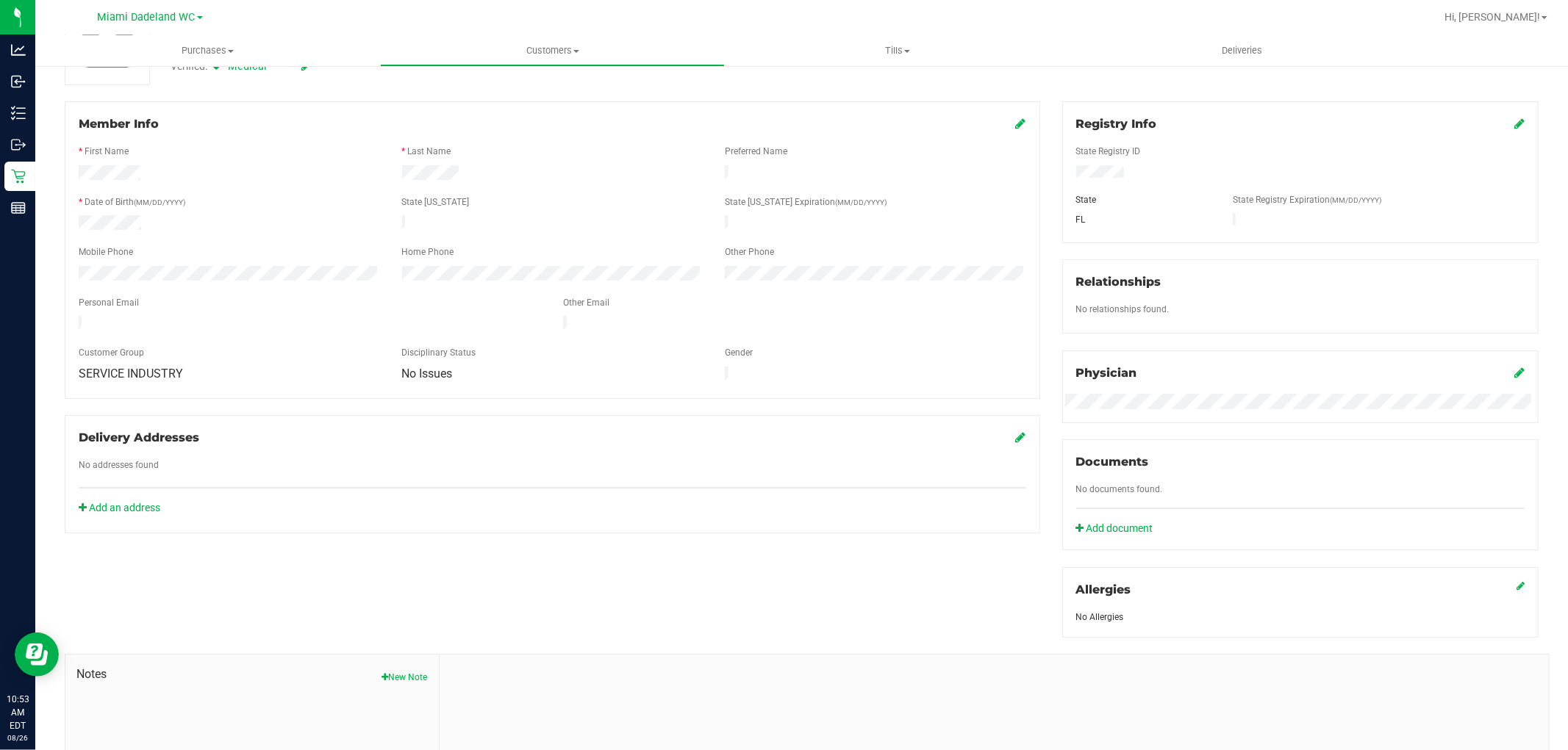
click at [1514, 375] on icon at bounding box center [1519, 373] width 10 height 12
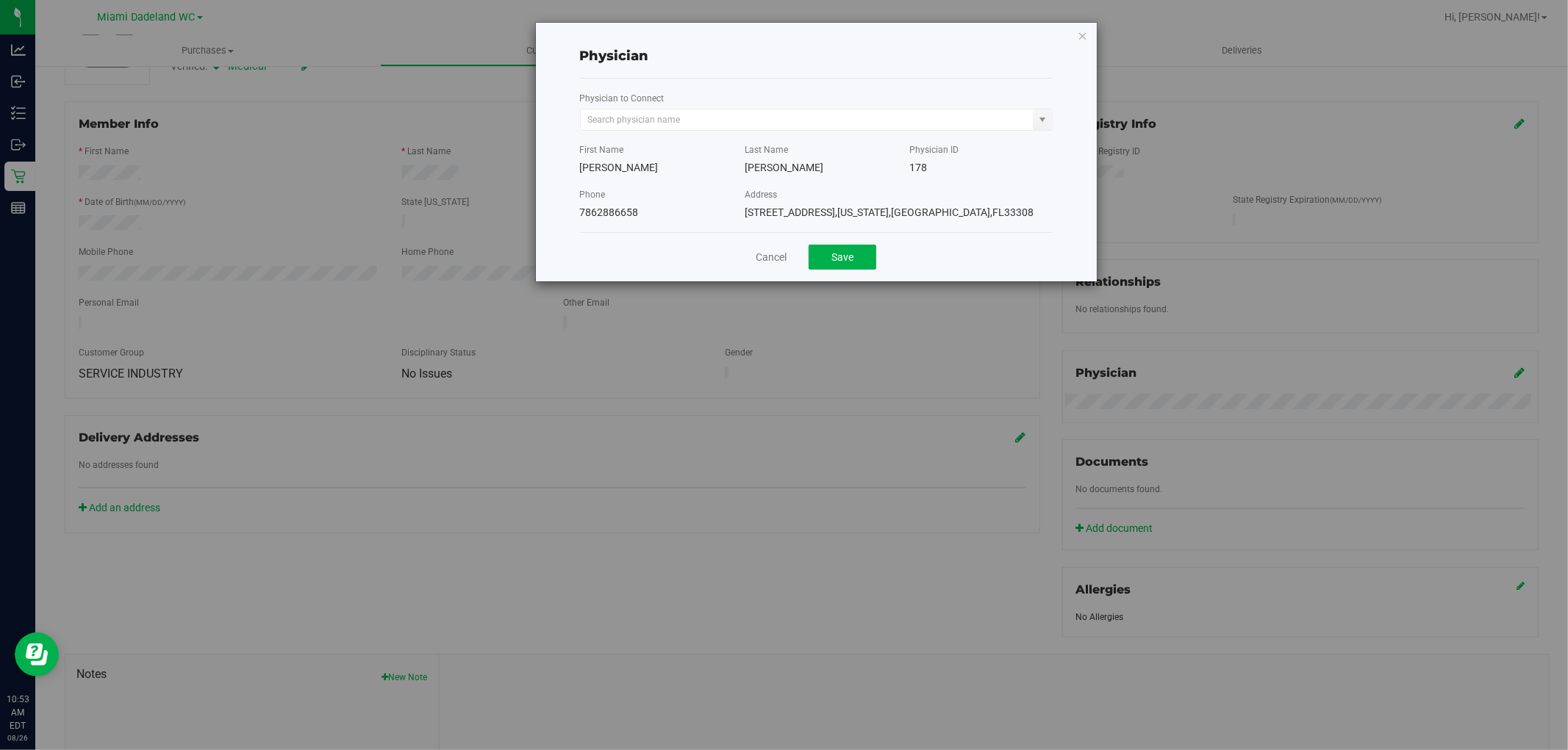
click at [749, 215] on span "4001 North Federal Highway" at bounding box center [790, 212] width 91 height 12
click at [738, 208] on div "Address 4001 North Federal Highway , Florida , OAKLAND PARK , FL 33308" at bounding box center [899, 204] width 330 height 34
click at [567, 158] on div "Physician Physician to Connect First Name BARRY Last Name BLUMENTHAL Physician …" at bounding box center [817, 151] width 561 height 259
click at [637, 120] on input "text" at bounding box center [807, 120] width 453 height 21
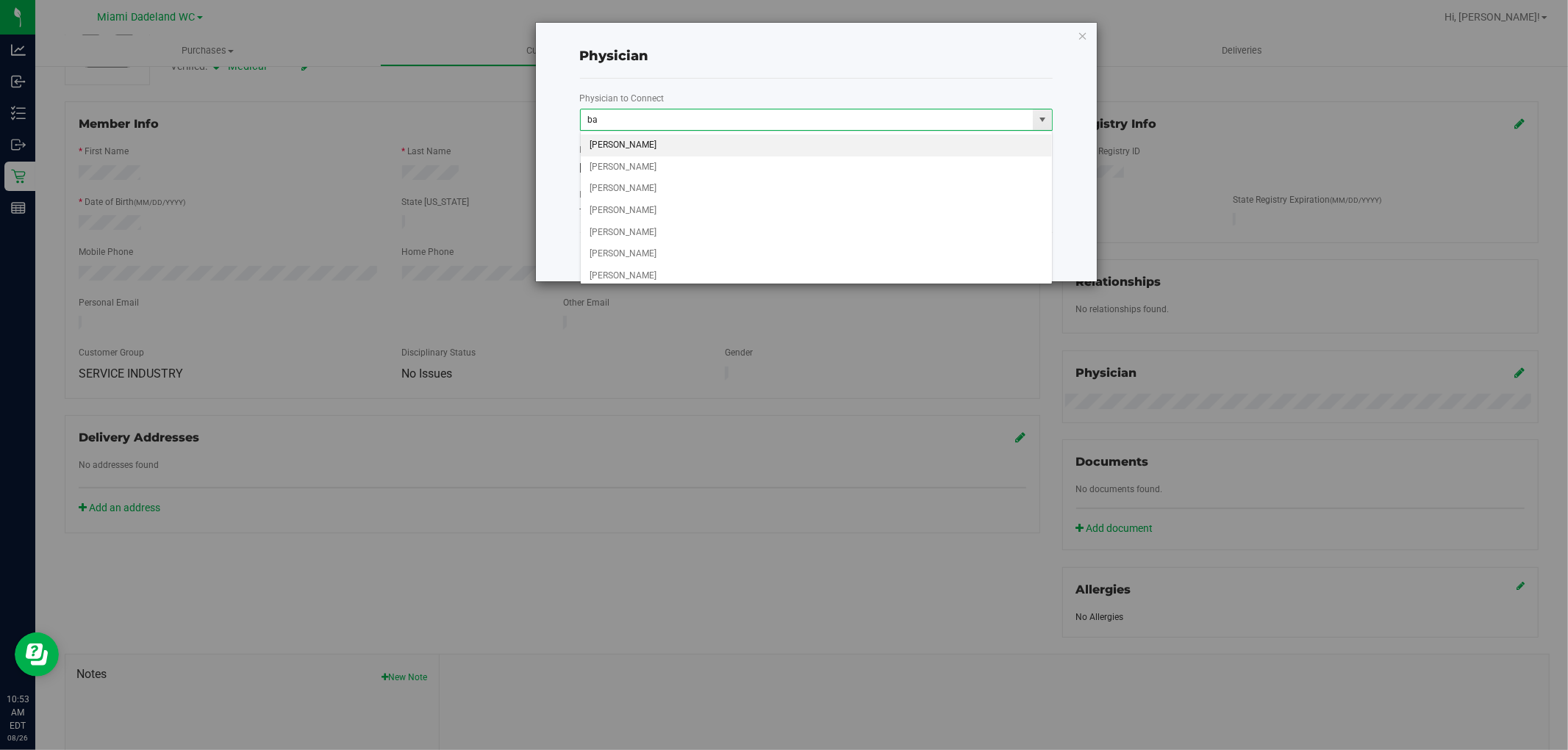
type input "b"
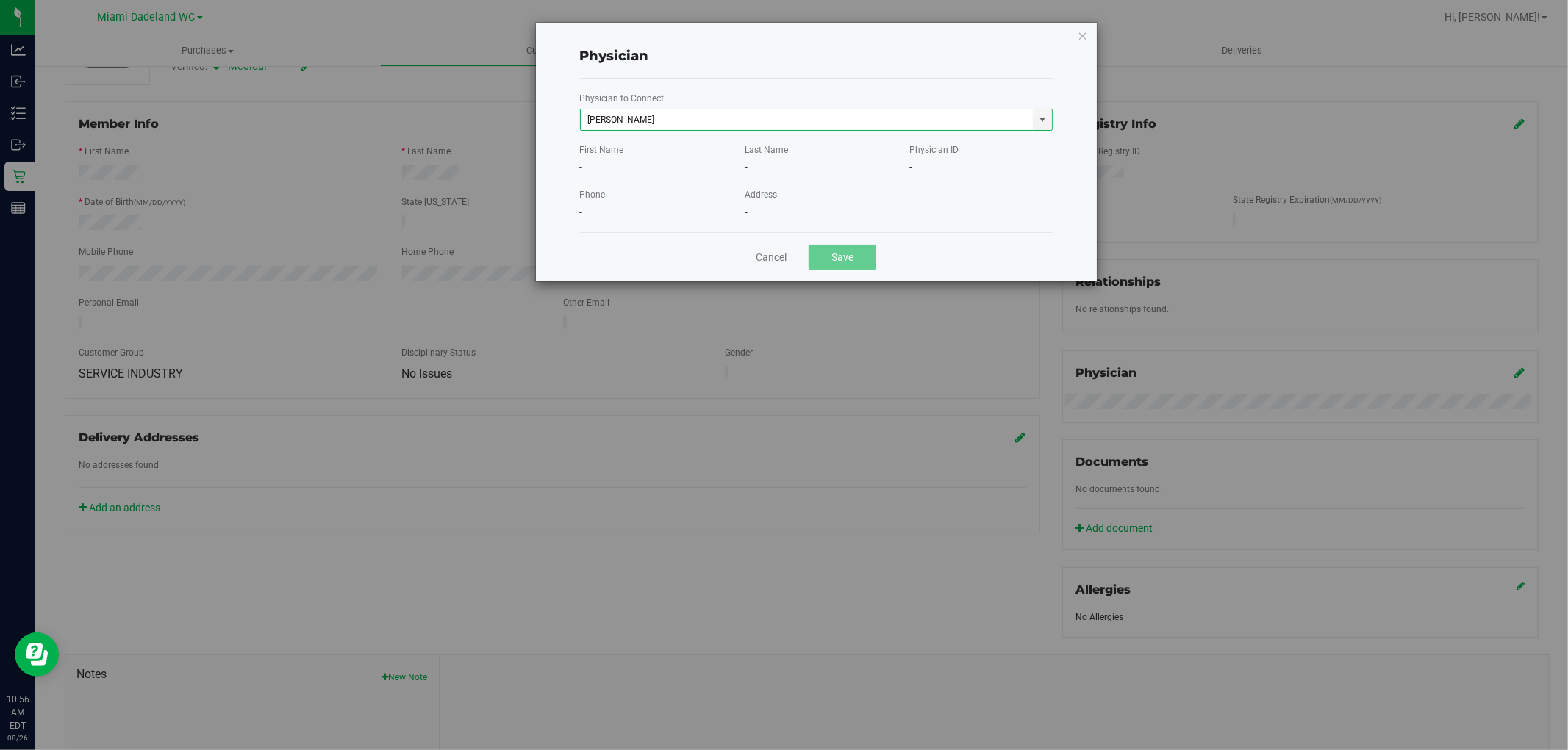
type input "kristopher"
click at [776, 259] on link "Cancel" at bounding box center [771, 257] width 31 height 15
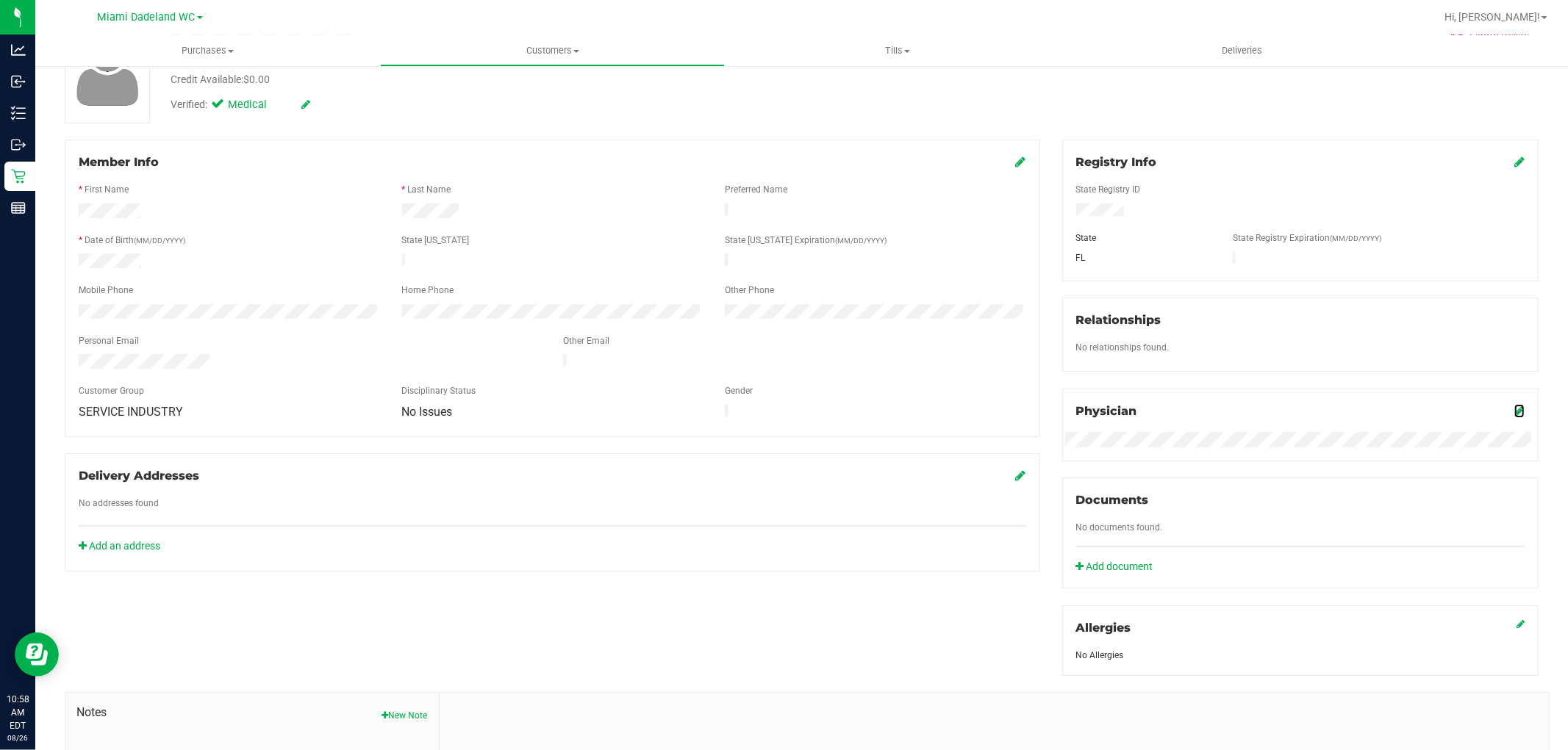
scroll to position [0, 0]
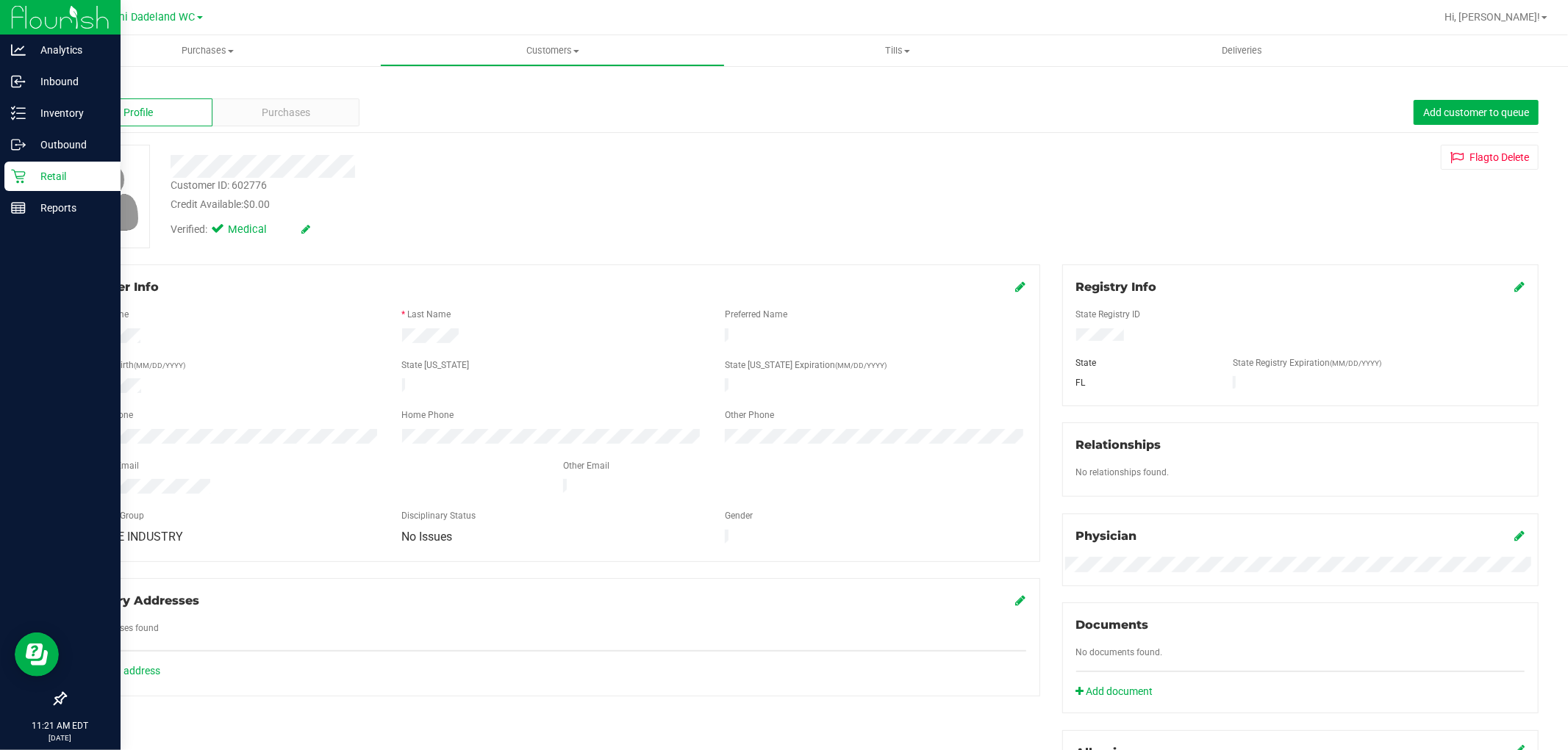
click at [7, 173] on div "Retail" at bounding box center [63, 176] width 116 height 30
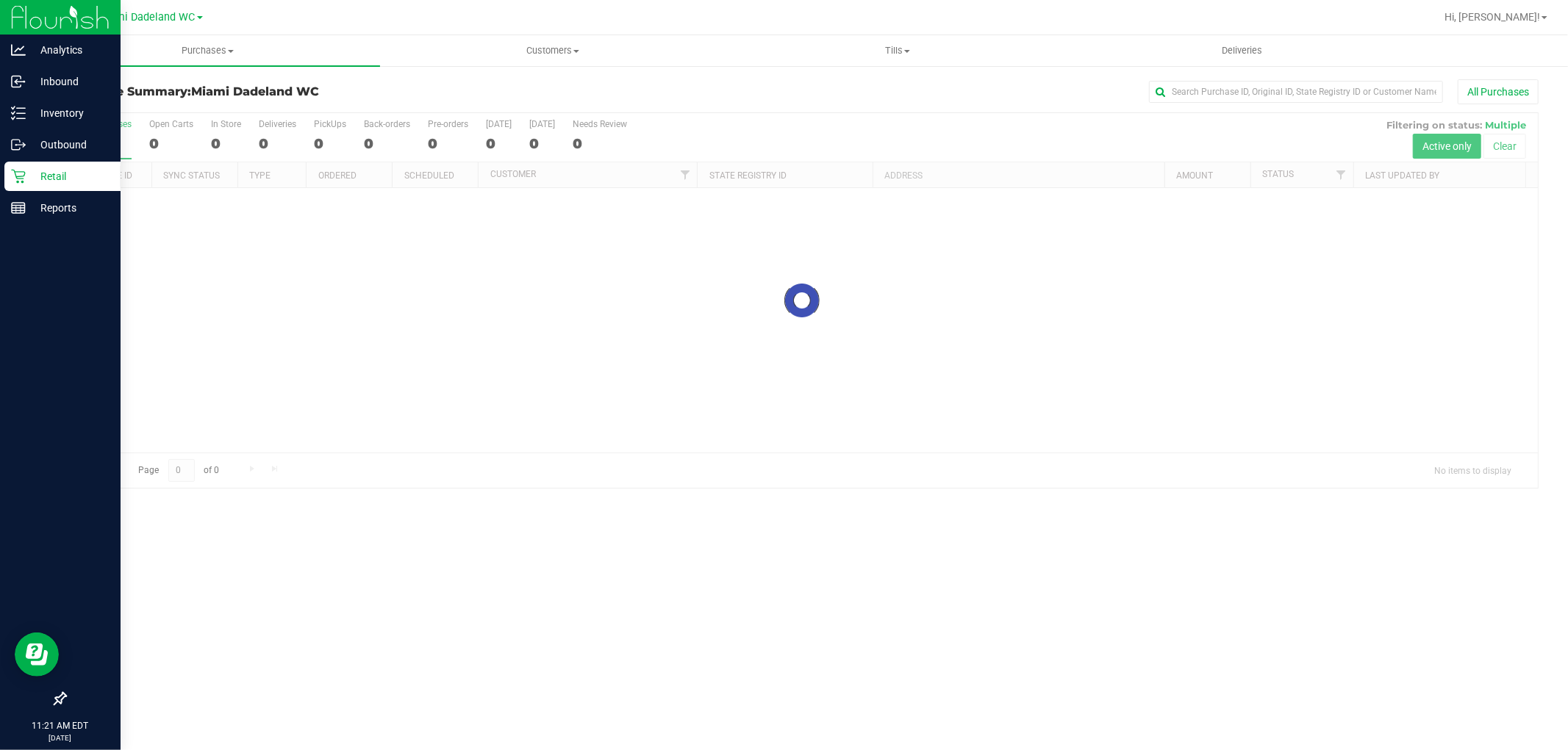
click at [669, 97] on div "All Purchases" at bounding box center [1047, 91] width 983 height 25
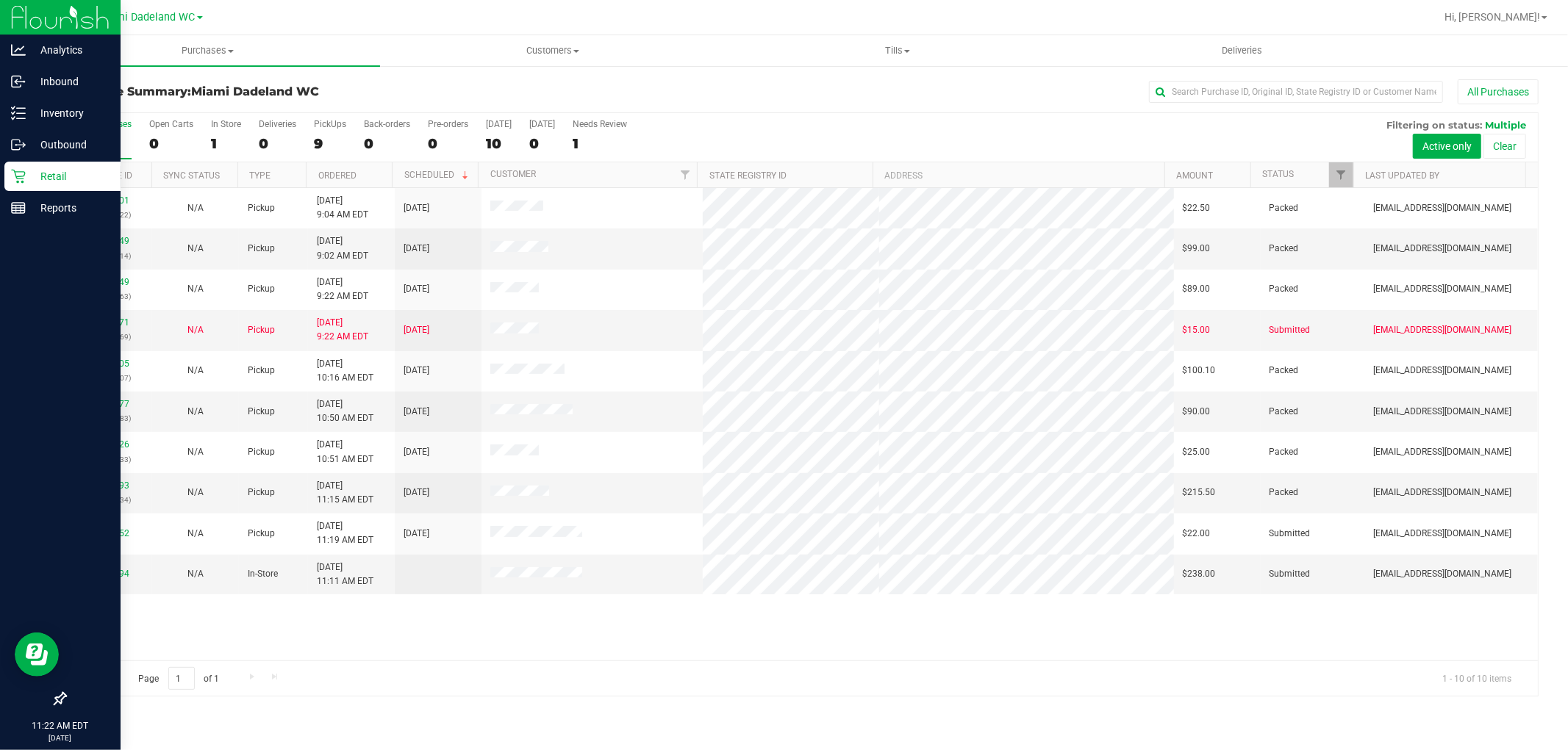
click at [377, 619] on div "11847701 (317269522) N/A Pickup 8/26/2025 9:04 AM EDT 8/26/2025 $22.50 Packed s…" at bounding box center [802, 425] width 1473 height 473
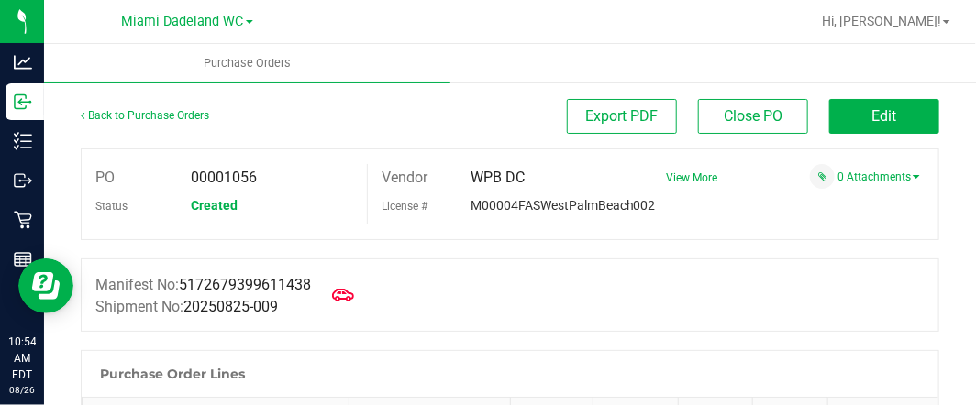
click at [561, 364] on div "Purchase Order Lines" at bounding box center [510, 374] width 857 height 46
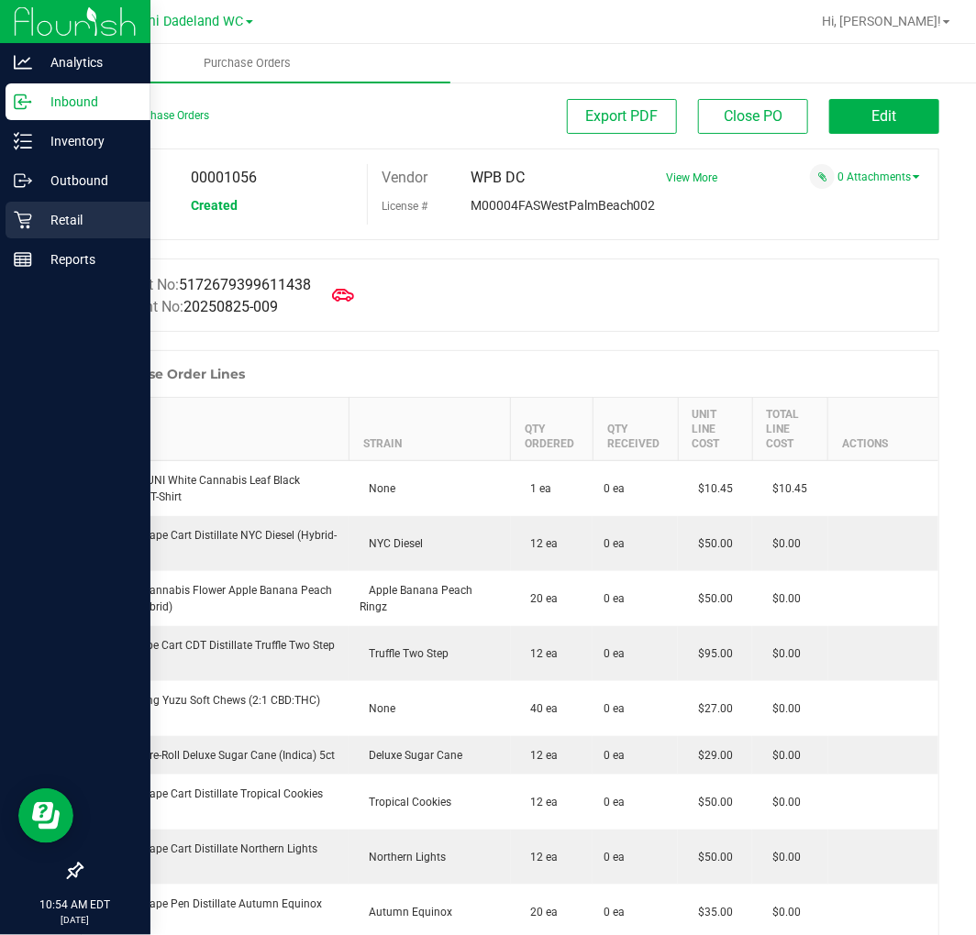
click at [24, 232] on div "Retail" at bounding box center [78, 220] width 145 height 37
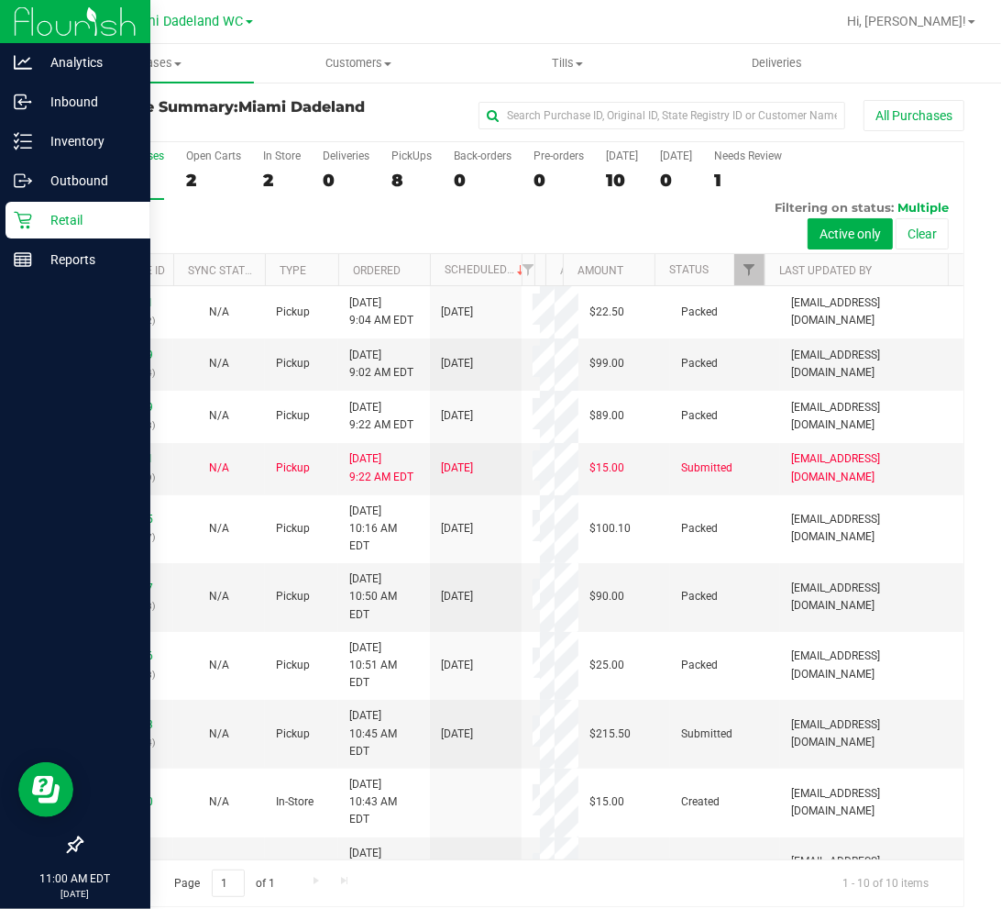
click at [227, 133] on div "Purchase Summary: Miami Dadeland WC All Purchases" at bounding box center [523, 119] width 884 height 41
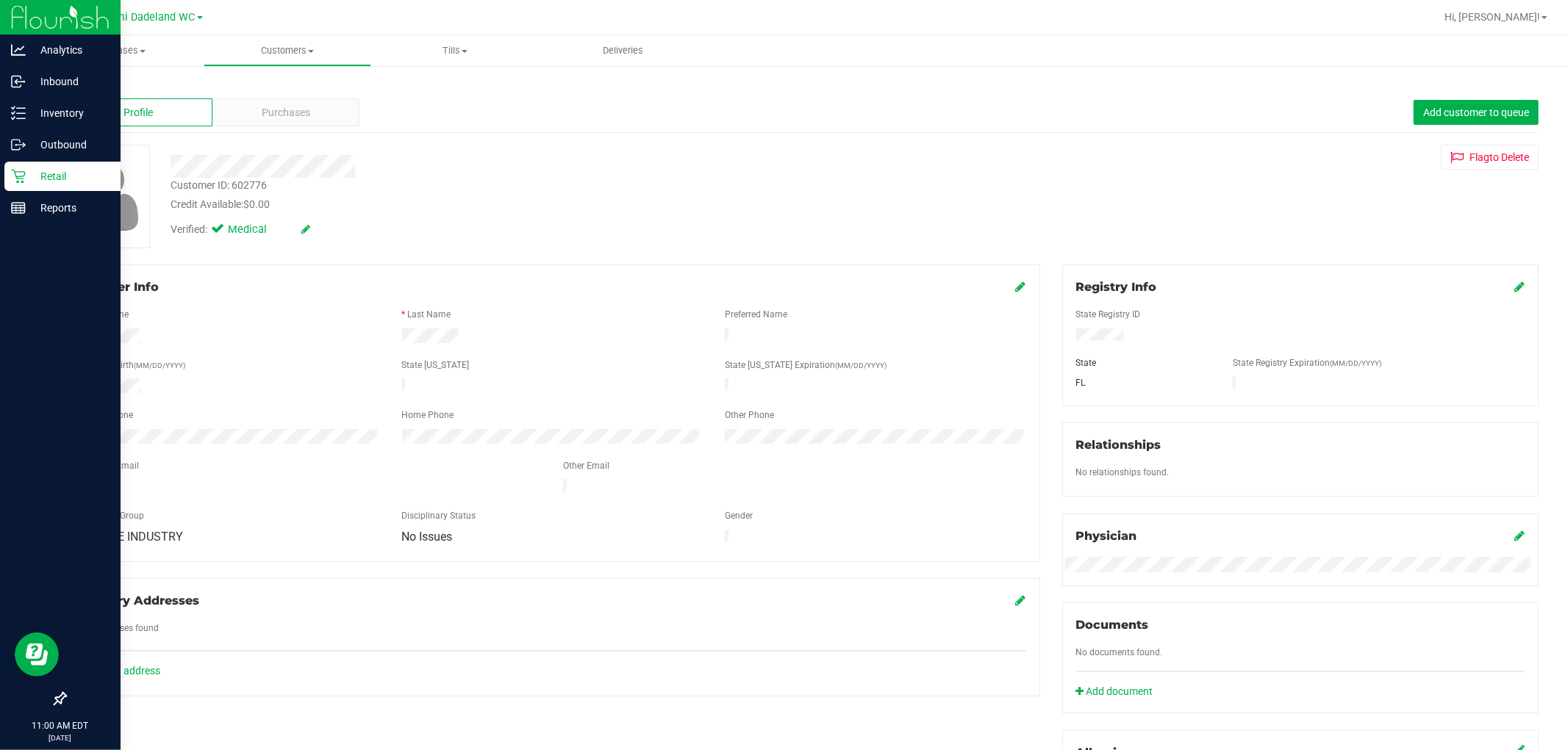
drag, startPoint x: 444, startPoint y: 244, endPoint x: 645, endPoint y: 177, distance: 211.9
click at [645, 178] on div "Customer ID: 602776 Credit Available: $0.00" at bounding box center [534, 195] width 749 height 34
click at [318, 115] on div "Purchases" at bounding box center [286, 112] width 148 height 28
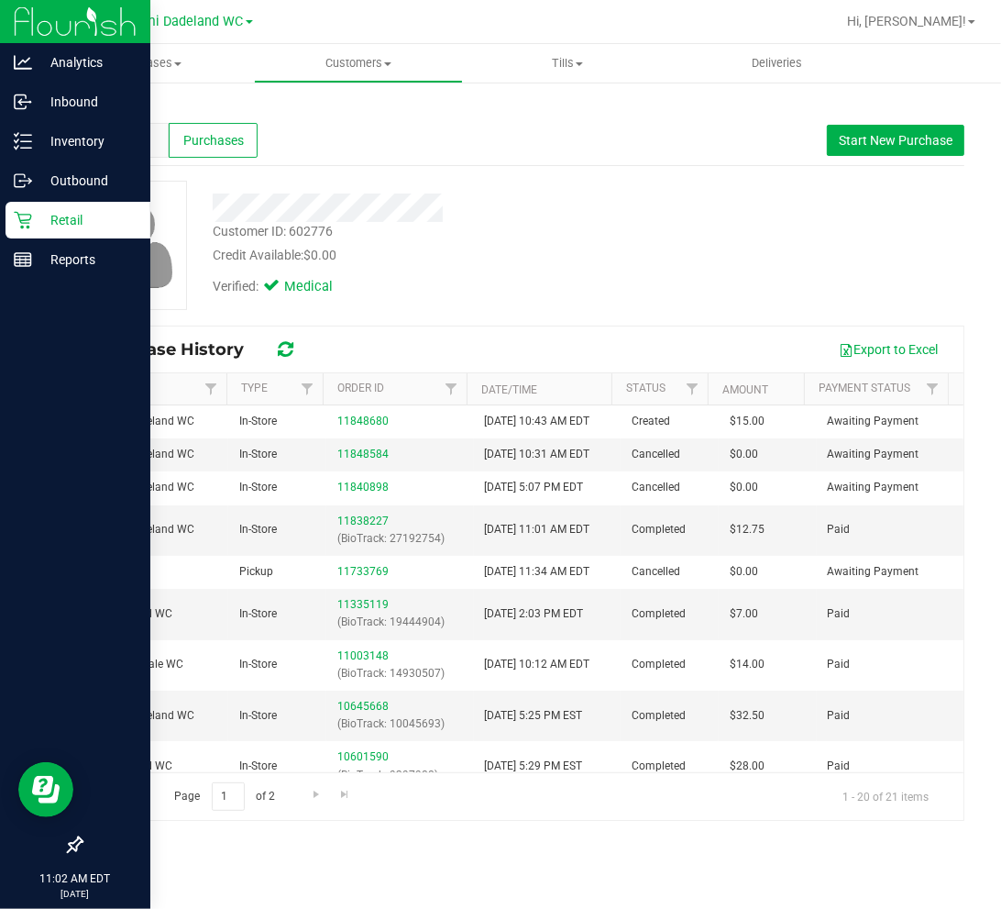
click at [470, 25] on div at bounding box center [581, 22] width 507 height 36
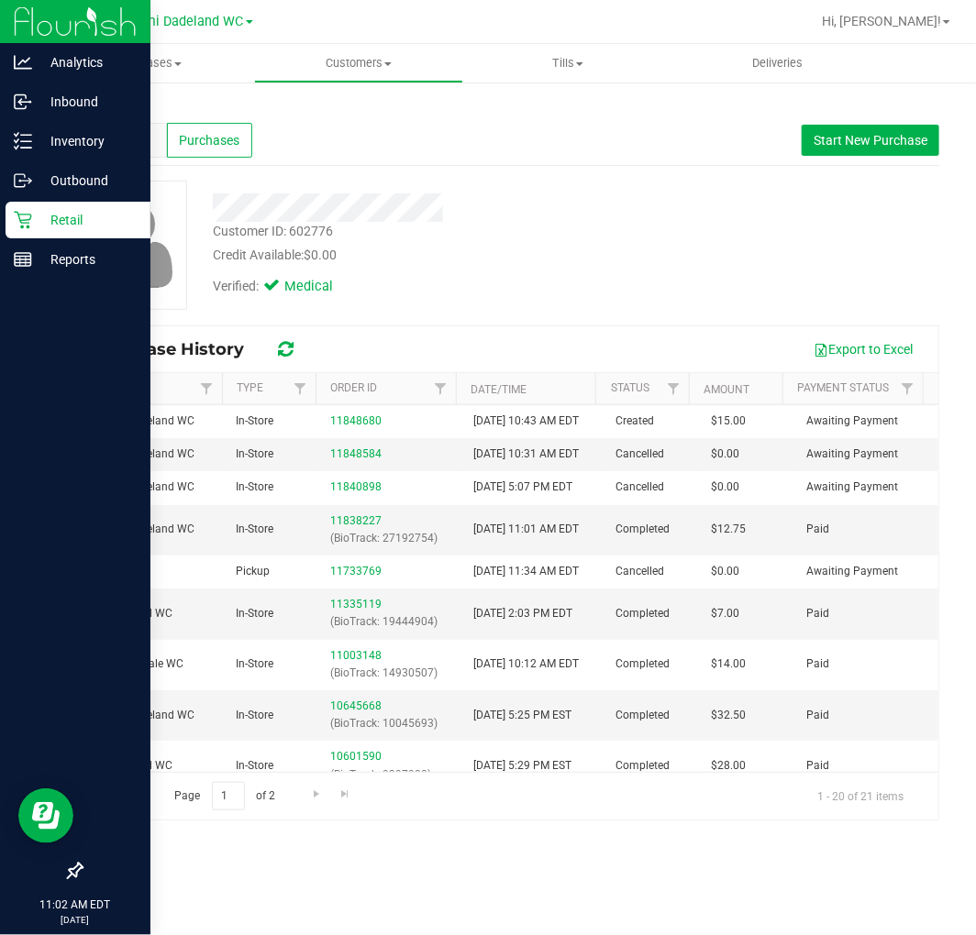
click at [113, 147] on span "Profile" at bounding box center [123, 140] width 37 height 19
